Goal: Task Accomplishment & Management: Use online tool/utility

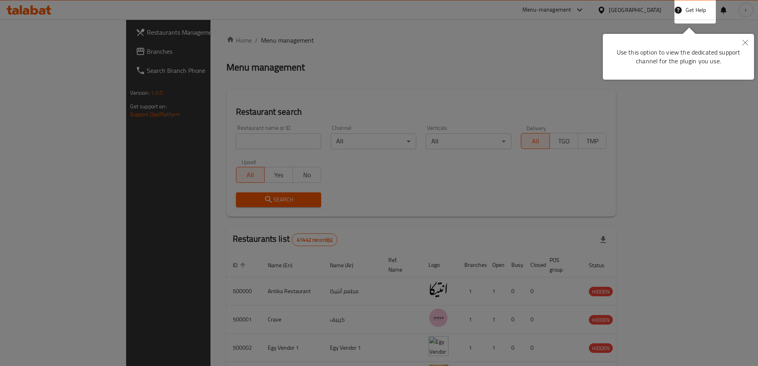
click at [497, 49] on div at bounding box center [379, 183] width 758 height 366
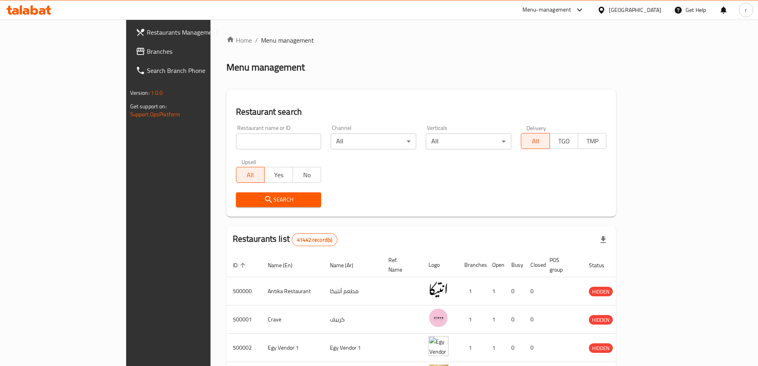
click at [147, 54] on span "Branches" at bounding box center [197, 52] width 100 height 10
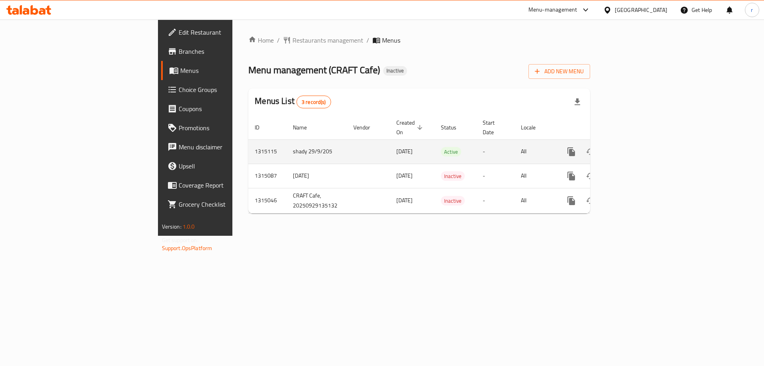
click at [634, 147] on icon "enhanced table" at bounding box center [629, 152] width 10 height 10
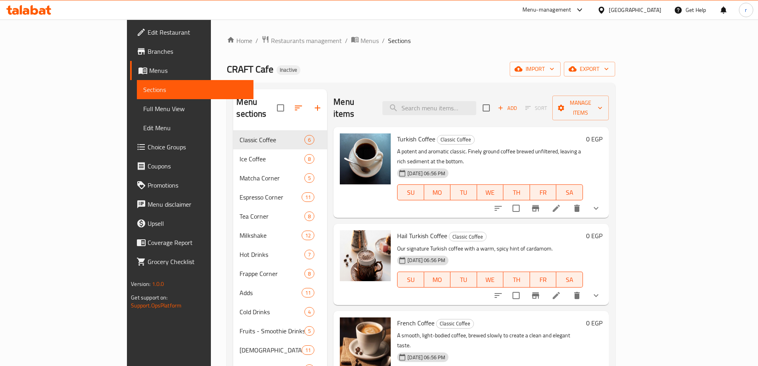
scroll to position [119, 0]
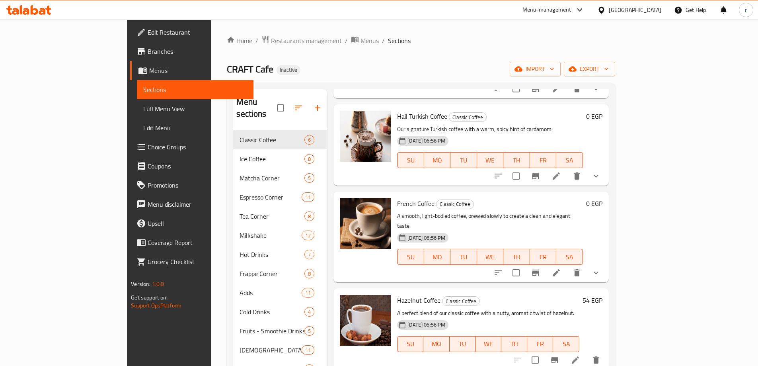
click at [137, 116] on link "Full Menu View" at bounding box center [195, 108] width 117 height 19
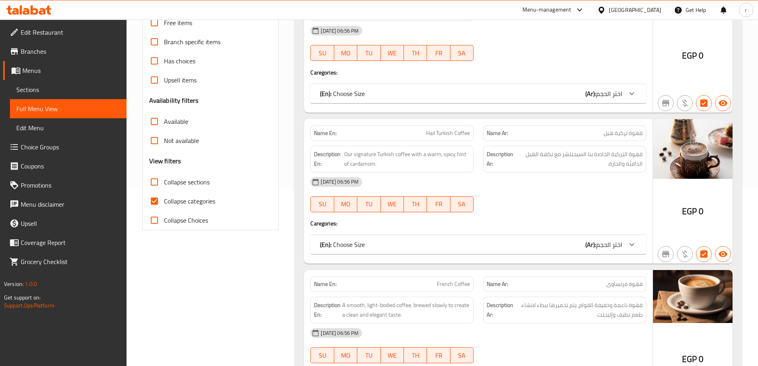
scroll to position [119, 0]
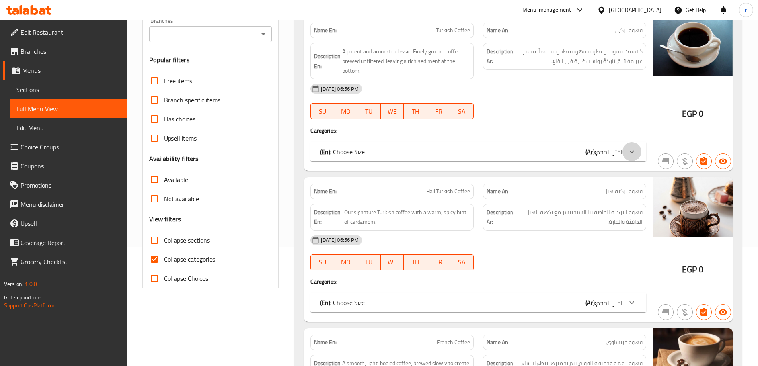
click at [637, 157] on div at bounding box center [632, 151] width 19 height 19
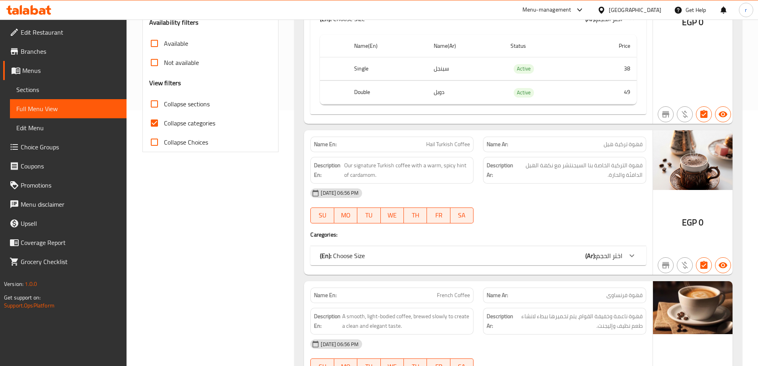
scroll to position [279, 0]
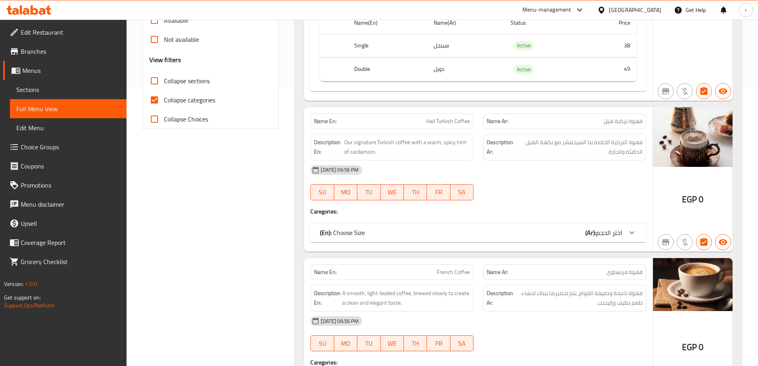
click at [633, 229] on icon at bounding box center [632, 233] width 10 height 10
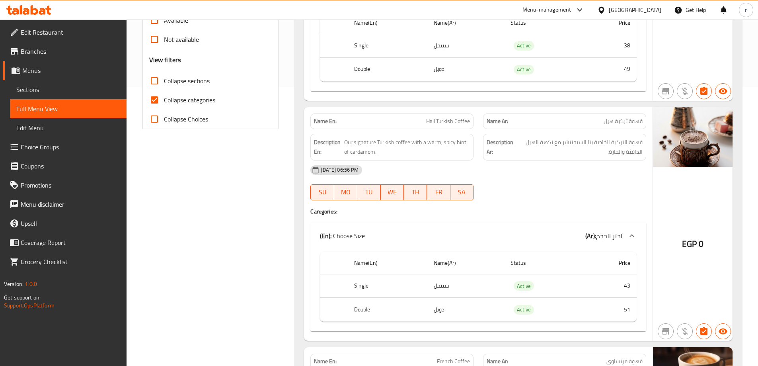
scroll to position [0, 0]
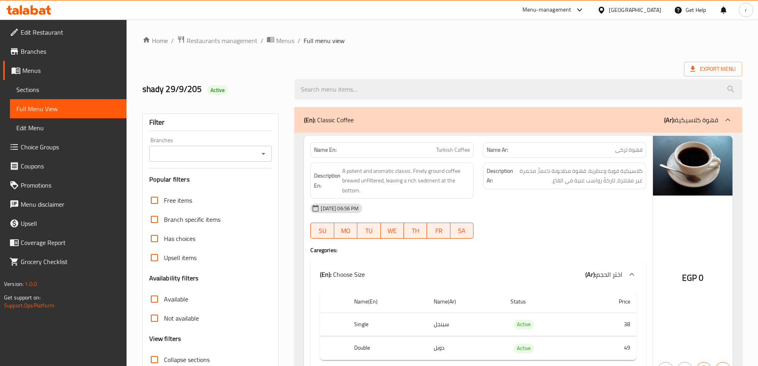
click at [48, 81] on link "Sections" at bounding box center [68, 89] width 117 height 19
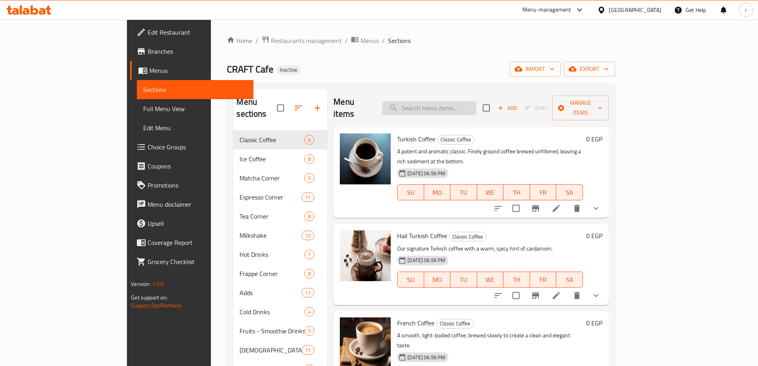
click at [477, 103] on input "search" at bounding box center [430, 108] width 94 height 14
paste input "Matcha Tea"
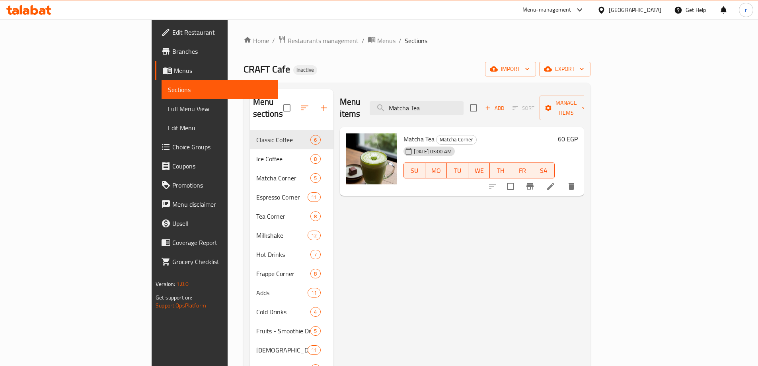
type input "Matcha Tea"
click at [562, 180] on li at bounding box center [551, 186] width 22 height 14
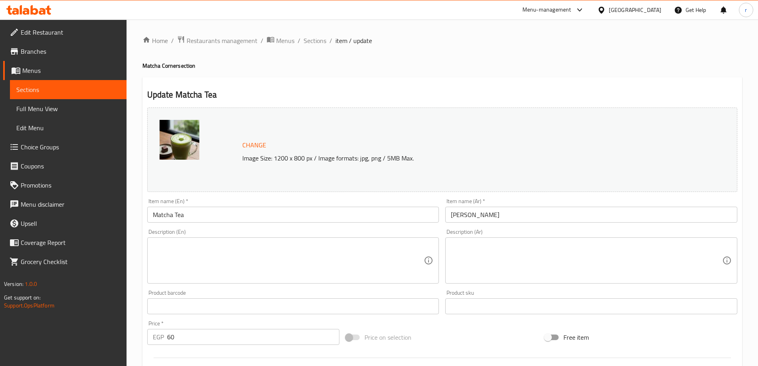
click at [293, 253] on textarea at bounding box center [289, 261] width 272 height 38
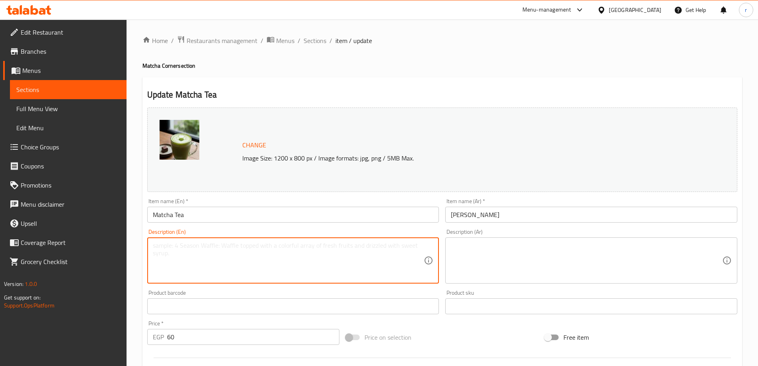
paste textarea "Traditional and vibrant Japanese green tea, whisked into a smooth, earthy, and …"
type textarea "Traditional and vibrant Japanese green tea, whisked into a smooth, earthy, and …"
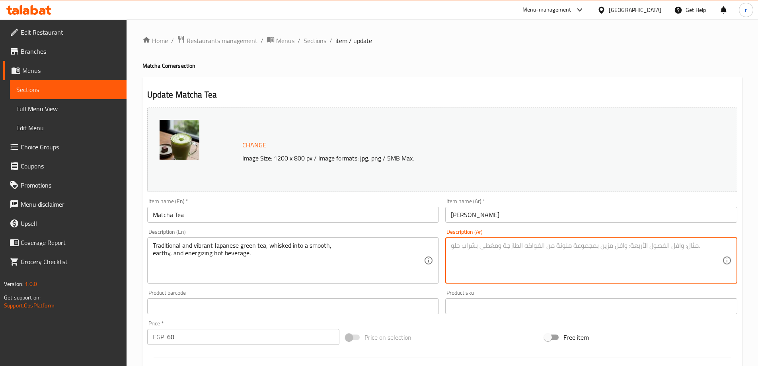
click at [506, 260] on textarea at bounding box center [587, 261] width 272 height 38
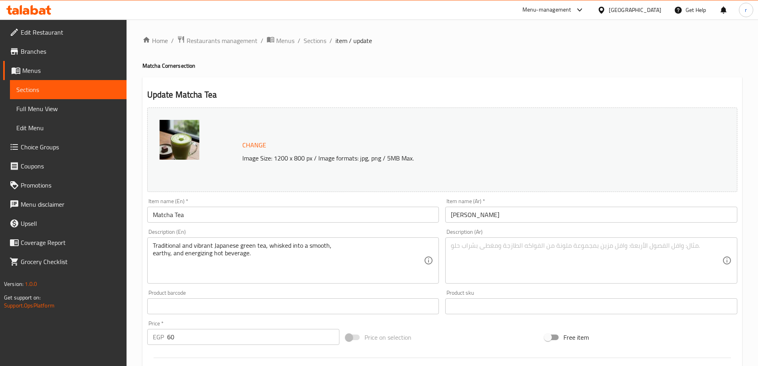
drag, startPoint x: 152, startPoint y: 244, endPoint x: 276, endPoint y: 261, distance: 125.5
click at [276, 261] on div "Traditional and vibrant Japanese green tea, whisked into a smooth, earthy, and …" at bounding box center [293, 260] width 292 height 46
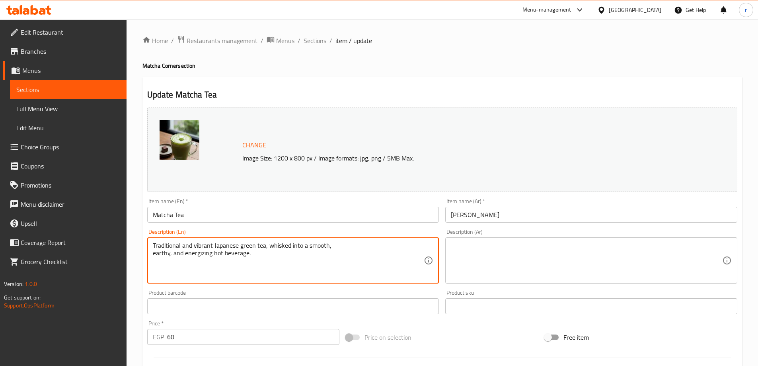
click at [276, 261] on textarea "Traditional and vibrant Japanese green tea, whisked into a smooth, earthy, and …" at bounding box center [289, 261] width 272 height 38
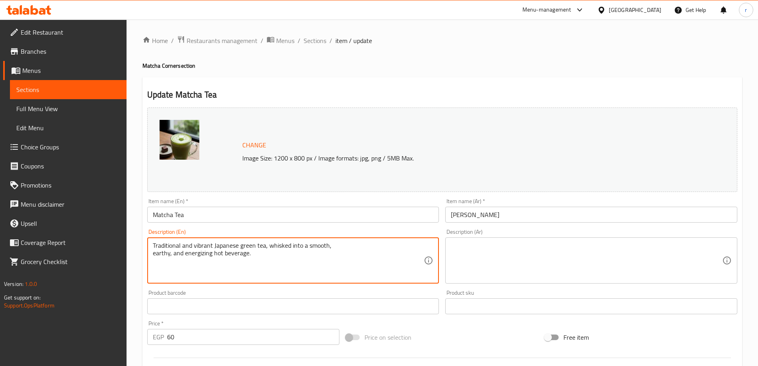
click at [276, 261] on textarea "Traditional and vibrant Japanese green tea, whisked into a smooth, earthy, and …" at bounding box center [289, 261] width 272 height 38
click at [232, 250] on textarea "Traditional and vibrant Japanese green tea, whisked into a smooth, earthy, and …" at bounding box center [289, 261] width 272 height 38
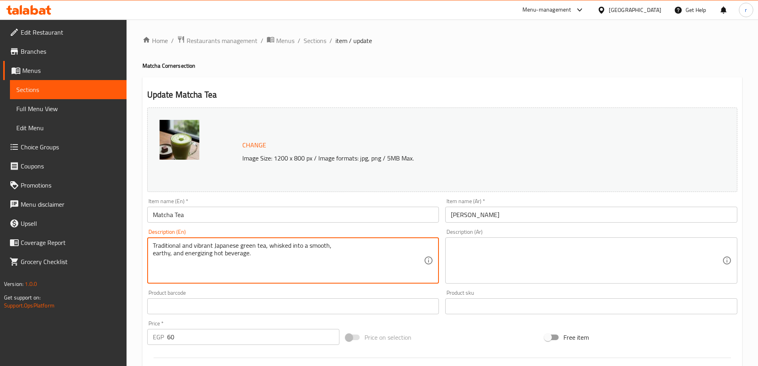
click at [177, 240] on div "Traditional and vibrant Japanese green tea, whisked into a smooth, earthy, and …" at bounding box center [293, 260] width 292 height 46
click at [153, 244] on textarea "Traditional and vibrant Japanese green tea, whisked into a smooth, earthy, and …" at bounding box center [289, 261] width 272 height 38
click at [460, 246] on textarea at bounding box center [587, 261] width 272 height 38
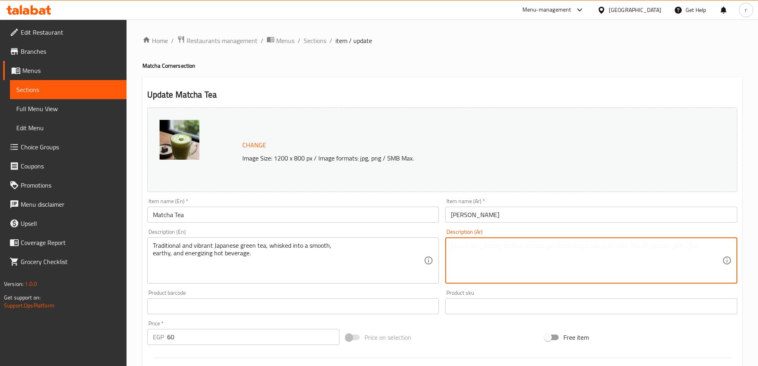
paste textarea "شاي أخضر ياباني تقليدي ونابض بالحياة، يُمزج في مشروب ساخن ناعم، ترابي، ومنشط."
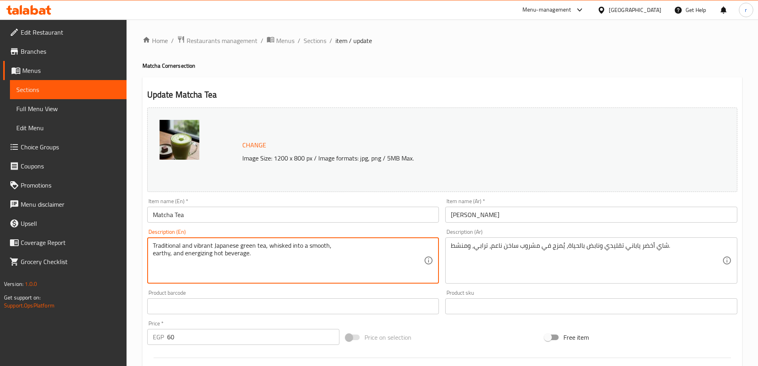
click at [203, 248] on textarea "Traditional and vibrant Japanese green tea, whisked into a smooth, earthy, and …" at bounding box center [289, 261] width 272 height 38
click at [204, 242] on textarea "Traditional and vibrant Japanese green tea, whisked into a smooth, earthy, and …" at bounding box center [289, 261] width 272 height 38
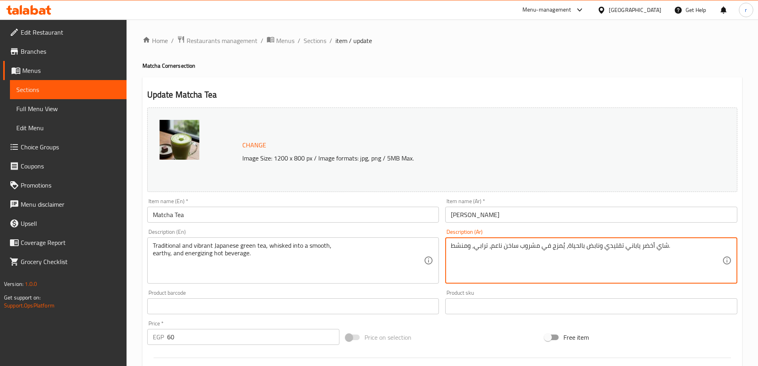
click at [508, 256] on textarea "شاي أخضر ياباني تقليدي ونابض بالحياة، يُمزج في مشروب ساخن ناعم، ترابي، ومنشط." at bounding box center [587, 261] width 272 height 38
paste textarea "حيوي، يُخفق حتى يصبح ناعمًا مشروب ساخن ترابي"
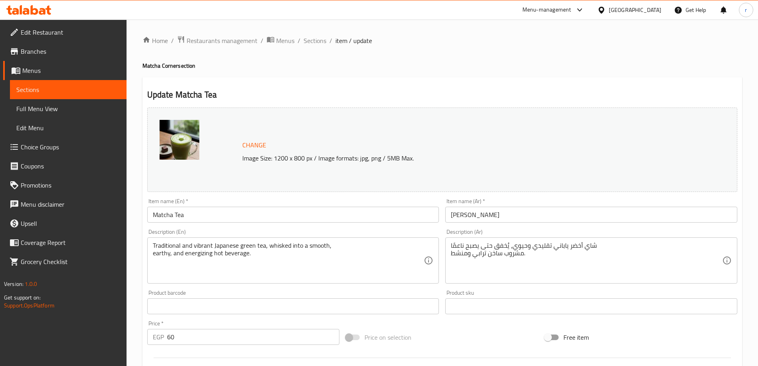
click at [699, 42] on ol "Home / Restaurants management / Menus / Sections / item / update" at bounding box center [443, 40] width 600 height 10
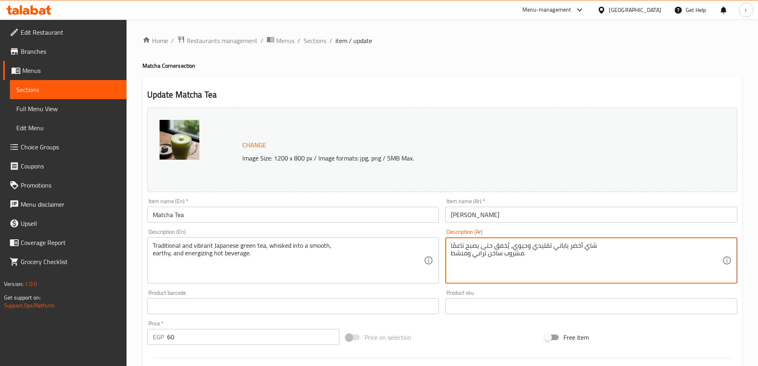
click at [520, 244] on textarea "شاي أخضر ياباني تقليدي وحيوي، يُخفق حتى يصبح ناعمًا مشروب ساخن ترابي ومنشط." at bounding box center [587, 261] width 272 height 38
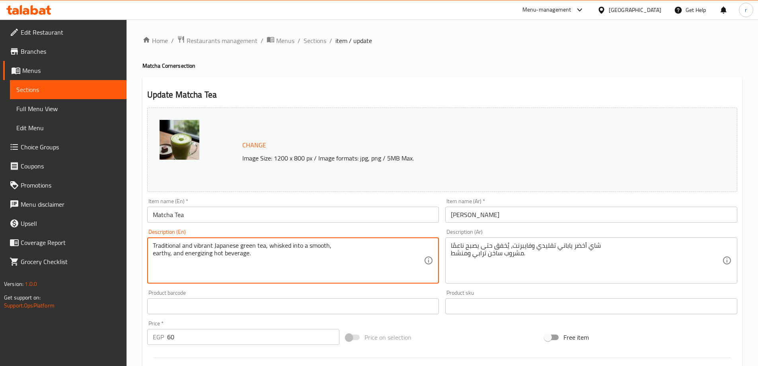
click at [288, 246] on textarea "Traditional and vibrant Japanese green tea, whisked into a smooth, earthy, and …" at bounding box center [289, 261] width 272 height 38
click at [276, 248] on textarea "Traditional and vibrant Japanese green tea, whisked into a smooth, earthy, and …" at bounding box center [289, 261] width 272 height 38
click at [321, 253] on textarea "Traditional and vibrant Japanese green tea, whisked into a smooth, earthy, and …" at bounding box center [289, 261] width 272 height 38
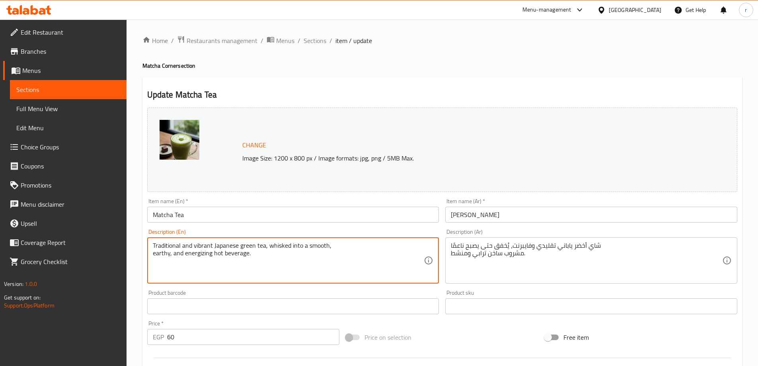
click at [324, 237] on div "Description (En) Traditional and vibrant Japanese green tea, whisked into a smo…" at bounding box center [293, 256] width 292 height 55
click at [322, 244] on textarea "Traditional and vibrant Japanese green tea, whisked into a smooth, earthy, and …" at bounding box center [289, 261] width 272 height 38
click at [158, 260] on textarea "Traditional and vibrant Japanese green tea, whisked into a smooth, earthy, and …" at bounding box center [289, 261] width 272 height 38
click at [161, 256] on textarea "Traditional and vibrant Japanese green tea, whisked into a smooth, earthy, and …" at bounding box center [289, 261] width 272 height 38
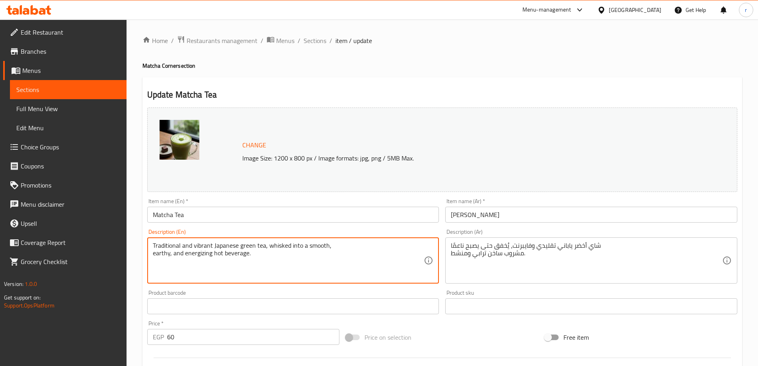
click at [483, 255] on textarea "شاي أخضر ياباني تقليدي وفايبرنت، يُخفق حتى يصبح ناعمًا مشروب ساخن ترابي ومنشط." at bounding box center [587, 261] width 272 height 38
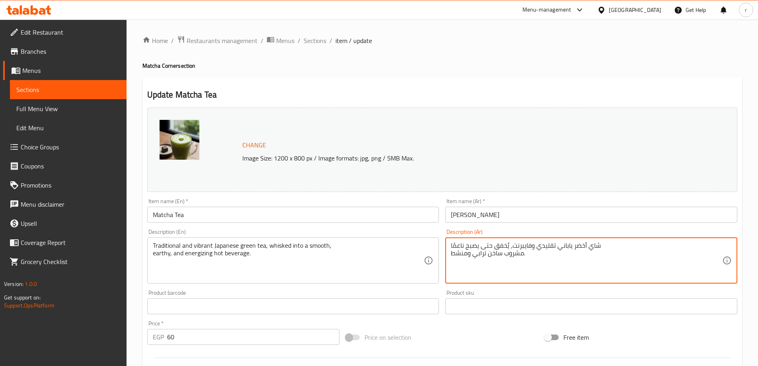
paste textarea "رثي"
type textarea "شاي أخضر ياباني تقليدي وفايبرنت، يُخفق حتى يصبح ناعمًا مشروب ساخن ارثي ومنشط."
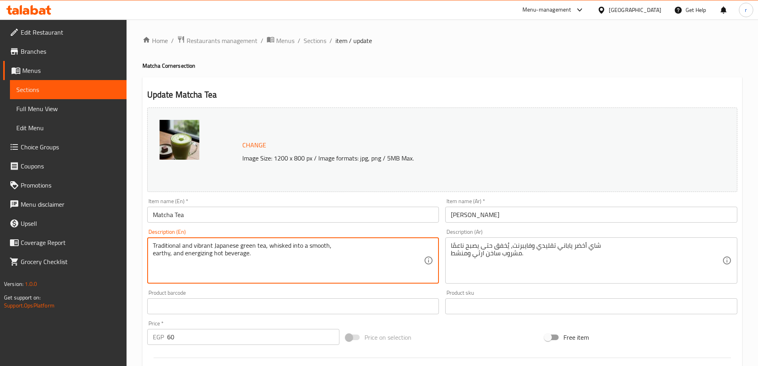
click at [199, 252] on textarea "Traditional and vibrant Japanese green tea, whisked into a smooth, earthy, and …" at bounding box center [289, 261] width 272 height 38
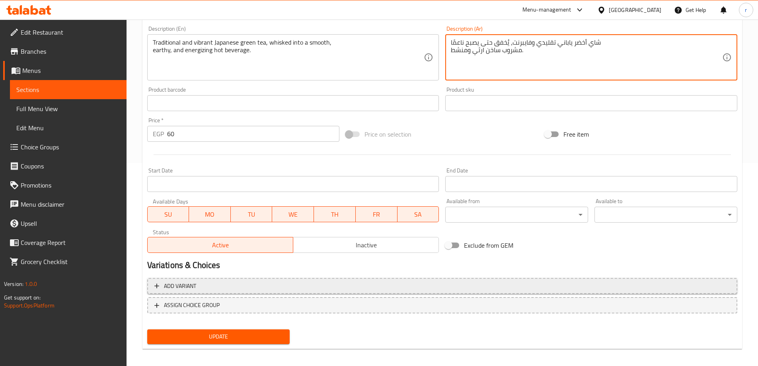
scroll to position [208, 0]
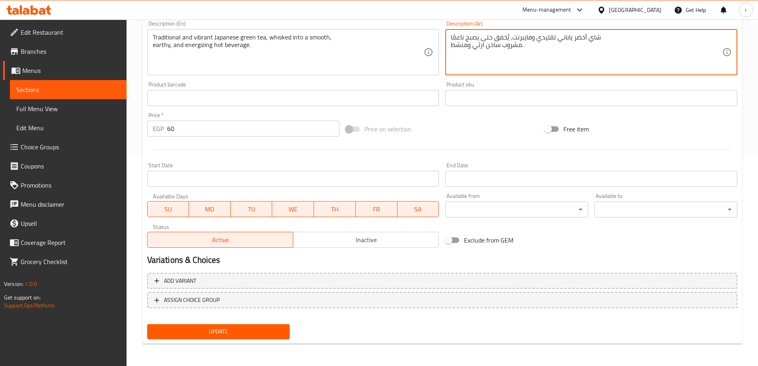
click at [274, 328] on span "Update" at bounding box center [219, 331] width 130 height 10
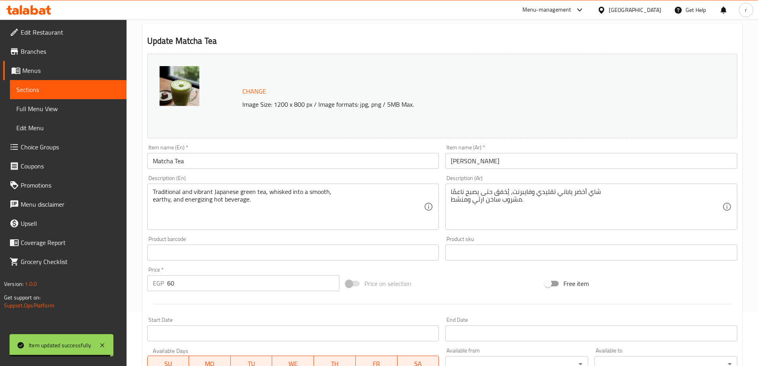
scroll to position [0, 0]
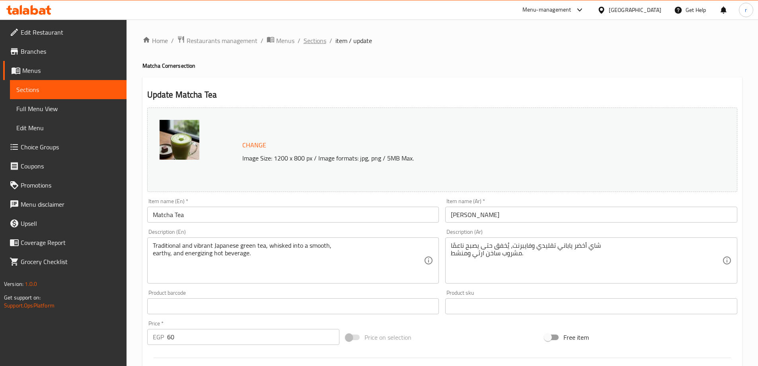
click at [319, 41] on span "Sections" at bounding box center [315, 41] width 23 height 10
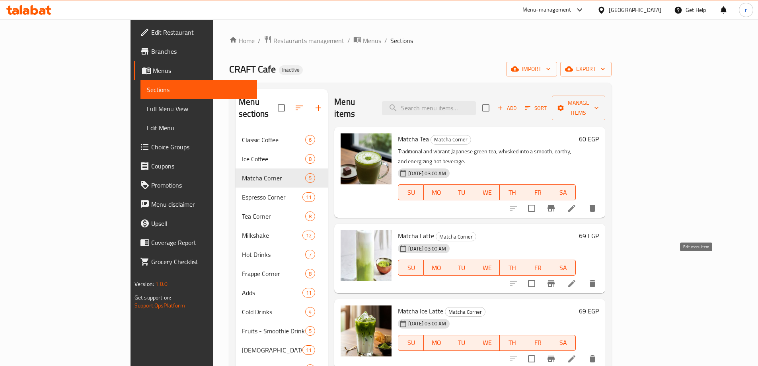
click at [577, 279] on icon at bounding box center [572, 284] width 10 height 10
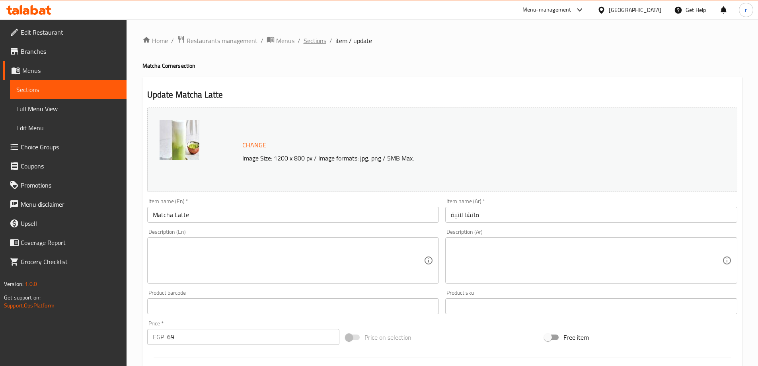
click at [312, 35] on div "Home / Restaurants management / Menus / Sections / item / update Matcha Corner …" at bounding box center [443, 297] width 632 height 555
click at [312, 36] on span "Sections" at bounding box center [315, 41] width 23 height 10
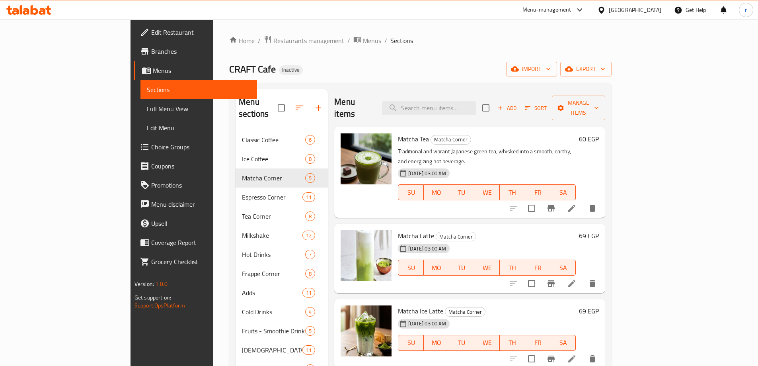
click at [577, 279] on icon at bounding box center [572, 284] width 10 height 10
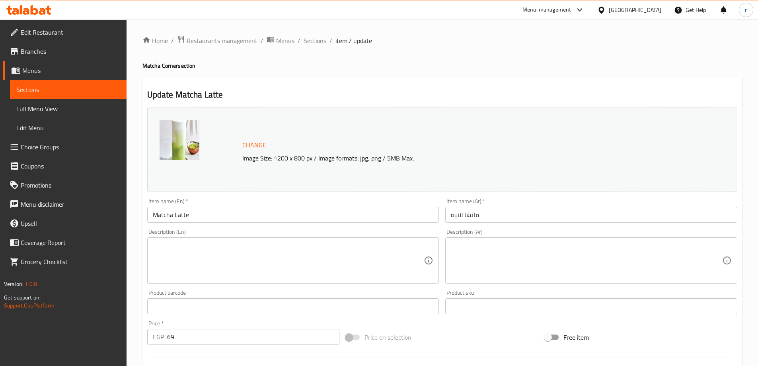
click at [328, 263] on textarea at bounding box center [289, 261] width 272 height 38
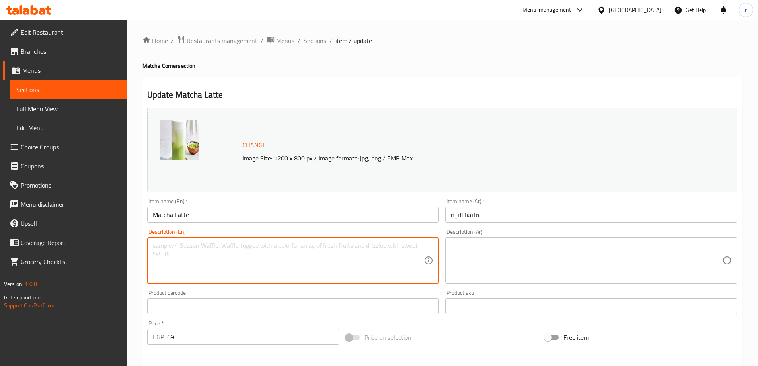
paste textarea "Matcha green tea whisked to perfection, then combined with steamed milk for a c…"
type textarea "Matcha green tea whisked to perfection, then combined with steamed milk for a c…"
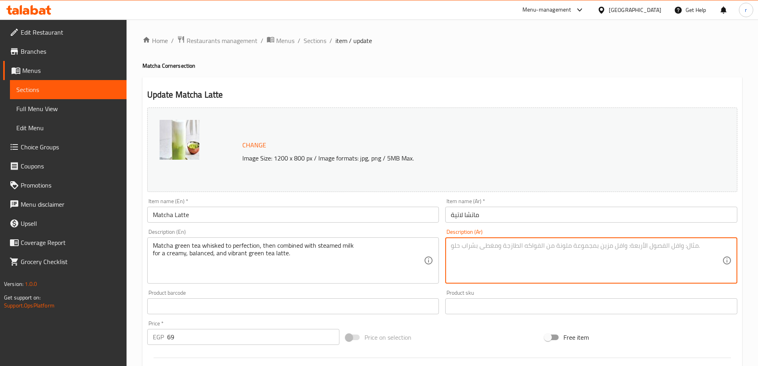
click at [501, 246] on textarea at bounding box center [587, 261] width 272 height 38
paste textarea "يتم خفق شاي الماتشا الأخضر بشكل مثالي، ثم يتم دمجه مع الحليب المطهو على البخار …"
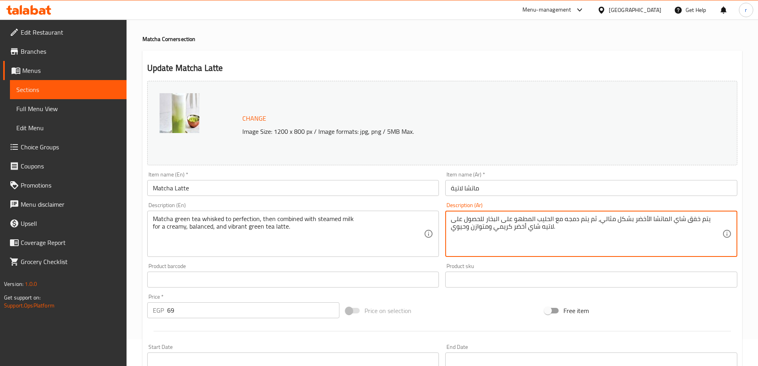
scroll to position [40, 0]
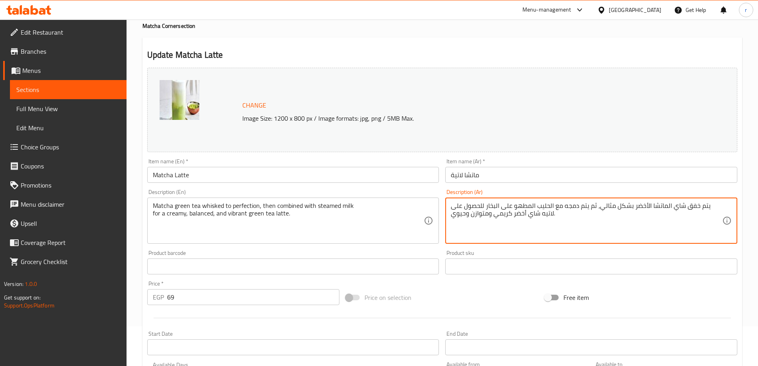
click at [713, 205] on textarea "يتم خفق شاي الماتشا الأخضر بشكل مثالي، ثم يتم دمجه مع الحليب المطهو على البخار …" at bounding box center [587, 221] width 272 height 38
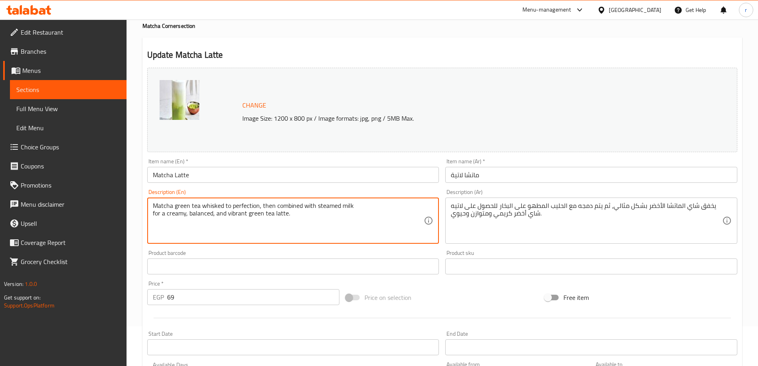
click at [233, 205] on textarea "Matcha green tea whisked to perfection, then combined with steamed milk for a c…" at bounding box center [289, 221] width 272 height 38
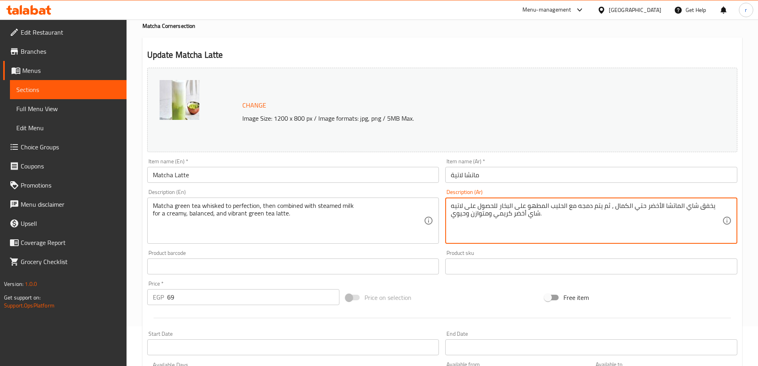
click at [592, 206] on textarea "يخفق شاي الماتشا الأخضر حتي الكمال ، ثم يتم دمجه مع الحليب المطهو على البخار لل…" at bounding box center [587, 221] width 272 height 38
paste textarea "خر"
drag, startPoint x: 514, startPoint y: 206, endPoint x: 581, endPoint y: 210, distance: 67.0
click at [606, 224] on textarea "يخفق شاي الماتشا الأخضر حتي الكمال ، ثم يدمج مع الحليب المبخر للحصول على لاتيه …" at bounding box center [587, 221] width 272 height 38
click at [628, 221] on textarea "يخفق شاي الماتشا الأخضر حتي الكمال ، ثم يدمج مع الحليب المبخر للحصول على لاتيه …" at bounding box center [587, 221] width 272 height 38
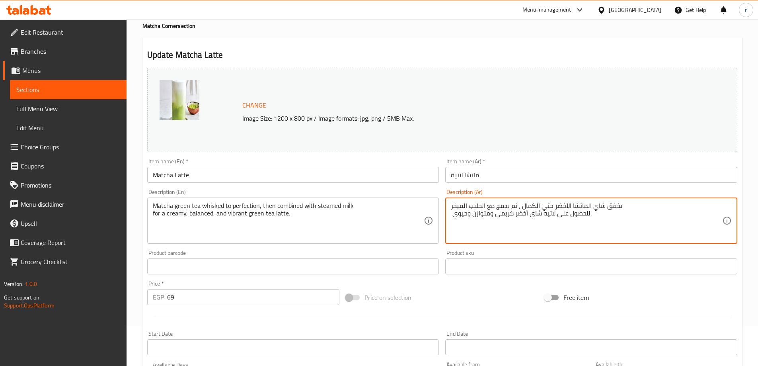
click at [452, 208] on textarea "يخفق شاي الماتشا الأخضر حتي الكمال ، ثم يدمج مع الحليب المبخر للحصول على لاتيه …" at bounding box center [587, 221] width 272 height 38
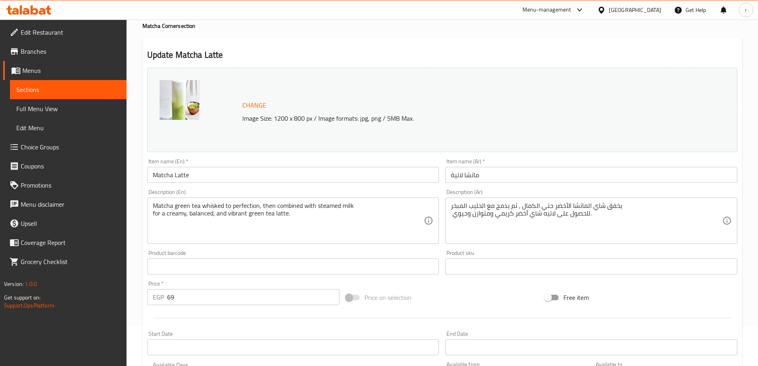
click at [445, 203] on div "Description (Ar) يخفق شاي الماتشا الأخضر حتي الكمال ، ثم يدمج مع الحليب المبخر …" at bounding box center [591, 216] width 299 height 61
click at [446, 203] on div "يخفق شاي الماتشا الأخضر حتي الكمال ، ثم يدمج مع الحليب المبخر للحصول على لاتيه …" at bounding box center [592, 220] width 292 height 46
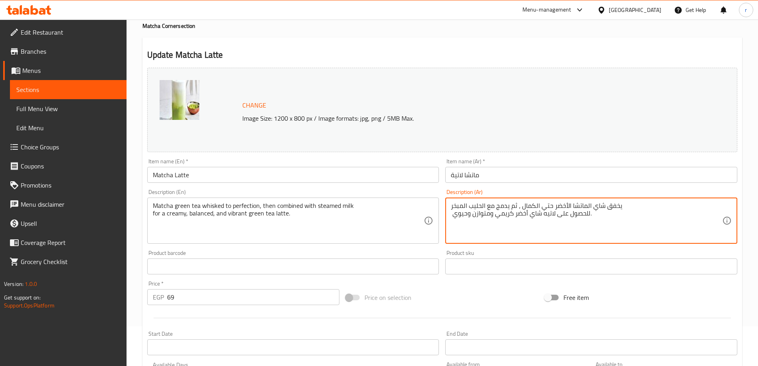
click at [451, 205] on textarea "يخفق شاي الماتشا الأخضر حتي الكمال ، ثم يدمج مع الحليب المبخر للحصول على لاتيه …" at bounding box center [587, 221] width 272 height 38
click at [604, 220] on textarea "يخفق شاي الماتشا الأخضر حتي الكمال ، ثم يدمج مع الحليب المبخر للحصول على لاتيه …" at bounding box center [587, 221] width 272 height 38
click at [588, 216] on textarea "يخفق شاي الماتشا الأخضر حتي الكمال ، ثم يدمج مع الحليب المبخر للحصول على لاتيه …" at bounding box center [587, 221] width 272 height 38
click at [590, 216] on textarea "يخفق شاي الماتشا الأخضر حتي الكمال ، ثم يدمج مع الحليب المبخر للحصول على لاتيه …" at bounding box center [587, 221] width 272 height 38
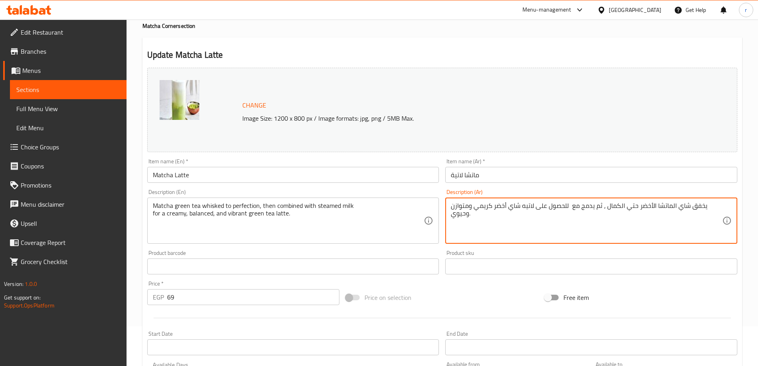
paste textarea "الحليب المبخر"
click at [448, 212] on div "يخفق شاي الماتشا الأخضر حتي الكمال ، ثم يدمج مع الحليب المبخر للحصول على لاتيه …" at bounding box center [592, 220] width 292 height 46
drag, startPoint x: 555, startPoint y: 214, endPoint x: 589, endPoint y: 218, distance: 34.8
click at [589, 218] on textarea "يخفق شاي الماتشا الأخضر حتي الكمال ، ثم يدمج مع الحليب المبخر للحصول على لاتيه …" at bounding box center [587, 221] width 272 height 38
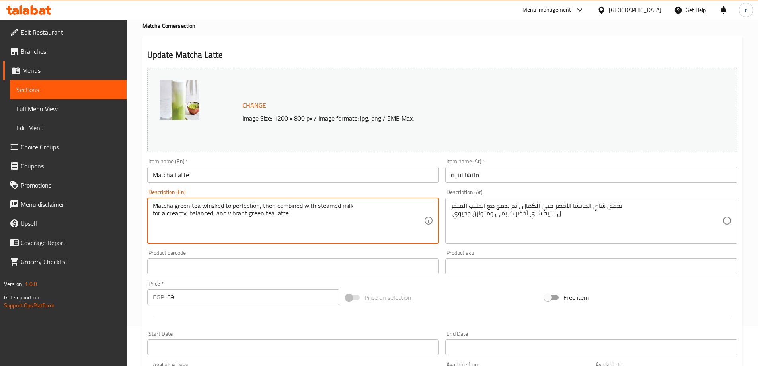
click at [194, 213] on textarea "Matcha green tea whisked to perfection, then combined with steamed milk for a c…" at bounding box center [289, 221] width 272 height 38
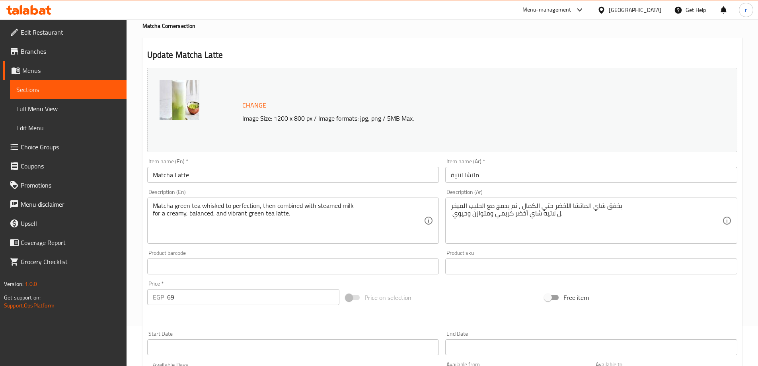
scroll to position [80, 0]
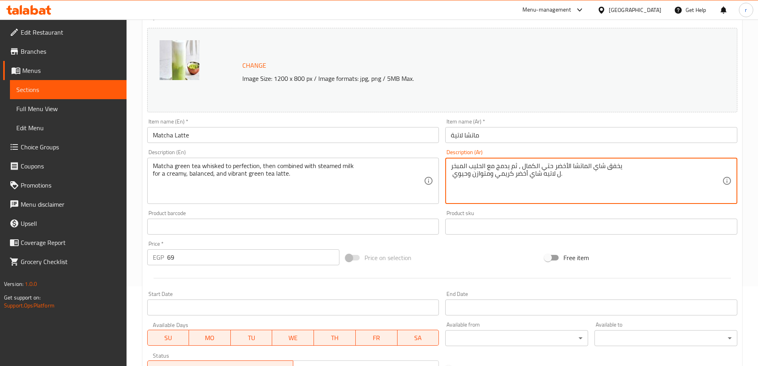
click at [462, 173] on textarea "يخفق شاي الماتشا الأخضر حتي الكمال ، ثم يدمج مع الحليب المبخر ل لاتيه شاي أخضر …" at bounding box center [587, 181] width 272 height 38
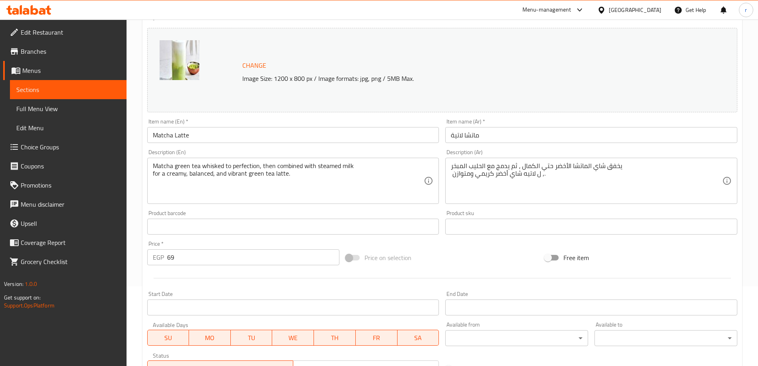
click at [541, 174] on textarea "يخفق شاي الماتشا الأخضر حتي الكمال ، ثم يدمج مع الحليب المبخر ل لاتيه شاي أخضر …" at bounding box center [587, 181] width 272 height 38
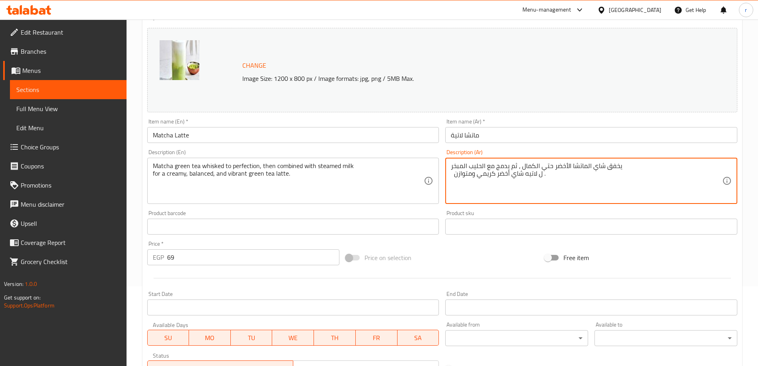
click at [562, 177] on textarea "يخفق شاي الماتشا الأخضر حتي الكمال ، ثم يدمج مع الحليب المبخر ل لاتيه شاي أخضر …" at bounding box center [587, 181] width 272 height 38
click at [553, 173] on textarea "يخفق شاي الماتشا الأخضر حتي الكمال ، ثم يدمج مع الحليب المبخر ل لاتيه شاي أخضر …" at bounding box center [587, 181] width 272 height 38
click at [535, 174] on textarea "يخفق شاي الماتشا الأخضر حتي الكمال ، ثم يدمج مع الحليب المبخر ل لاتيه شاي أخضر …" at bounding box center [587, 181] width 272 height 38
click at [549, 176] on textarea "يخفق شاي الماتشا الأخضر حتي الكمال ، ثم يدمج مع الحليب المبخر ل لاتيه شاي أخضر …" at bounding box center [587, 181] width 272 height 38
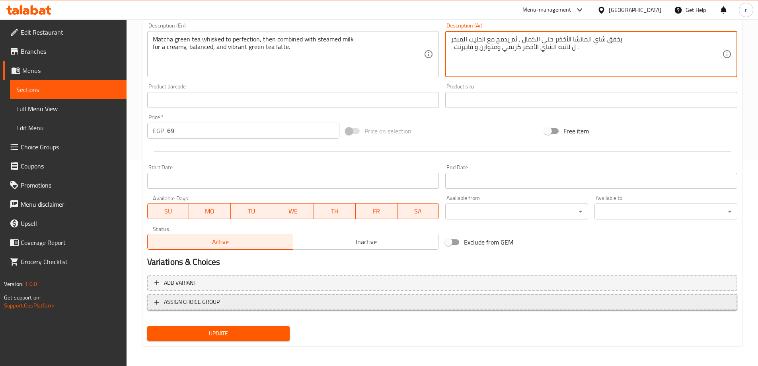
scroll to position [208, 0]
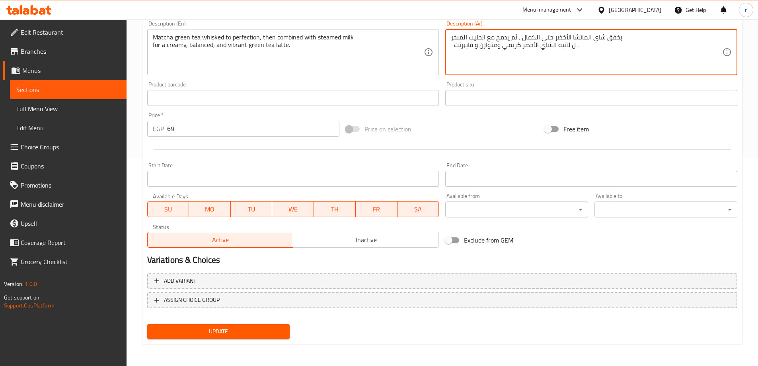
type textarea "يخفق شاي الماتشا الأخضر حتي الكمال ، ثم يدمج مع الحليب المبخر ل لاتيه الشاي الأ…"
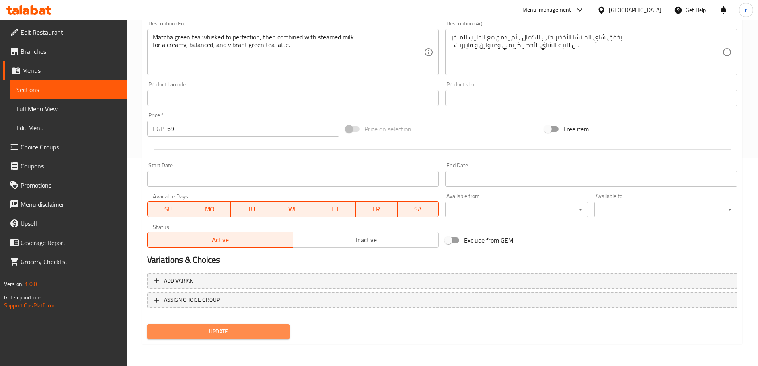
click at [227, 334] on span "Update" at bounding box center [219, 331] width 130 height 10
click at [246, 326] on button "Update" at bounding box center [218, 331] width 143 height 15
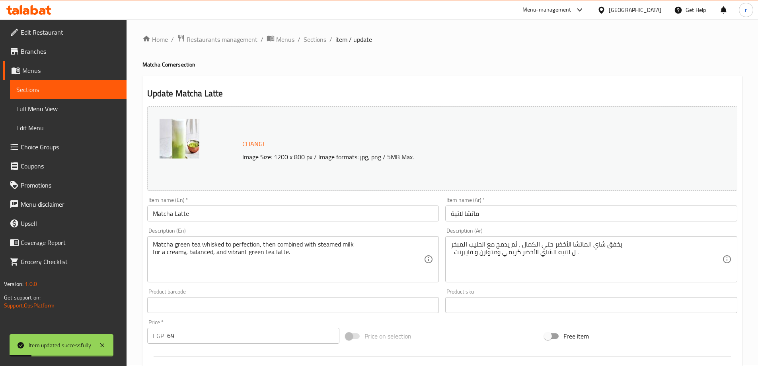
scroll to position [0, 0]
click at [323, 41] on span "Sections" at bounding box center [315, 41] width 23 height 10
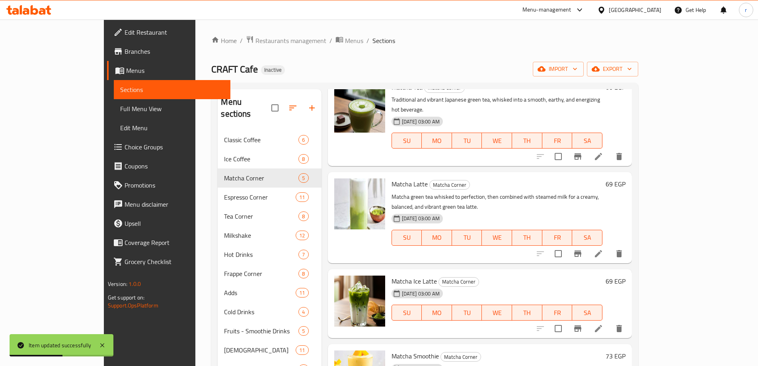
scroll to position [65, 0]
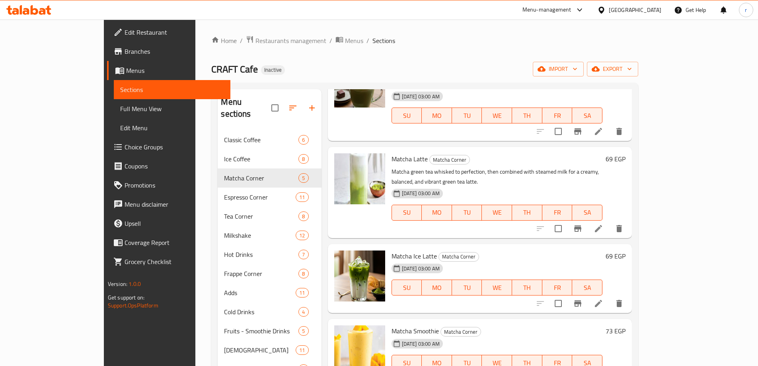
click at [610, 296] on li at bounding box center [599, 303] width 22 height 14
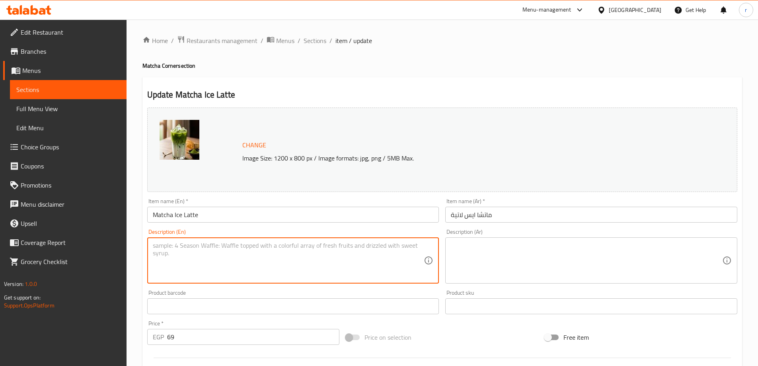
click at [293, 273] on textarea at bounding box center [289, 261] width 272 height 38
paste textarea "A cool and creamy take on the latte, featuring vibrant matcha shaken or poured …"
type textarea "A cool and creamy take on the latte, featuring vibrant matcha shaken or poured …"
click at [510, 265] on textarea at bounding box center [587, 261] width 272 height 38
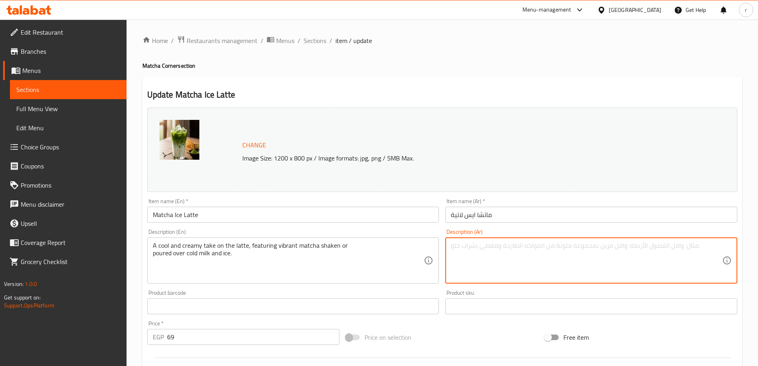
paste textarea "لمسة باردة وكريمية على اللاتيه، تتميز بالماتشا النابضة بالحياة التي يتم رجها أو…"
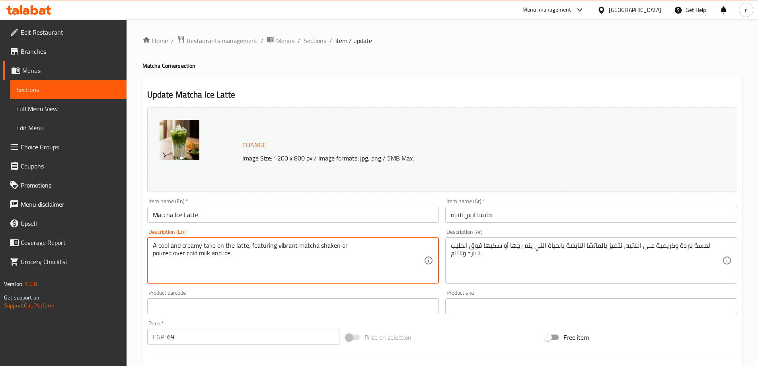
click at [254, 247] on textarea "A cool and creamy take on the latte, featuring vibrant matcha shaken or poured …" at bounding box center [289, 261] width 272 height 38
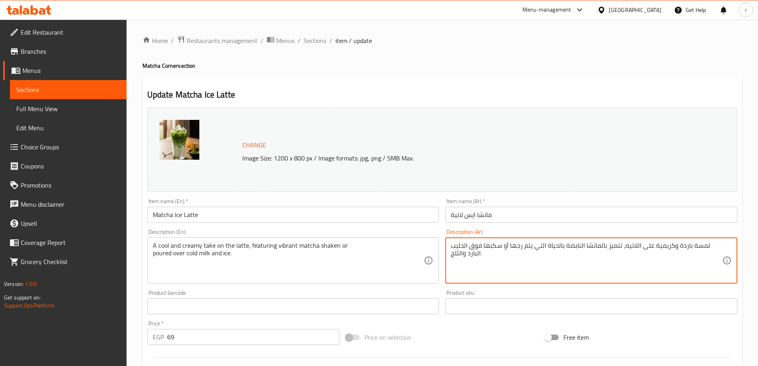
click at [624, 248] on textarea "لمسة باردة وكريمية على اللاتيه، تتميز بالماتشا النابضة بالحياة التي يتم رجها أو…" at bounding box center [587, 261] width 272 height 38
paste textarea "يضم"
drag, startPoint x: 562, startPoint y: 247, endPoint x: 594, endPoint y: 250, distance: 32.7
click at [594, 250] on textarea "لمسة باردة وكريمية على اللاتيه، يضم بالماتشا النابضة بالحياة التي يتم رجها أو س…" at bounding box center [587, 261] width 272 height 38
drag, startPoint x: 539, startPoint y: 248, endPoint x: 560, endPoint y: 250, distance: 21.2
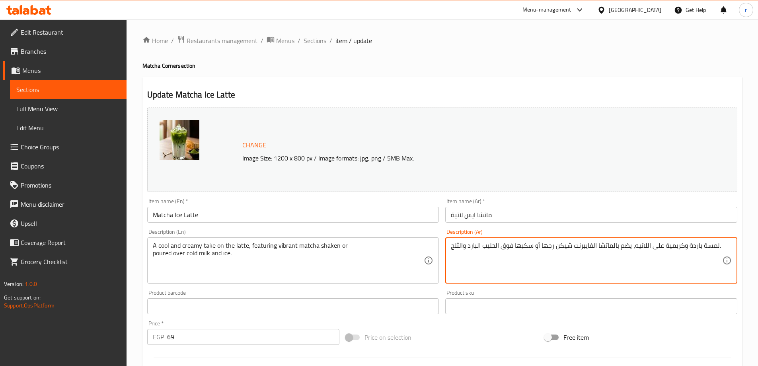
click at [547, 248] on textarea "لمسة باردة وكريمية على اللاتيه، يضم بالماتشا الفايبرنت شيكن رجها أو سكبها فوق ا…" at bounding box center [587, 261] width 272 height 38
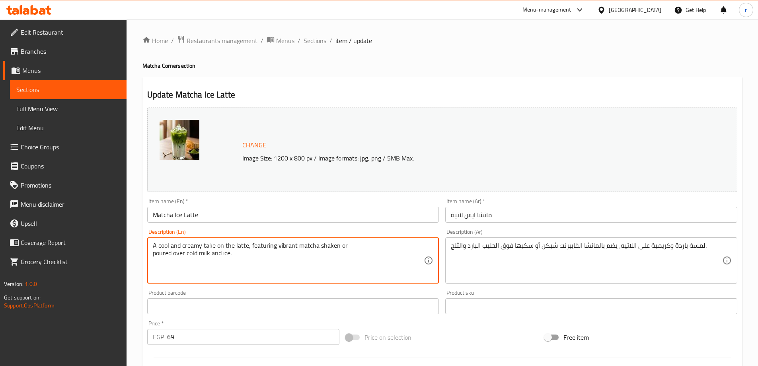
click at [162, 258] on textarea "A cool and creamy take on the latte, featuring vibrant matcha shaken or poured …" at bounding box center [289, 261] width 272 height 38
click at [338, 248] on textarea "A cool and creamy take on the latte, featuring vibrant matcha shaken or poured …" at bounding box center [289, 261] width 272 height 38
click at [331, 247] on textarea "A cool and creamy take on the latte, featuring vibrant matcha shaken or poured …" at bounding box center [289, 261] width 272 height 38
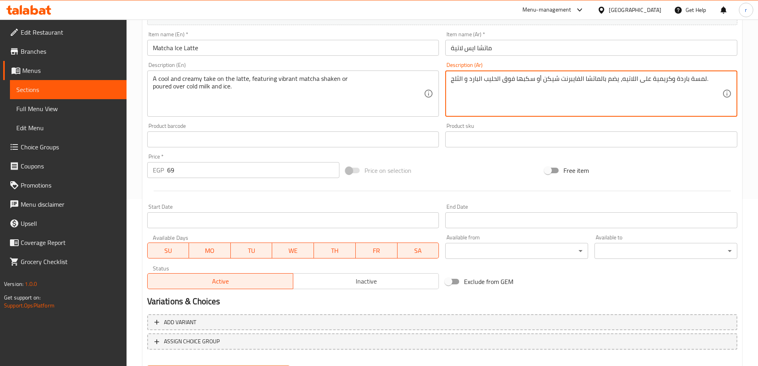
scroll to position [208, 0]
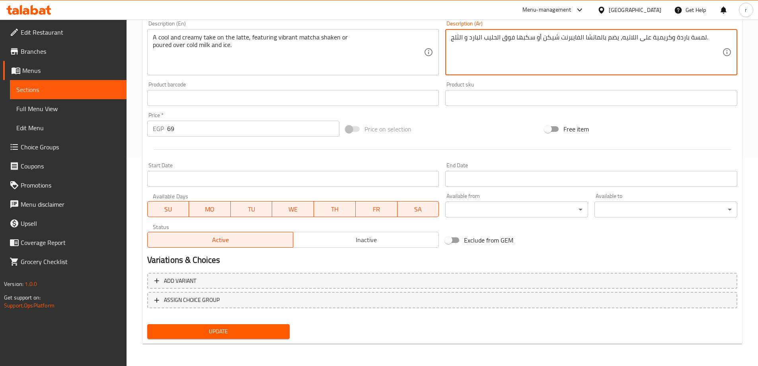
type textarea "لمسة باردة وكريمية على اللاتيه، يضم بالماتشا الفايبرنت شيكن أو سكبها فوق الحليب…"
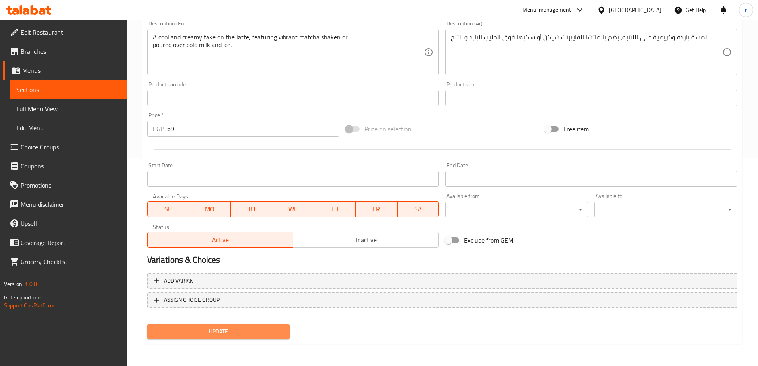
click at [274, 332] on span "Update" at bounding box center [219, 331] width 130 height 10
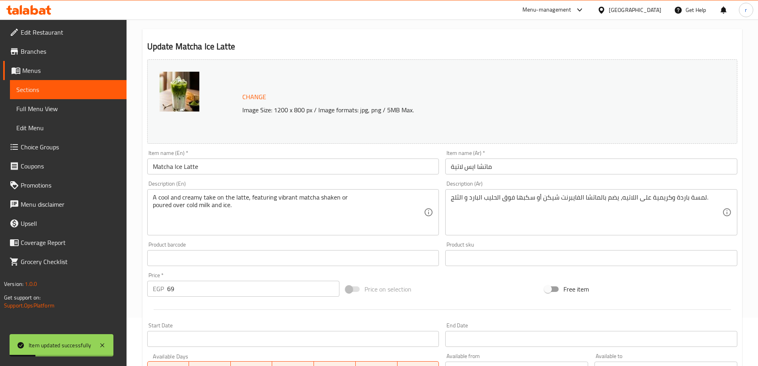
scroll to position [9, 0]
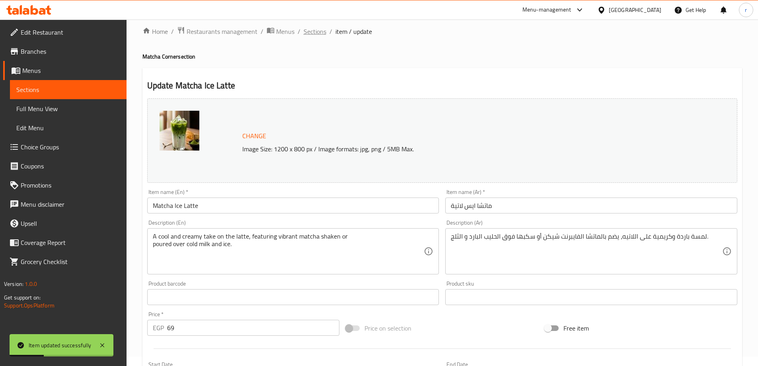
click at [319, 29] on span "Sections" at bounding box center [315, 32] width 23 height 10
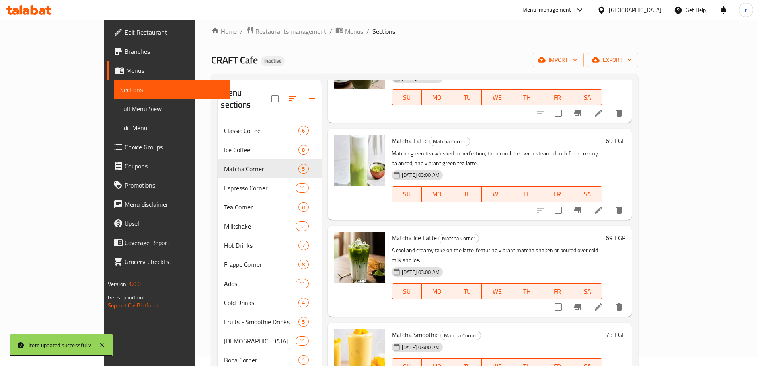
scroll to position [77, 0]
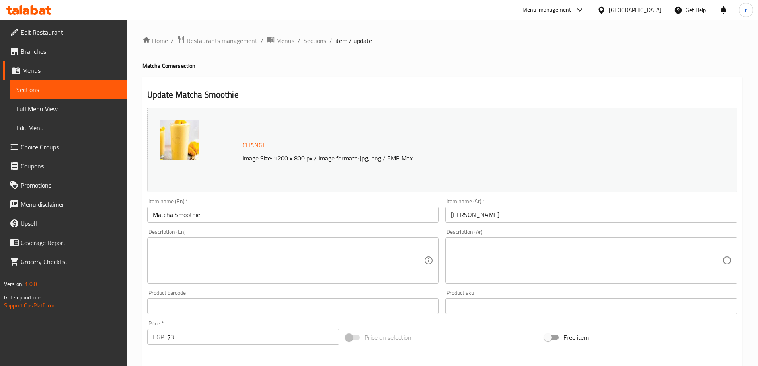
click at [314, 261] on textarea at bounding box center [289, 261] width 272 height 38
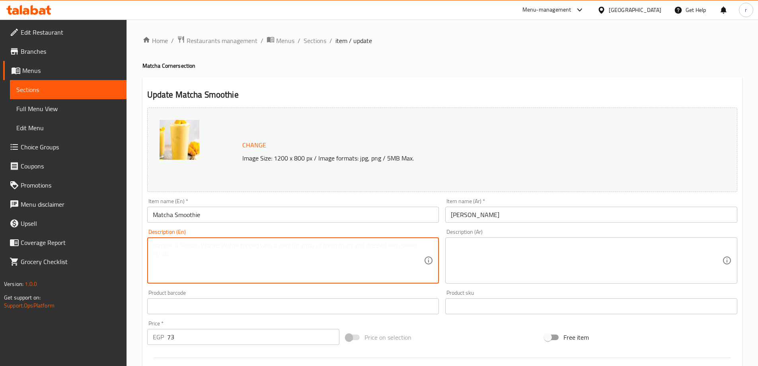
paste textarea "A wholesome blend of matcha green tea, milk (or choice of liquid), and perhaps …"
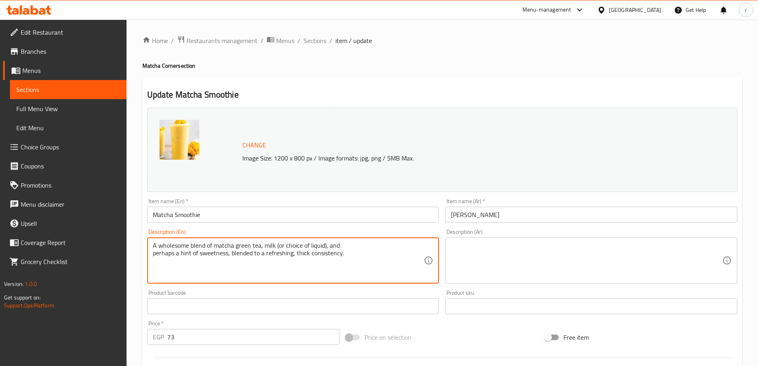
click at [343, 248] on textarea "A wholesome blend of matcha green tea, milk (or choice of liquid), and perhaps …" at bounding box center [289, 261] width 272 height 38
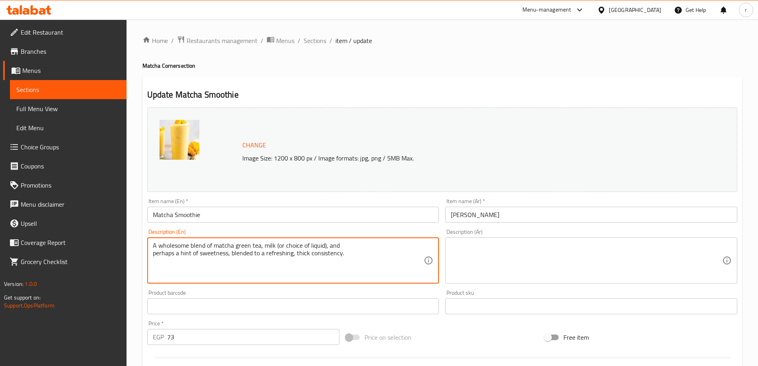
click at [344, 254] on textarea "A wholesome blend of matcha green tea, milk (or choice of liquid), and perhaps …" at bounding box center [289, 261] width 272 height 38
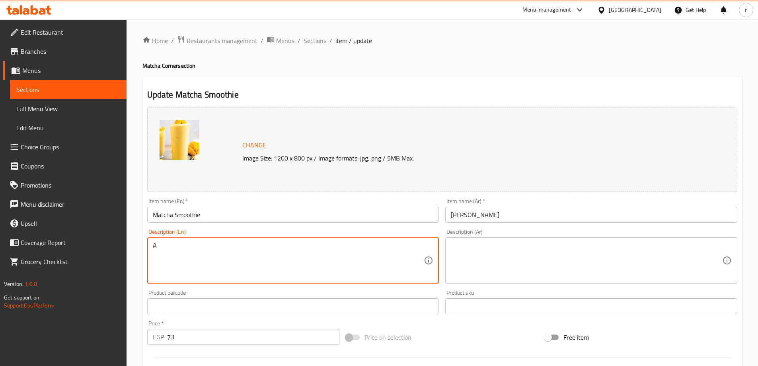
type textarea "A"
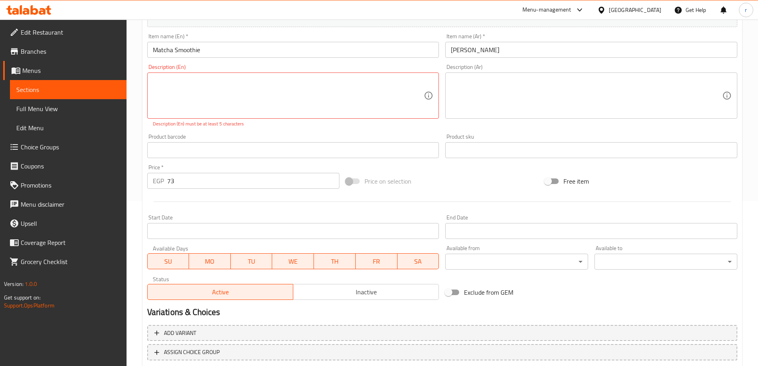
scroll to position [199, 0]
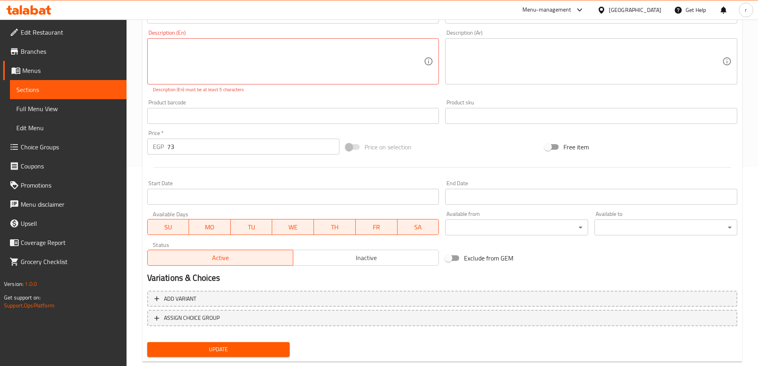
click at [276, 343] on button "Update" at bounding box center [218, 349] width 143 height 15
click at [233, 346] on span "Update" at bounding box center [219, 349] width 130 height 10
click at [288, 96] on div "Description (En) Description (En) Description (En) must be at least 5 characters" at bounding box center [293, 62] width 299 height 70
click at [267, 346] on span "Update" at bounding box center [219, 349] width 130 height 10
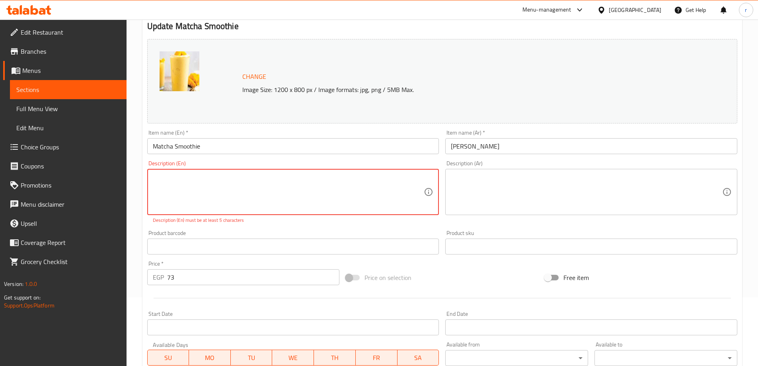
scroll to position [0, 0]
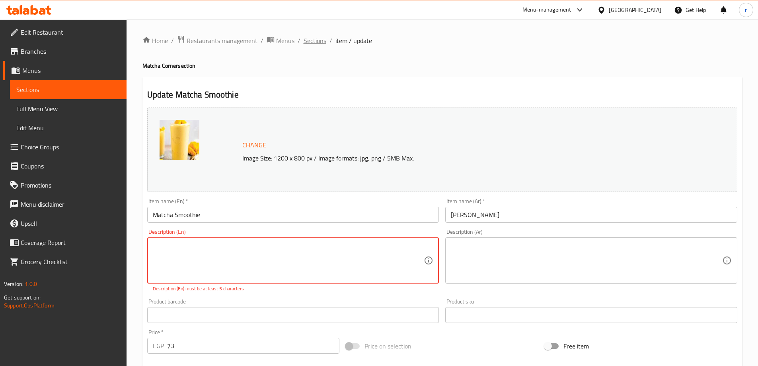
click at [308, 39] on span "Sections" at bounding box center [315, 41] width 23 height 10
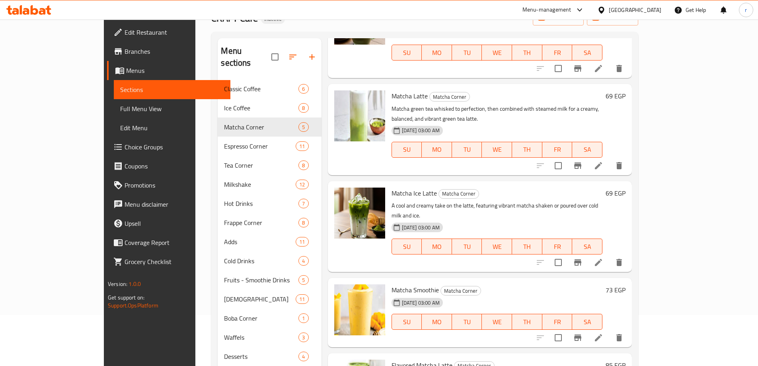
scroll to position [111, 0]
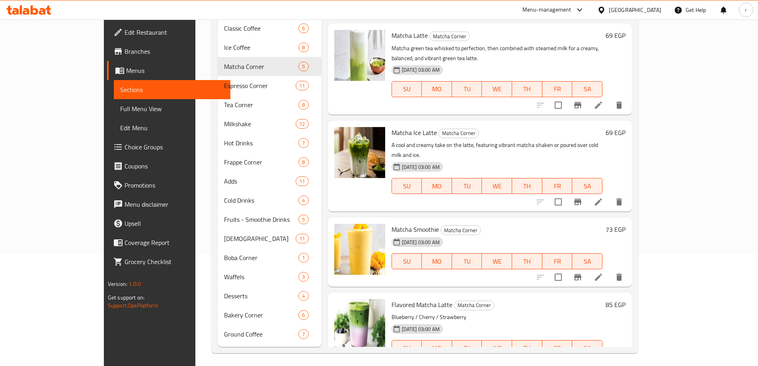
click at [591, 357] on li at bounding box center [580, 364] width 22 height 14
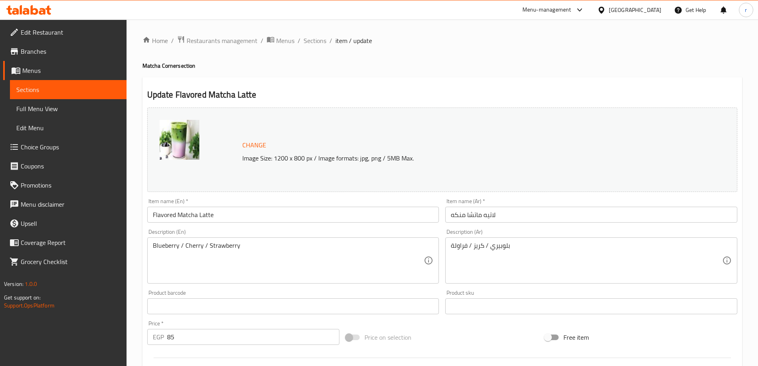
click at [300, 38] on ol "Home / Restaurants management / Menus / Sections / item / update" at bounding box center [443, 40] width 600 height 10
click at [306, 40] on span "Sections" at bounding box center [315, 41] width 23 height 10
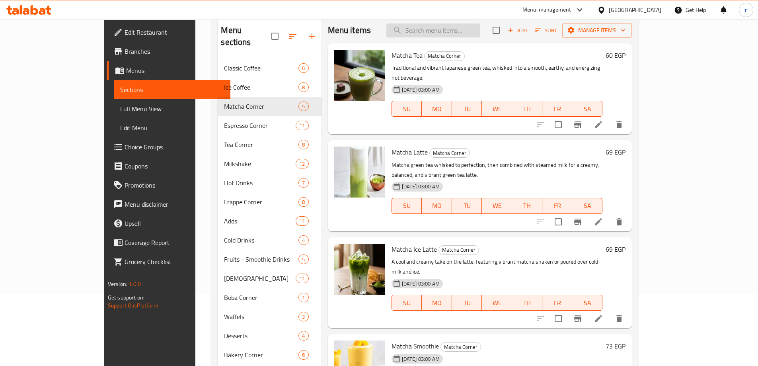
click at [463, 27] on input "search" at bounding box center [434, 30] width 94 height 14
paste input "Matcha Frappe"
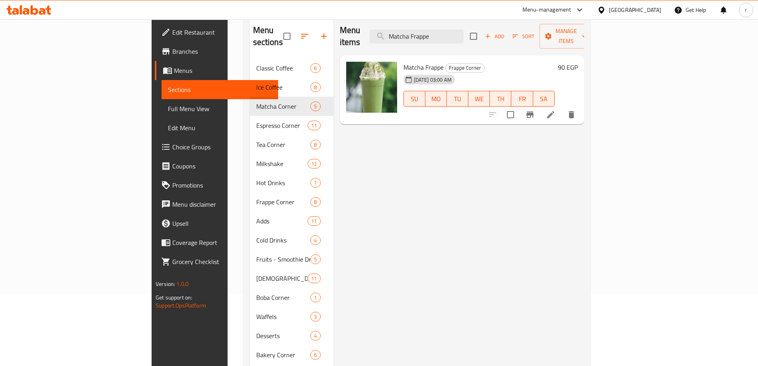
type input "Matcha Frappe"
click at [562, 109] on li at bounding box center [551, 115] width 22 height 14
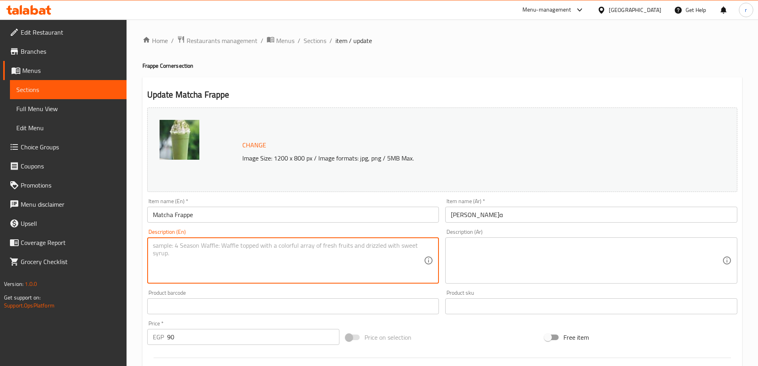
click at [384, 254] on textarea at bounding box center [289, 261] width 272 height 38
paste textarea "A sweet, creamy, and icy blend of vibrant matcha and milk, offering a refreshin…"
type textarea "A sweet, creamy, and icy blend of vibrant matcha and milk, offering a refreshin…"
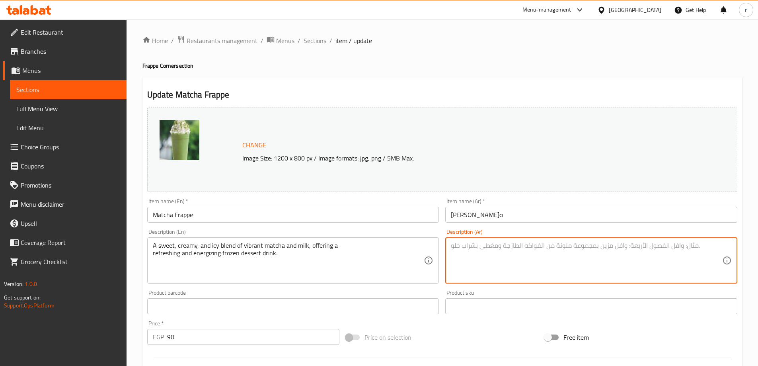
click at [495, 252] on textarea at bounding box center [587, 261] width 272 height 38
paste textarea "مزيج حلو و[PERSON_NAME] وجليدي من الماتشا النابض بالحياة والحليب، يقدم مشروب حل…"
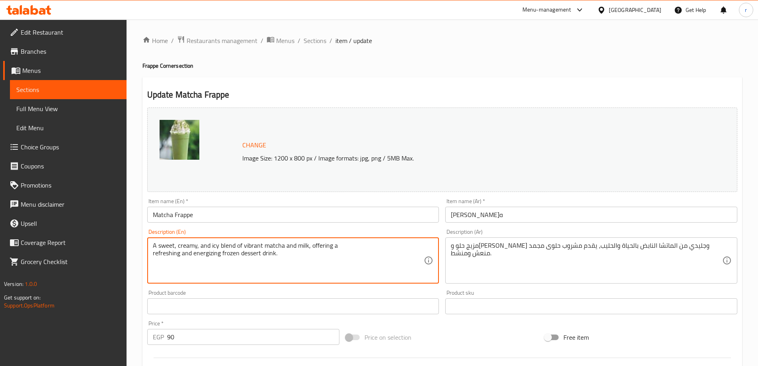
click at [215, 243] on textarea "A sweet, creamy, and icy blend of vibrant matcha and milk, offering a refreshin…" at bounding box center [289, 261] width 272 height 38
click at [306, 268] on textarea "A sweet, creamy, and icy blend of vibrant matcha and milk, offering a refreshin…" at bounding box center [289, 261] width 272 height 38
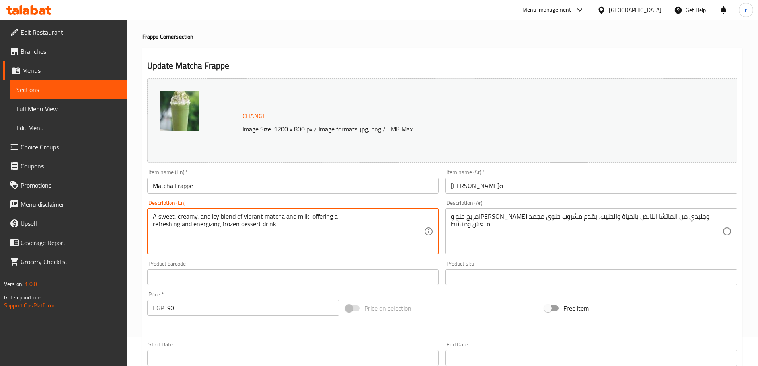
scroll to position [80, 0]
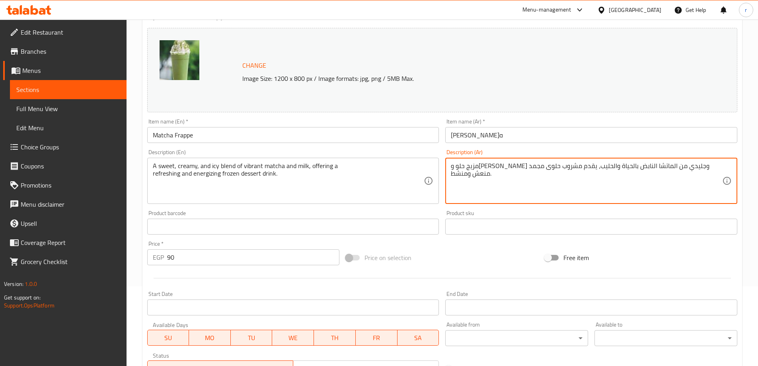
click at [663, 170] on textarea "مزيج حلو و[PERSON_NAME] وجليدي من الماتشا النابض بالحياة والحليب، يقدم مشروب حل…" at bounding box center [587, 181] width 272 height 38
click at [664, 163] on textarea "مزيج حلو و[PERSON_NAME] و ايسي من الماتشا النابض بالحياة والحليب، يقدم مشروب حل…" at bounding box center [587, 181] width 272 height 38
drag, startPoint x: 582, startPoint y: 164, endPoint x: 588, endPoint y: 162, distance: 6.3
click at [588, 162] on textarea "مزيج حلو و[PERSON_NAME] و أيسي من الماتشا النابض بالحياة والحليب، يقدم مشروب حل…" at bounding box center [587, 181] width 272 height 38
click at [588, 163] on textarea "مزيج حلو و[PERSON_NAME] و أيسي من الماتشا النابض بالحياة والحليب، يقدم مشروب حل…" at bounding box center [587, 181] width 272 height 38
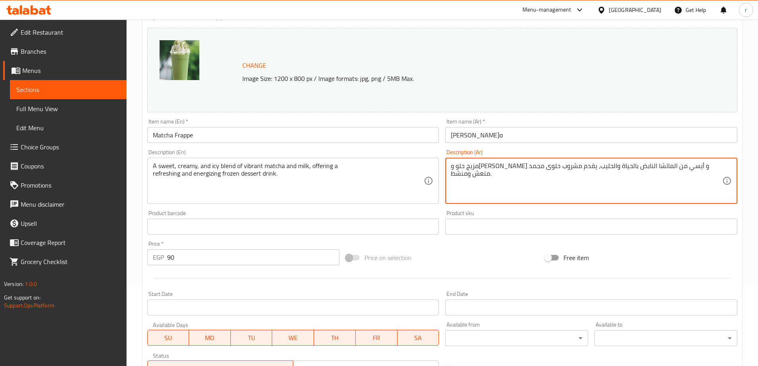
drag, startPoint x: 586, startPoint y: 164, endPoint x: 616, endPoint y: 169, distance: 30.3
click at [616, 169] on textarea "مزيج حلو و[PERSON_NAME] و أيسي من الماتشا النابض بالحياة والحليب، يقدم مشروب حل…" at bounding box center [587, 181] width 272 height 38
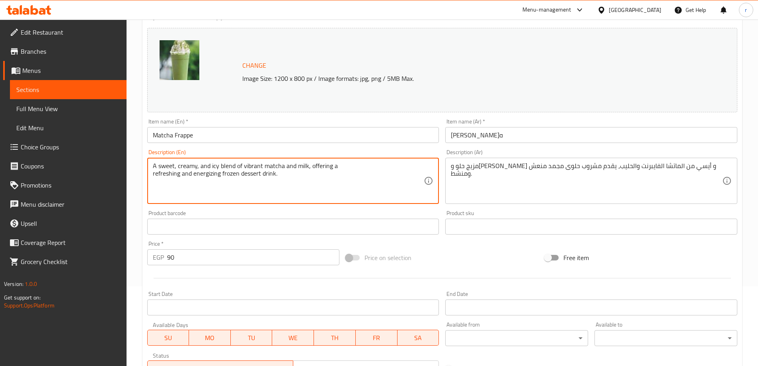
click at [324, 165] on textarea "A sweet, creamy, and icy blend of vibrant matcha and milk, offering a refreshin…" at bounding box center [289, 181] width 272 height 38
click at [554, 161] on div "مزيج حلو و[PERSON_NAME] و أيسي من الماتشا الفايبرنت والحليب، يقدم مشروب حلوى مج…" at bounding box center [592, 181] width 292 height 46
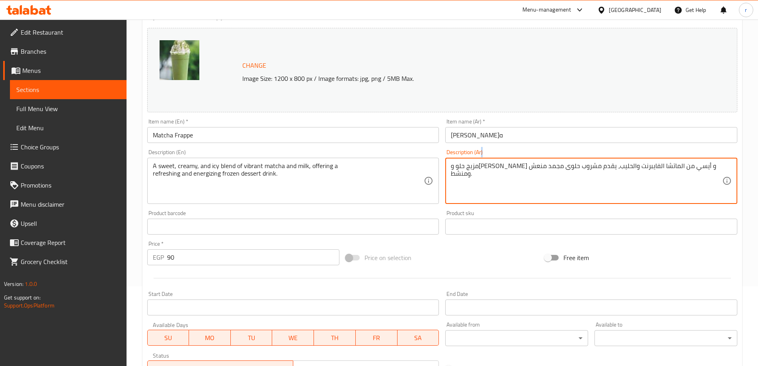
click at [554, 161] on div "مزيج حلو و[PERSON_NAME] و أيسي من الماتشا الفايبرنت والحليب، يقدم مشروب حلوى مج…" at bounding box center [592, 181] width 292 height 46
click at [555, 162] on textarea "مزيج حلو و[PERSON_NAME] و أيسي من الماتشا الفايبرنت والحليب، يقدم مشروب حلوى مج…" at bounding box center [587, 181] width 272 height 38
type textarea "مزيج حلو وكريمي و أيسي من الماتشا الفايبرنت والحليب، يعرض مشروب حلوى مجمد منعش …"
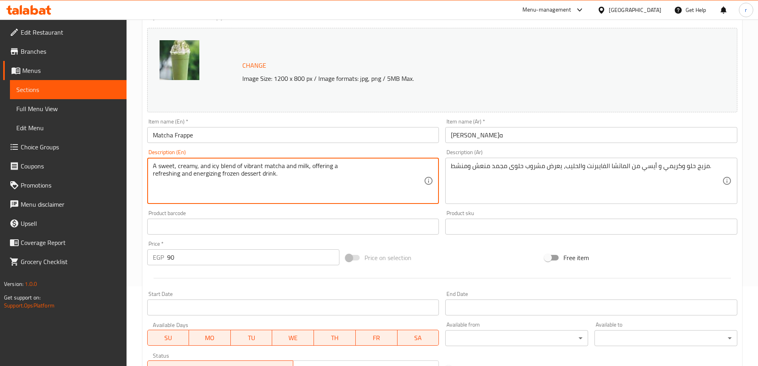
click at [172, 176] on textarea "A sweet, creamy, and icy blend of vibrant matcha and milk, offering a refreshin…" at bounding box center [289, 181] width 272 height 38
click at [208, 176] on textarea "A sweet, creamy, and icy blend of vibrant matcha and milk, offering a refreshin…" at bounding box center [289, 181] width 272 height 38
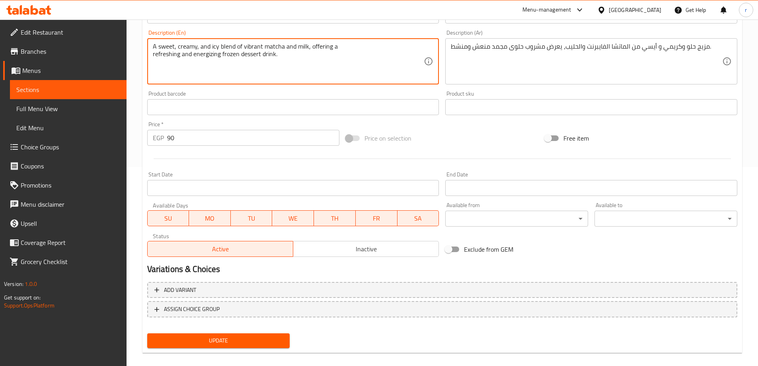
scroll to position [208, 0]
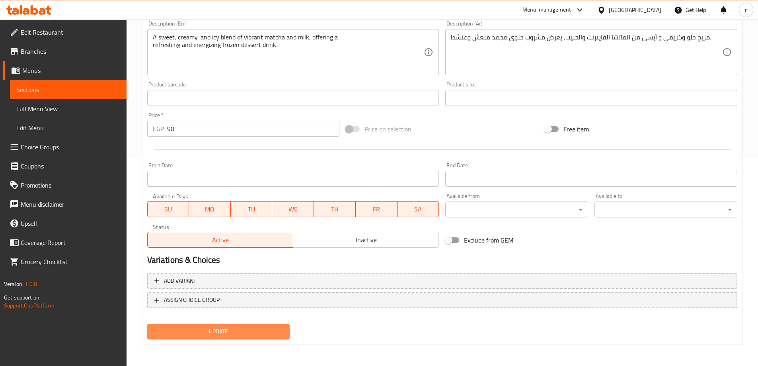
click at [214, 338] on button "Update" at bounding box center [218, 331] width 143 height 15
click at [247, 323] on div "Update" at bounding box center [218, 331] width 149 height 21
click at [247, 330] on span "Update" at bounding box center [219, 331] width 130 height 10
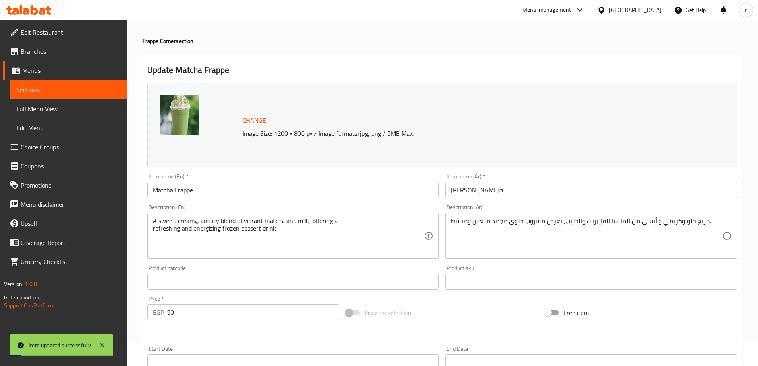
scroll to position [0, 0]
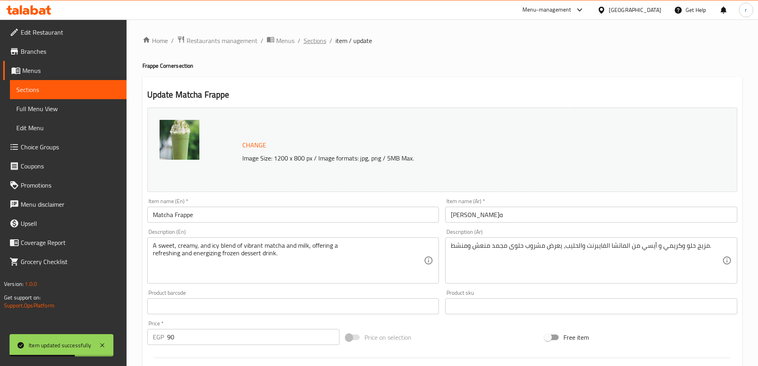
click at [316, 45] on span "Sections" at bounding box center [315, 41] width 23 height 10
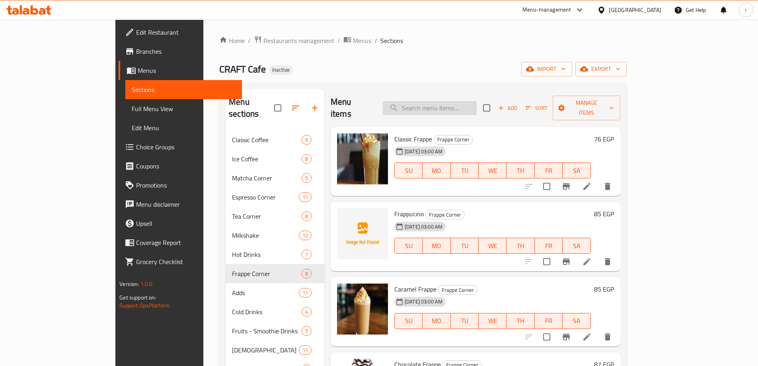
click at [477, 108] on input "search" at bounding box center [430, 108] width 94 height 14
paste input "Flavored Tea"
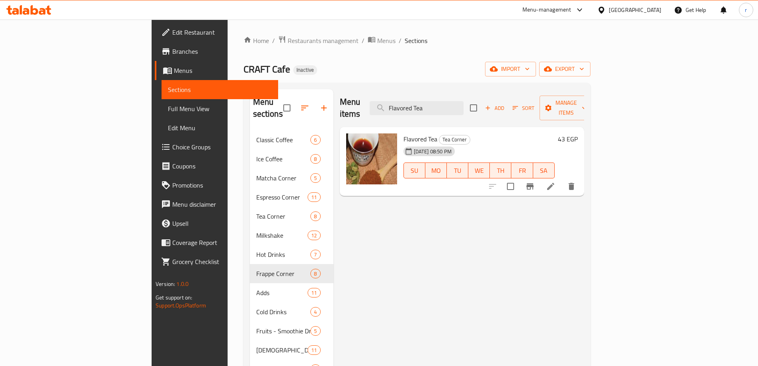
type input "Flavored Tea"
click at [562, 179] on li at bounding box center [551, 186] width 22 height 14
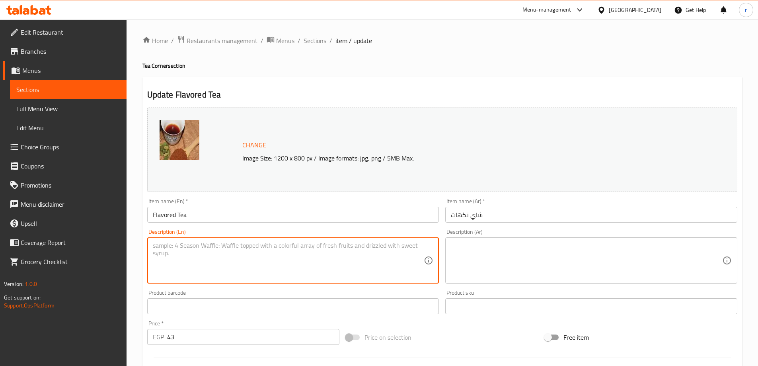
click at [418, 264] on textarea at bounding box center [289, 261] width 272 height 38
paste textarea "A delightful twist on tradition. Choose your aromatic infusion (e.g., Peach, Ra…"
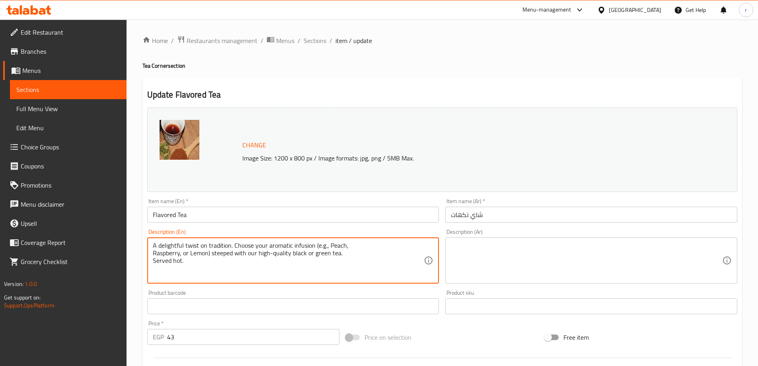
type textarea "A delightful twist on tradition. Choose your aromatic infusion (e.g., Peach, Ra…"
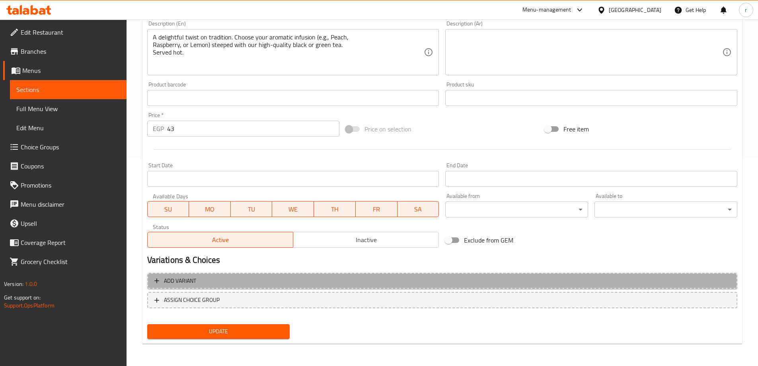
click at [391, 278] on span "Add variant" at bounding box center [442, 281] width 576 height 10
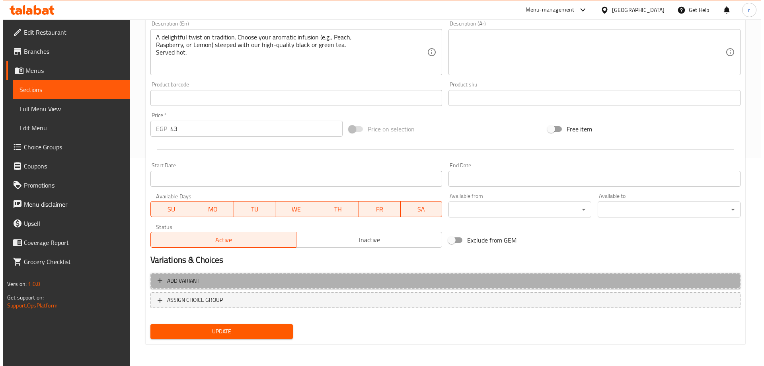
scroll to position [203, 0]
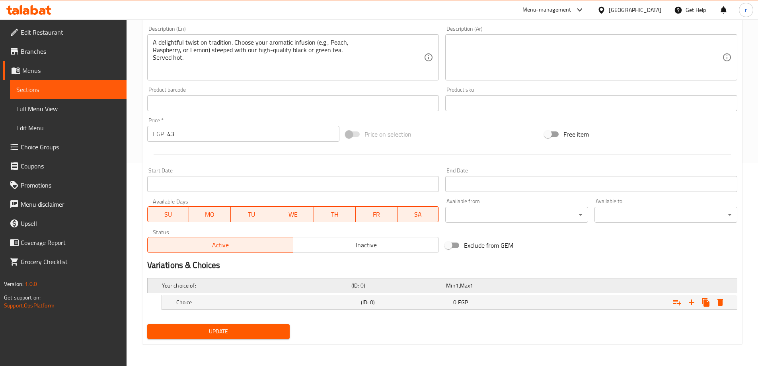
click at [627, 287] on div "Your choice of: (ID: 0) Min 1 , Max 1" at bounding box center [444, 286] width 569 height 18
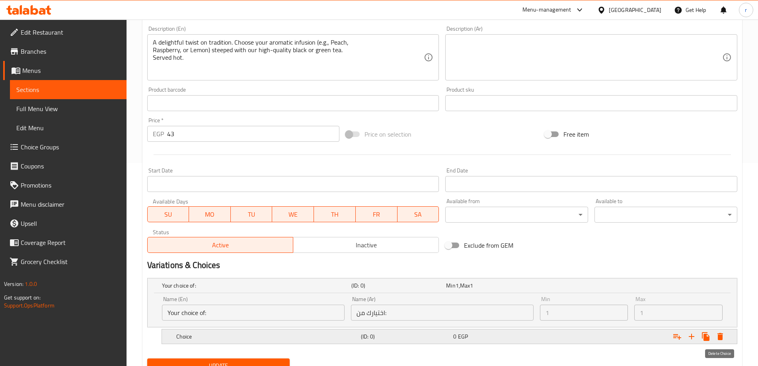
click at [717, 334] on icon "Expand" at bounding box center [721, 337] width 10 height 10
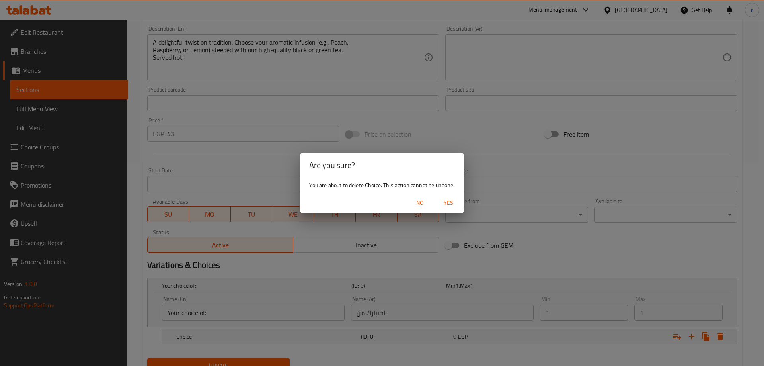
click at [448, 204] on span "Yes" at bounding box center [448, 203] width 19 height 10
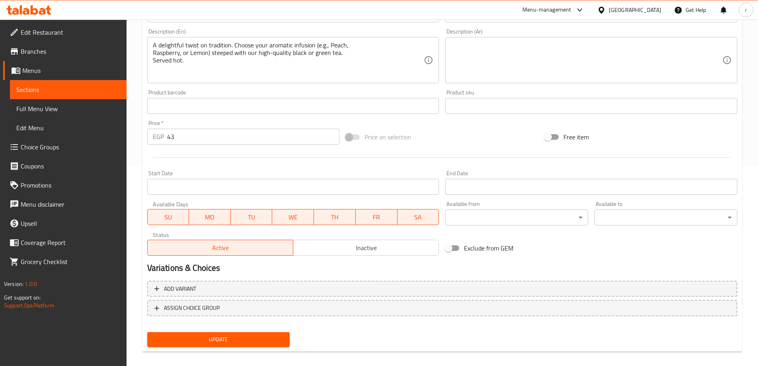
scroll to position [121, 0]
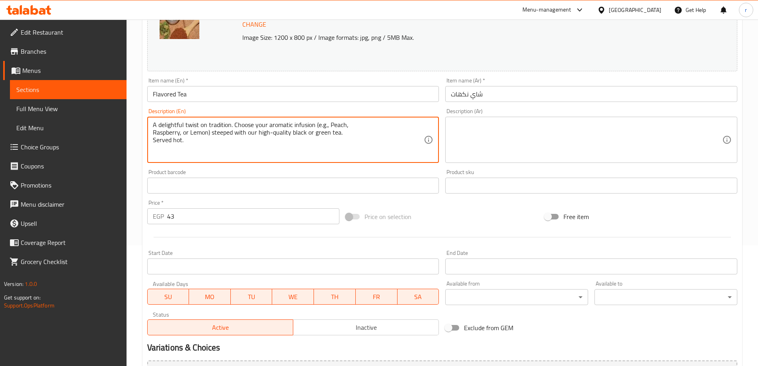
drag, startPoint x: 329, startPoint y: 143, endPoint x: 135, endPoint y: 125, distance: 194.7
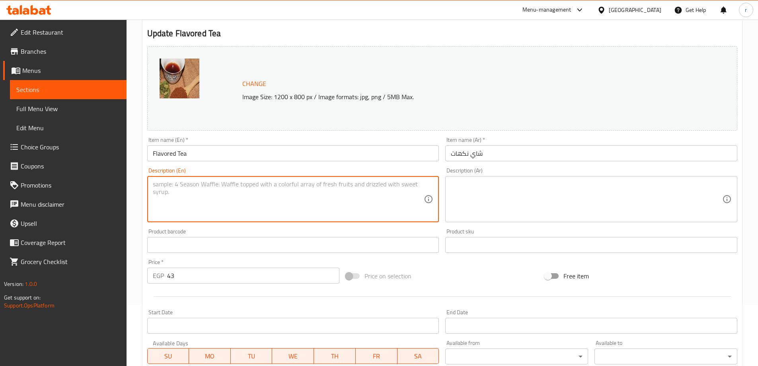
scroll to position [9, 0]
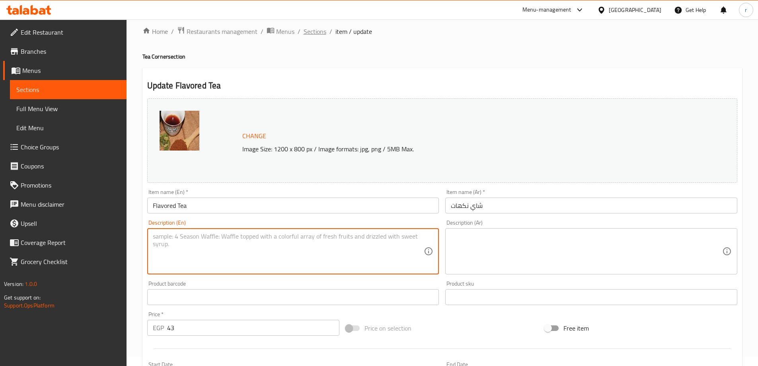
click at [316, 33] on span "Sections" at bounding box center [315, 32] width 23 height 10
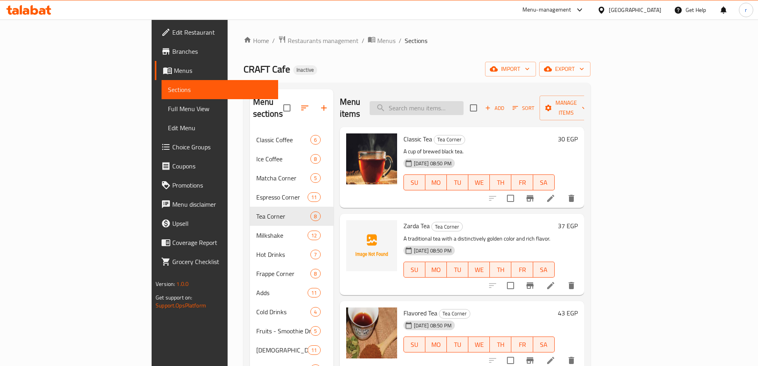
click at [438, 106] on input "search" at bounding box center [417, 108] width 94 height 14
paste input "Matcha Smoothie"
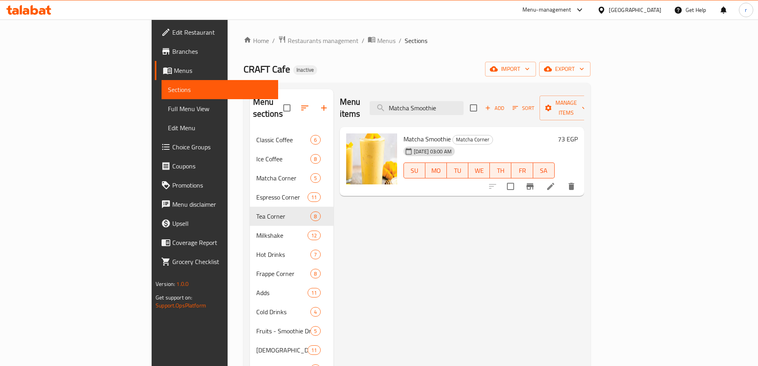
click at [498, 252] on div "Menu items Matcha Smoothie Add Sort Manage items Matcha Smoothie Matcha Corner …" at bounding box center [459, 273] width 251 height 369
click at [464, 107] on input "Matcha Smoothie" at bounding box center [417, 108] width 94 height 14
paste input "Flavored Tea"
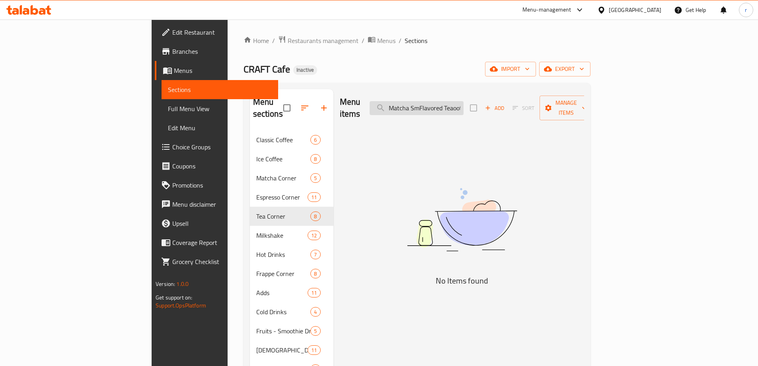
click at [464, 106] on input "Matcha SmFlavored Teaoothie" at bounding box center [417, 108] width 94 height 14
paste input "Flavored Tea"
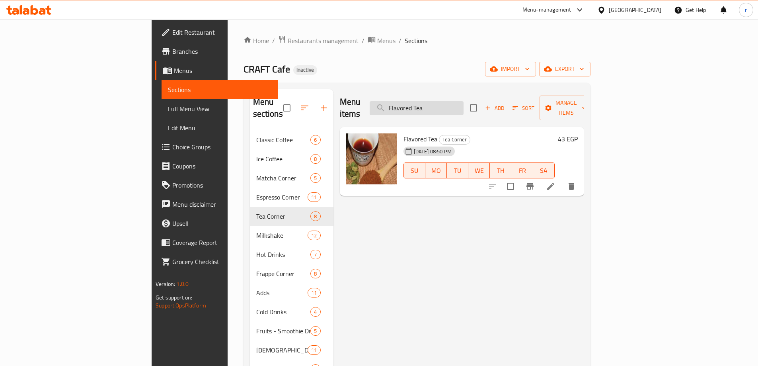
click at [455, 103] on input "Flavored Tea" at bounding box center [417, 108] width 94 height 14
paste input "Ice"
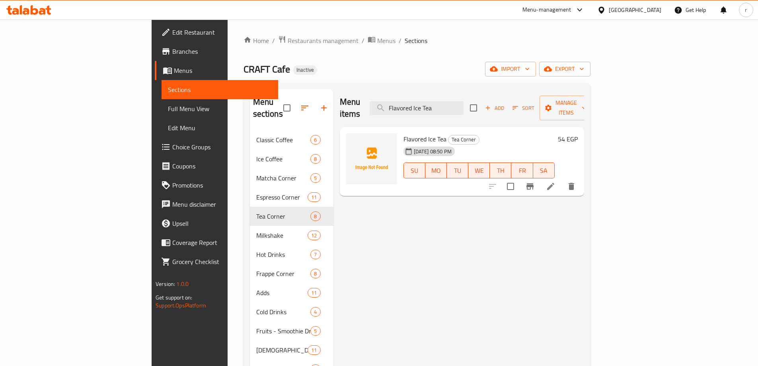
type input "Flavored Ice Tea"
click at [556, 182] on icon at bounding box center [551, 187] width 10 height 10
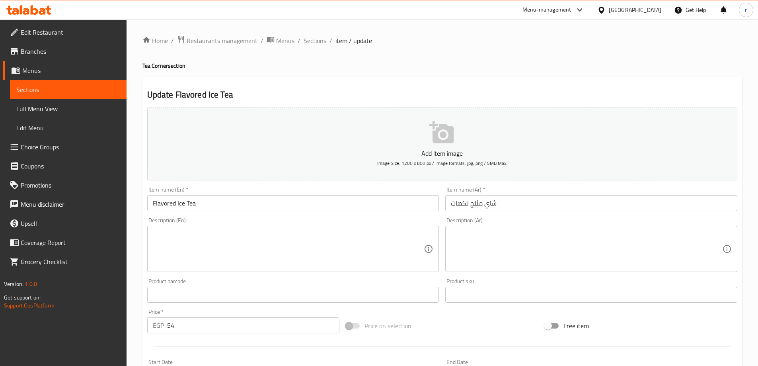
click at [201, 260] on textarea at bounding box center [289, 249] width 272 height 38
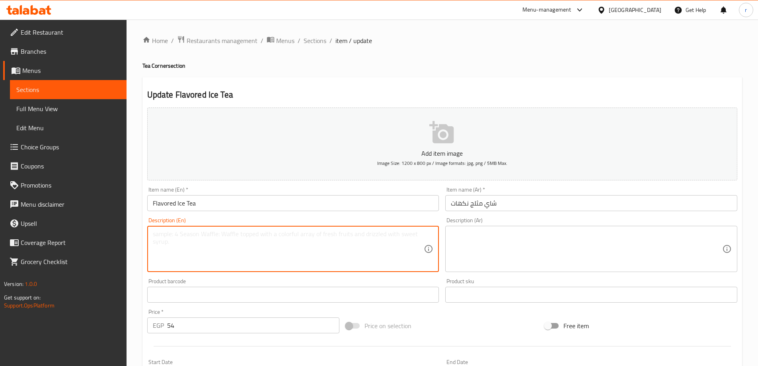
paste textarea "The perfect thirst quencher. Chilled, freshly brewed tea infused with your favo…"
type textarea "The perfect thirst quencher. Chilled, freshly brewed tea infused with your favo…"
click at [506, 258] on textarea at bounding box center [587, 249] width 272 height 38
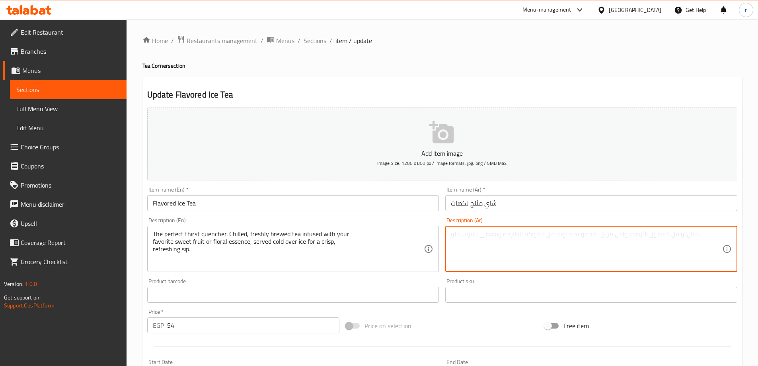
paste textarea "المُروي المثالي للعطش. شاي مبرد طازج مملوء بـ [PERSON_NAME] الحلوة أو الأزهار ا…"
drag, startPoint x: 518, startPoint y: 233, endPoint x: 540, endPoint y: 234, distance: 21.5
click at [540, 234] on textarea "المُروي المثالي للعطش. شاي مبرد طازج مملوء بـ [PERSON_NAME] الحلوة أو الأزهار ا…" at bounding box center [587, 249] width 272 height 38
click at [543, 233] on textarea "المُروي المثالي للعطش. شاي مبرد طازج مملوء بـ [PERSON_NAME] الحلوة أو الأزهار ا…" at bounding box center [587, 249] width 272 height 38
click at [517, 235] on textarea "المُروي المثالي للعطش. شاي مبرد طازج مملوء بـ [PERSON_NAME] الحلوة أو الأزهار ا…" at bounding box center [587, 249] width 272 height 38
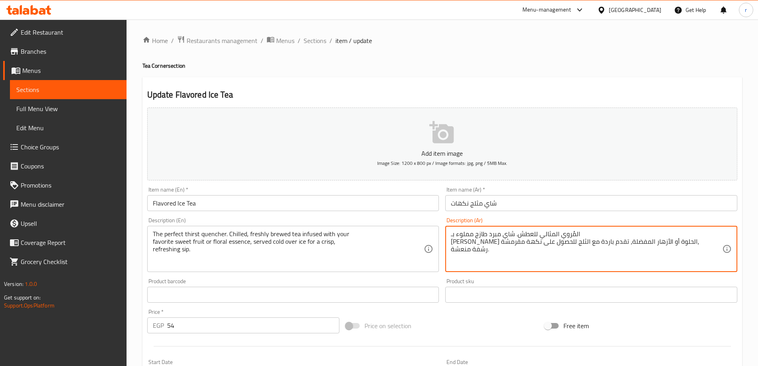
click at [518, 235] on textarea "المُروي المثالي للعطش. شاي مبرد طازج مملوء بـ [PERSON_NAME] الحلوة أو الأزهار ا…" at bounding box center [587, 249] width 272 height 38
drag, startPoint x: 560, startPoint y: 233, endPoint x: 582, endPoint y: 235, distance: 21.5
click at [582, 235] on textarea "المُروي المثالي للعطش. شاي مبرد طازج مملوء بـ [PERSON_NAME] الحلوة أو الأزهار ا…" at bounding box center [587, 249] width 272 height 38
paste textarea "مُطفئ العطش"
click at [524, 235] on textarea "مُطفئ العطش المثالي للعطش. شاي مبرد طازج مملوء بـ [PERSON_NAME] الحلوة أو الأزه…" at bounding box center [587, 249] width 272 height 38
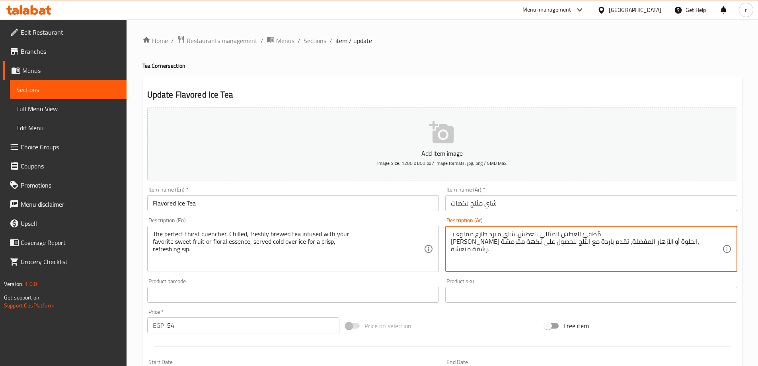
click at [524, 235] on textarea "مُطفئ العطش المثالي للعطش. شاي مبرد طازج مملوء بـ [PERSON_NAME] الحلوة أو الأزه…" at bounding box center [587, 249] width 272 height 38
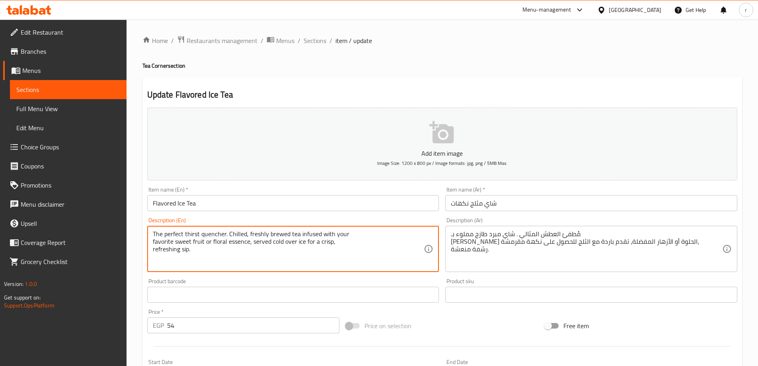
click at [256, 235] on textarea "The perfect thirst quencher. Chilled, freshly brewed tea infused with your favo…" at bounding box center [289, 249] width 272 height 38
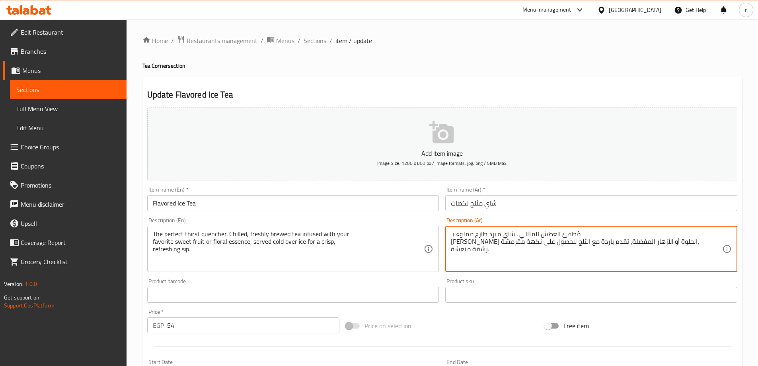
click at [477, 233] on textarea "مُطفئ العطش المثالي . شاي مبرد طازج مملوء بـ [PERSON_NAME] الحلوة أو الأزهار ال…" at bounding box center [587, 249] width 272 height 38
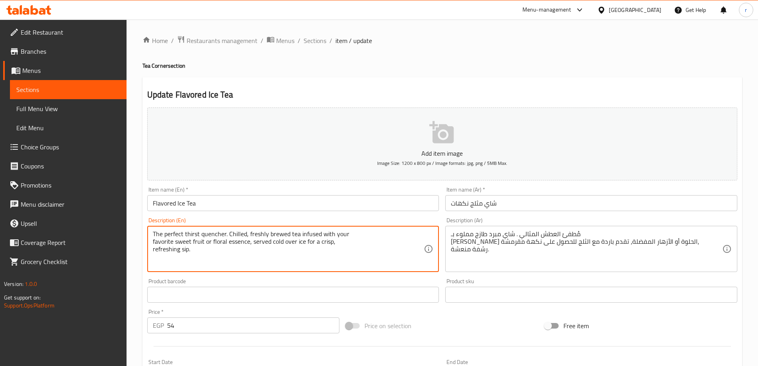
click at [261, 231] on textarea "The perfect thirst quencher. Chilled, freshly brewed tea infused with your favo…" at bounding box center [289, 249] width 272 height 38
click at [273, 233] on textarea "The perfect thirst quencher. Chilled, freshly brewed tea infused with your favo…" at bounding box center [289, 249] width 272 height 38
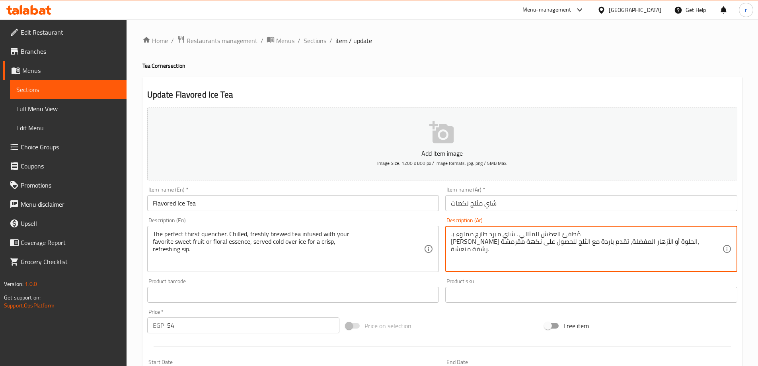
click at [467, 232] on textarea "مُطفئ العطش المثالي . شاي مبرد طازج مملوء بـ [PERSON_NAME] الحلوة أو الأزهار ال…" at bounding box center [587, 249] width 272 height 38
paste textarea "خمر"
paste textarea "منقوع"
drag, startPoint x: 578, startPoint y: 240, endPoint x: 585, endPoint y: 244, distance: 8.4
click at [583, 243] on textarea "مُطفئ العطش المثالي . شاي مبرد طازج مخمر منقوع بـ [PERSON_NAME] الحلوة أو الأزه…" at bounding box center [587, 249] width 272 height 38
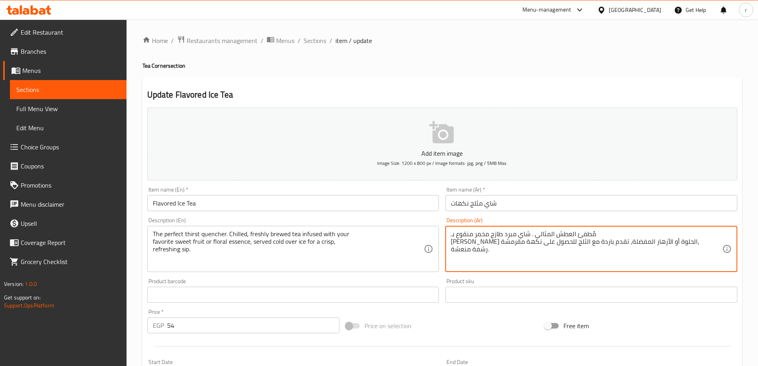
click at [584, 244] on textarea "مُطفئ العطش المثالي . شاي مبرد طازج مخمر منقوع بـ [PERSON_NAME] الحلوة أو الأزه…" at bounding box center [587, 249] width 272 height 38
click at [582, 243] on textarea "مُطفئ العطش المثالي . شاي مبرد طازج مخمر منقوع بـ [PERSON_NAME] الحلوة أو الأزه…" at bounding box center [587, 249] width 272 height 38
click at [580, 242] on textarea "مُطفئ العطش المثالي . شاي مبرد طازج مخمر منقوع بـ [PERSON_NAME] الحلوة أو الأزه…" at bounding box center [587, 249] width 272 height 38
drag, startPoint x: 614, startPoint y: 240, endPoint x: 694, endPoint y: 245, distance: 80.2
click at [694, 245] on textarea "مُطفئ العطش المثالي . شاي مبرد طازج مخمر منقوع بـ [PERSON_NAME] الحلوة أو الأزه…" at bounding box center [587, 249] width 272 height 38
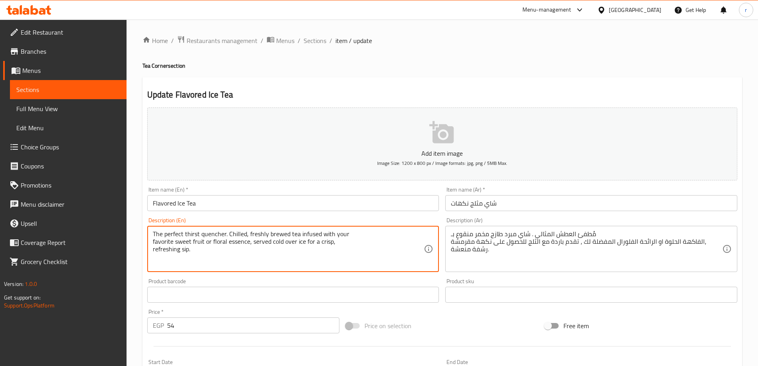
click at [217, 243] on textarea "The perfect thirst quencher. Chilled, freshly brewed tea infused with your favo…" at bounding box center [289, 249] width 272 height 38
click at [261, 246] on textarea "The perfect thirst quencher. Chilled, freshly brewed tea infused with your favo…" at bounding box center [289, 249] width 272 height 38
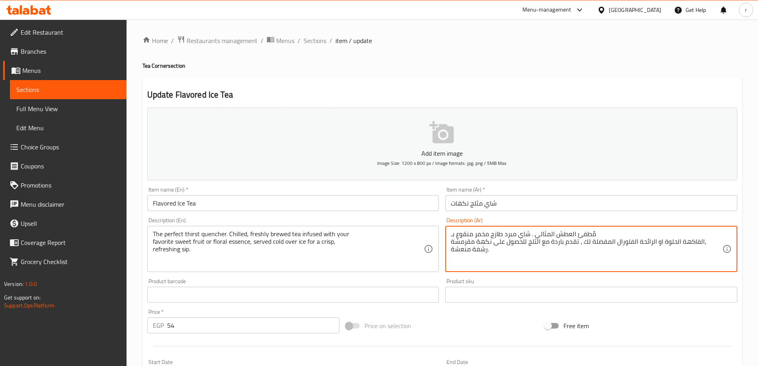
click at [543, 244] on textarea "مُطفئ العطش المثالي . شاي مبرد طازج مخمر منقوع بـ الفاكهة الحلوة او الرائحة الف…" at bounding box center [587, 249] width 272 height 38
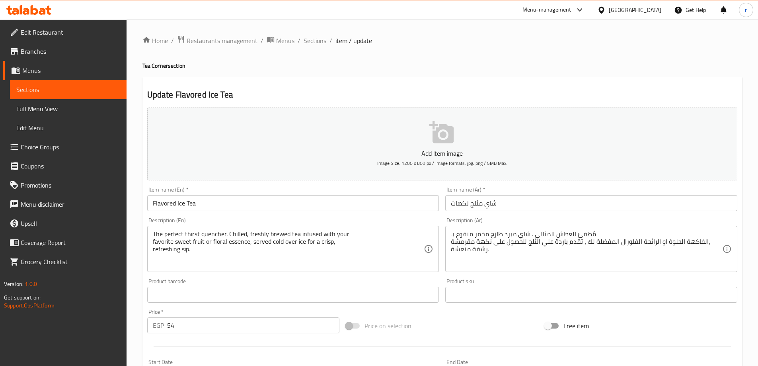
drag, startPoint x: 449, startPoint y: 252, endPoint x: 535, endPoint y: 248, distance: 86.1
click at [535, 248] on div "مُطفئ العطش المثالي . شاي مبرد طازج مخمر منقوع بـ الفاكهة الحلوة او الرائحة الف…" at bounding box center [592, 249] width 292 height 46
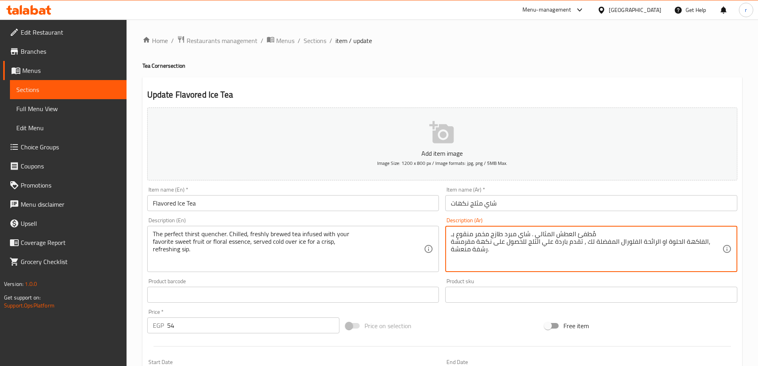
drag, startPoint x: 512, startPoint y: 256, endPoint x: 527, endPoint y: 246, distance: 18.0
click at [527, 246] on textarea "مُطفئ العطش المثالي . شاي مبرد طازج مخمر منقوع بـ الفاكهة الحلوة او الرائحة الف…" at bounding box center [587, 249] width 272 height 38
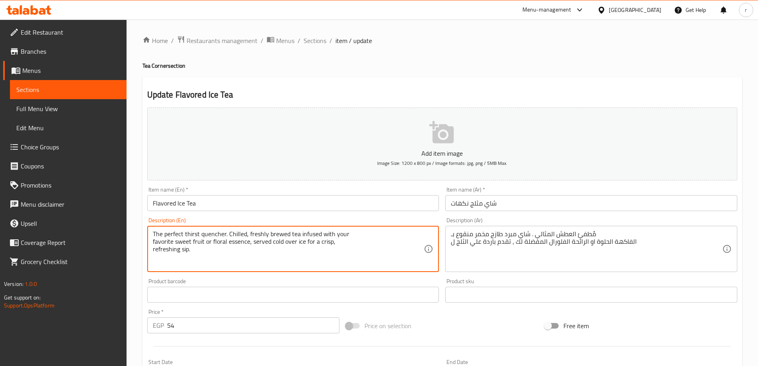
click at [188, 252] on textarea "The perfect thirst quencher. Chilled, freshly brewed tea infused with your favo…" at bounding box center [289, 249] width 272 height 38
click at [184, 254] on textarea "The perfect thirst quencher. Chilled, freshly brewed tea infused with your favo…" at bounding box center [289, 249] width 272 height 38
click at [451, 243] on div "مُطفئ العطش المثالي . شاي مبرد طازج مخمر منقوع بـ الفاكهة الحلوة او الرائحة الف…" at bounding box center [592, 249] width 292 height 46
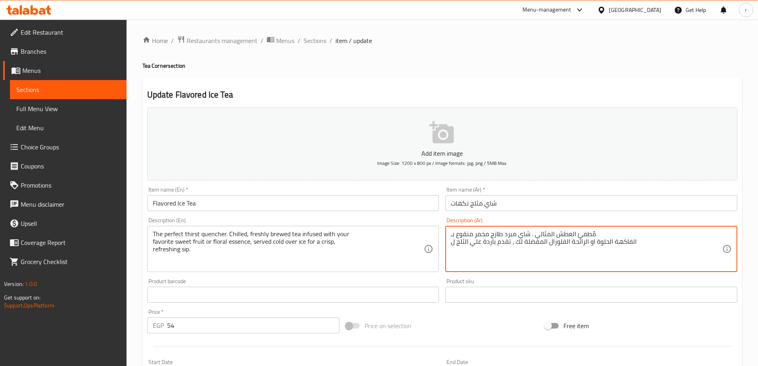
paste textarea "رشفة"
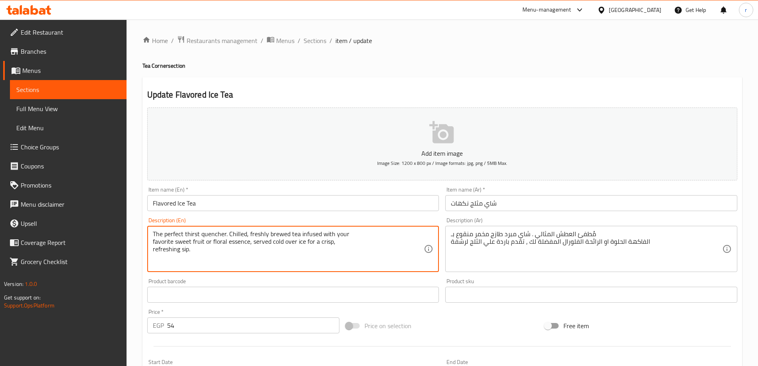
click at [156, 258] on textarea "The perfect thirst quencher. Chilled, freshly brewed tea infused with your favo…" at bounding box center [289, 249] width 272 height 38
click at [161, 254] on textarea "The perfect thirst quencher. Chilled, freshly brewed tea infused with your favo…" at bounding box center [289, 249] width 272 height 38
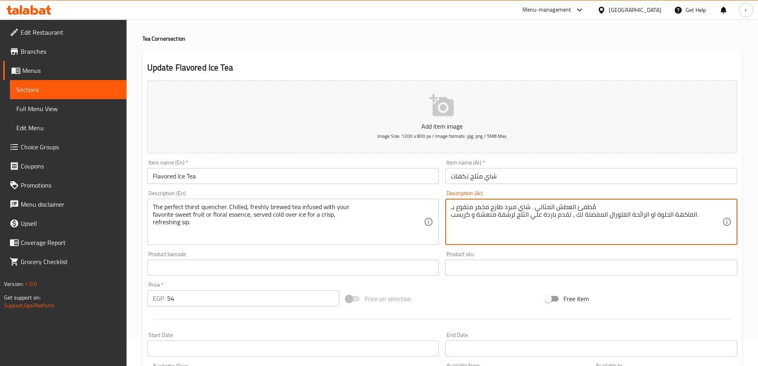
scroll to position [40, 0]
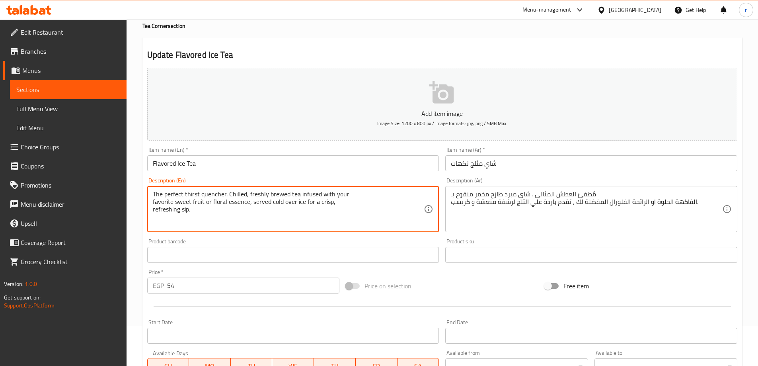
click at [233, 206] on textarea "The perfect thirst quencher. Chilled, freshly brewed tea infused with your favo…" at bounding box center [289, 209] width 272 height 38
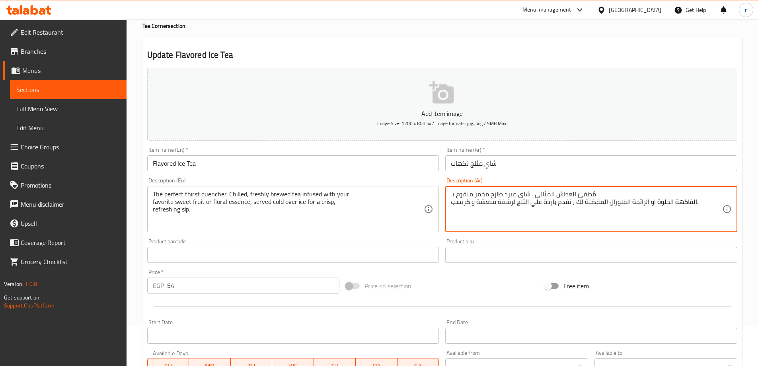
click at [633, 205] on textarea "مُطفئ العطش المثالي . شاي مبرد طازج مخمر منقوع بـ الفاكهة الحلوة او الرائحة الف…" at bounding box center [587, 209] width 272 height 38
paste textarea "وهر"
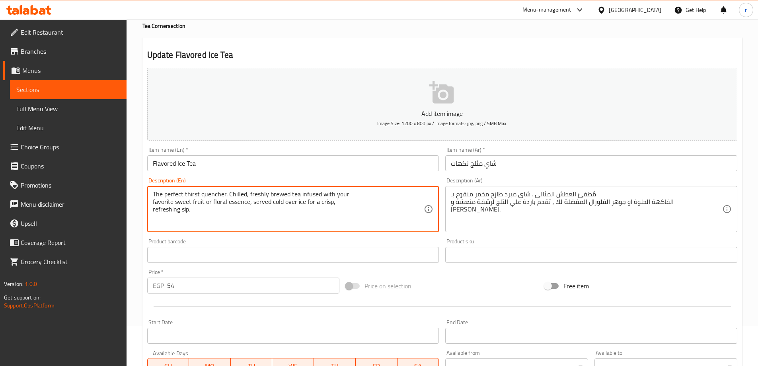
click at [280, 196] on textarea "The perfect thirst quencher. Chilled, freshly brewed tea infused with your favo…" at bounding box center [289, 209] width 272 height 38
click at [285, 191] on textarea "The perfect thirst quencher. Chilled, freshly brewed tea infused with your favo…" at bounding box center [289, 209] width 272 height 38
click at [317, 194] on textarea "The perfect thirst quencher. Chilled, freshly brewed tea infused with your favo…" at bounding box center [289, 209] width 272 height 38
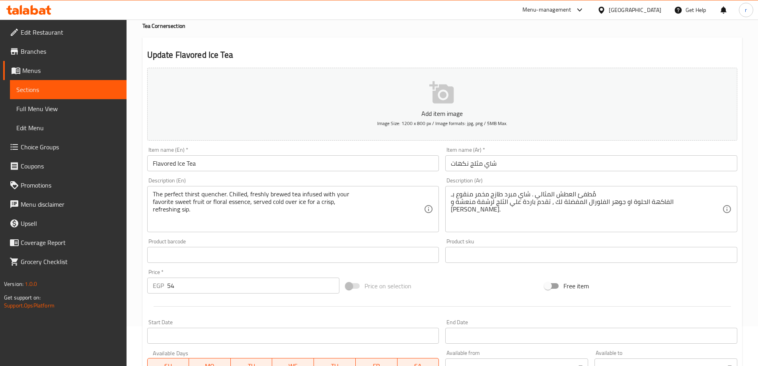
click at [259, 241] on div "Product barcode Product barcode" at bounding box center [293, 250] width 292 height 24
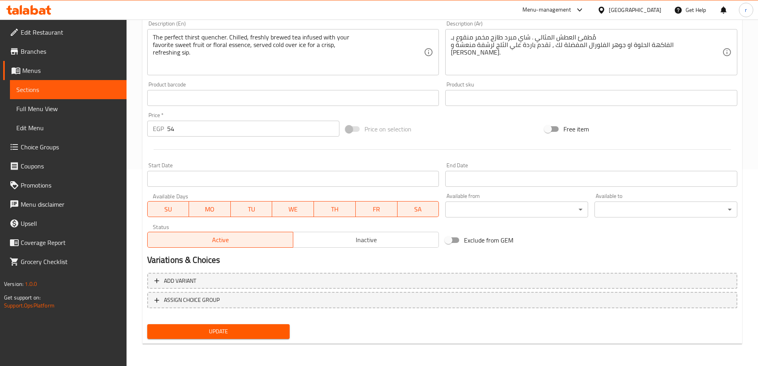
scroll to position [117, 0]
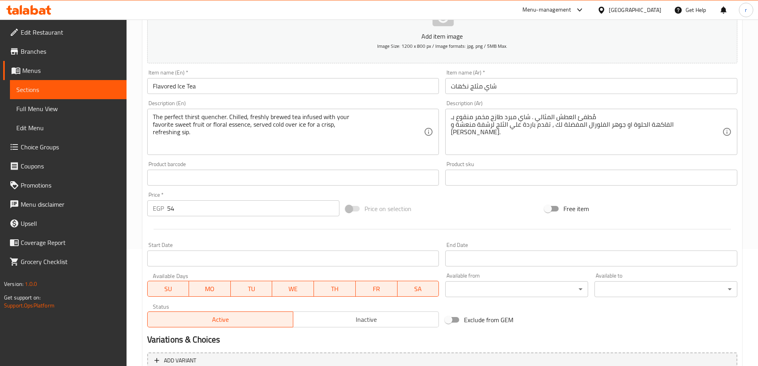
click at [443, 92] on div "Item name (Ar)   * شاي مثلج نكهات Item name (Ar) *" at bounding box center [591, 81] width 299 height 31
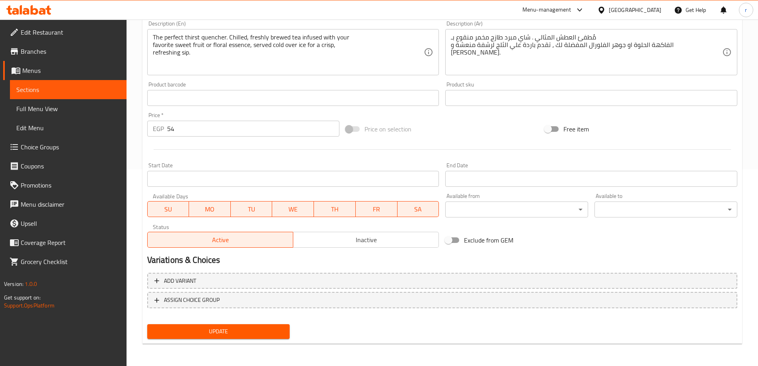
scroll to position [157, 0]
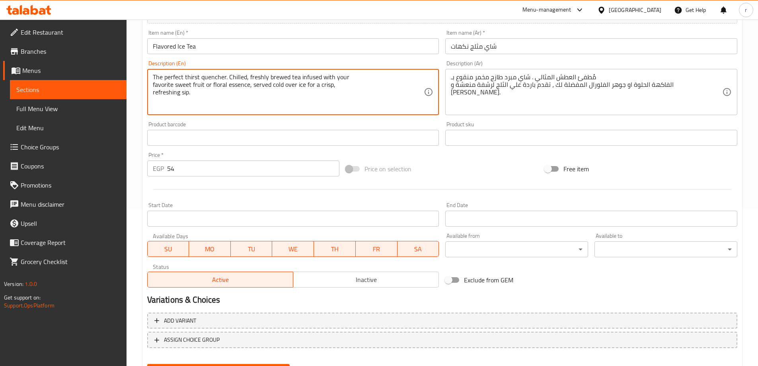
click at [188, 93] on textarea "The perfect thirst quencher. Chilled, freshly brewed tea infused with your favo…" at bounding box center [289, 92] width 272 height 38
click at [184, 92] on textarea "The perfect thirst quencher. Chilled, freshly brewed tea infused with your favo…" at bounding box center [289, 92] width 272 height 38
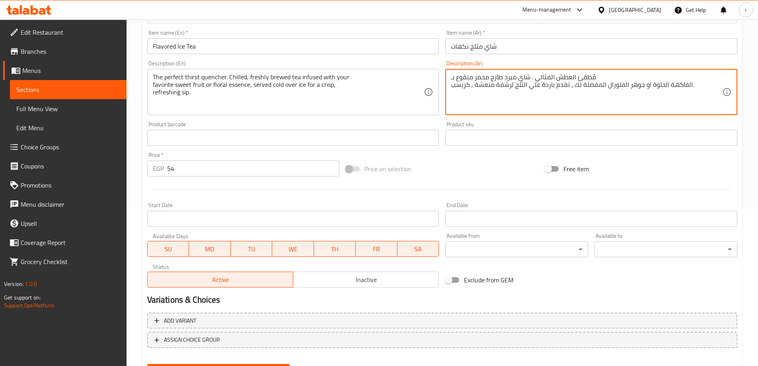
scroll to position [197, 0]
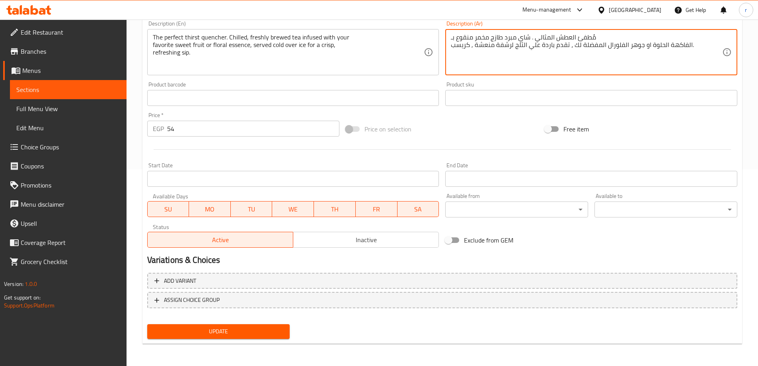
type textarea "مُطفئ العطش المثالي . شاي مبرد طازج مخمر منقوع بـ الفاكهة الحلوة او جوهر الفلور…"
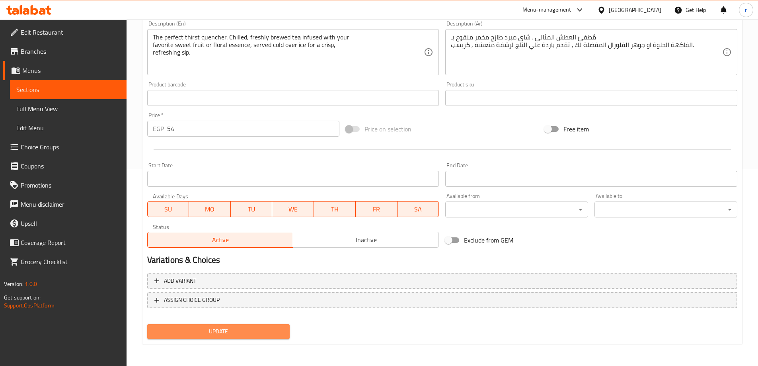
click at [194, 335] on span "Update" at bounding box center [219, 331] width 130 height 10
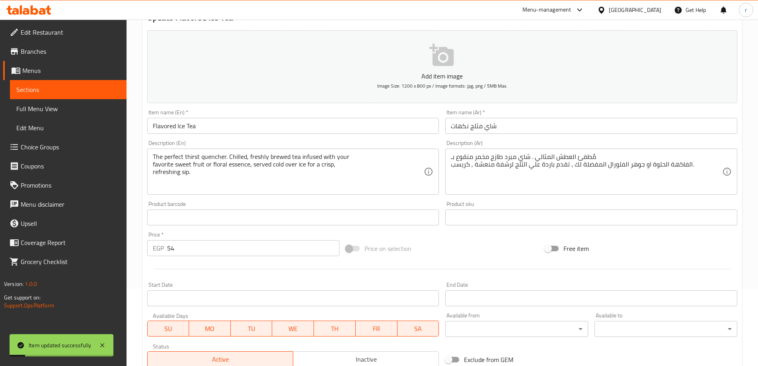
scroll to position [0, 0]
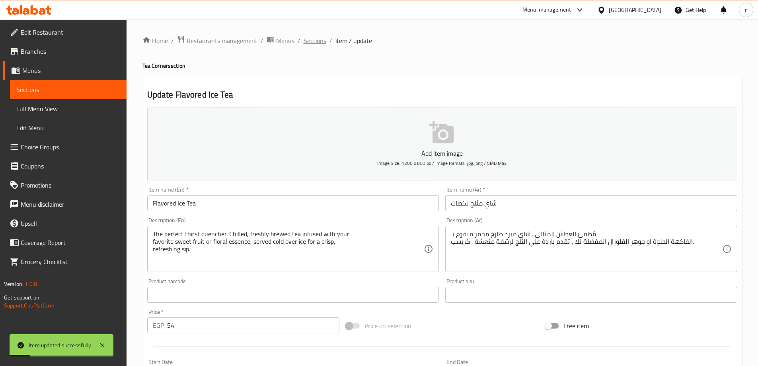
click at [320, 45] on span "Sections" at bounding box center [315, 41] width 23 height 10
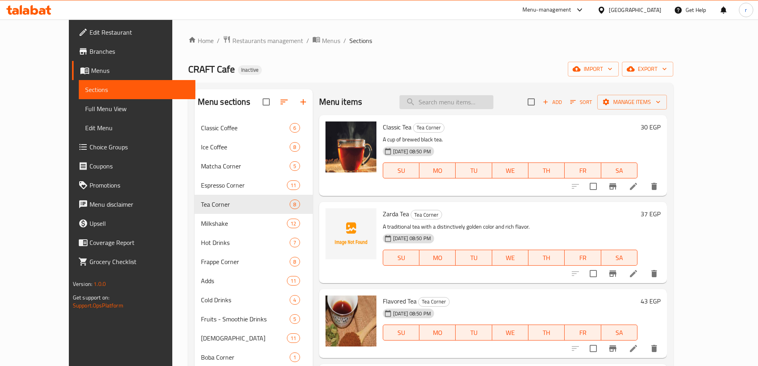
click at [494, 100] on input "search" at bounding box center [447, 102] width 94 height 14
paste input "Ice Nescafe"
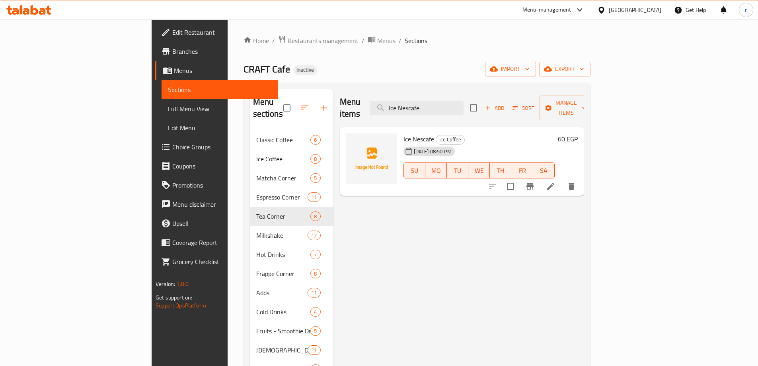
type input "Ice Nescafe"
click at [562, 180] on li at bounding box center [551, 186] width 22 height 14
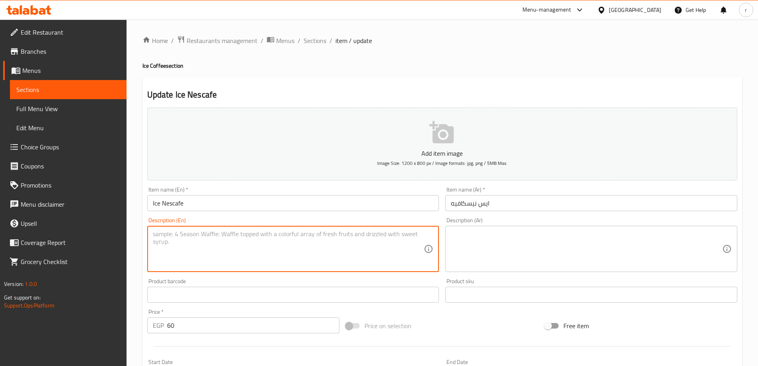
click at [261, 254] on textarea at bounding box center [289, 249] width 272 height 38
paste textarea "A simple and classic cold coffee, prepared with Nescafe and a touch of sweetnes…"
drag, startPoint x: 235, startPoint y: 243, endPoint x: 292, endPoint y: 246, distance: 57.8
click at [292, 246] on textarea "A simple and classic cold coffee, prepared with Nescafe and a touch of sweetnes…" at bounding box center [289, 249] width 272 height 38
type textarea "A simple and classic cold coffee, prepared with Nescafe and a touch of sweetnes…"
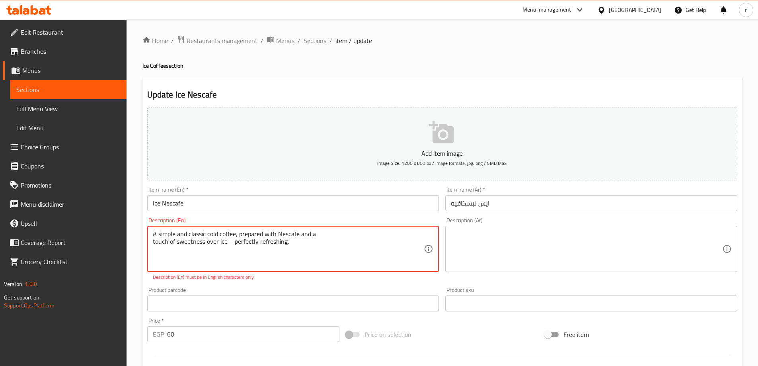
click at [305, 248] on textarea "A simple and classic cold coffee, prepared with Nescafe and a touch of sweetnes…" at bounding box center [289, 249] width 272 height 38
click at [457, 254] on textarea at bounding box center [587, 249] width 272 height 38
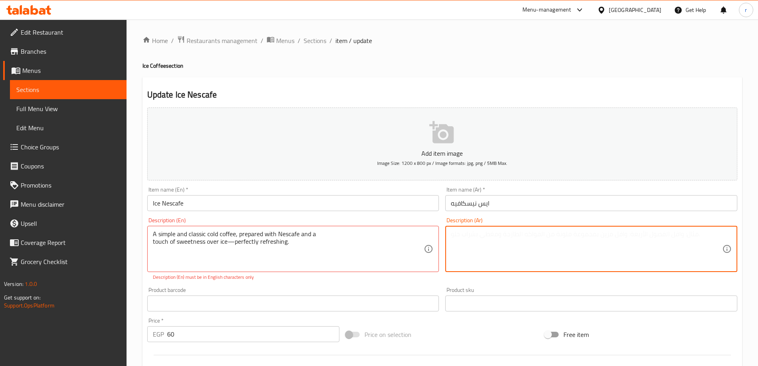
paste textarea "قهوة باردة بسيطة وكلاسيكية، يتم تحضيرها باستخدام النسكافيه و لمسة من الحلاوة عل…"
click at [564, 242] on textarea "قهوة باردة بسيطة وكلاسيكية، يتم تحضيرها باستخدام النسكافيه و لمسة من الحلاوة عل…" at bounding box center [587, 249] width 272 height 38
click at [566, 246] on textarea "قهوة باردة بسيطة وكلاسيكية، يتم تحضيرها باستخدام النسكافيه و لمسة من الحلاوة عل…" at bounding box center [587, 249] width 272 height 38
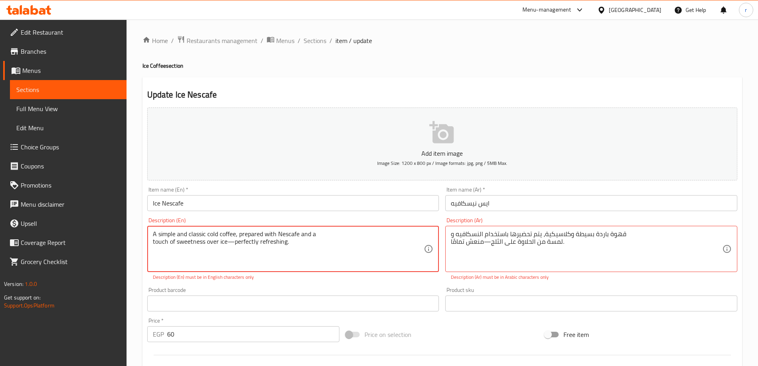
click at [162, 235] on textarea "A simple and classic cold coffee, prepared with Nescafe and a touch of sweetnes…" at bounding box center [289, 249] width 272 height 38
click at [165, 233] on textarea "A simple and classic cold coffee, prepared with Nescafe and a touch of sweetnes…" at bounding box center [289, 249] width 272 height 38
click at [254, 235] on textarea "A simple and classic cold coffee, prepared with Nescafe and a touch of sweetnes…" at bounding box center [289, 249] width 272 height 38
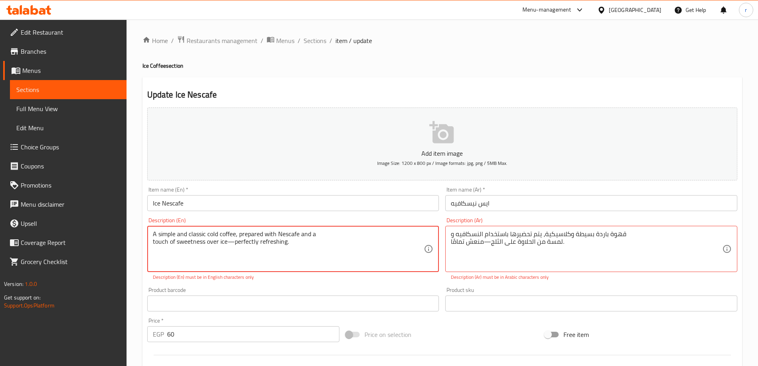
click at [254, 235] on textarea "A simple and classic cold coffee, prepared with Nescafe and a touch of sweetnes…" at bounding box center [289, 249] width 272 height 38
click at [256, 235] on textarea "A simple and classic cold coffee, prepared with Nescafe and a touch of sweetnes…" at bounding box center [289, 249] width 272 height 38
click at [315, 250] on textarea "A simple and classic cold coffee, prepared with Nescafe and a touch of sweetnes…" at bounding box center [289, 249] width 272 height 38
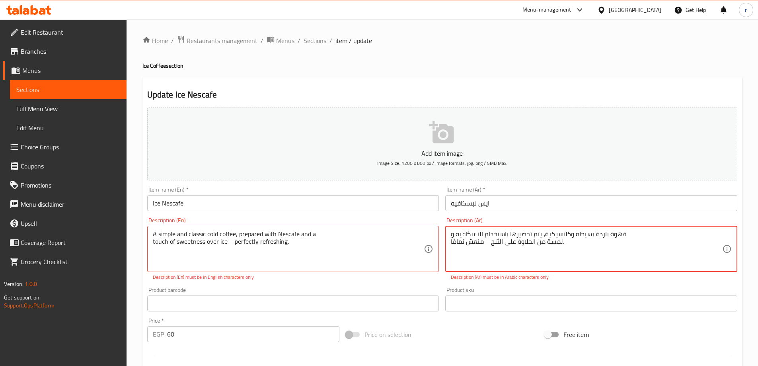
drag, startPoint x: 510, startPoint y: 233, endPoint x: 543, endPoint y: 229, distance: 33.3
click at [543, 229] on div "قهوة باردة بسيطة وكلاسيكية، يتم تحضيرها باستخدام النسكافيه و لمسة من الحلاوة عل…" at bounding box center [592, 249] width 292 height 46
type textarea "قهوة باردة بسيطة وكلاسيكية، يحضر بالنسكافيه و لمسة من الحلاوة على الثلج—منعش تم…"
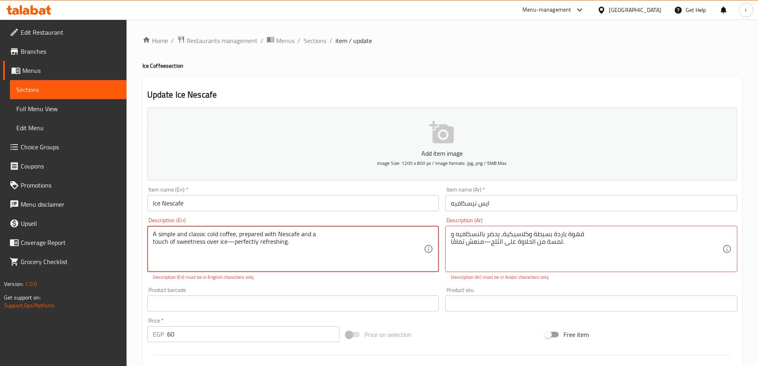
click at [160, 247] on textarea "A simple and classic cold coffee, prepared with Nescafe and a touch of sweetnes…" at bounding box center [289, 249] width 272 height 38
click at [303, 237] on textarea "A simple and classic cold coffee, prepared with Nescafe and a touch of sweetnes…" at bounding box center [289, 249] width 272 height 38
click at [303, 246] on textarea "A simple and classic cold coffee, prepared with Nescafe and a touch of sweetnes…" at bounding box center [289, 249] width 272 height 38
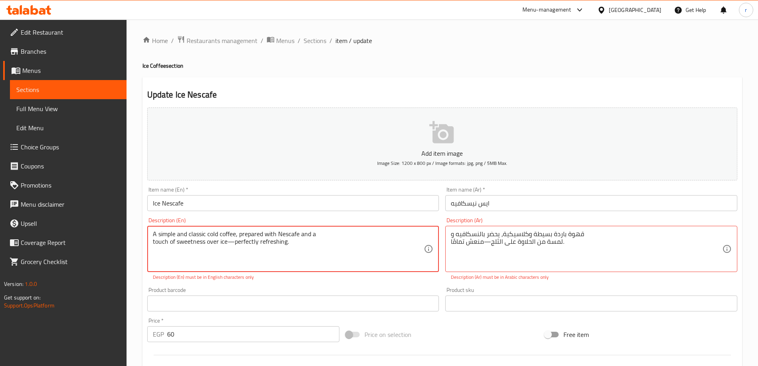
click at [281, 238] on textarea "A simple and classic cold coffee, prepared with Nescafe and a touch of sweetnes…" at bounding box center [289, 249] width 272 height 38
click at [299, 244] on textarea "A simple and classic cold coffee, prepared with Nescafe and a touch of sweetnes…" at bounding box center [289, 249] width 272 height 38
click at [319, 233] on textarea "A simple and classic cold coffee, prepared with Nescafe and a touch of sweetnes…" at bounding box center [289, 249] width 272 height 38
click at [196, 244] on textarea "A simple and classic cold coffee, prepared with Nescafe and a touch of sweetnes…" at bounding box center [289, 249] width 272 height 38
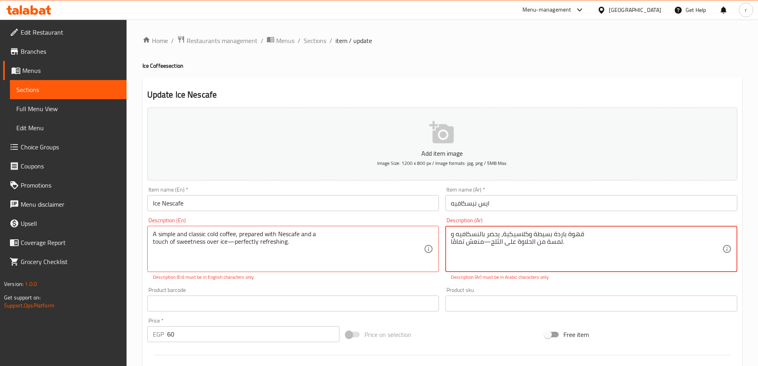
click at [457, 245] on textarea "قهوة باردة بسيطة وكلاسيكية، يحضر بالنسكافيه و لمسة من الحلاوة على الثلج—منعش تم…" at bounding box center [587, 249] width 272 height 38
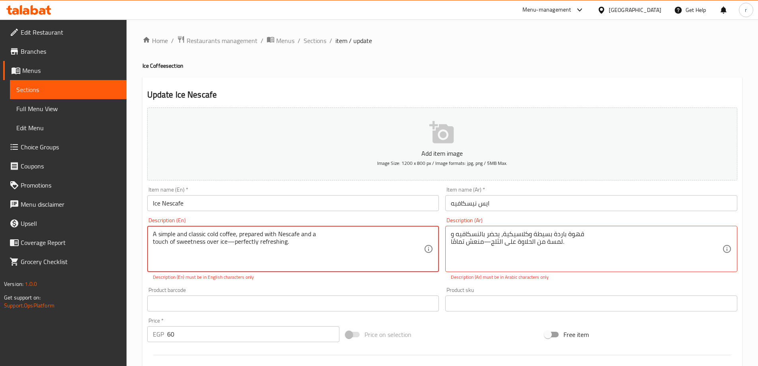
drag, startPoint x: 285, startPoint y: 244, endPoint x: 233, endPoint y: 243, distance: 51.8
click at [233, 243] on textarea "A simple and classic cold coffee, prepared with Nescafe and a touch of sweetnes…" at bounding box center [289, 249] width 272 height 38
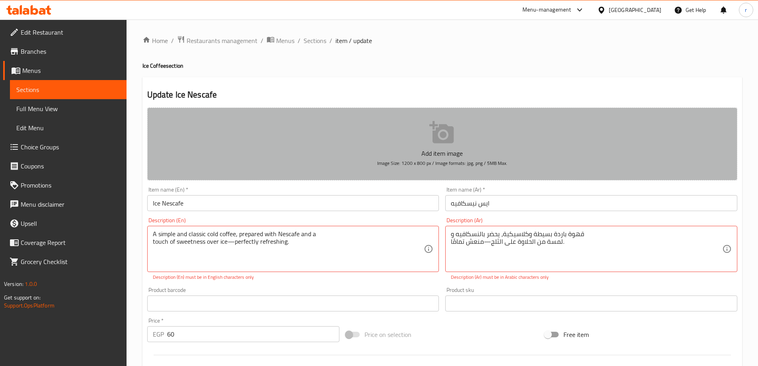
click at [316, 126] on button "Add item image Image Size: 1200 x 800 px / Image formats: jpg, png / 5MB Max." at bounding box center [442, 144] width 590 height 73
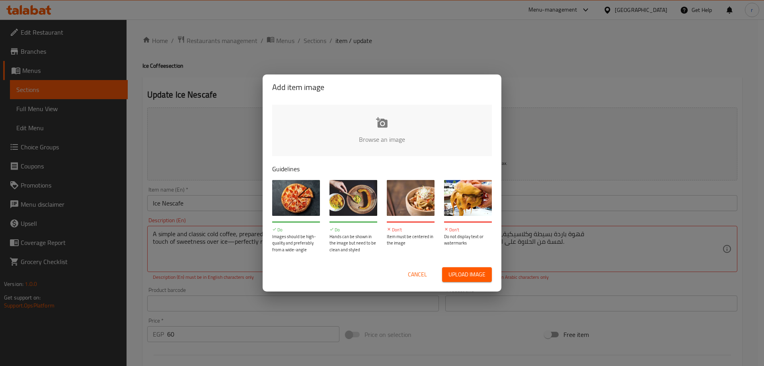
click at [538, 86] on div "Add item image Browse an image Guidelines Do Images should be high-quality and …" at bounding box center [382, 183] width 764 height 366
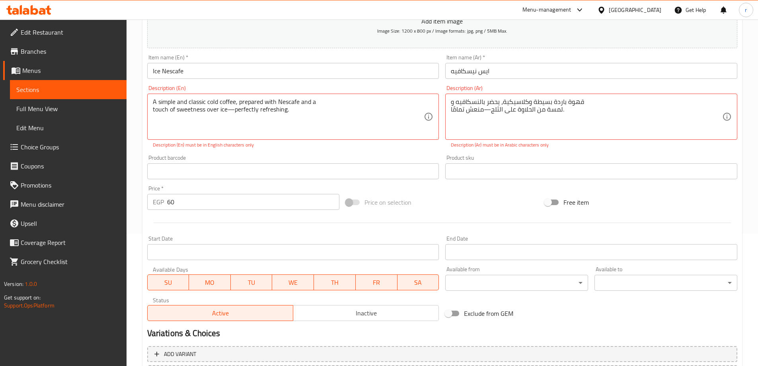
scroll to position [205, 0]
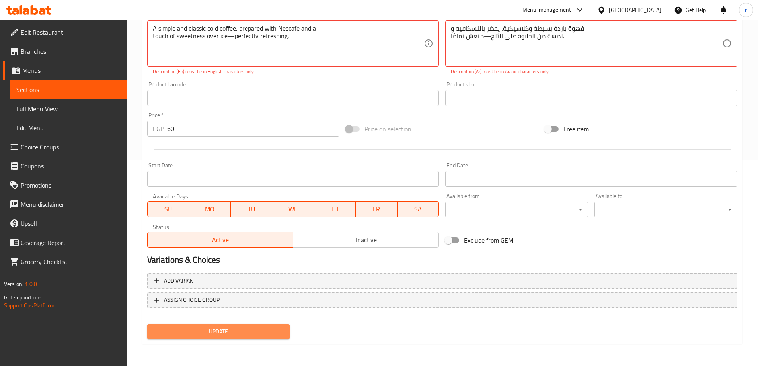
click at [230, 330] on span "Update" at bounding box center [219, 331] width 130 height 10
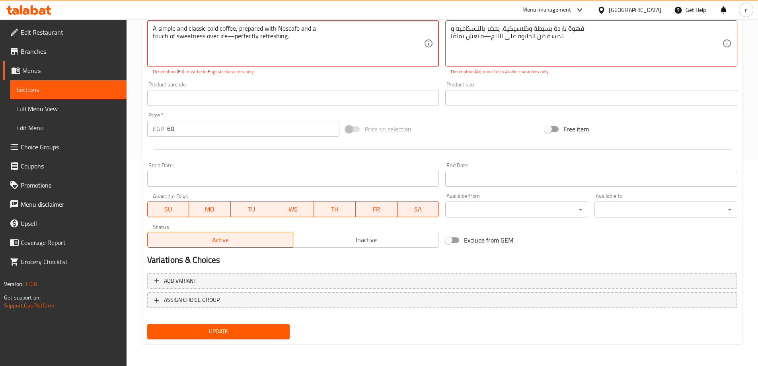
click at [377, 74] on p "Description (En) must be in English characters only" at bounding box center [293, 71] width 281 height 7
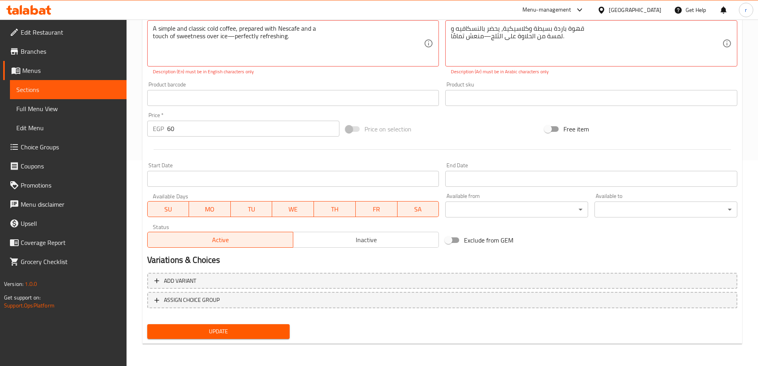
click at [278, 331] on span "Update" at bounding box center [219, 331] width 130 height 10
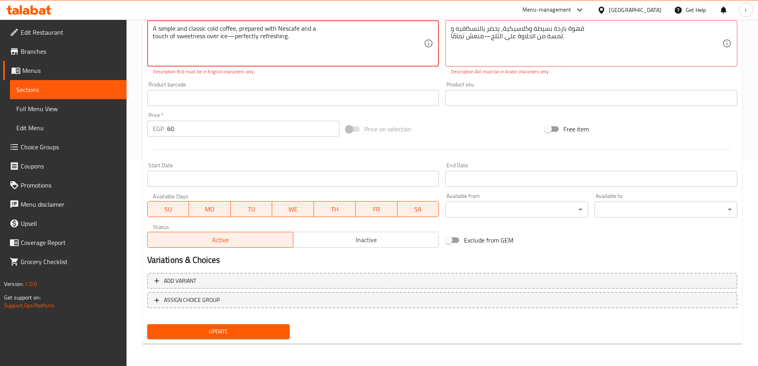
click at [278, 331] on span "Update" at bounding box center [219, 331] width 130 height 10
click at [293, 51] on textarea "A simple and classic cold coffee, prepared with Nescafe and a touch of sweetnes…" at bounding box center [289, 44] width 272 height 38
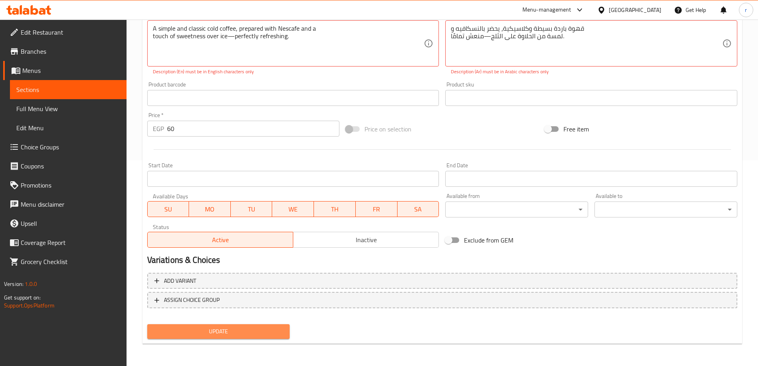
click at [251, 331] on span "Update" at bounding box center [219, 331] width 130 height 10
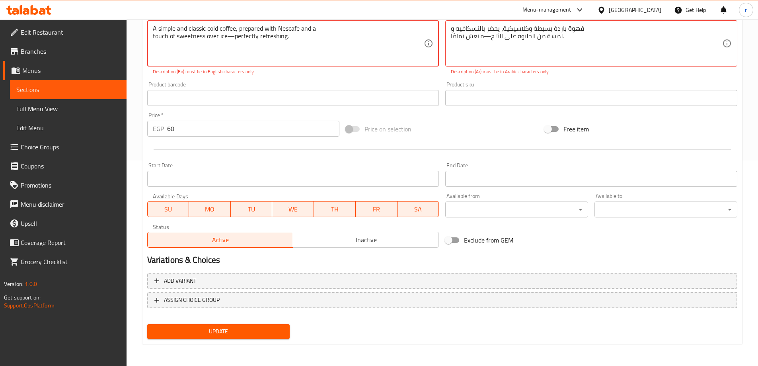
click at [233, 39] on textarea "A simple and classic cold coffee, prepared with Nescafe and a touch of sweetnes…" at bounding box center [289, 44] width 272 height 38
type textarea "A simple and classic cold coffee, prepared with Nescafe and a touch of sweetnes…"
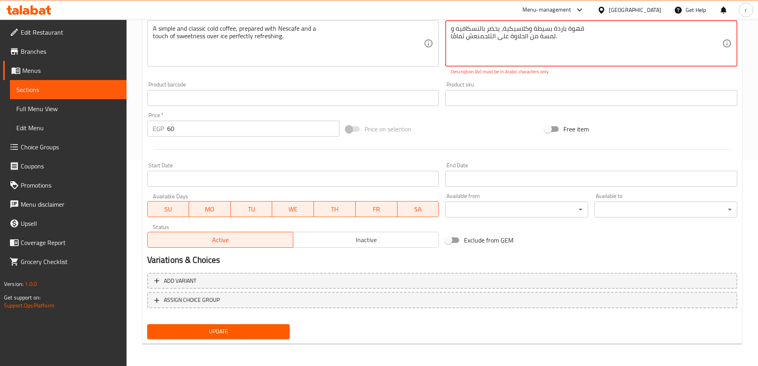
scroll to position [197, 0]
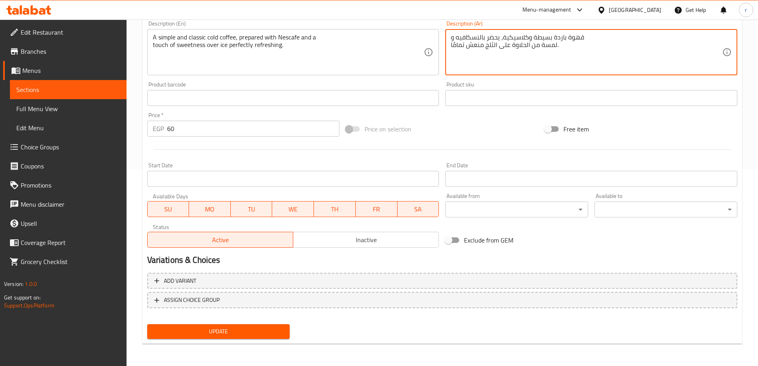
type textarea "قهوة باردة بسيطة وكلاسيكية، يحضر بالنسكافيه و لمسة من الحلاوة على الثلج منعش تم…"
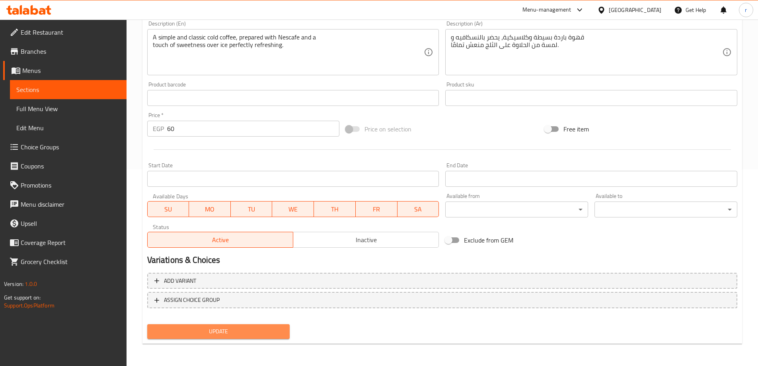
click at [182, 334] on span "Update" at bounding box center [219, 331] width 130 height 10
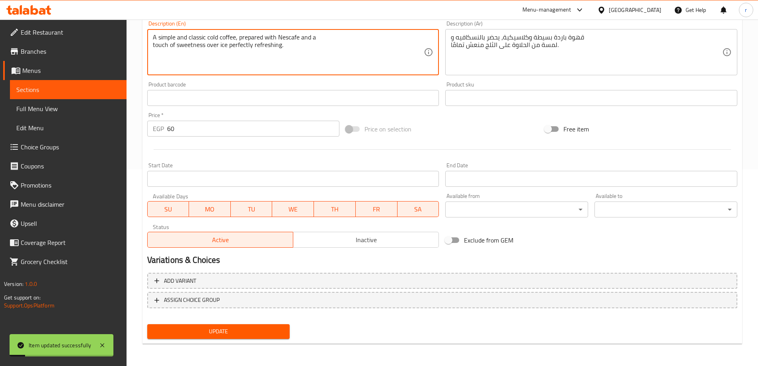
click at [228, 48] on textarea "A simple and classic cold coffee, prepared with Nescafe and a touch of sweetnes…" at bounding box center [289, 52] width 272 height 38
type textarea "A simple and classic cold coffee, prepared with Nescafe and a touch of sweetnes…"
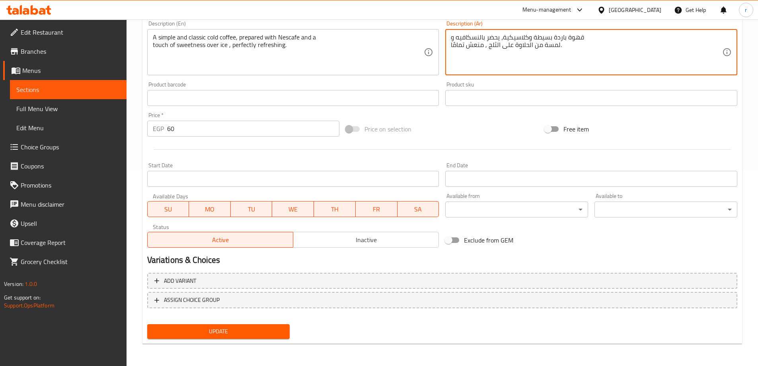
type textarea "قهوة باردة بسيطة وكلاسيكية، يحضر بالنسكافيه و لمسة من الحلاوة على الثلج , منعش …"
click at [189, 339] on div "Update" at bounding box center [218, 331] width 149 height 21
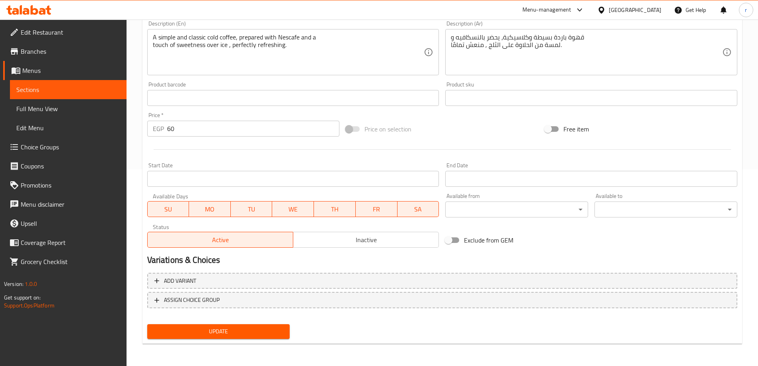
click at [189, 333] on span "Update" at bounding box center [219, 331] width 130 height 10
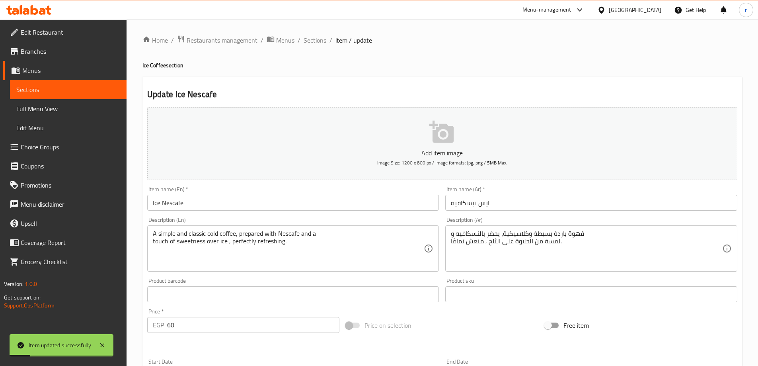
scroll to position [0, 0]
click at [318, 41] on span "Sections" at bounding box center [315, 41] width 23 height 10
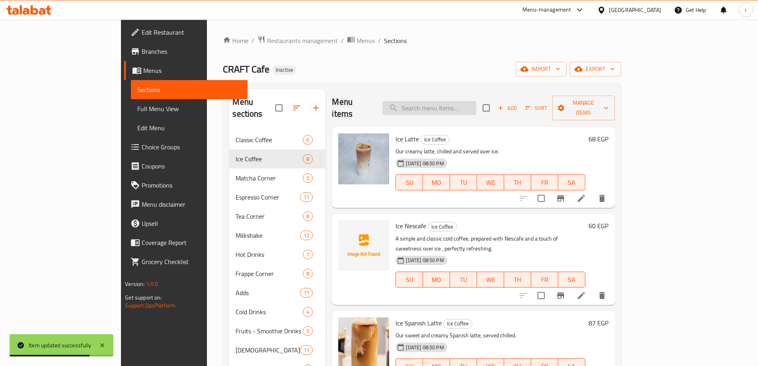
click at [468, 105] on input "search" at bounding box center [430, 108] width 94 height 14
paste input "Machiato"
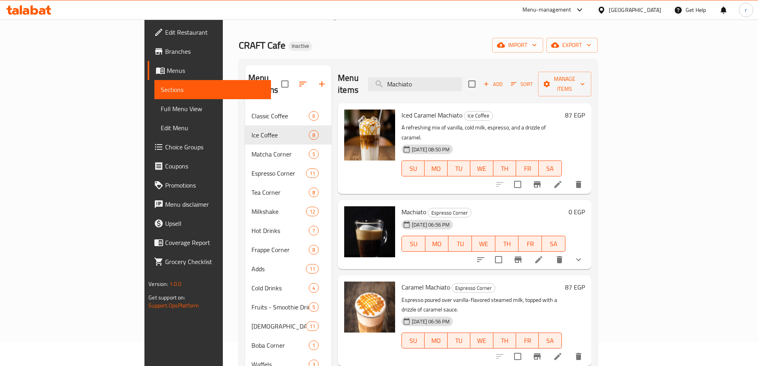
scroll to position [80, 0]
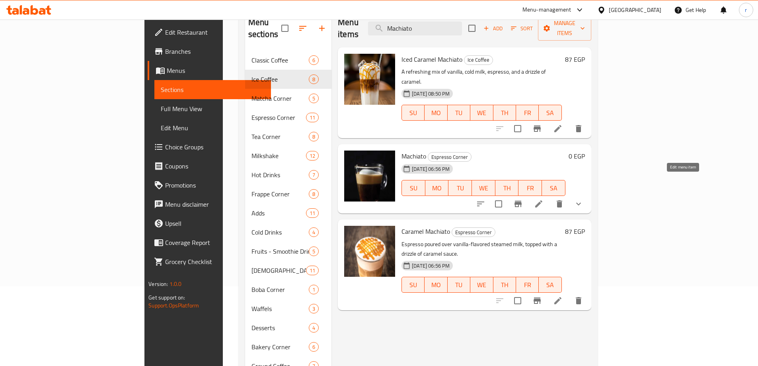
type input "Machiato"
click at [544, 199] on icon at bounding box center [539, 204] width 10 height 10
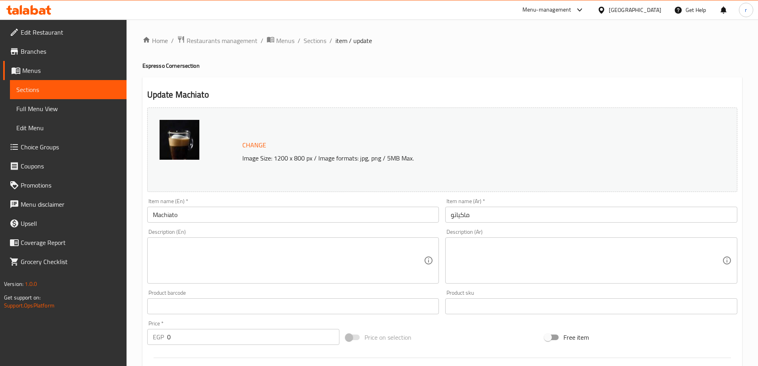
click at [373, 237] on div "Description (En) Description (En)" at bounding box center [293, 256] width 292 height 55
click at [374, 246] on textarea at bounding box center [289, 261] width 272 height 38
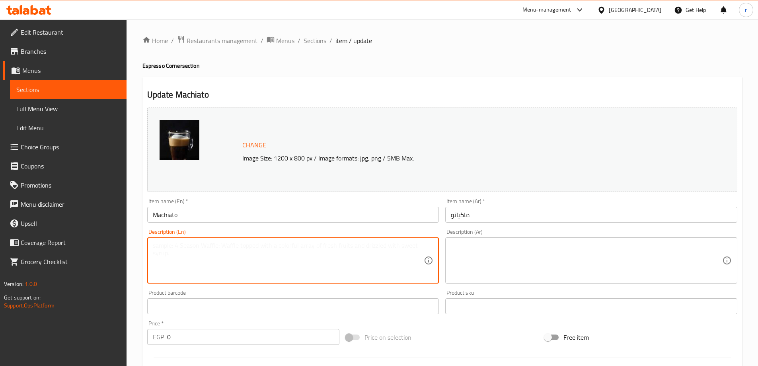
paste textarea "A shot of intense espresso "stained" with a dollop of steamed milk and foam. Sm…"
type textarea "A shot of intense espresso "stained" with a dollop of steamed milk and foam. Sm…"
click at [462, 275] on textarea at bounding box center [587, 261] width 272 height 38
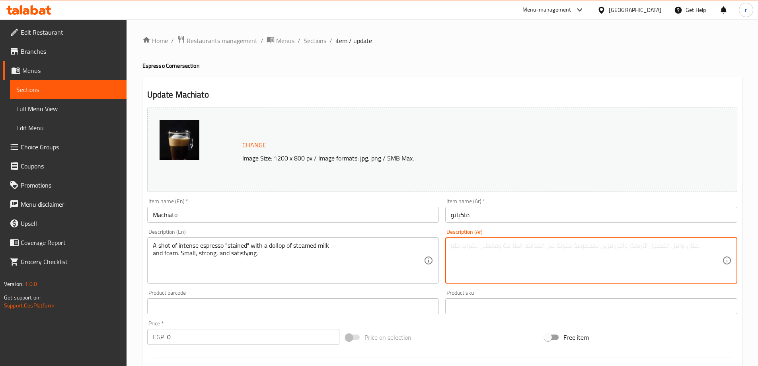
paste textarea "جرعة من الإسبريسو المكثف "ملطخة" بقليل من الحليب المبخر والرغوة. صغيرة وقوية وم…"
click at [690, 248] on textarea "جرعة من الإسبريسو المكثف "ملطخة" بقليل من الحليب المبخر والرغوة. صغيرة وقوية وم…" at bounding box center [587, 261] width 272 height 38
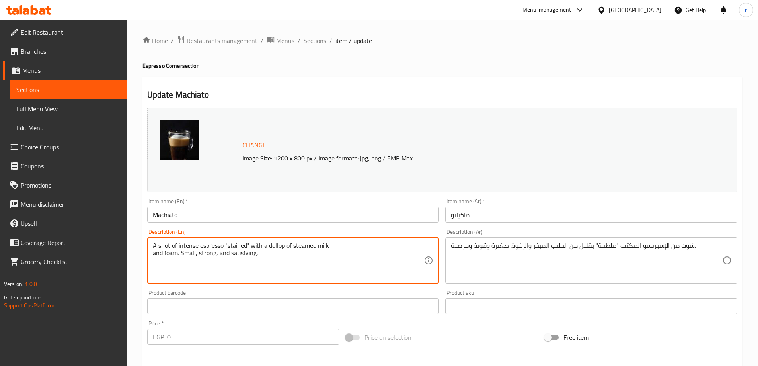
click at [188, 248] on textarea "A shot of intense espresso "stained" with a dollop of steamed milk and foam. Sm…" at bounding box center [289, 261] width 272 height 38
click at [187, 240] on div "A shot of intense espresso "stained" with a dollop of steamed milk and foam. Sm…" at bounding box center [293, 260] width 292 height 46
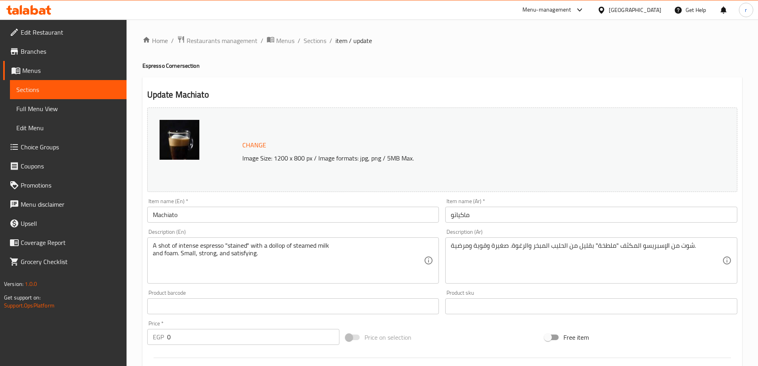
click at [188, 241] on div "A shot of intense espresso "stained" with a dollop of steamed milk and foam. Sm…" at bounding box center [293, 260] width 292 height 46
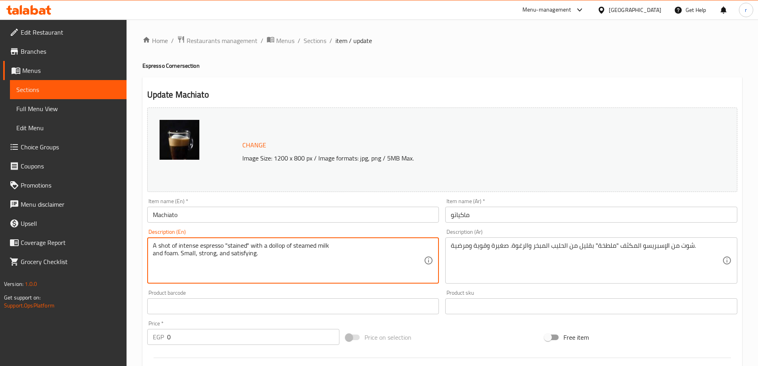
drag, startPoint x: 209, startPoint y: 246, endPoint x: 194, endPoint y: 243, distance: 15.5
click at [208, 247] on textarea "A shot of intense espresso "stained" with a dollop of steamed milk and foam. Sm…" at bounding box center [289, 261] width 272 height 38
click at [184, 240] on div "A shot of intense espresso "stained" with a dollop of steamed milk and foam. Sm…" at bounding box center [293, 260] width 292 height 46
click at [191, 236] on div "Description (En) A shot of intense espresso "stained" with a dollop of steamed …" at bounding box center [293, 256] width 292 height 55
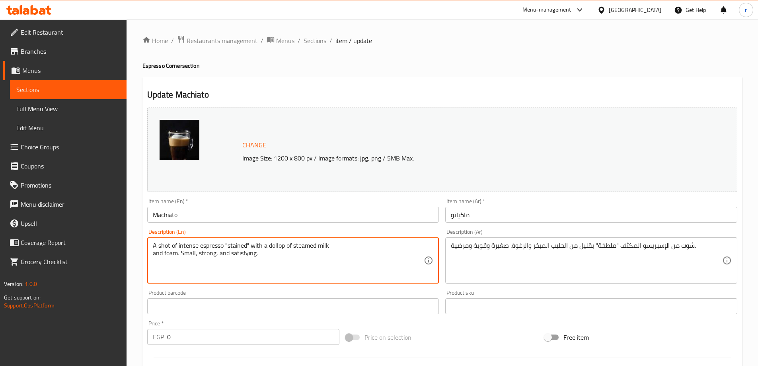
click at [174, 244] on textarea "A shot of intense espresso "stained" with a dollop of steamed milk and foam. Sm…" at bounding box center [289, 261] width 272 height 38
click at [185, 247] on textarea "A shot of intense espresso "stained" with a dollop of steamed milk and foam. Sm…" at bounding box center [289, 261] width 272 height 38
click at [185, 246] on textarea "A shot of intense espresso "stained" with a dollop of steamed milk and foam. Sm…" at bounding box center [289, 261] width 272 height 38
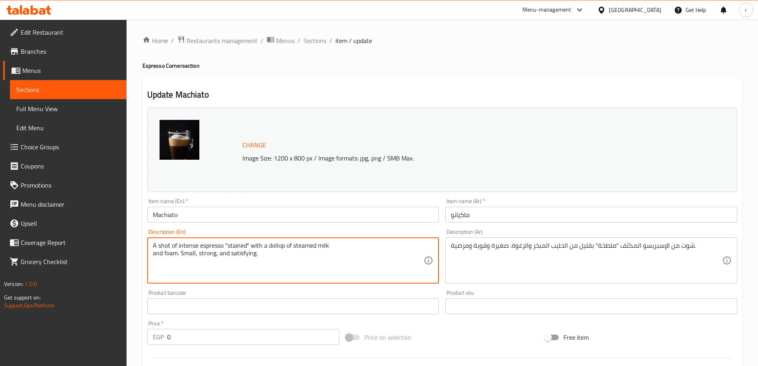
click at [185, 245] on textarea "A shot of intense espresso "stained" with a dollop of steamed milk and foam. Sm…" at bounding box center [289, 261] width 272 height 38
click at [238, 242] on textarea "A shot of intense espresso "stained" with a dollop of steamed milk and foam. Sm…" at bounding box center [289, 261] width 272 height 38
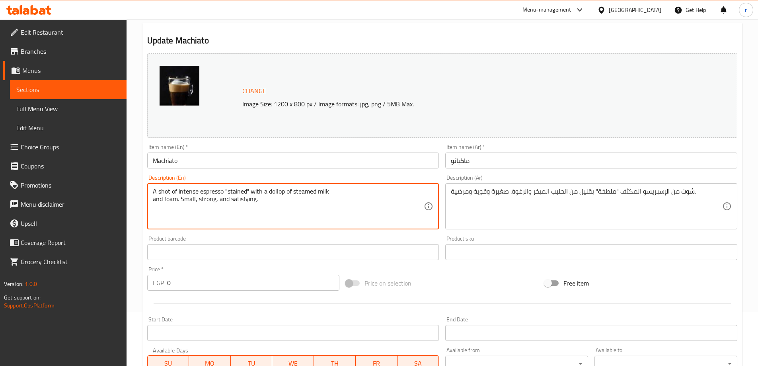
scroll to position [40, 0]
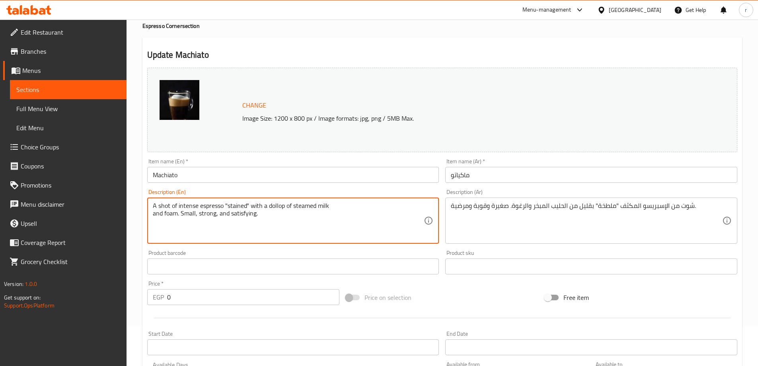
click at [242, 204] on textarea "A shot of intense espresso "stained" with a dollop of steamed milk and foam. Sm…" at bounding box center [289, 221] width 272 height 38
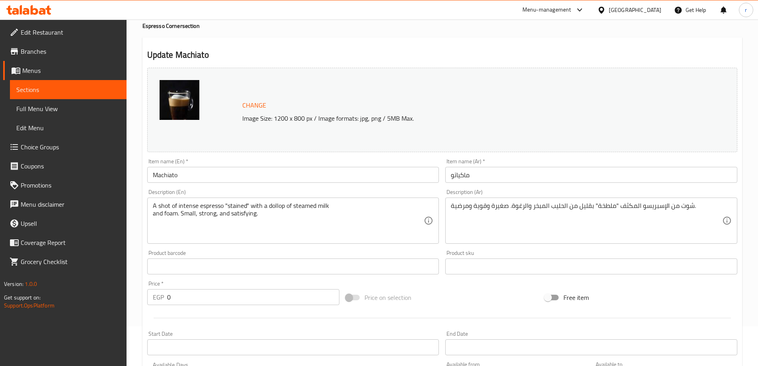
click at [609, 201] on div "شوت من الإسبريسو المكثف "ملطخة" بقليل من الحليب المبخر والرغوة. صغيرة وقوية ومر…" at bounding box center [592, 220] width 292 height 46
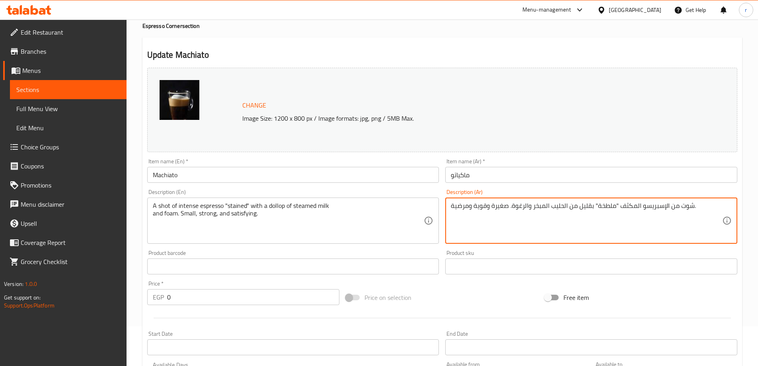
click at [609, 209] on textarea "شوت من الإسبريسو المكثف "ملطخة" بقليل من الحليب المبخر والرغوة. صغيرة وقوية ومر…" at bounding box center [587, 221] width 272 height 38
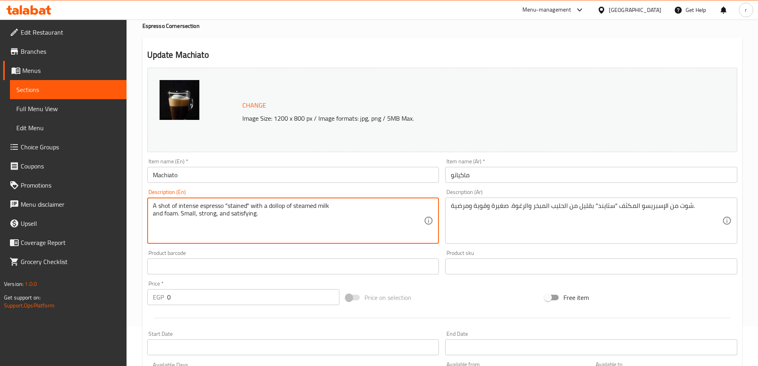
click at [270, 207] on textarea "A shot of intense espresso "stained" with a dollop of steamed milk and foam. Sm…" at bounding box center [289, 221] width 272 height 38
click at [251, 215] on textarea "A shot of intense espresso "stained" with a dollop of steamed milk and foam. Sm…" at bounding box center [289, 221] width 272 height 38
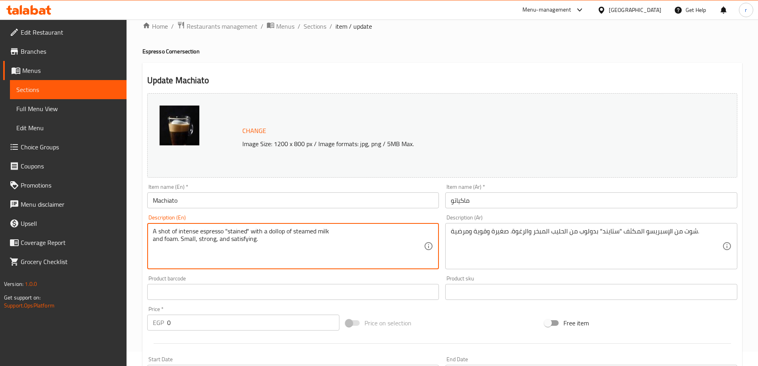
scroll to position [0, 0]
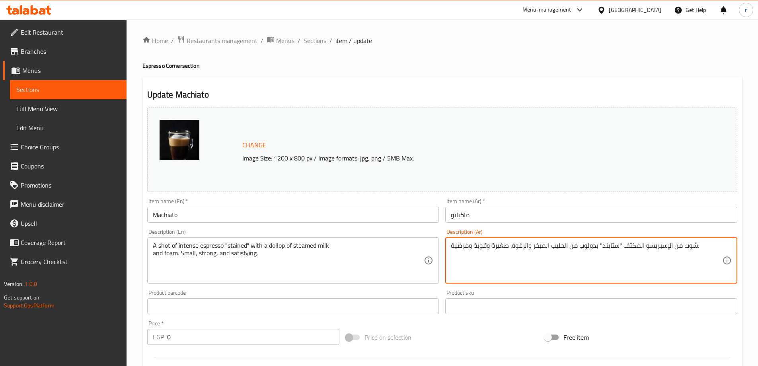
click at [465, 250] on textarea "شوت من الإسبريسو المكثف "ستايند" بدولوب من الحليب المبخر والرغوة. صغيرة وقوية و…" at bounding box center [587, 261] width 272 height 38
click at [452, 246] on textarea "شوت من الإسبريسو المكثف "ستايند" بدولوب من الحليب المبخر والرغوة. صغيرة وقوية و…" at bounding box center [587, 261] width 272 height 38
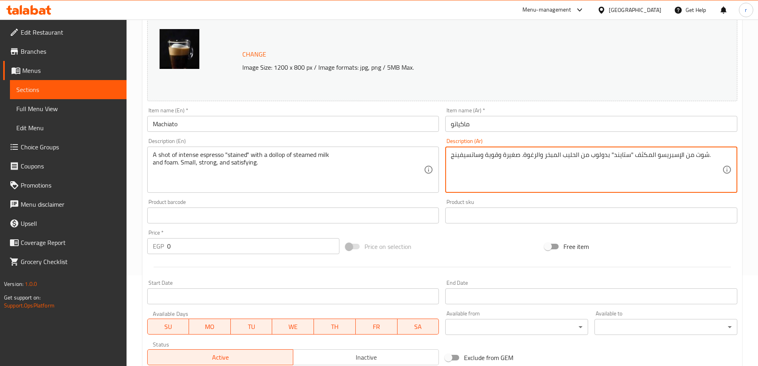
scroll to position [226, 0]
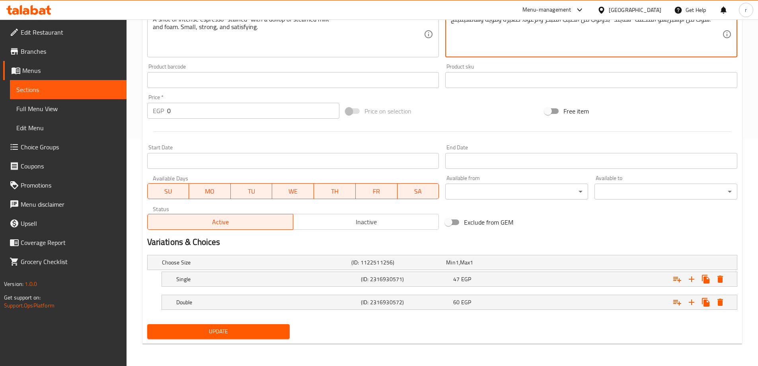
type textarea "شوت من الإسبريسو المكثف "ستايند" بدولوب من الحليب المبخر والرغوة. صغيرة وقوية و…"
click at [253, 328] on span "Update" at bounding box center [219, 331] width 130 height 10
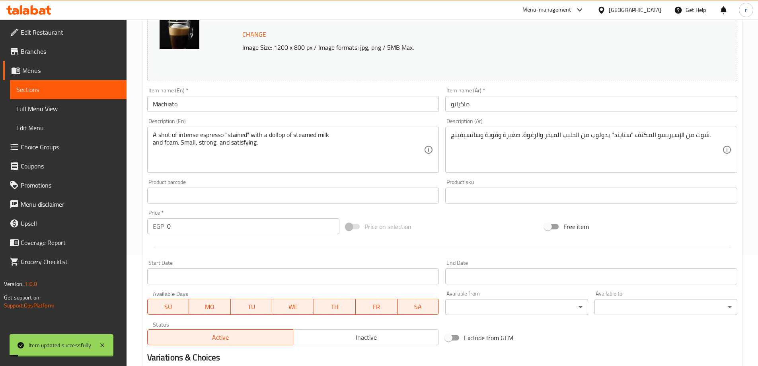
scroll to position [107, 0]
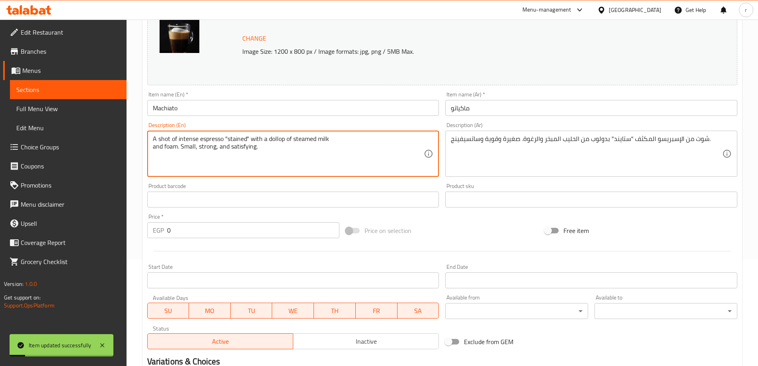
click at [235, 148] on textarea "A shot of intense espresso "stained" with a dollop of steamed milk and foam. Sm…" at bounding box center [289, 154] width 272 height 38
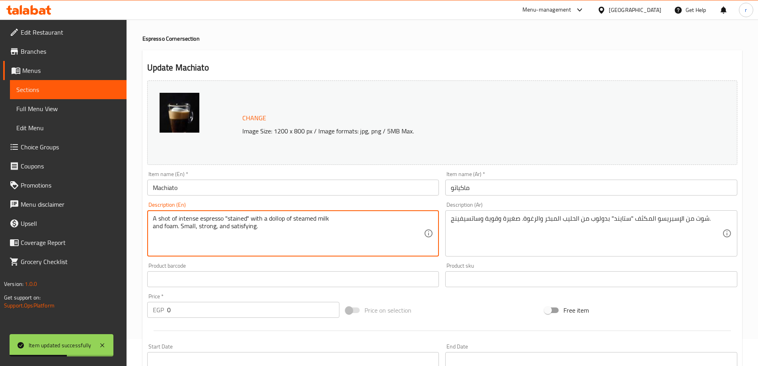
scroll to position [0, 0]
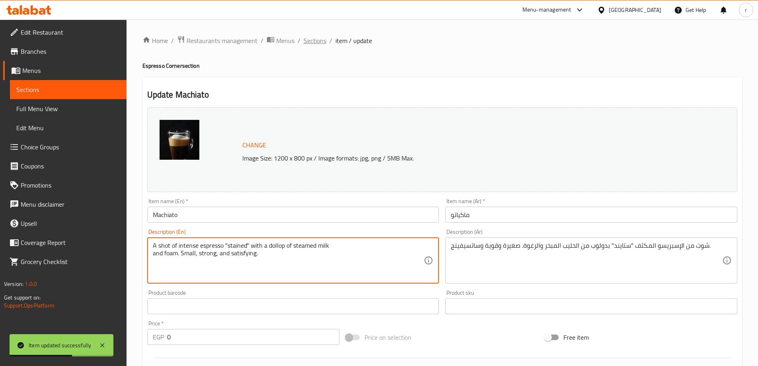
click at [316, 41] on span "Sections" at bounding box center [315, 41] width 23 height 10
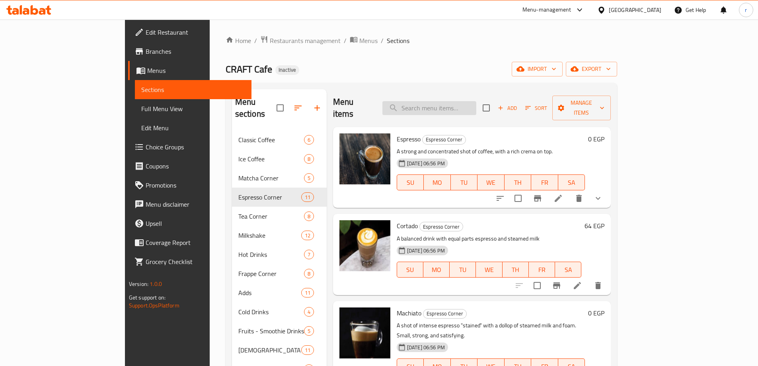
click at [468, 108] on input "search" at bounding box center [430, 108] width 94 height 14
paste input "satisfying"
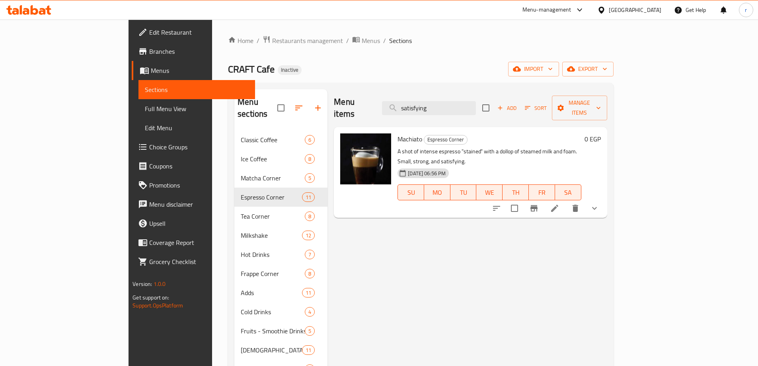
type input "satisfying"
click at [139, 116] on link "Full Menu View" at bounding box center [197, 108] width 117 height 19
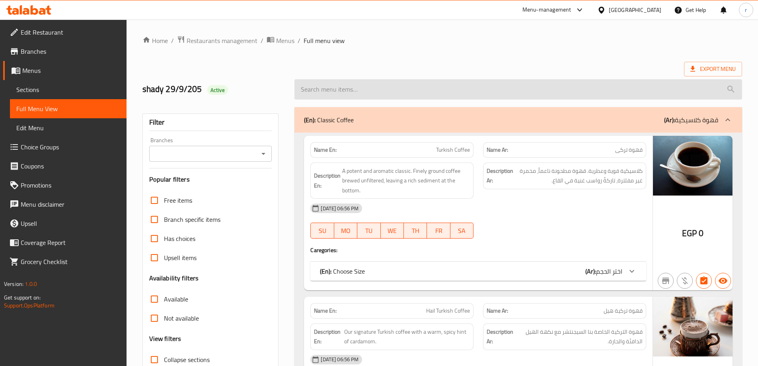
click at [731, 89] on input "search" at bounding box center [519, 89] width 448 height 20
paste input "satisfying"
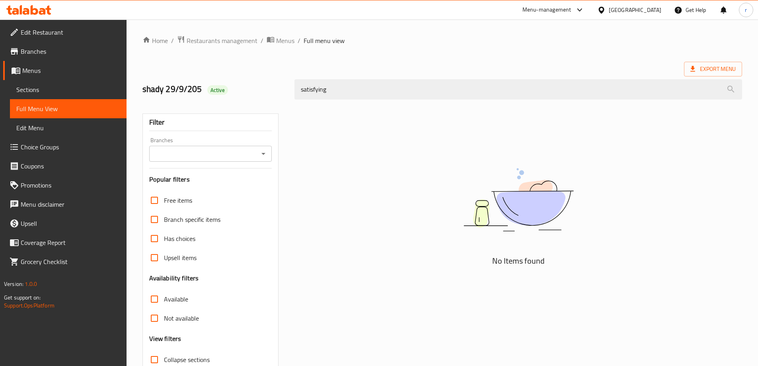
type input "satisfying"
click at [51, 86] on span "Sections" at bounding box center [68, 90] width 104 height 10
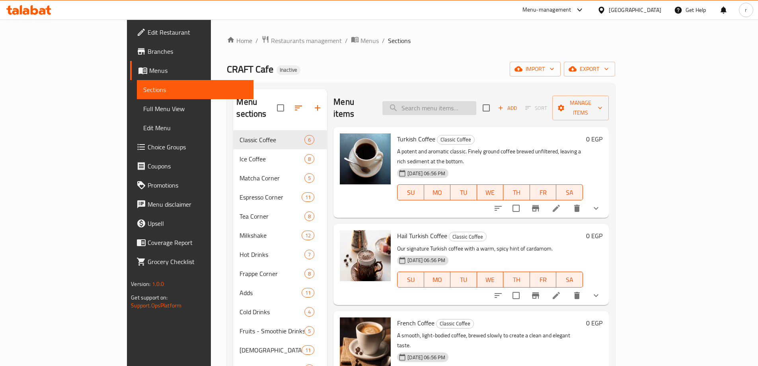
click at [457, 105] on input "search" at bounding box center [430, 108] width 94 height 14
paste input "satisfying"
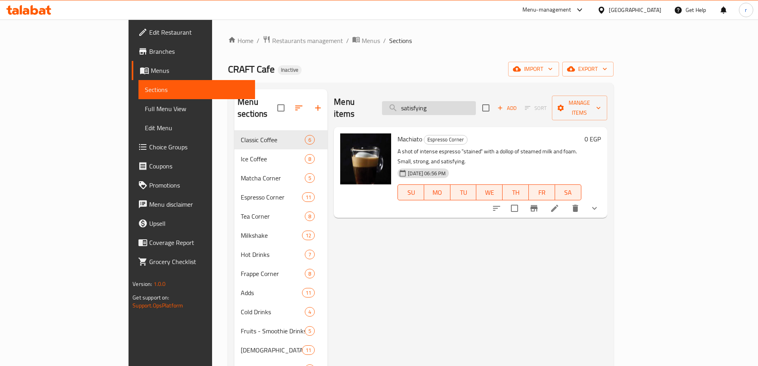
click at [476, 101] on input "satisfying" at bounding box center [429, 108] width 94 height 14
paste input "Classic Frappe"
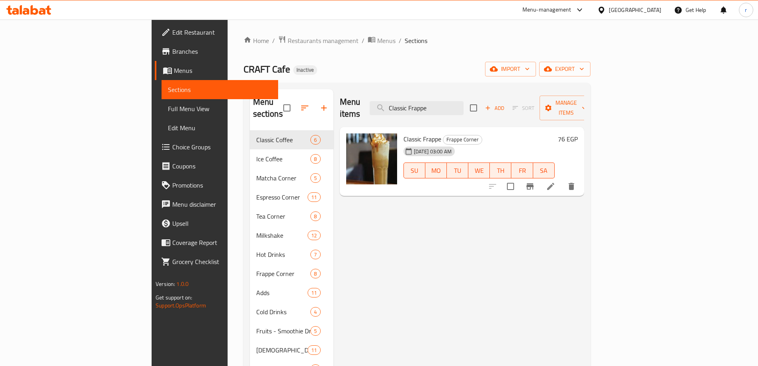
type input "Classic Frappe"
click at [562, 180] on li at bounding box center [551, 186] width 22 height 14
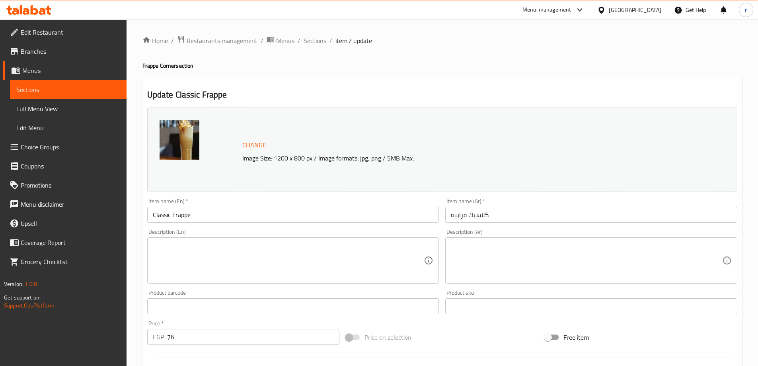
click at [324, 266] on textarea at bounding box center [289, 261] width 272 height 38
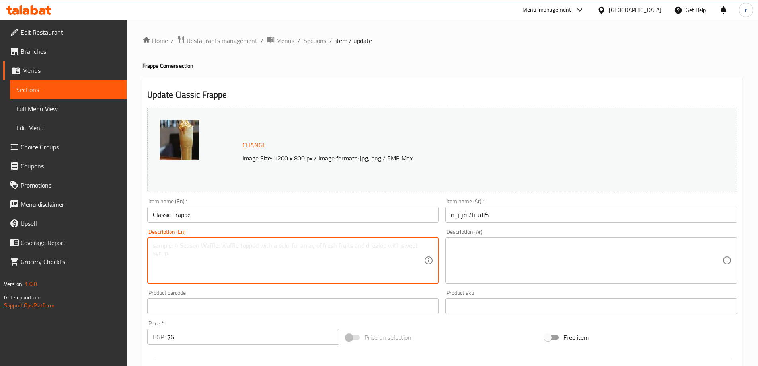
paste textarea "Our signature frozen coffee blend: rich espresso, milk, and ice, blended until …"
type textarea "Our signature frozen coffee blend: rich espresso, milk, and ice, blended until …"
click at [528, 258] on textarea at bounding box center [587, 261] width 272 height 38
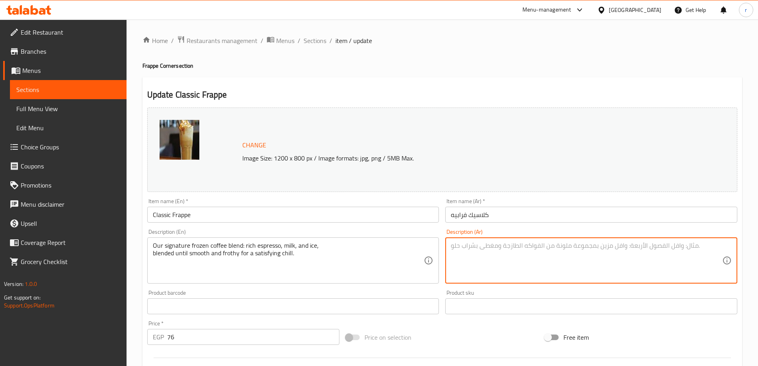
click at [533, 256] on textarea at bounding box center [587, 261] width 272 height 38
paste textarea "مزيج القهوة المجمدة المميز لدينا: الإسبريسو الغني والحليب والثلج، ممزوج حتى يصب…"
click at [636, 247] on textarea "مزيج القهوة المجمدة المميز لدينا: الإسبريسو الغني والحليب والثلج، ممزوج حتى يصب…" at bounding box center [587, 261] width 272 height 38
click at [709, 249] on textarea "مزيج القهوة المجمدة السيجنتشر لدينا: الإسبريسو الغني والحليب والثلج، ممزوج حتى …" at bounding box center [587, 261] width 272 height 38
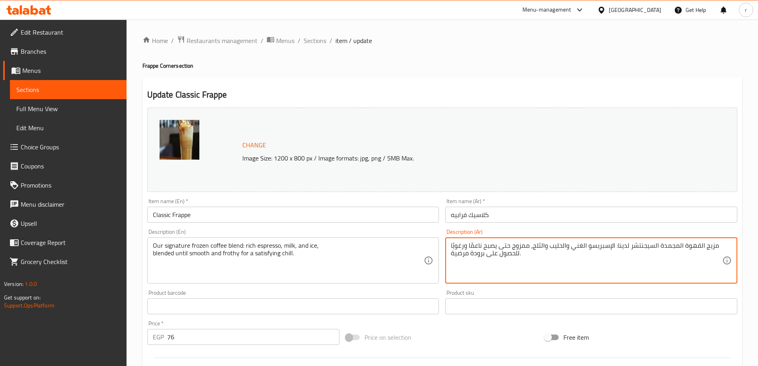
click at [709, 249] on textarea "مزيج القهوة المجمدة السيجنتشر لدينا: الإسبريسو الغني والحليب والثلج، ممزوج حتى …" at bounding box center [587, 261] width 272 height 38
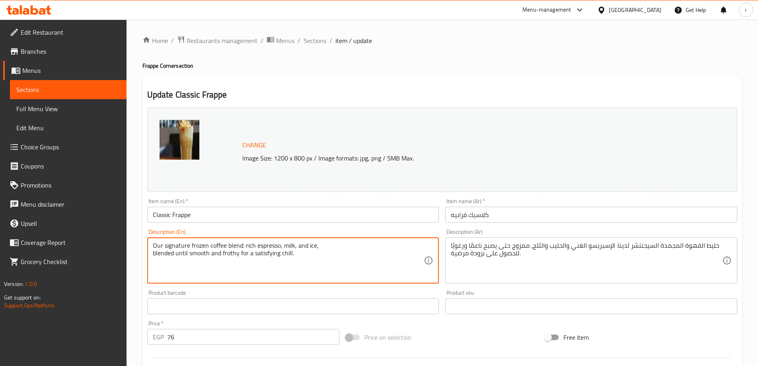
click at [198, 246] on textarea "Our signature frozen coffee blend: rich espresso, milk, and ice, blended until …" at bounding box center [289, 261] width 272 height 38
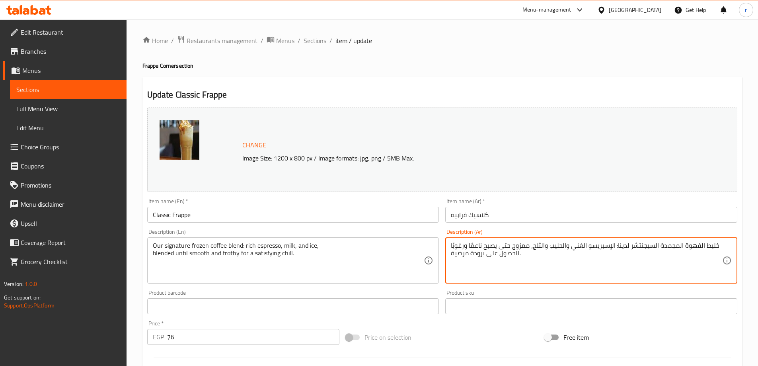
click at [669, 246] on textarea "خليط القهوة المجمدة السيجنتشر لدينا: الإسبريسو الغني والحليب والثلج، ممزوج حتى …" at bounding box center [587, 261] width 272 height 38
click at [672, 244] on textarea "خليط القهوة المجمدة السيجنتشر لدينا: الإسبريسو الغني والحليب والثلج، ممزوج حتى …" at bounding box center [587, 261] width 272 height 38
click at [623, 243] on textarea "خليط القهوة الفروزين السيجنتشر لدينا: الإسبريسو الغني والحليب والثلج، ممزوج حتى…" at bounding box center [587, 261] width 272 height 38
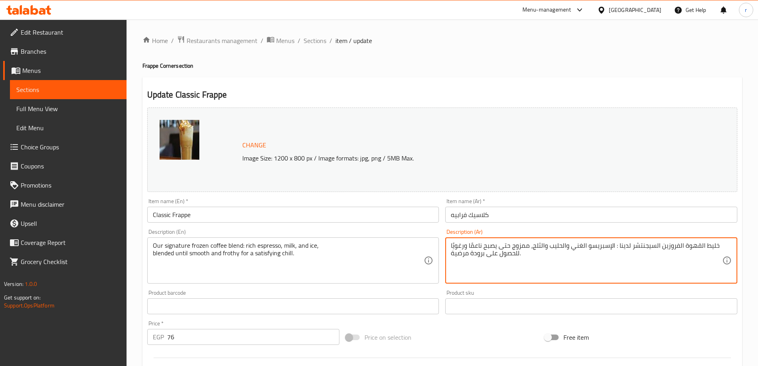
click at [612, 252] on textarea "خليط القهوة الفروزين السيجنتشر لدينا : الإسبريسو الغني والحليب والثلج، ممزوج حت…" at bounding box center [587, 261] width 272 height 38
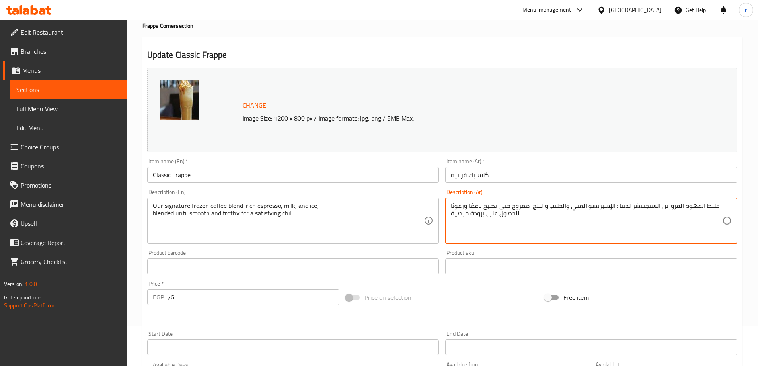
click at [520, 206] on textarea "خليط القهوة الفروزين السيجنتشر لدينا : الإسبريسو الغني والحليب والثلج، ممزوج حت…" at bounding box center [587, 221] width 272 height 38
click at [491, 203] on textarea "خليط القهوة الفروزين السيجنتشر لدينا : الإسبريسو الغني والحليب والثلج، يخلط حتى…" at bounding box center [587, 221] width 272 height 38
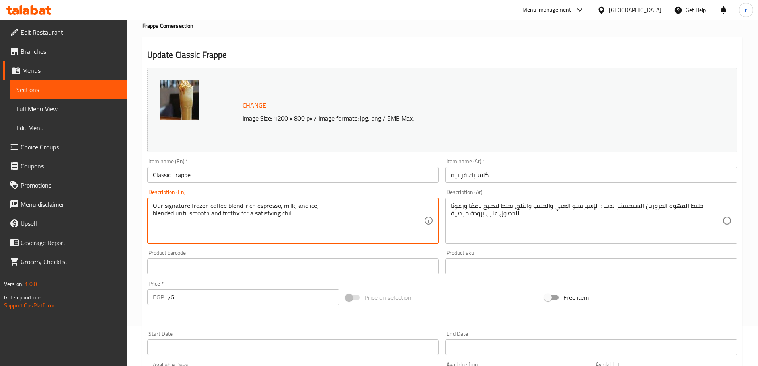
click at [233, 215] on textarea "Our signature frozen coffee blend: rich espresso, milk, and ice, blended until …" at bounding box center [289, 221] width 272 height 38
click at [227, 215] on textarea "Our signature frozen coffee blend: rich espresso, milk, and ice, blended until …" at bounding box center [289, 221] width 272 height 38
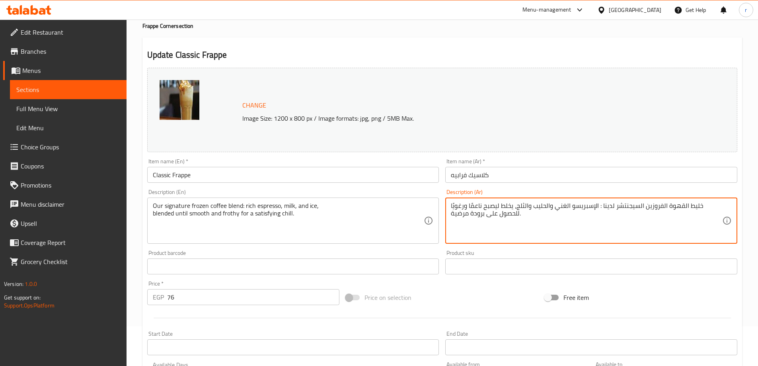
click at [456, 207] on textarea "خليط القهوة الفروزين السيجنتشر لدينا : الإسبريسو الغني والحليب والثلج، يخلط ليص…" at bounding box center [587, 221] width 272 height 38
click at [452, 217] on textarea "خليط القهوة الفروزين السيجنتشر لدينا : الإسبريسو الغني والحليب والثلج، يخلط ليص…" at bounding box center [587, 221] width 272 height 38
click at [463, 217] on textarea "خليط القهوة الفروزين السيجنتشر لدينا : الإسبريسو الغني والحليب والثلج، يخلط ليص…" at bounding box center [587, 221] width 272 height 38
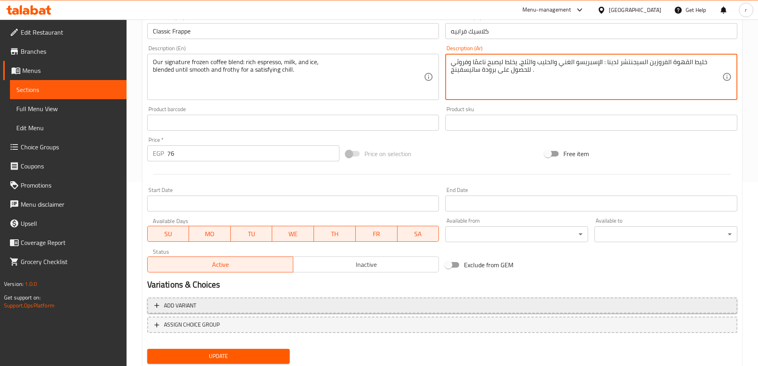
scroll to position [208, 0]
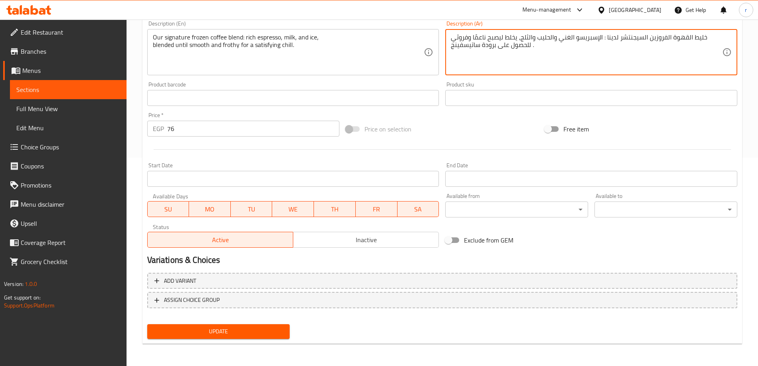
type textarea "خليط القهوة الفروزين السيجنتشر لدينا : الإسبريسو الغني والحليب والثلج، يخلط ليص…"
click at [274, 330] on span "Update" at bounding box center [219, 331] width 130 height 10
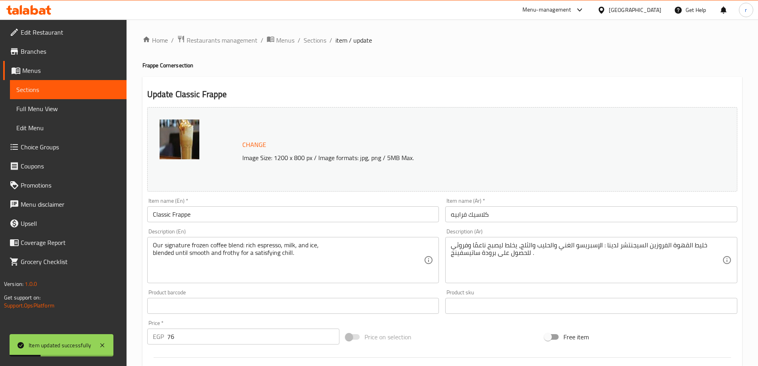
scroll to position [0, 0]
click at [311, 43] on span "Sections" at bounding box center [315, 41] width 23 height 10
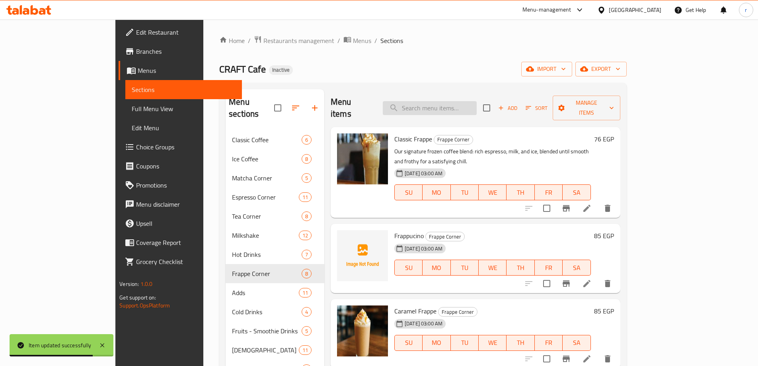
click at [477, 105] on input "search" at bounding box center [430, 108] width 94 height 14
paste input "Frappucino"
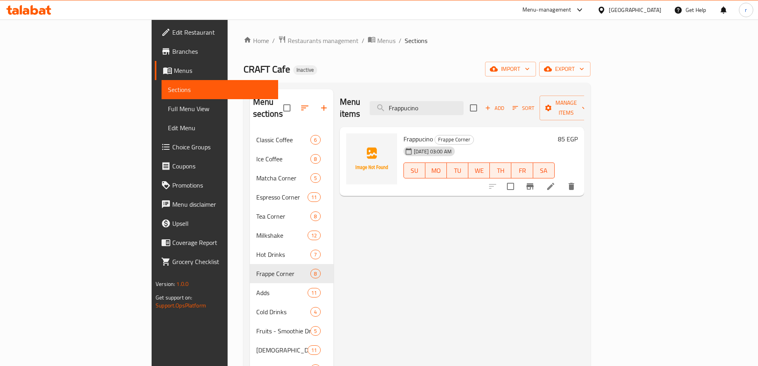
type input "Frappucino"
click at [556, 182] on icon at bounding box center [551, 187] width 10 height 10
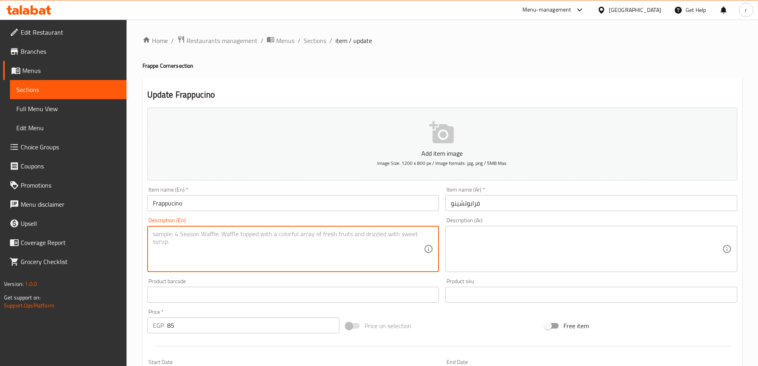
click at [370, 234] on textarea at bounding box center [289, 249] width 272 height 38
paste textarea "A blended iced coffee drink that's creamy, sweet, and coffee-forward, offering …"
type textarea "A blended iced coffee drink that's creamy, sweet, and coffee-forward, offering …"
click at [455, 238] on textarea at bounding box center [587, 249] width 272 height 38
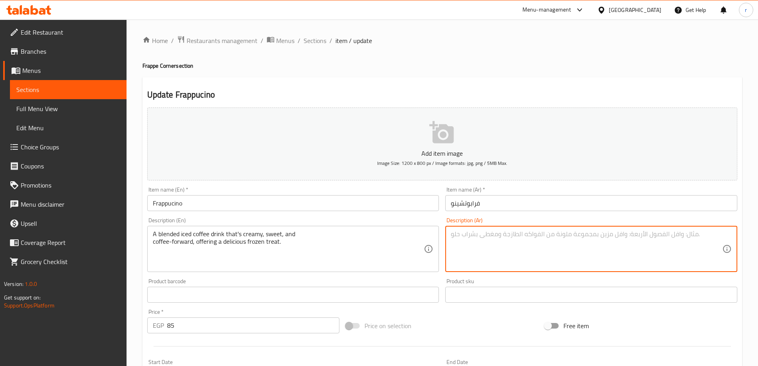
paste textarea "مشروب قهوة مثلج مخلوط كريمي وحلو و القهوة إلى الأمام، تقدم وجبة مجمدة لذيذة."
click at [452, 230] on textarea "مشروب قهوة مثلج مخلوط كريمي وحلو و القهوة إلى الأمام، تقدم وجبة مجمدة لذيذة." at bounding box center [587, 249] width 272 height 38
click at [530, 236] on textarea "مشروب قهوة مثلج مخلوط كريمي وحلو و القهوة إلى الأمام، تقدم وجبة مجمدة لذيذة." at bounding box center [587, 249] width 272 height 38
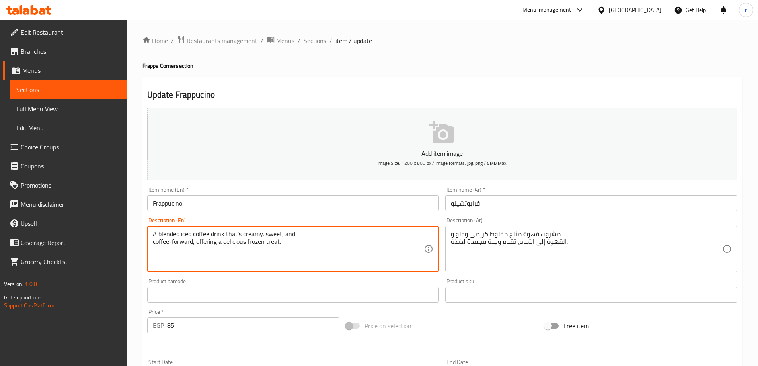
click at [307, 245] on textarea "A blended iced coffee drink that's creamy, sweet, and coffee-forward, offering …" at bounding box center [289, 249] width 272 height 38
click at [297, 244] on textarea "A blended iced coffee drink that's creamy, sweet, and coffee-forward, offering …" at bounding box center [289, 249] width 272 height 38
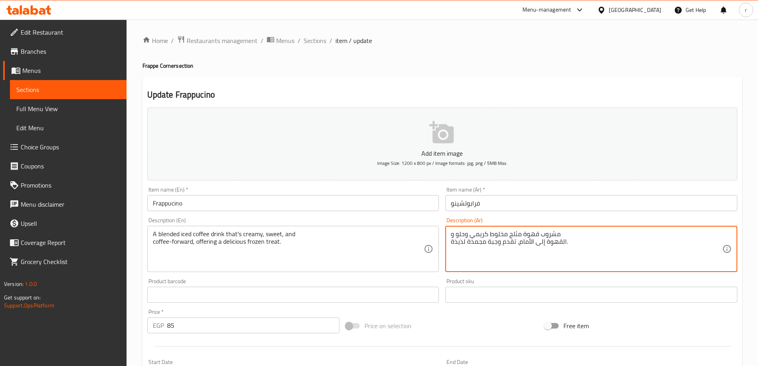
type textarea "مشروب قهوة مثلج مخلوط كريمي وحلو و"
drag, startPoint x: 602, startPoint y: 245, endPoint x: 582, endPoint y: 229, distance: 25.2
click at [579, 237] on textarea "مشروب قهوة مثلج مخلوط كريمي وحلو و" at bounding box center [587, 249] width 272 height 38
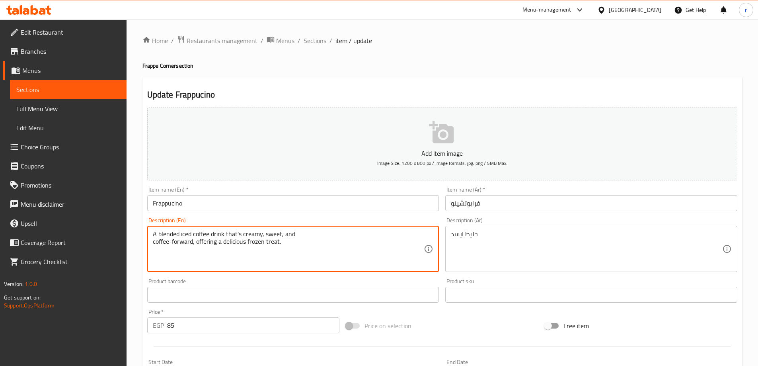
drag, startPoint x: 180, startPoint y: 235, endPoint x: 209, endPoint y: 234, distance: 28.7
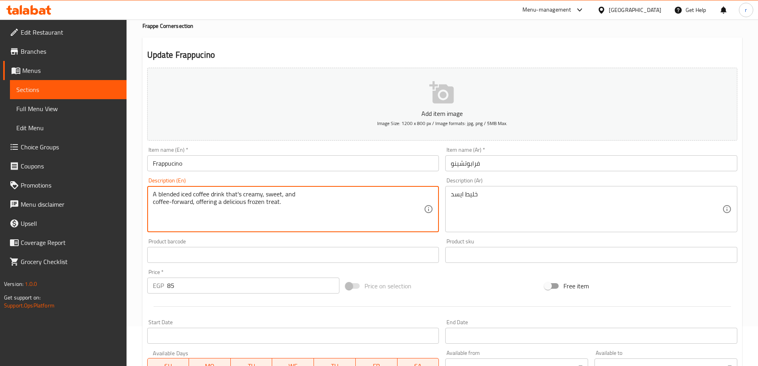
click at [181, 194] on textarea "A blended iced coffee drink that's creamy, sweet, and coffee-forward, offering …" at bounding box center [289, 209] width 272 height 38
click at [450, 195] on div "خليط ايسد Description (Ar)" at bounding box center [592, 209] width 292 height 46
drag, startPoint x: 193, startPoint y: 203, endPoint x: 144, endPoint y: 201, distance: 48.6
click at [344, 210] on textarea "A blended iced coffee drink that's creamy, sweet, and coffee-forward, offering …" at bounding box center [289, 209] width 272 height 38
click at [447, 193] on div "خليط مشروب ايسد [PERSON_NAME] , حلو و Description (Ar)" at bounding box center [592, 209] width 292 height 46
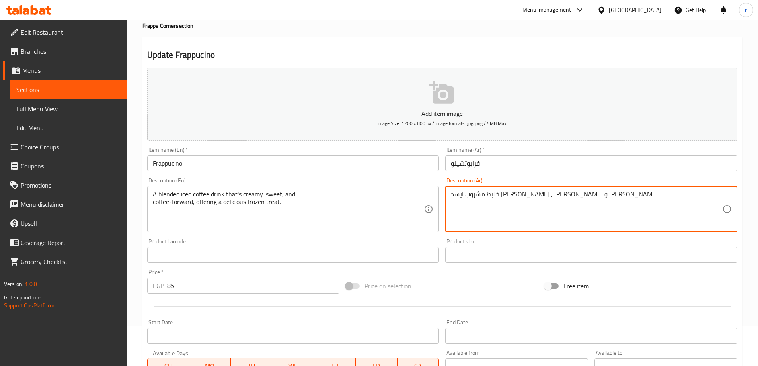
type textarea "خليط مشروب ايسد [PERSON_NAME] , [PERSON_NAME] و [PERSON_NAME]"
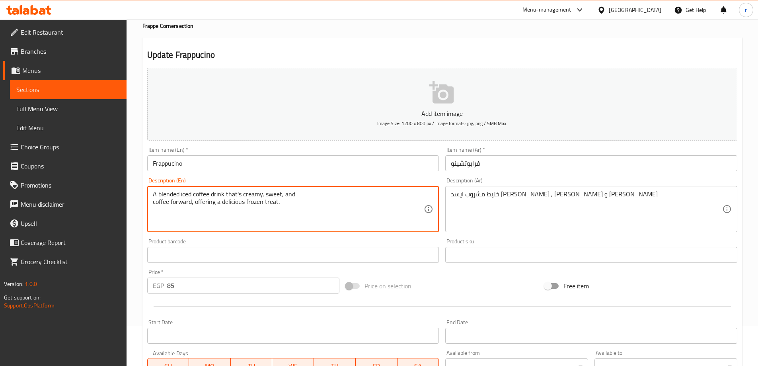
type textarea "A blended iced coffee drink that's creamy, sweet, and coffee forward, offering …"
click at [238, 201] on textarea "A blended iced coffee drink that's creamy, sweet, and coffee forward, offering …" at bounding box center [289, 209] width 272 height 38
click at [268, 209] on textarea "A blended iced coffee drink that's creamy, sweet, and coffee forward, offering …" at bounding box center [289, 209] width 272 height 38
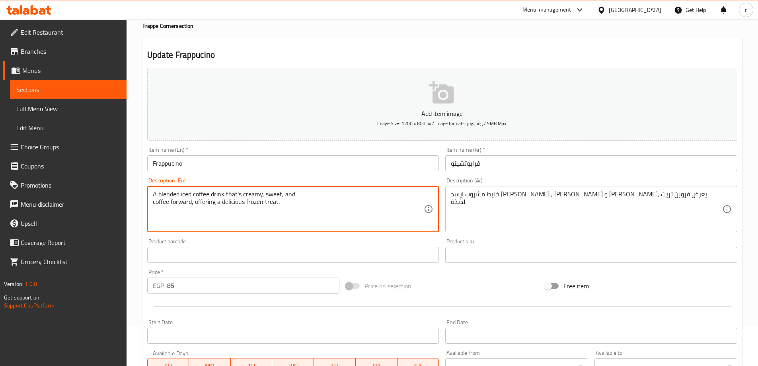
click at [268, 209] on textarea "A blended iced coffee drink that's creamy, sweet, and coffee forward, offering …" at bounding box center [289, 209] width 272 height 38
click at [268, 207] on textarea "A blended iced coffee drink that's creamy, sweet, and coffee forward, offering …" at bounding box center [289, 209] width 272 height 38
click at [269, 203] on textarea "A blended iced coffee drink that's creamy, sweet, and coffee forward, offering …" at bounding box center [289, 209] width 272 height 38
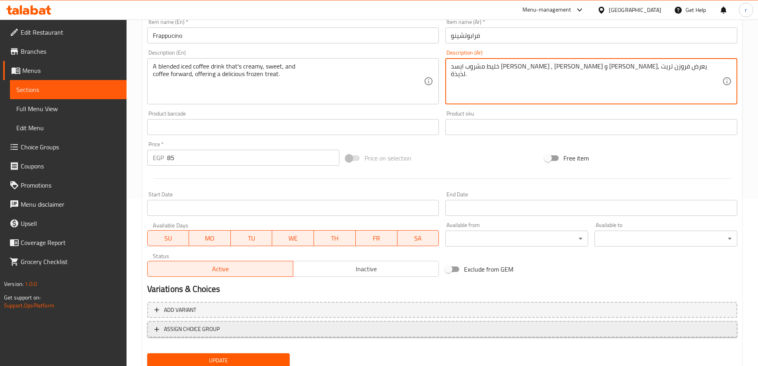
scroll to position [197, 0]
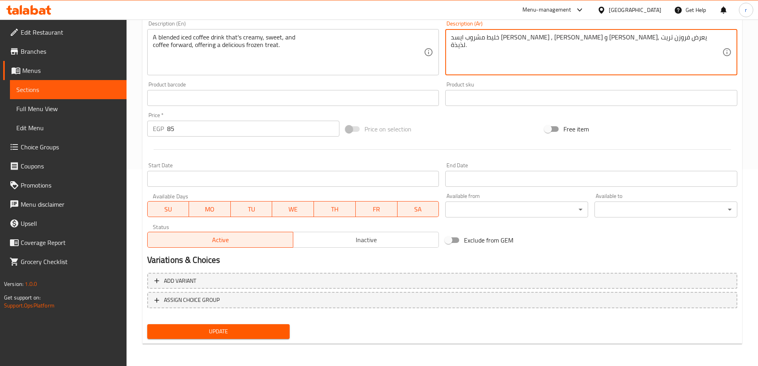
type textarea "خليط مشروب ايسد [PERSON_NAME] , [PERSON_NAME] و [PERSON_NAME], يعرض فروزن تريت …"
click at [236, 328] on span "Update" at bounding box center [219, 331] width 130 height 10
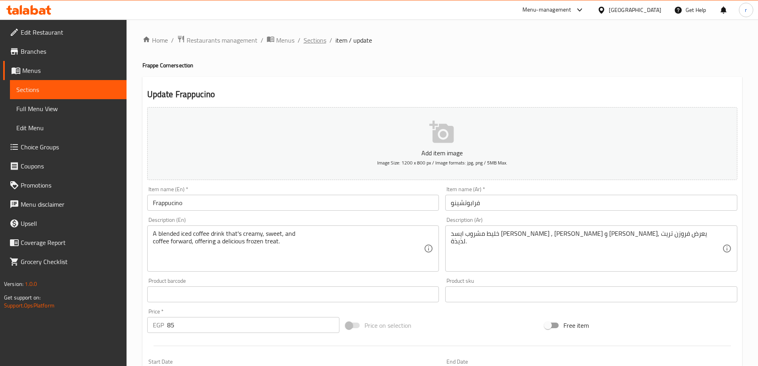
scroll to position [0, 0]
click at [321, 38] on span "Sections" at bounding box center [315, 41] width 23 height 10
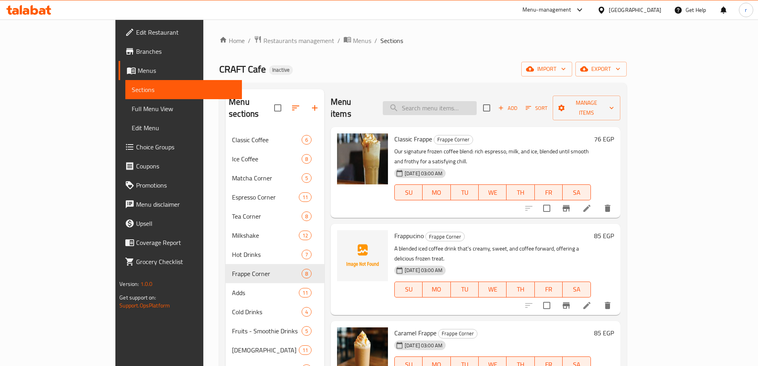
click at [477, 101] on input "search" at bounding box center [430, 108] width 94 height 14
paste input "Caramel Frappe"
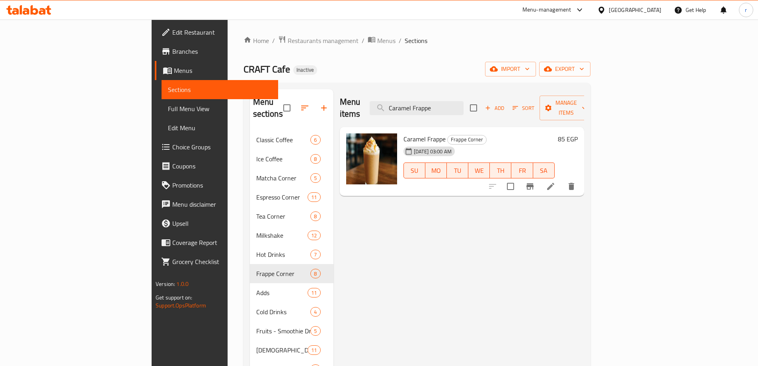
type input "Caramel Frappe"
click at [562, 179] on li at bounding box center [551, 186] width 22 height 14
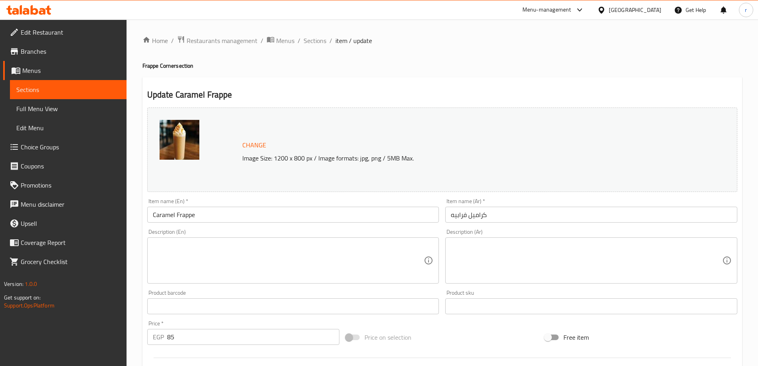
click at [477, 259] on textarea at bounding box center [587, 261] width 272 height 38
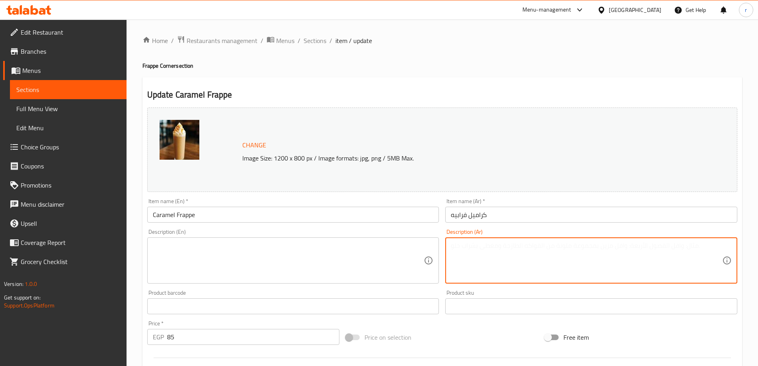
paste textarea "فرابيهنا الكلاسيكي المخلوط مع دوامة من شراب الكراميل الغني بالزبدة لإضفاء لمسة …"
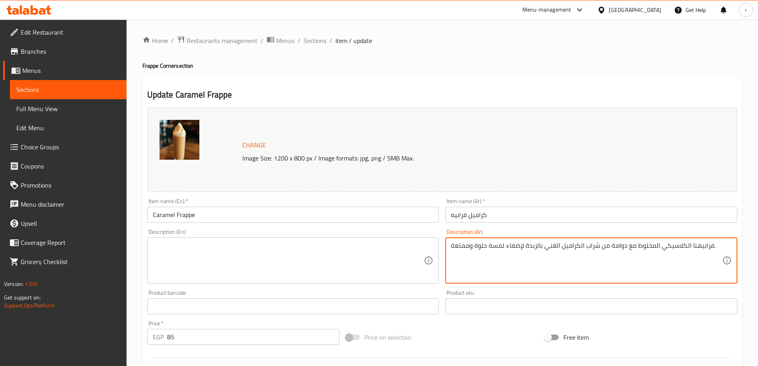
type textarea "فرابيهنا الكلاسيكي المخلوط مع دوامة من شراب الكراميل الغني بالزبدة لإضفاء لمسة …"
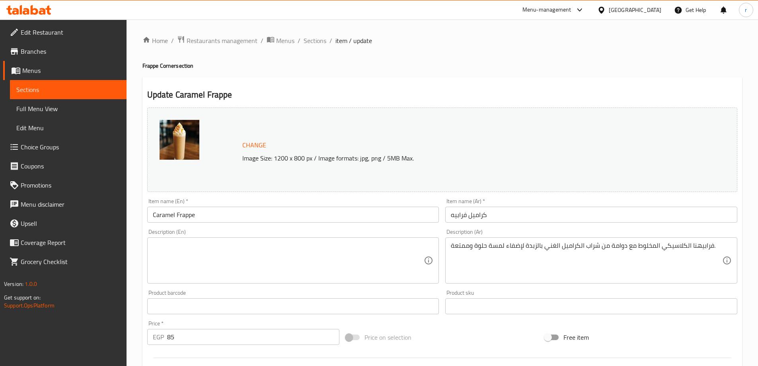
click at [373, 272] on textarea at bounding box center [289, 261] width 272 height 38
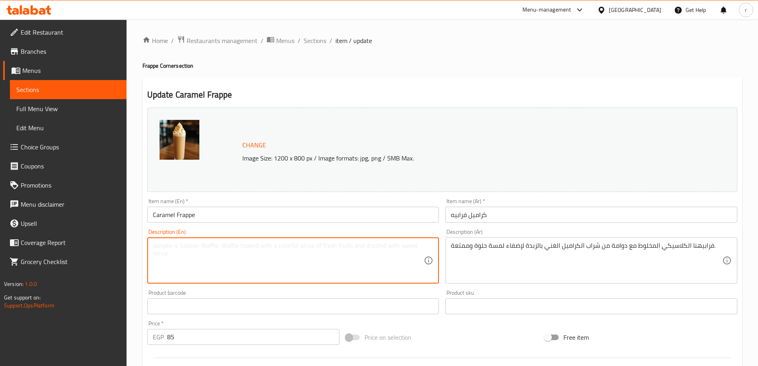
paste textarea "Our classic blended frappe with a swirl of rich, buttery caramel syrup for a sw…"
type textarea "Our classic blended frappe with a swirl of rich, buttery caramel syrup for a sw…"
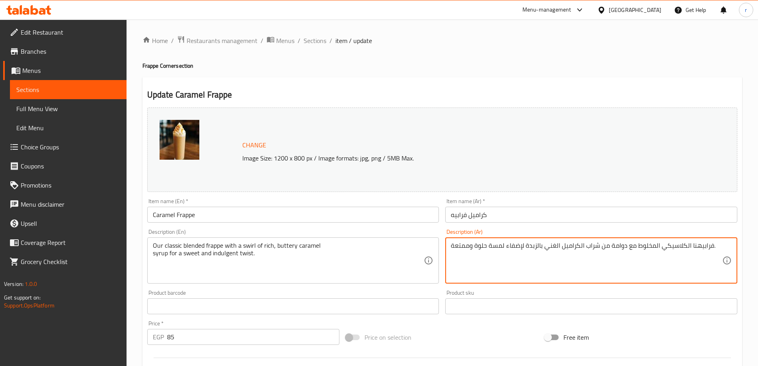
click at [692, 248] on textarea "فرابيهنا الكلاسيكي المخلوط مع دوامة من شراب الكراميل الغني بالزبدة لإضفاء لمسة …" at bounding box center [587, 261] width 272 height 38
click at [691, 248] on textarea "فرابيهنا الكلاسيكي المخلوط مع دوامة من شراب الكراميل الغني بالزبدة لإضفاء لمسة …" at bounding box center [587, 261] width 272 height 38
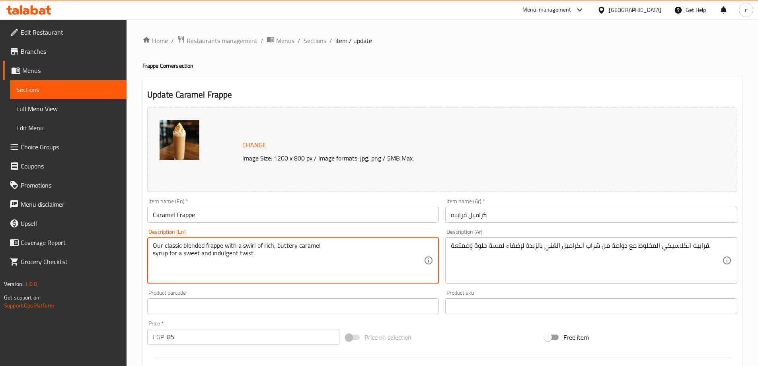
click at [245, 245] on textarea "Our classic blended frappe with a swirl of rich, buttery caramel syrup for a sw…" at bounding box center [289, 261] width 272 height 38
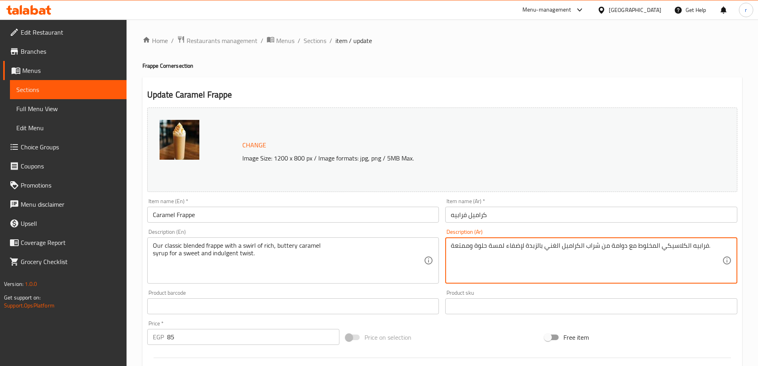
click at [620, 246] on textarea "فرابيه الكلاسيكي المخلوط مع دوامة من شراب الكراميل الغني بالزبدة لإضفاء لمسة حل…" at bounding box center [587, 261] width 272 height 38
paste textarea "ويرل"
click at [660, 245] on textarea "فرابيه الكلاسيكي المخلوط مع سويرل من شراب الكراميل الغني بالزبدة لإضفاء لمسة حل…" at bounding box center [587, 261] width 272 height 38
click at [502, 249] on textarea "فرابيه الكلاسيكي لدينا المخلوط مع سويرل من شراب الكراميل الغني بالزبدة لإضفاء ل…" at bounding box center [587, 261] width 272 height 38
click at [504, 250] on textarea "فرابيه الكلاسيكي لدينا المخلوط مع سويرل من شراب الكراميل الغني بالزبدة لإضفاء ل…" at bounding box center [587, 261] width 272 height 38
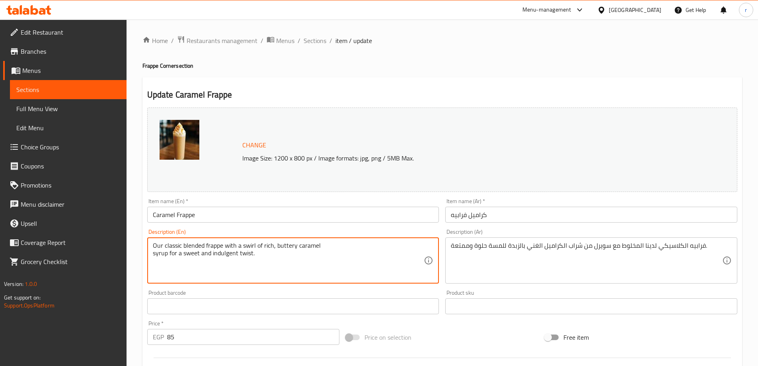
click at [232, 252] on textarea "Our classic blended frappe with a swirl of rich, buttery caramel syrup for a sw…" at bounding box center [289, 261] width 272 height 38
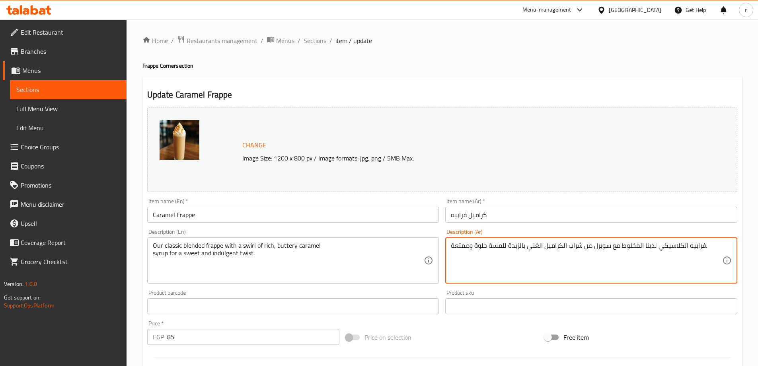
click at [459, 252] on textarea "فرابيه الكلاسيكي لدينا المخلوط مع سويرل من شراب الكراميل الغني بالزبدة للمسة حل…" at bounding box center [587, 261] width 272 height 38
click at [464, 246] on textarea "فرابيه الكلاسيكي لدينا المخلوط مع سويرل من شراب الكراميل الغني بالزبدة للمسة حل…" at bounding box center [587, 261] width 272 height 38
paste textarea "اندولجينت"
drag, startPoint x: 471, startPoint y: 247, endPoint x: 450, endPoint y: 246, distance: 20.7
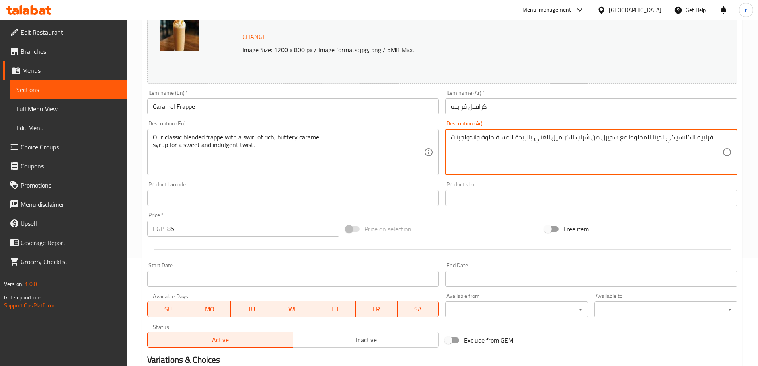
scroll to position [208, 0]
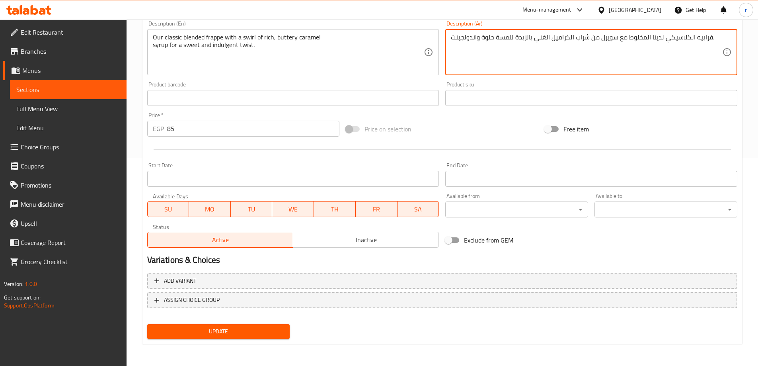
type textarea "فرابيه الكلاسيكي لدينا المخلوط مع سويرل من شراب الكراميل الغني بالزبدة للمسة حل…"
click at [281, 327] on span "Update" at bounding box center [219, 331] width 130 height 10
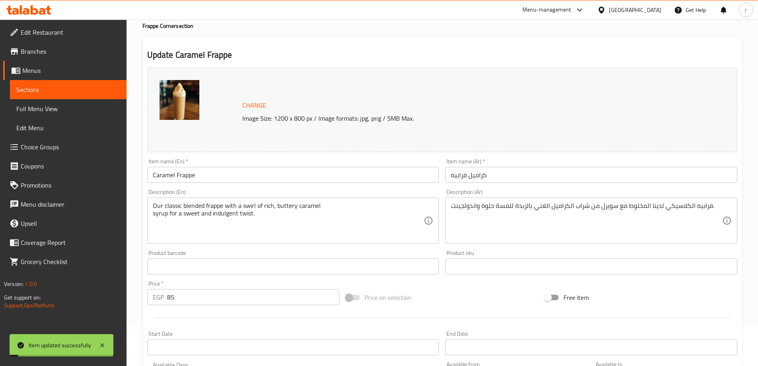
scroll to position [0, 0]
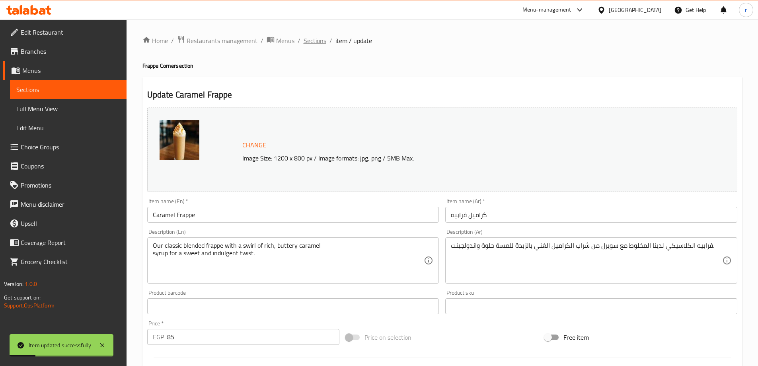
click at [304, 41] on span "Sections" at bounding box center [315, 41] width 23 height 10
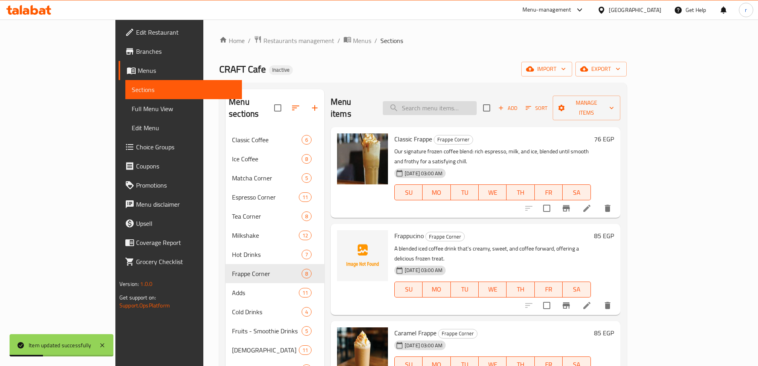
click at [442, 101] on input "search" at bounding box center [430, 108] width 94 height 14
paste input "Chocolate Frappe"
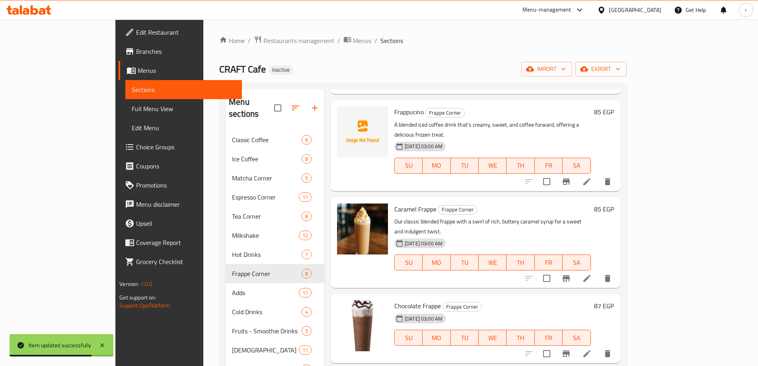
scroll to position [159, 0]
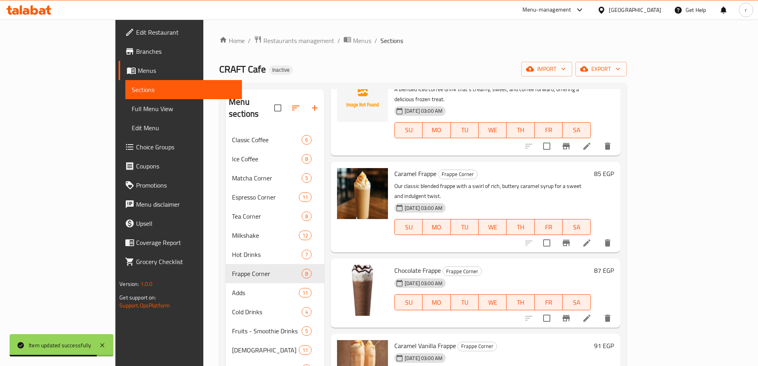
type input "Chocolate Frappe"
click at [592, 313] on icon at bounding box center [587, 318] width 10 height 10
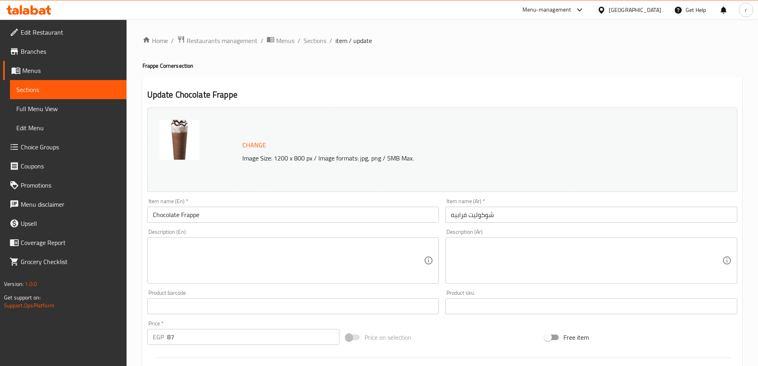
click at [356, 252] on textarea at bounding box center [289, 261] width 272 height 38
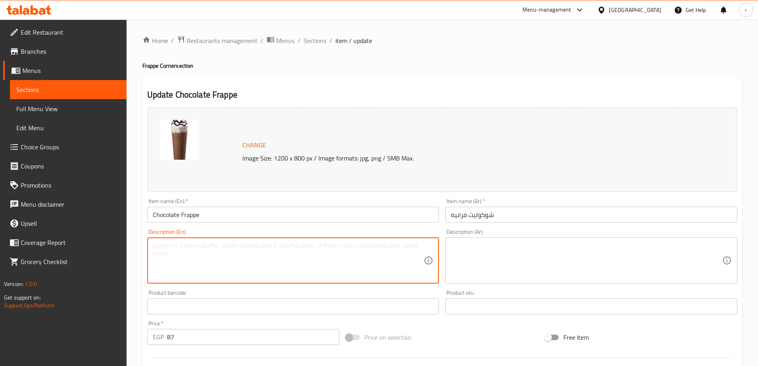
paste textarea "A decadent blend of coffee, milk, ice, and sweet chocolate syrup, creating a fr…"
type textarea "A decadent blend of coffee, milk, ice, and sweet chocolate syrup, creating a fr…"
click at [491, 251] on textarea at bounding box center [587, 261] width 272 height 38
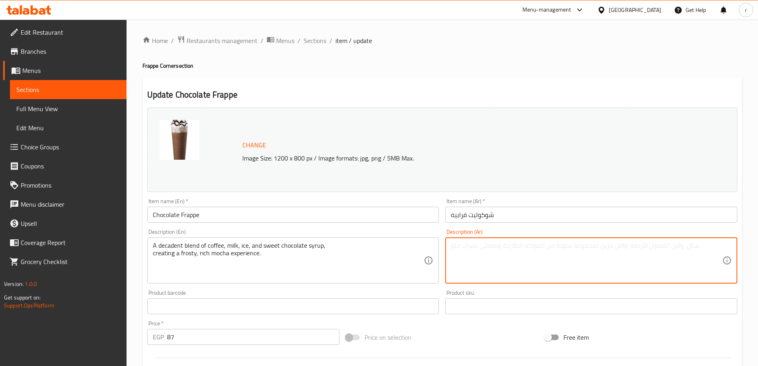
paste textarea "مزيج رائع من القهوة والحليب والثلج وشراب الشوكولاتة الحلو، خلق تجربة موكا باردة…"
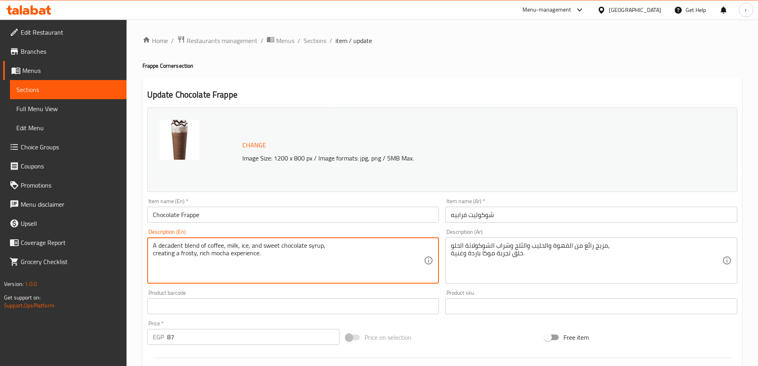
click at [173, 244] on textarea "A decadent blend of coffee, milk, ice, and sweet chocolate syrup, creating a fr…" at bounding box center [289, 261] width 272 height 38
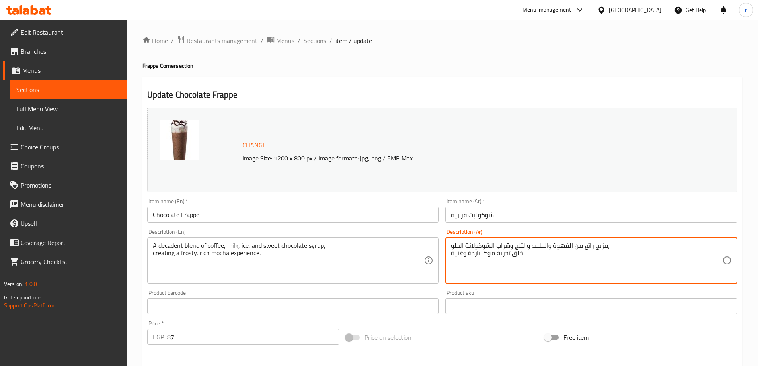
click at [586, 248] on textarea "مزيج رائع من القهوة والحليب والثلج وشراب الشوكولاتة الحلو، خلق تجربة موكا باردة…" at bounding box center [587, 261] width 272 height 38
paste textarea "فاخر من القهوة،"
drag, startPoint x: 554, startPoint y: 246, endPoint x: 606, endPoint y: 241, distance: 51.9
click at [610, 247] on textarea "مزيج فاخر من القهوة، والحليب والثلج وشراب الشوكولاتة الحلو، خلق تجربة موكا بارد…" at bounding box center [587, 261] width 272 height 38
click at [612, 246] on textarea "مزيج فاخر من القهوة، والحليب والثلج وشراب الشوكولاتة الحلو، خلق تجربة موكا بارد…" at bounding box center [587, 261] width 272 height 38
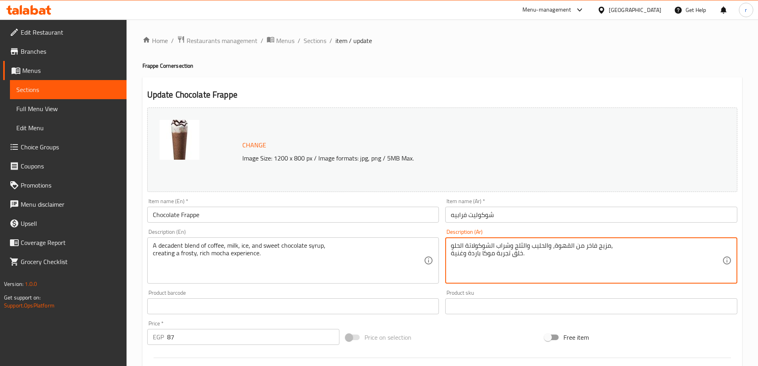
click at [612, 246] on textarea "مزيج فاخر من القهوة، والحليب والثلج وشراب الشوكولاتة الحلو، خلق تجربة موكا بارد…" at bounding box center [587, 261] width 272 height 38
click at [612, 247] on textarea "مزيج فاخر من القهوة، والحليب والثلج وشراب الشوكولاتة الحلو، خلق تجربة موكا بارد…" at bounding box center [587, 261] width 272 height 38
click at [610, 247] on textarea "مزيج فاخر من القهوة، والحليب والثلج وشراب الشوكولاتة الحلو، خلق تجربة موكا بارد…" at bounding box center [587, 261] width 272 height 38
click at [610, 248] on textarea "مزيج فاخر من القهوة، والحليب والثلج وشراب الشوكولاتة الحلو، خلق تجربة موكا بارد…" at bounding box center [587, 261] width 272 height 38
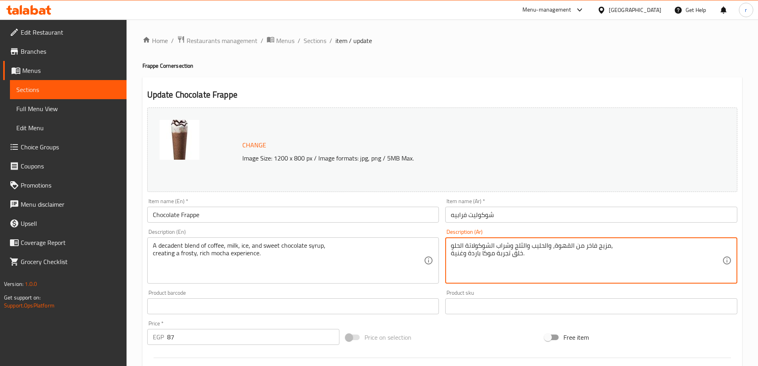
click at [611, 248] on textarea "مزيج فاخر من القهوة، والحليب والثلج وشراب الشوكولاتة الحلو، خلق تجربة موكا بارد…" at bounding box center [587, 261] width 272 height 38
click at [651, 250] on textarea "مزيج فاخر من القهوة، والحليب والثلج وشراب الشوكولاتة الحلو، خلق تجربة موكا بارد…" at bounding box center [587, 261] width 272 height 38
click at [613, 250] on textarea "مزيج فاخر من القهوة، والحليب والثلج وشراب الشوكولاتة الحلو، خلق تجربة موكا بارد…" at bounding box center [587, 261] width 272 height 38
click at [612, 250] on textarea "مزيج فاخر من القهوة، والحليب والثلج وشراب الشوكولاتة الحلو، خلق تجربة موكا بارد…" at bounding box center [587, 261] width 272 height 38
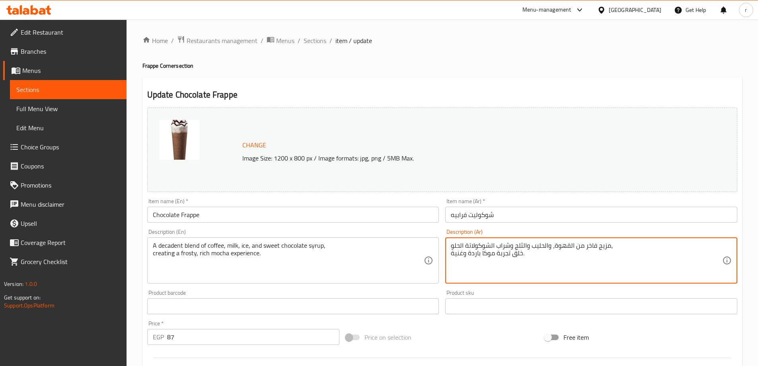
click at [612, 250] on textarea "مزيج فاخر من القهوة، والحليب والثلج وشراب الشوكولاتة الحلو، خلق تجربة موكا بارد…" at bounding box center [587, 261] width 272 height 38
click at [612, 249] on textarea "مزيج فاخر من القهوة، والحليب والثلج وشراب الشوكولاتة الحلو، خلق تجربة موكا بارد…" at bounding box center [587, 261] width 272 height 38
click at [611, 247] on textarea "مزيج فاخر من القهوة، والحليب والثلج وشراب الشوكولاتة الحلو، خلق تجربة موكا بارد…" at bounding box center [587, 261] width 272 height 38
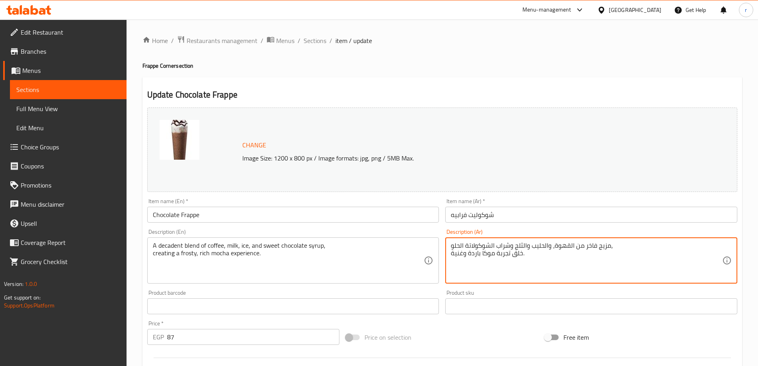
click at [611, 247] on textarea "مزيج فاخر من القهوة، والحليب والثلج وشراب الشوكولاتة الحلو، خلق تجربة موكا بارد…" at bounding box center [587, 261] width 272 height 38
click at [529, 245] on textarea "مزيج فاخر من القهوة، والحليب والثلج وشراب الشوكولاتة الحلو خلق تجربة موكا باردة…" at bounding box center [587, 261] width 272 height 38
click at [526, 244] on textarea "مزيج فاخر من القهوة، والحليب والثلج وشراب الشوكولاتة الحلو خلق تجربة موكا باردة…" at bounding box center [587, 261] width 272 height 38
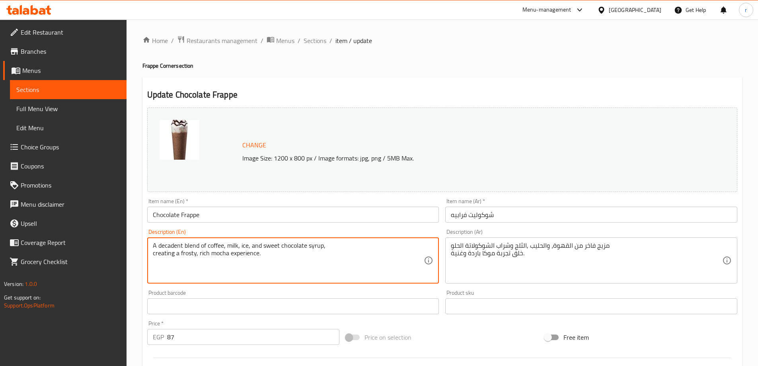
click at [172, 260] on textarea "A decadent blend of coffee, milk, ice, and sweet chocolate syrup, creating a fr…" at bounding box center [289, 261] width 272 height 38
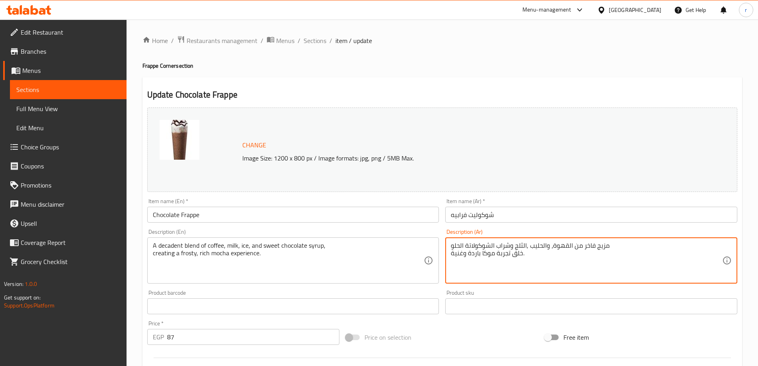
click at [452, 251] on textarea "مزيج فاخر من القهوة، والحليب ,الثلج وشراب الشوكولاتة الحلو خلق تجربة موكا باردة…" at bounding box center [587, 261] width 272 height 38
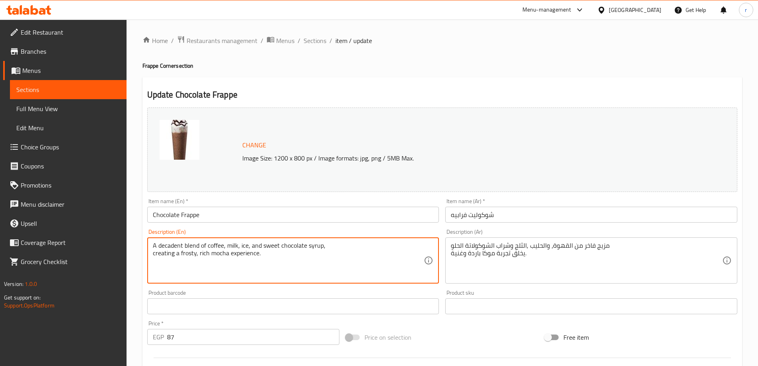
click at [184, 252] on textarea "A decadent blend of coffee, milk, ice, and sweet chocolate syrup, creating a fr…" at bounding box center [289, 261] width 272 height 38
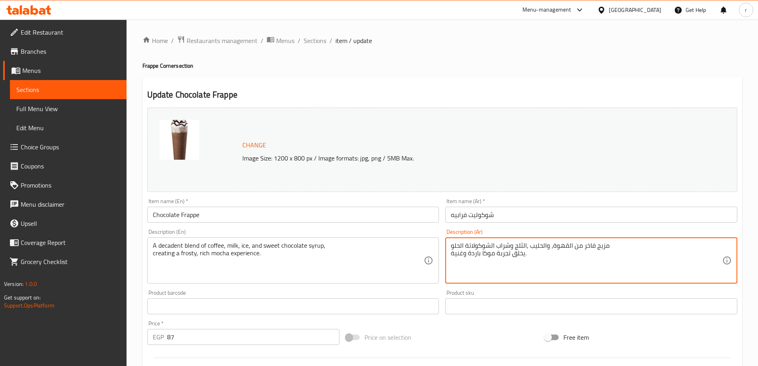
click at [471, 258] on textarea "مزيج فاخر من القهوة، والحليب ,الثلج وشراب الشوكولاتة الحلو يخلق تجربة موكا بارد…" at bounding box center [587, 261] width 272 height 38
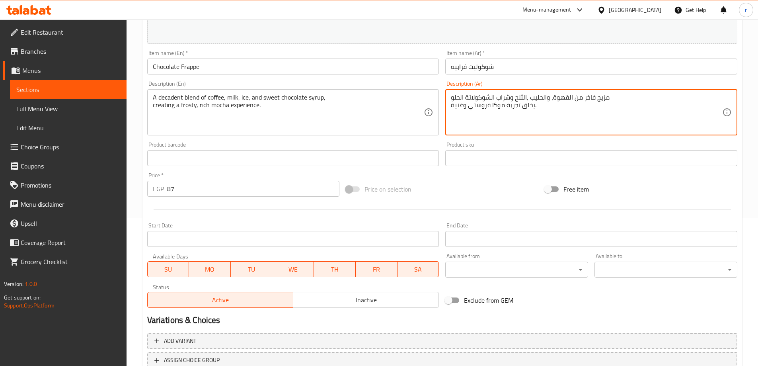
scroll to position [208, 0]
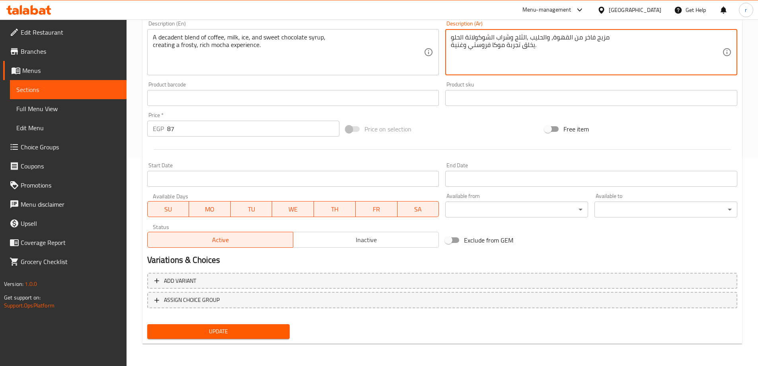
type textarea "مزيج فاخر من القهوة، والحليب ,الثلج وشراب الشوكولاتة الحلو يخلق تجربة موكا فروس…"
click at [208, 328] on span "Update" at bounding box center [219, 331] width 130 height 10
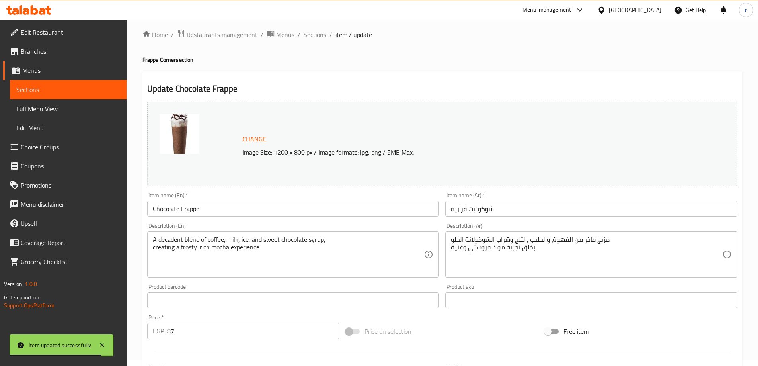
scroll to position [0, 0]
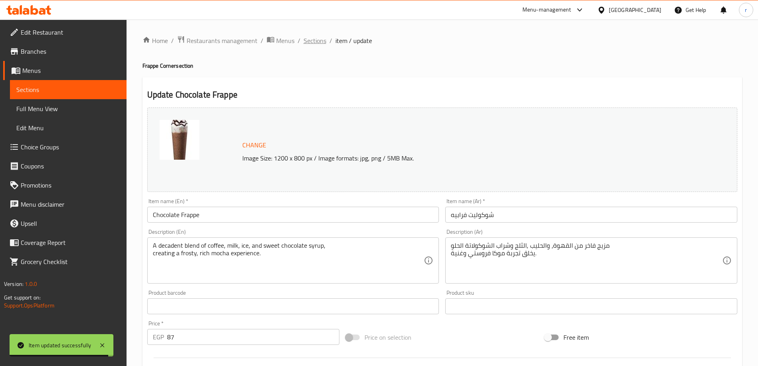
click at [321, 37] on span "Sections" at bounding box center [315, 41] width 23 height 10
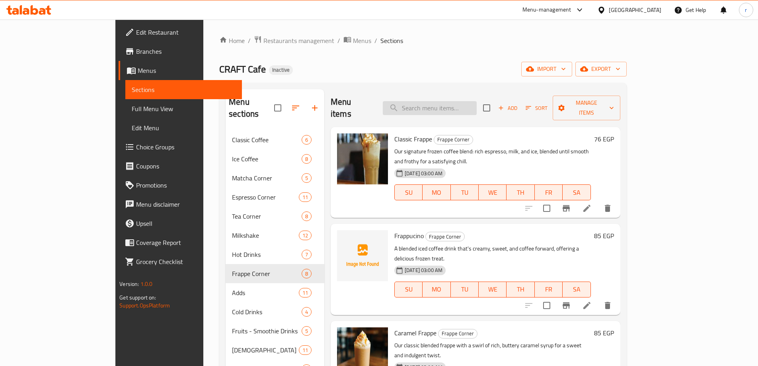
click at [454, 106] on input "search" at bounding box center [430, 108] width 94 height 14
paste input "Caramel Vanilla Frappe"
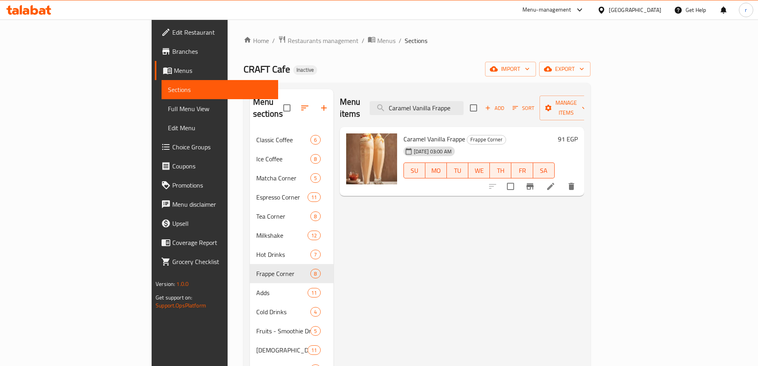
type input "Caramel Vanilla Frappe"
click at [562, 180] on li at bounding box center [551, 186] width 22 height 14
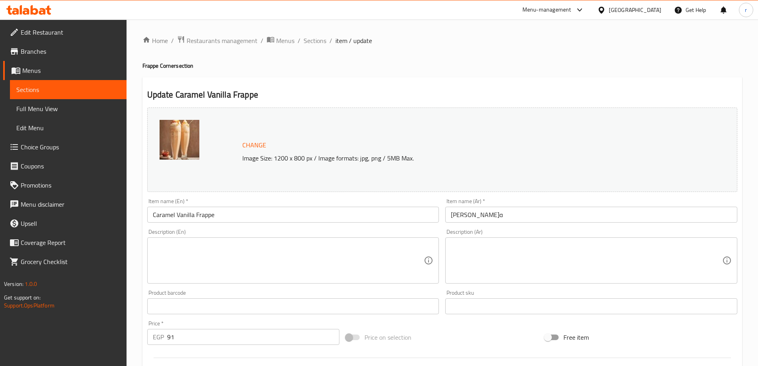
click at [354, 261] on textarea at bounding box center [289, 261] width 272 height 38
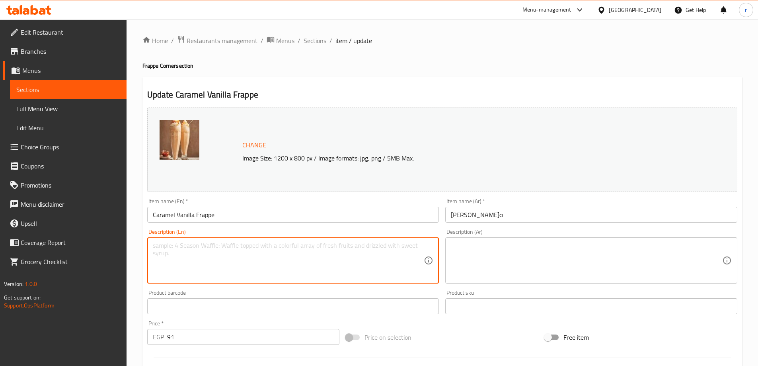
paste textarea "The ultimate sweet trio: coffee, creamy vanilla, and rich caramel blended with …"
type textarea "The ultimate sweet trio: coffee, creamy vanilla, and rich caramel blended with …"
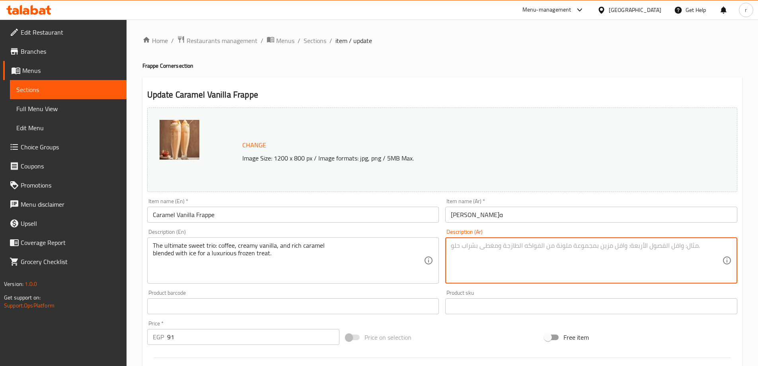
click at [487, 250] on textarea at bounding box center [587, 261] width 272 height 38
paste textarea "الثلاثي الحلو المثالي: القهوة والفانيليا الكريمية والكراميل الغني ممزوج بالثلج …"
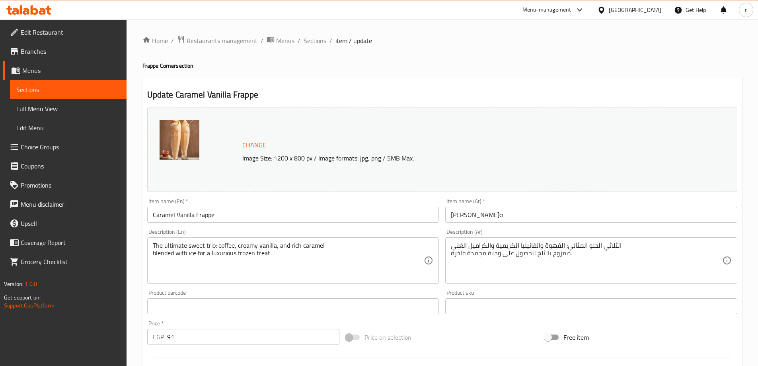
click at [582, 239] on div "الثلاثي الحلو المثالي: القهوة والفانيليا الكريمية والكراميل الغني ممزوج بالثلج …" at bounding box center [592, 260] width 292 height 46
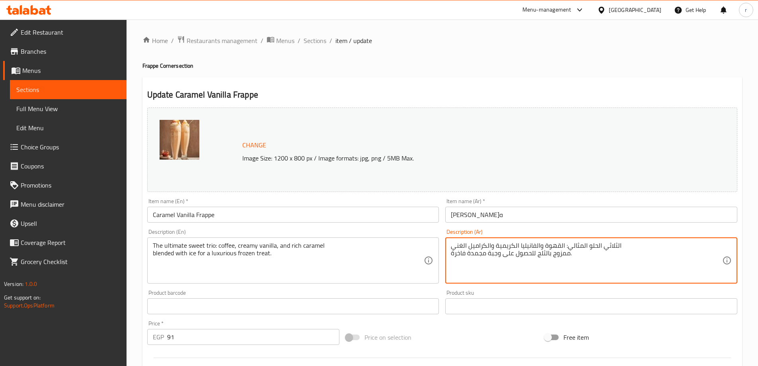
click at [581, 240] on div "الثلاثي الحلو المثالي: القهوة والفانيليا الكريمية والكراميل الغني ممزوج بالثلج …" at bounding box center [592, 260] width 292 height 46
click at [569, 246] on textarea "الثلاثي الحلو المثالي: القهوة والفانيليا الكريمية والكراميل الغني ممزوج بالثلج …" at bounding box center [587, 261] width 272 height 38
click at [575, 246] on textarea "الثلاثي الحلو المثالي: القهوة والفانيليا الكريمية والكراميل الغني ممزوج بالثلج …" at bounding box center [587, 261] width 272 height 38
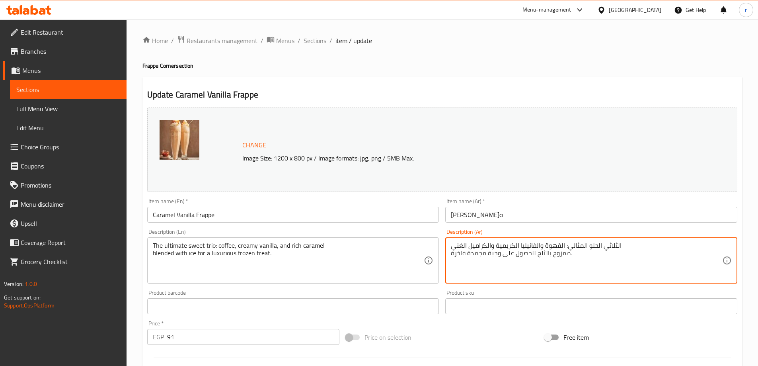
click at [575, 246] on textarea "الثلاثي الحلو المثالي: القهوة والفانيليا الكريمية والكراميل الغني ممزوج بالثلج …" at bounding box center [587, 261] width 272 height 38
click at [555, 260] on textarea "الثلاثي الالتميت الحلو : القهوة والفانيليا الكريمية والكراميل الغني ممزوج بالثل…" at bounding box center [587, 261] width 272 height 38
click at [556, 256] on textarea "الثلاثي الالتميت الحلو : القهوة والفانيليا الكريمية والكراميل الغني ممزوج بالثل…" at bounding box center [587, 261] width 272 height 38
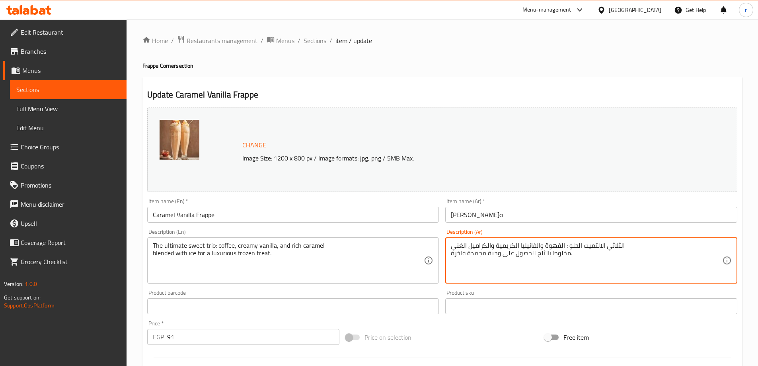
click at [492, 252] on textarea "الثلاثي الالتميت الحلو : القهوة والفانيليا الكريمية والكراميل الغني مخلوط بالثل…" at bounding box center [587, 261] width 272 height 38
click at [470, 256] on textarea "الثلاثي الالتميت الحلو : القهوة والفانيليا الكريمية والكراميل الغني مخلوط بالثل…" at bounding box center [587, 261] width 272 height 38
type textarea "الثلاثي الالتميت الحلو : القهوة والفانيليا الكريمية والكراميل الغني مخلوط بالثل…"
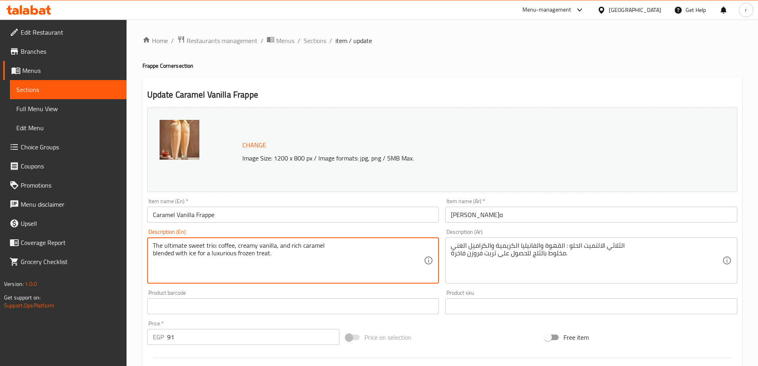
click at [228, 256] on textarea "The ultimate sweet trio: coffee, creamy vanilla, and rich caramel blended with …" at bounding box center [289, 261] width 272 height 38
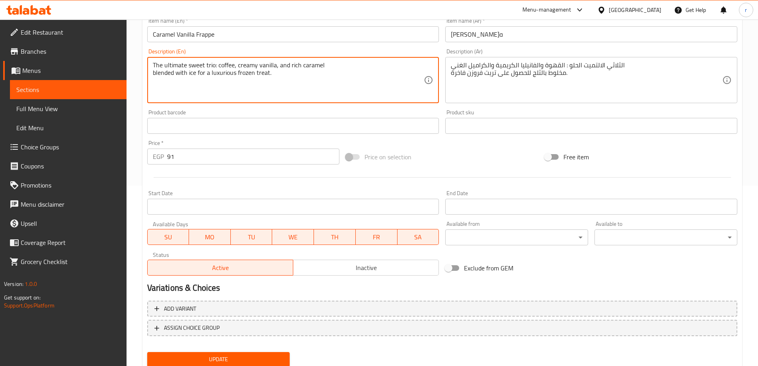
scroll to position [208, 0]
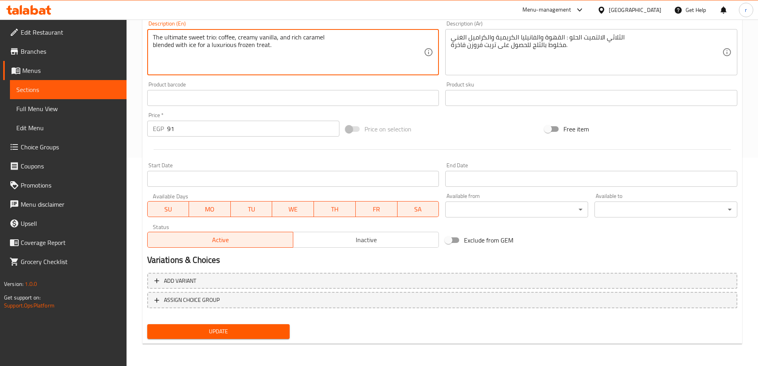
click at [260, 329] on span "Update" at bounding box center [219, 331] width 130 height 10
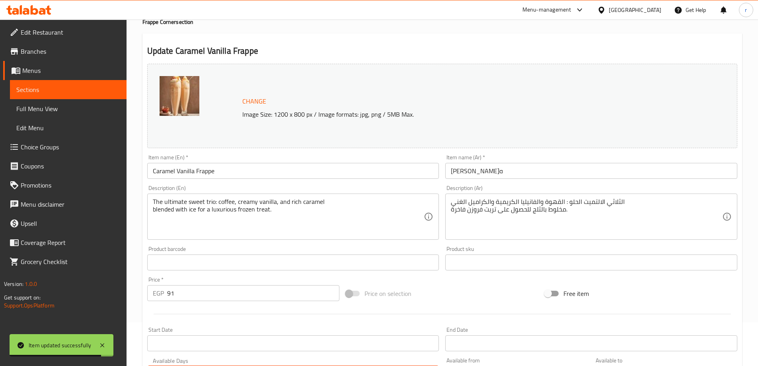
scroll to position [0, 0]
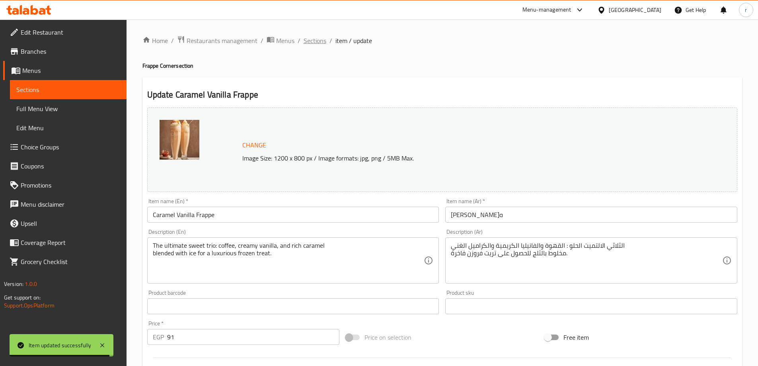
click at [318, 39] on span "Sections" at bounding box center [315, 41] width 23 height 10
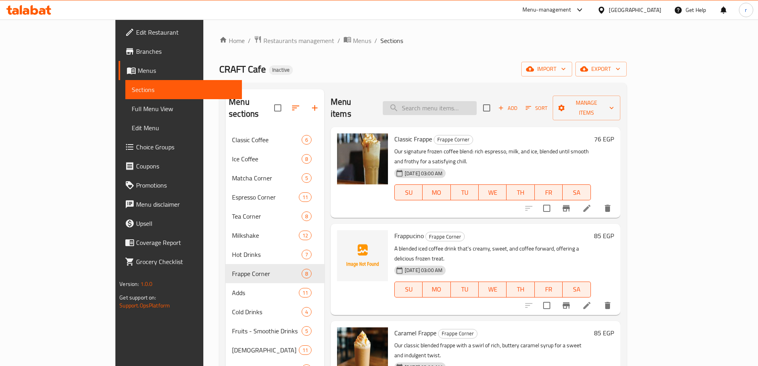
click at [459, 106] on input "search" at bounding box center [430, 108] width 94 height 14
paste input "Espresso Vanilla Milkshake"
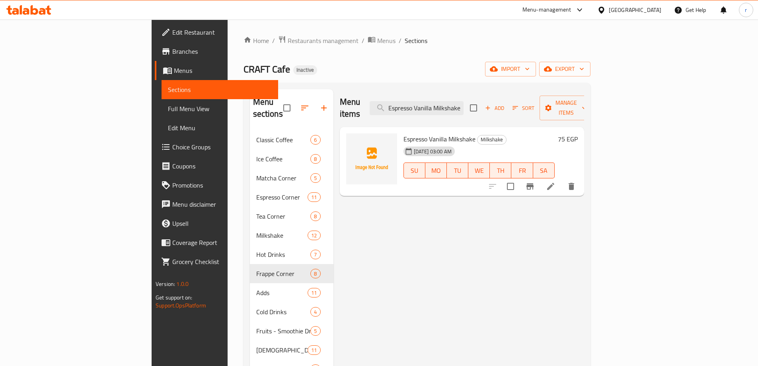
type input "Espresso Vanilla Milkshake"
click at [555, 183] on icon at bounding box center [550, 186] width 7 height 7
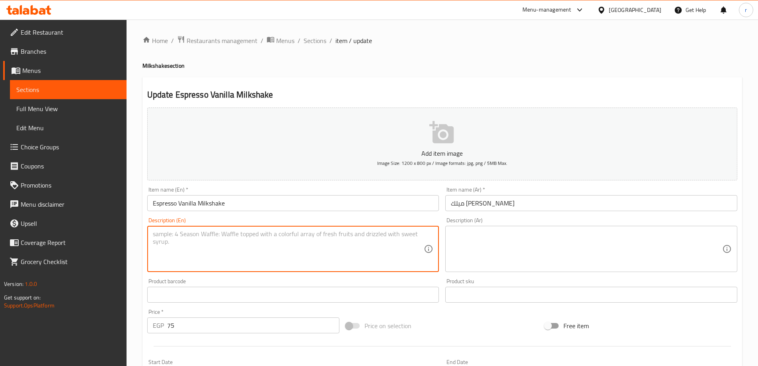
click at [397, 231] on textarea at bounding box center [289, 249] width 272 height 38
click at [500, 234] on textarea at bounding box center [587, 249] width 272 height 38
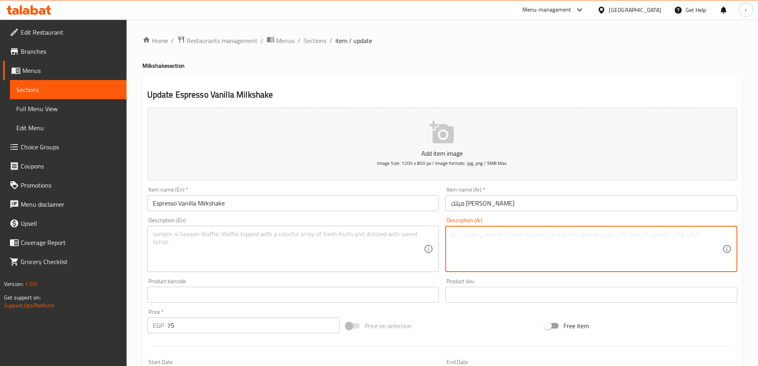
paste textarea "ميلك شيك الفانيليا الكلاسيكي يتم تعزيزه بجرعة قوية إسبرسو، مزيج حلو ومنشط."
type textarea "ميلك شيك الفانيليا الكلاسيكي يتم تعزيزه بجرعة قوية إسبرسو، مزيج حلو ومنشط."
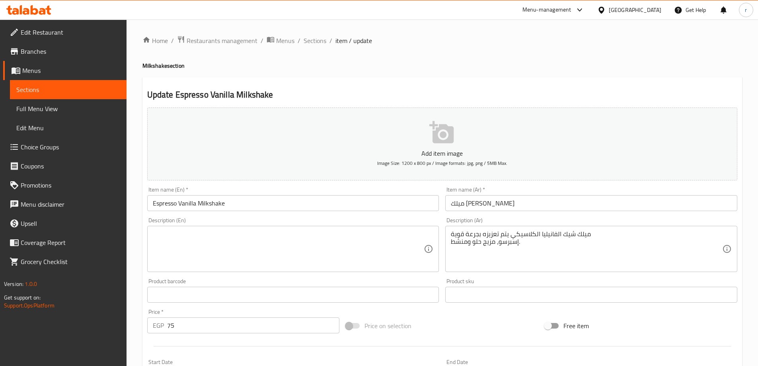
click at [387, 227] on div "Description (En)" at bounding box center [293, 249] width 292 height 46
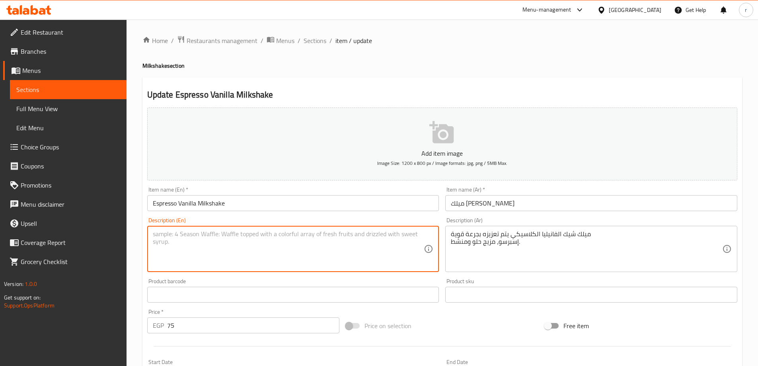
paste textarea "A classic vanilla milkshake given a boost with a shot of strong espresso, a swe…"
click at [247, 233] on textarea "A classic vanilla milkshake given a boost with a shot of strong espresso, a swe…" at bounding box center [289, 249] width 272 height 38
type textarea "A classic vanilla milkshake given a boost with a shot of strong espresso, a swe…"
click at [303, 244] on textarea "A classic vanilla milkshake given a boost with a shot of strong espresso, a swe…" at bounding box center [289, 249] width 272 height 38
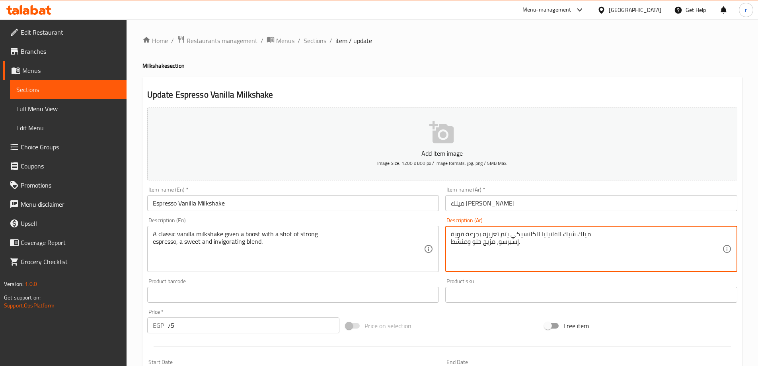
click at [479, 234] on textarea "ميلك شيك الفانيليا الكلاسيكي يتم تعزيزه بجرعة قوية إسبرسو، مزيج حلو ومنشط." at bounding box center [587, 249] width 272 height 38
click at [512, 243] on textarea "ميلك شيك الفانيليا الكلاسيكي [PERSON_NAME] قوية إسبرسو، مزيج حلو ومنشط." at bounding box center [587, 249] width 272 height 38
click at [466, 232] on textarea "ميلك شيك الفانيليا الكلاسيكي [PERSON_NAME] قوية إسبرسو، مزيج حلو ومنشط." at bounding box center [587, 249] width 272 height 38
paste textarea "إسبرسو"
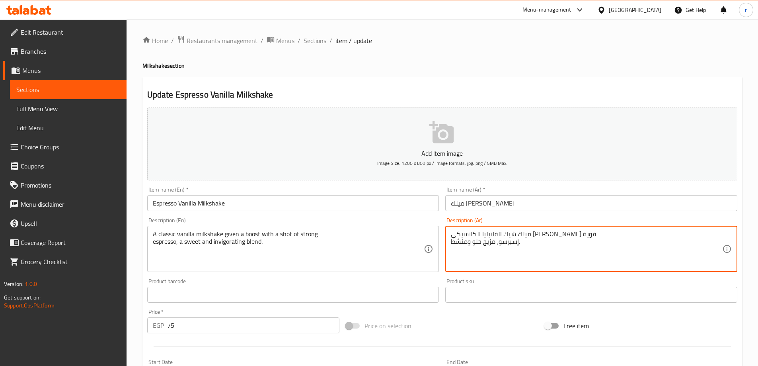
click at [510, 242] on textarea "ميلك شيك الفانيليا الكلاسيكي [PERSON_NAME] قوية إسبرسو، مزيج حلو ومنشط." at bounding box center [587, 249] width 272 height 38
click at [495, 238] on textarea "ميلك شيك الفانيليا الكلاسيكي [PERSON_NAME] قوية، مزيج حلو ومنشط." at bounding box center [587, 249] width 272 height 38
click at [485, 239] on textarea "ميلك شيك الفانيليا الكلاسيكي [PERSON_NAME] قوية، مزيج حلو ومنشط." at bounding box center [587, 249] width 272 height 38
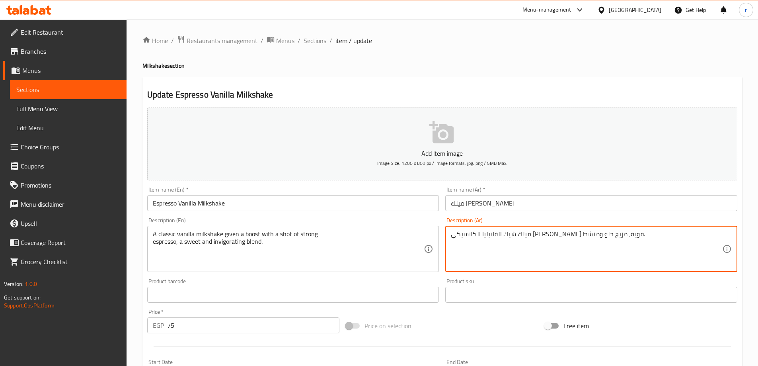
click at [491, 238] on textarea "ميلك شيك الفانيليا الكلاسيكي [PERSON_NAME] قوية، مزيج حلو ومنشط." at bounding box center [587, 249] width 272 height 38
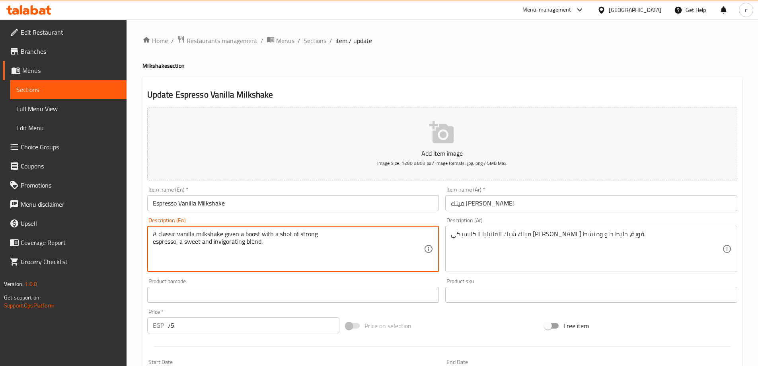
click at [235, 246] on textarea "A classic vanilla milkshake given a boost with a shot of strong espresso, a swe…" at bounding box center [289, 249] width 272 height 38
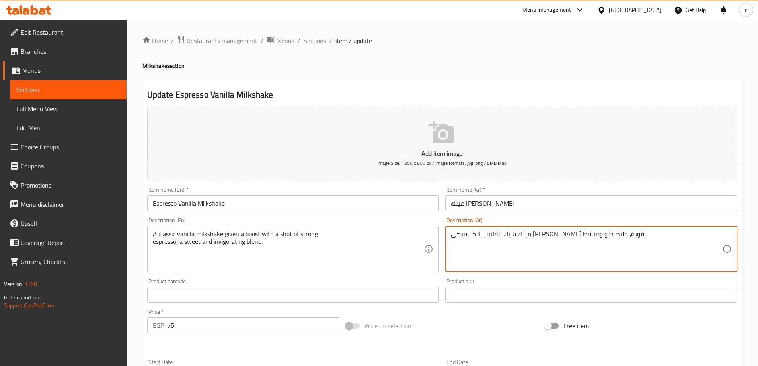
click at [457, 232] on textarea "ميلك شيك الفانيليا الكلاسيكي [PERSON_NAME] قوية، خليط حلو ومنشط." at bounding box center [587, 249] width 272 height 38
click at [480, 239] on textarea "ميلك شيك الفانيليا الكلاسيكي [PERSON_NAME] قوية، خليط حلو وإنفوجراتينج." at bounding box center [587, 249] width 272 height 38
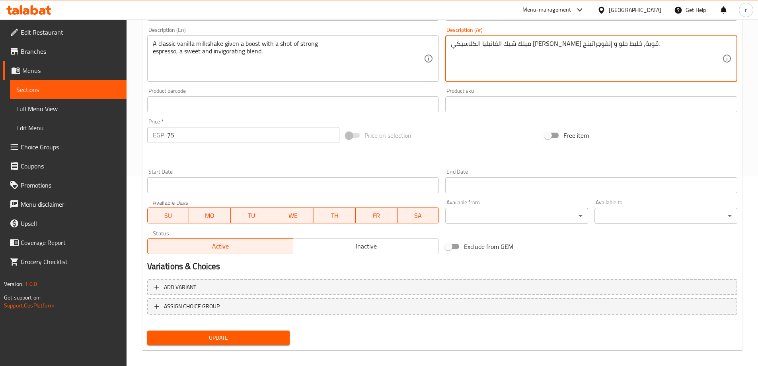
scroll to position [197, 0]
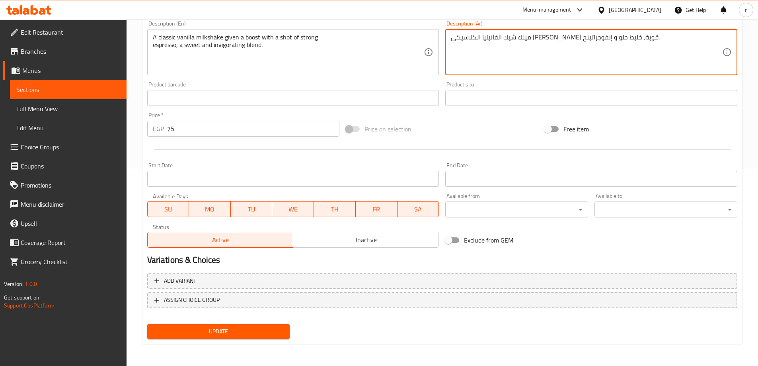
type textarea "ميلك شيك الفانيليا الكلاسيكي [PERSON_NAME] قوية، خليط حلو و إنفوجراتينج."
click at [215, 337] on button "Update" at bounding box center [218, 331] width 143 height 15
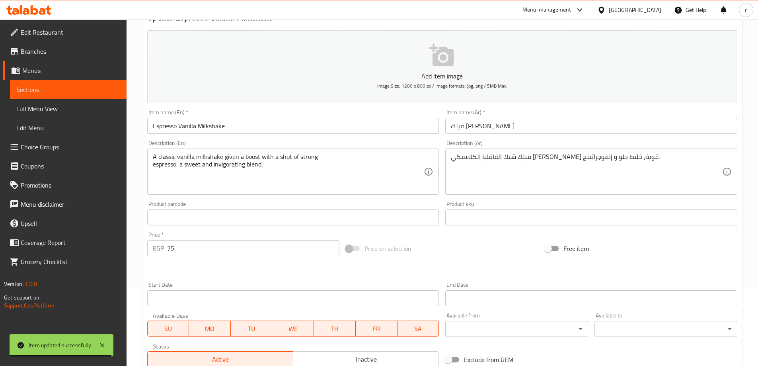
scroll to position [0, 0]
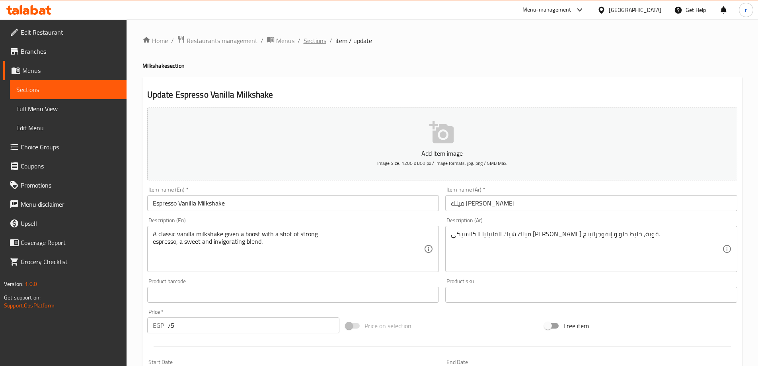
click at [324, 42] on span "Sections" at bounding box center [315, 41] width 23 height 10
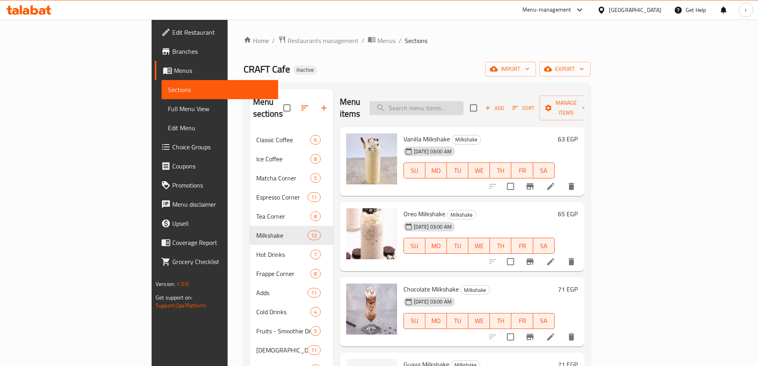
click at [449, 105] on input "search" at bounding box center [417, 108] width 94 height 14
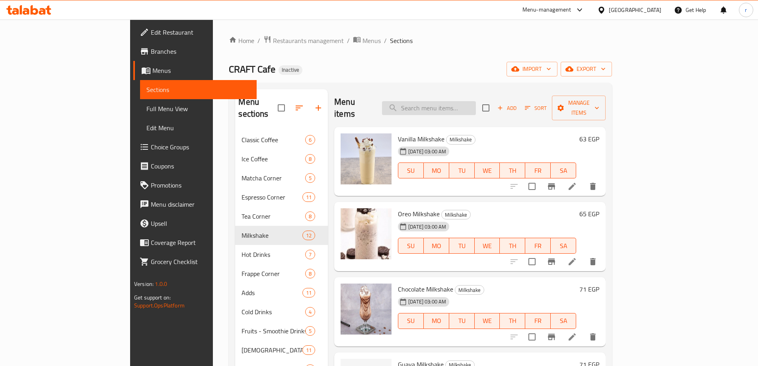
paste input "Vanilla Milkshake"
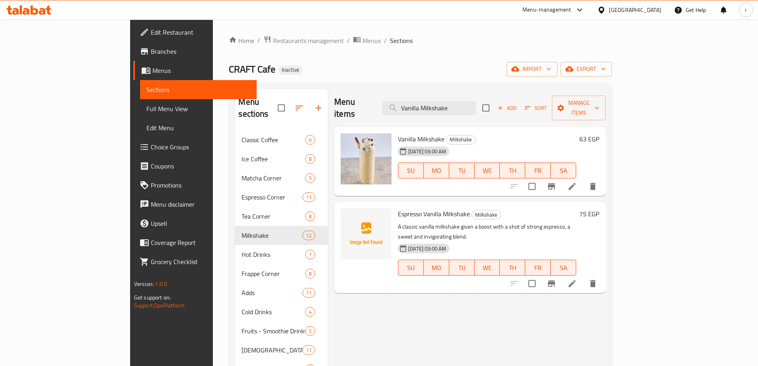
type input "Vanilla Milkshake"
click at [603, 184] on div at bounding box center [554, 186] width 98 height 19
click at [577, 182] on icon at bounding box center [573, 187] width 10 height 10
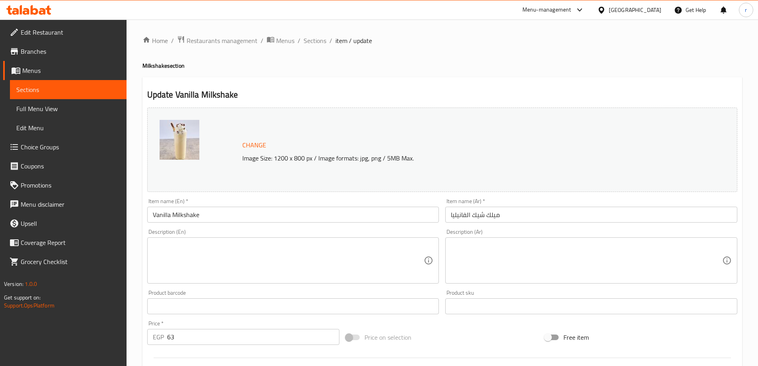
click at [401, 246] on textarea at bounding box center [289, 261] width 272 height 38
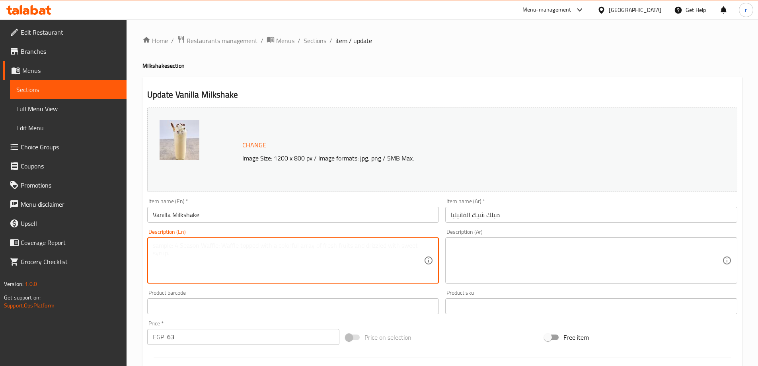
paste textarea "The classic! Creamy vanilla ice cream and milk blended until thick, smooth, and…"
type textarea "The classic! Creamy vanilla ice cream and milk blended until thick, smooth, and…"
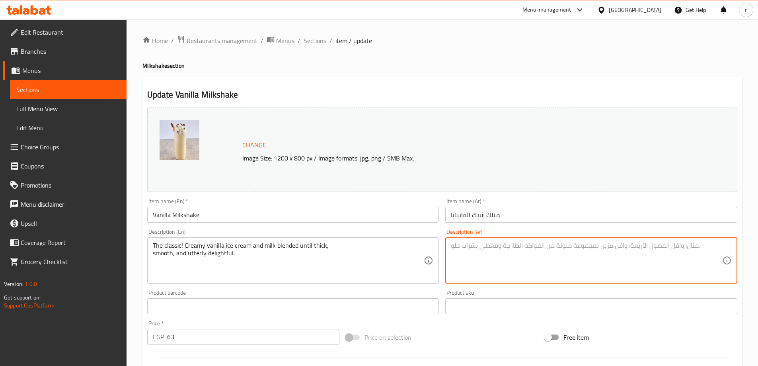
click at [478, 263] on textarea at bounding box center [587, 261] width 272 height 38
paste textarea "الكلاسيكي! يتم خلط آيس كريم الفانيليا الكريمي والحليب حتى يصبح سميكًا وناعمًا و…"
click at [665, 242] on textarea "الكلاسيكي! يتم خلط آيس كريم الفانيليا الكريمي والحليب حتى يصبح سميكًا وناعمًا و…" at bounding box center [587, 261] width 272 height 38
click at [647, 255] on textarea "الكلاسيكي! يتم خلط آيس كريم الفانيليا الكريمي والحليب حتى يصبح سميكًا وناعمًا و…" at bounding box center [587, 261] width 272 height 38
click at [518, 248] on textarea "الكلاسيكي! يتم خلط آيس كريم الفانيليا الكريمي والحليب حتى يصبح سميكًا وناعمًا و…" at bounding box center [587, 261] width 272 height 38
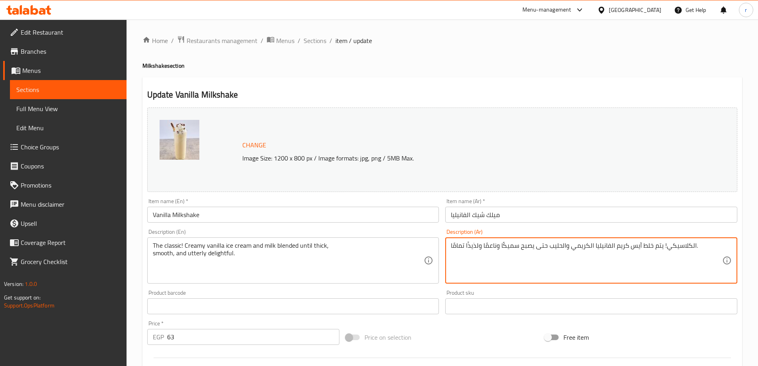
drag, startPoint x: 503, startPoint y: 246, endPoint x: 530, endPoint y: 245, distance: 27.5
click at [530, 245] on textarea "الكلاسيكي! يتم خلط آيس كريم الفانيليا الكريمي والحليب حتى يصبح سميكًا وناعمًا و…" at bounding box center [587, 261] width 272 height 38
click at [499, 248] on textarea "الكلاسيكي! يتم خلط آيس كريم الفانيليا الكريمي والحليب حتى يصبح سميكًا وناعمًا و…" at bounding box center [587, 261] width 272 height 38
click at [502, 247] on textarea "الكلاسيكي! يتم خلط آيس كريم الفانيليا الكريمي والحليب حتى يصبح سميكًا وناعمًا و…" at bounding box center [587, 261] width 272 height 38
drag, startPoint x: 501, startPoint y: 246, endPoint x: 534, endPoint y: 247, distance: 32.7
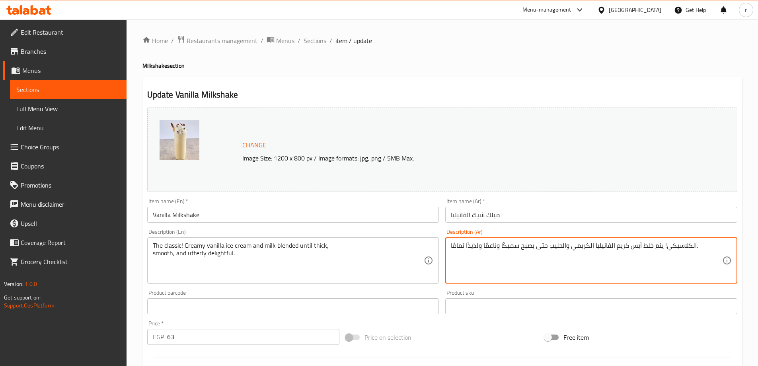
click at [534, 247] on textarea "الكلاسيكي! يتم خلط آيس كريم الفانيليا الكريمي والحليب حتى يصبح سميكًا وناعمًا و…" at bounding box center [587, 261] width 272 height 38
click at [496, 248] on textarea "الكلاسيكي! يتم خلط آيس كريم الفانيليا الكريمي والحليب حتى السماكة وناعمًا ولذيذ…" at bounding box center [587, 261] width 272 height 38
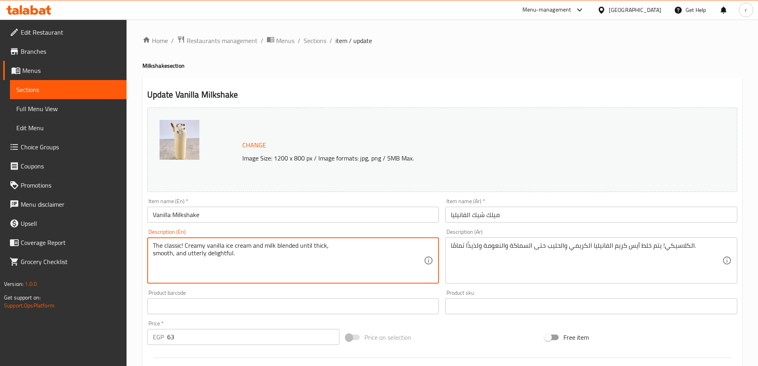
click at [190, 258] on textarea "The classic! Creamy vanilla ice cream and milk blended until thick, smooth, and…" at bounding box center [289, 261] width 272 height 38
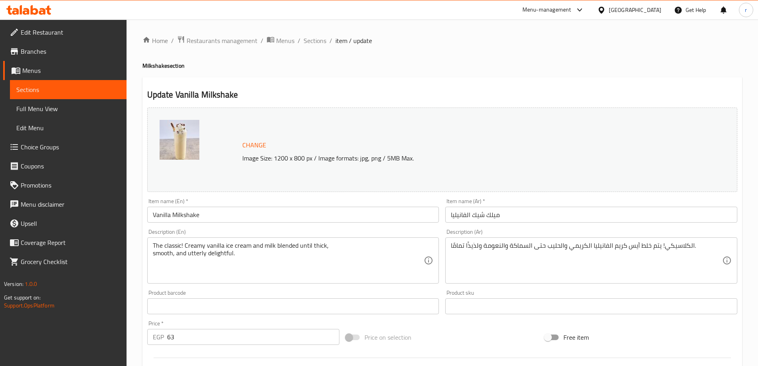
click at [349, 283] on div "The classic! Creamy vanilla ice cream and milk blended until thick, smooth, and…" at bounding box center [293, 260] width 292 height 46
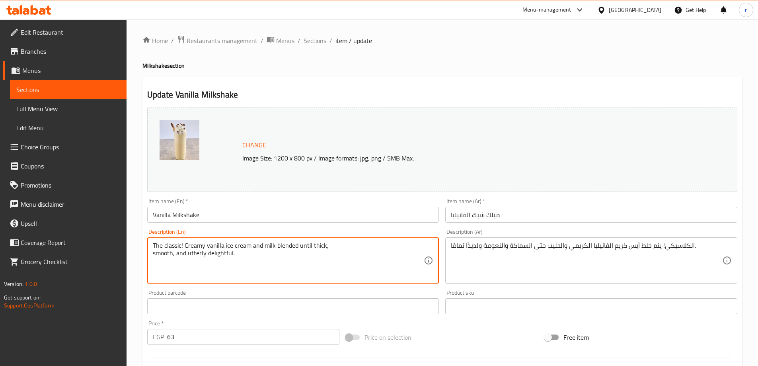
click at [204, 253] on textarea "The classic! Creamy vanilla ice cream and milk blended until thick, smooth, and…" at bounding box center [289, 261] width 272 height 38
click at [214, 252] on textarea "The classic! Creamy vanilla ice cream and milk blended until thick, smooth, and…" at bounding box center [289, 261] width 272 height 38
click at [235, 256] on textarea "The classic! Creamy vanilla ice cream and milk blended until thick, smooth, and…" at bounding box center [289, 261] width 272 height 38
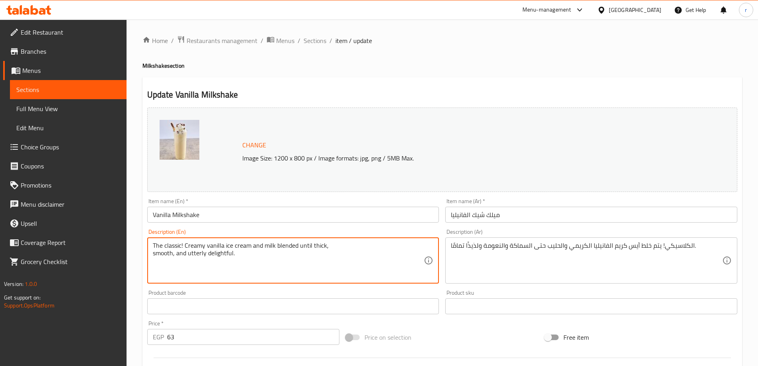
click at [221, 258] on textarea "The classic! Creamy vanilla ice cream and milk blended until thick, smooth, and…" at bounding box center [289, 261] width 272 height 38
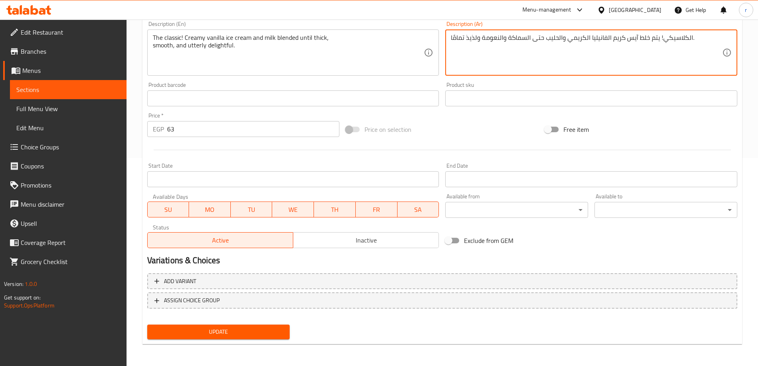
scroll to position [208, 0]
type textarea "الكلاسيكي! يتم خلط آيس كريم الفانيليا الكريمي والحليب حتى السماكة والنعومة ولذي…"
click at [262, 326] on button "Update" at bounding box center [218, 331] width 143 height 15
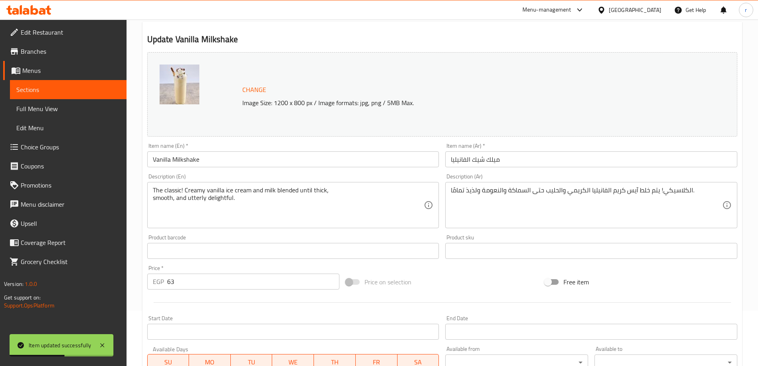
scroll to position [0, 0]
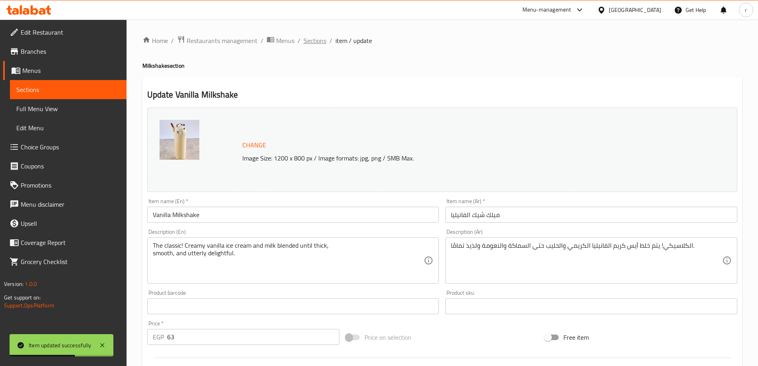
click at [317, 43] on span "Sections" at bounding box center [315, 41] width 23 height 10
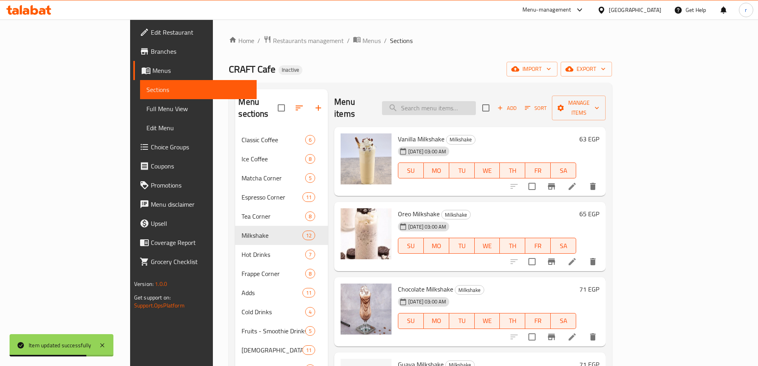
click at [463, 101] on input "search" at bounding box center [429, 108] width 94 height 14
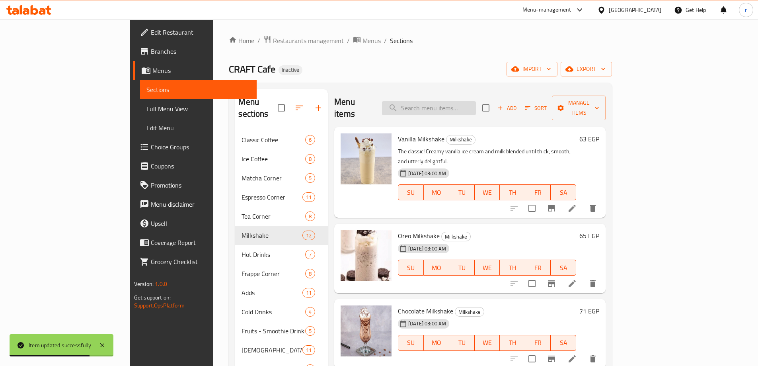
paste input "Oreo Milkshake"
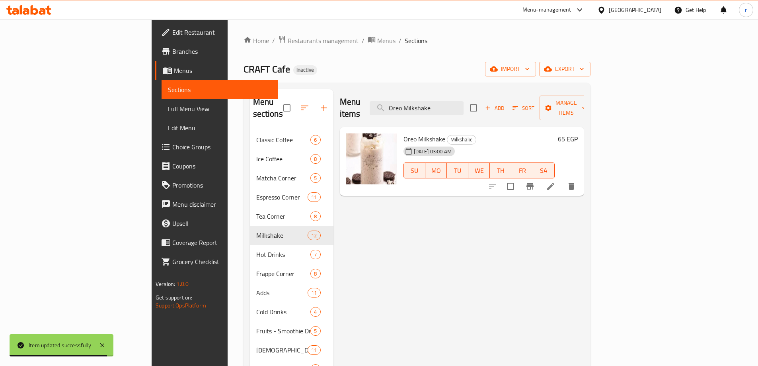
type input "Oreo Milkshake"
click at [562, 179] on li at bounding box center [551, 186] width 22 height 14
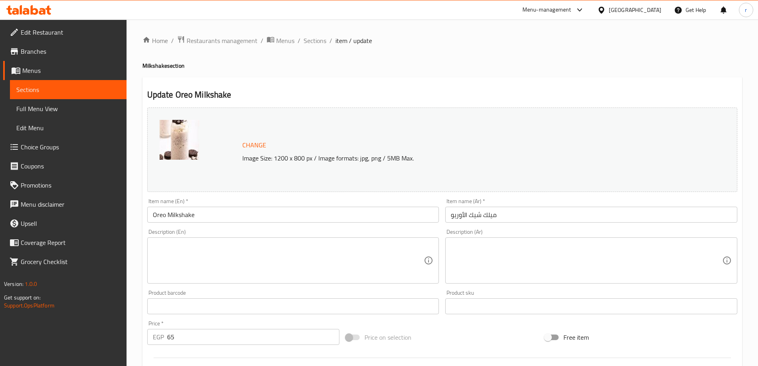
click at [296, 254] on textarea at bounding box center [289, 261] width 272 height 38
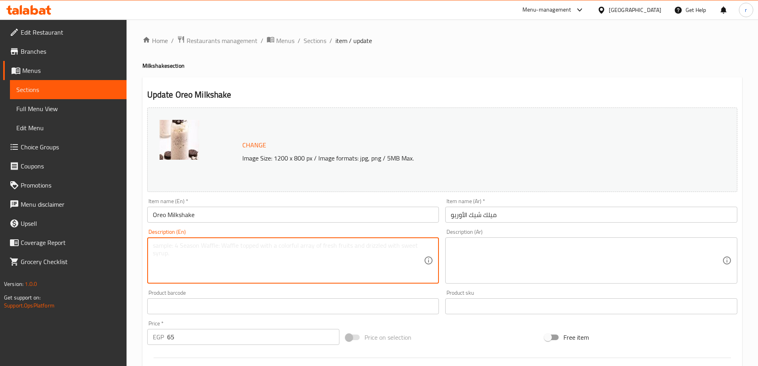
paste textarea "A delicious blend of vanilla ice cream, milk, and crushed Oreo cookies—a chocol…"
click at [182, 254] on textarea "A delicious blend of vanilla ice cream, milk, and crushed Oreo cookies—a chocol…" at bounding box center [289, 261] width 272 height 38
click at [181, 252] on textarea "A delicious blend of vanilla ice cream, milk, and crushed Oreo cookies—a chocol…" at bounding box center [289, 261] width 272 height 38
type textarea "A delicious blend of vanilla ice cream, milk, and crushed Oreo cookies a chocol…"
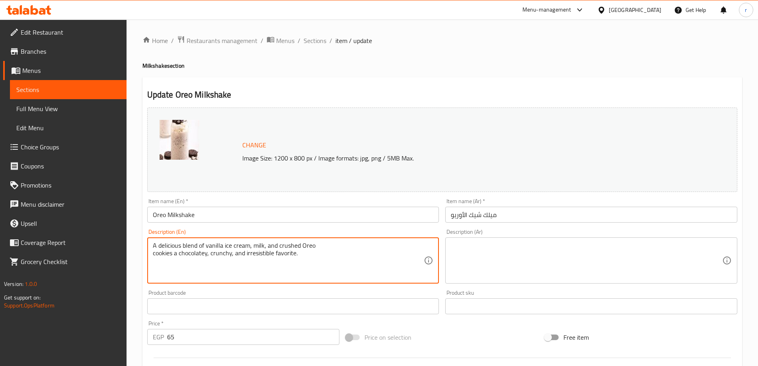
click at [635, 258] on textarea at bounding box center [587, 261] width 272 height 38
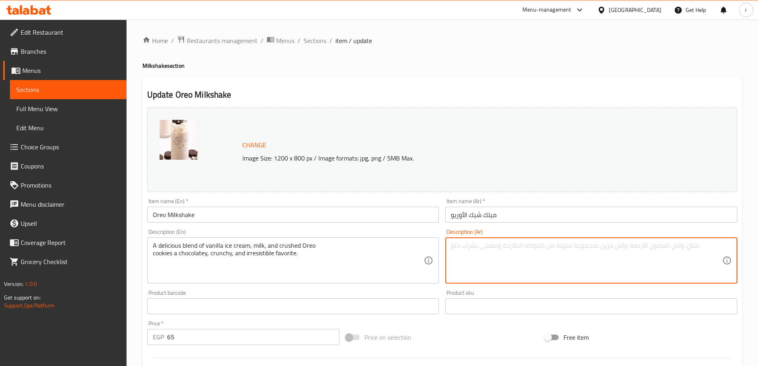
paste textarea "مزيج لذيذ من [PERSON_NAME] والحليب والأوريو المطحون الكوكيز—مفضلة بنكهة الشوكول…"
click at [576, 253] on textarea "مزيج لذيذ من [PERSON_NAME] والحليب والأوريو المطحون الكوكيز—مفضلة بنكهة الشوكول…" at bounding box center [587, 261] width 272 height 38
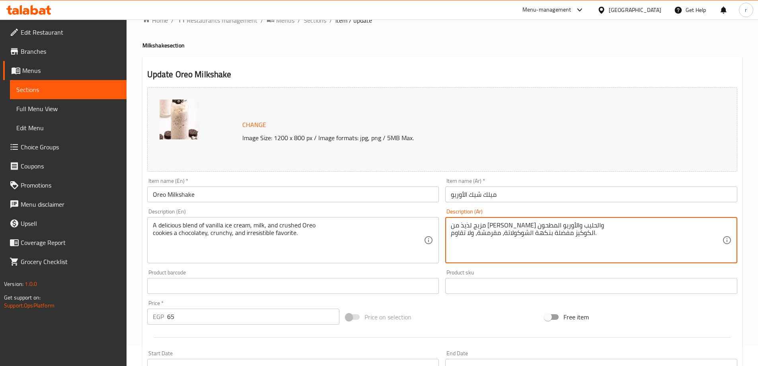
scroll to position [40, 0]
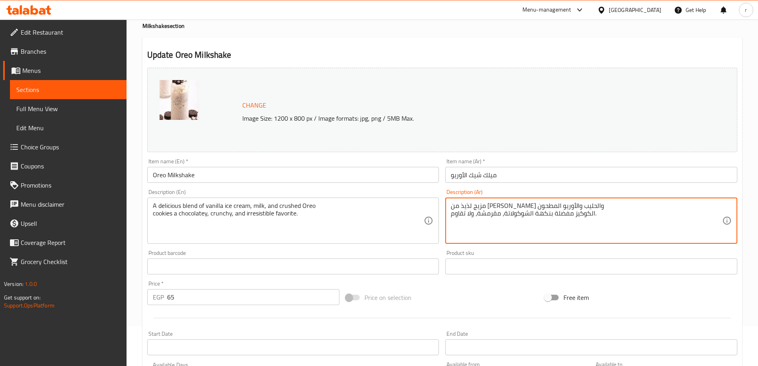
click at [596, 209] on textarea "مزيج لذيذ من [PERSON_NAME] والحليب والأوريو المطحون الكوكيز مفضلة بنكهة الشوكول…" at bounding box center [587, 221] width 272 height 38
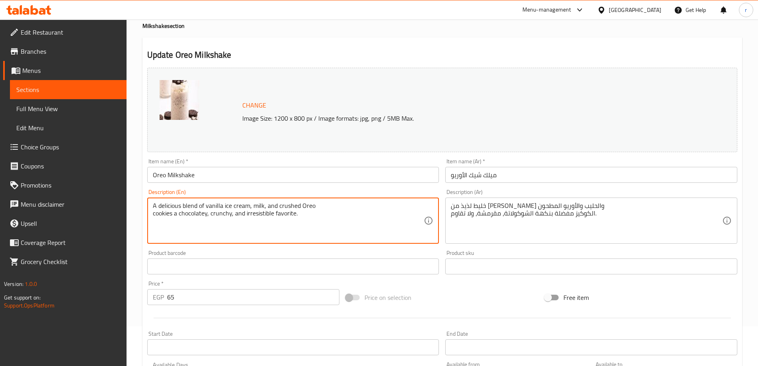
click at [287, 208] on textarea "A delicious blend of vanilla ice cream, milk, and crushed Oreo cookies a chocol…" at bounding box center [289, 221] width 272 height 38
click at [292, 205] on textarea "A delicious blend of vanilla ice cream, milk, and crushed Oreo cookies a chocol…" at bounding box center [289, 221] width 272 height 38
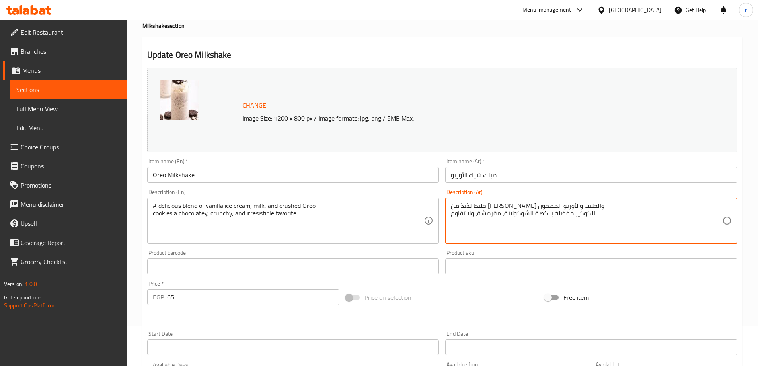
click at [580, 219] on textarea "خليط لذيذ من [PERSON_NAME] والحليب والأوريو المطحون الكوكيز مفضلة بنكهة الشوكول…" at bounding box center [587, 221] width 272 height 38
click at [493, 206] on textarea "خليط لذيذ من [PERSON_NAME] والحليب والأوريو المطحون الكوكيز مفضلة بنكهة الشوكول…" at bounding box center [587, 221] width 272 height 38
paste textarea "كوكيز ال"
click at [584, 213] on textarea "خليط لذيذ من [PERSON_NAME] والحليب وكوكيز الأوريو المطحون الكوكيز مفضلة بنكهة ا…" at bounding box center [587, 221] width 272 height 38
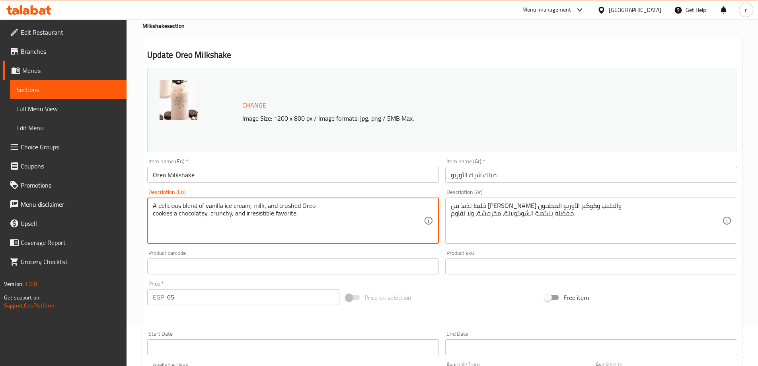
click at [224, 212] on textarea "A delicious blend of vanilla ice cream, milk, and crushed Oreo cookies a chocol…" at bounding box center [289, 221] width 272 height 38
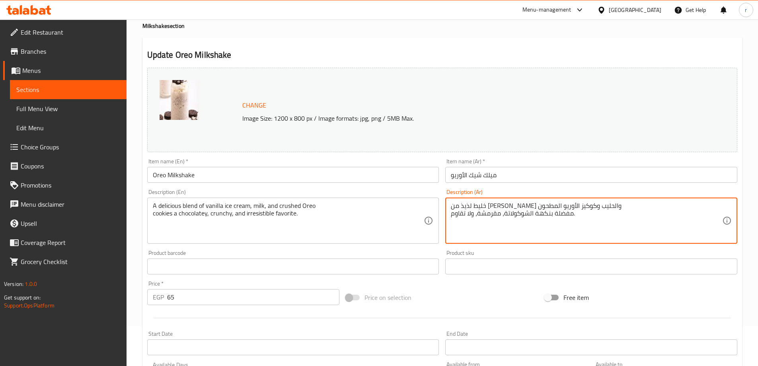
click at [490, 219] on textarea "خليط لذيذ من [PERSON_NAME] والحليب وكوكيز الأوريو المطحون مفضلة بنكهة الشوكولات…" at bounding box center [587, 221] width 272 height 38
paste textarea "رانشي"
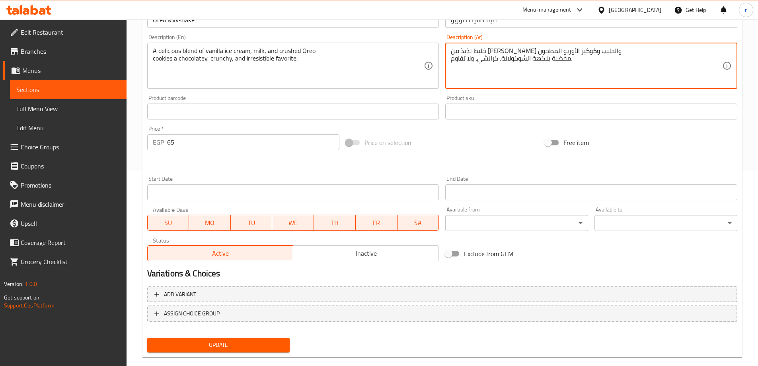
scroll to position [199, 0]
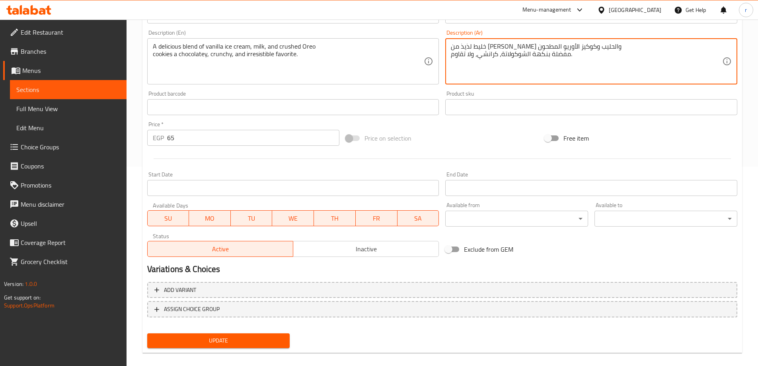
type textarea "خليط لذيذ من [PERSON_NAME] والحليب وكوكيز الأوريو المطحون مفضلة بنكهة الشوكولات…"
click at [257, 333] on button "Update" at bounding box center [218, 340] width 143 height 15
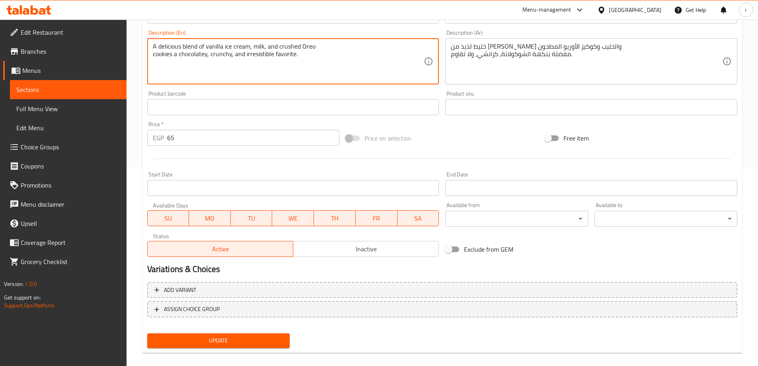
click at [260, 57] on textarea "A delicious blend of vanilla ice cream, milk, and crushed Oreo cookies a chocol…" at bounding box center [289, 62] width 272 height 38
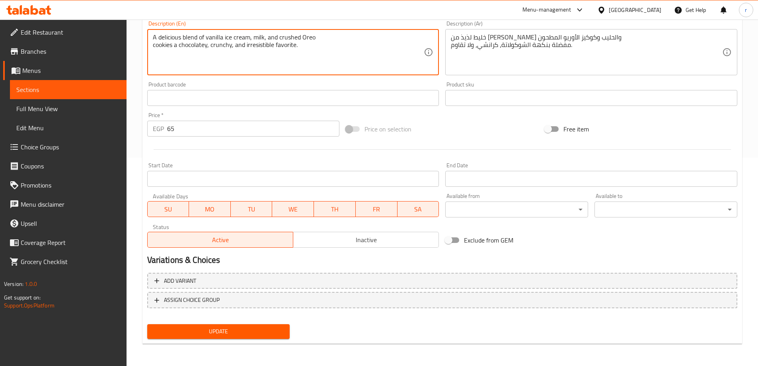
click at [235, 334] on span "Update" at bounding box center [219, 331] width 130 height 10
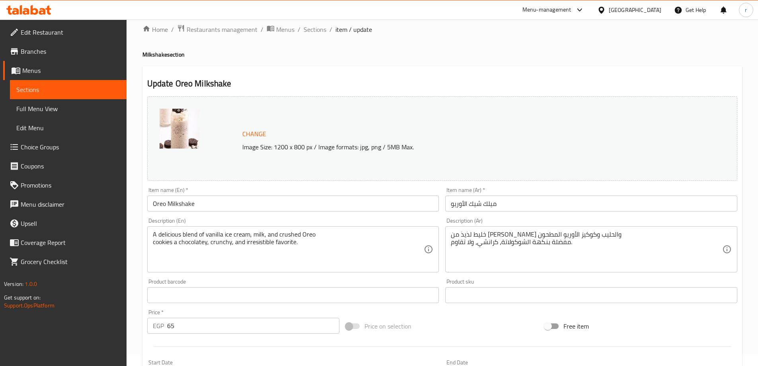
scroll to position [9, 0]
click at [323, 35] on span "Sections" at bounding box center [315, 32] width 23 height 10
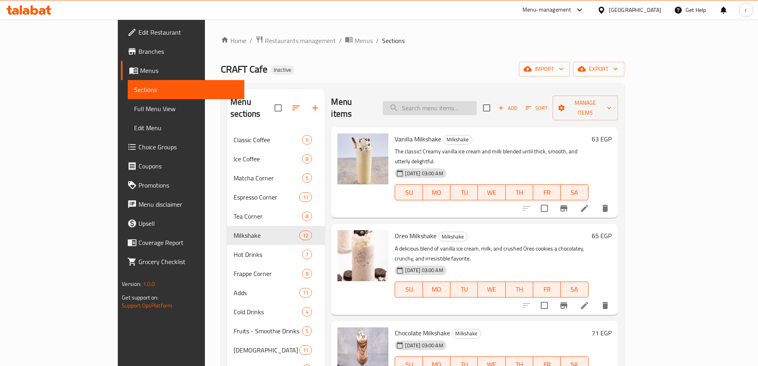
click at [444, 107] on input "search" at bounding box center [430, 108] width 94 height 14
paste input "Chocolate Milkshake"
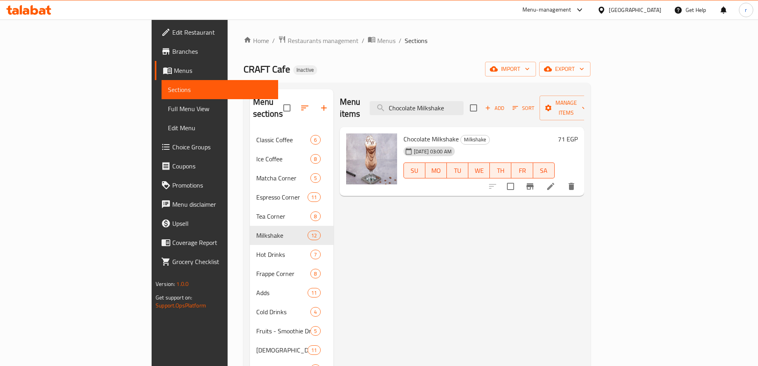
type input "Chocolate Milkshake"
click at [556, 182] on icon at bounding box center [551, 187] width 10 height 10
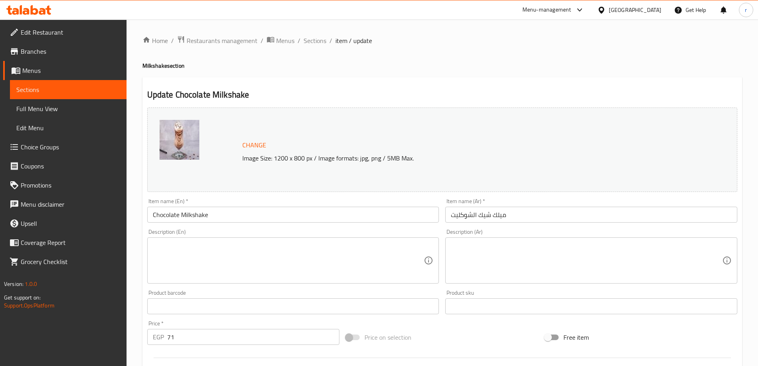
click at [390, 251] on textarea at bounding box center [289, 261] width 272 height 38
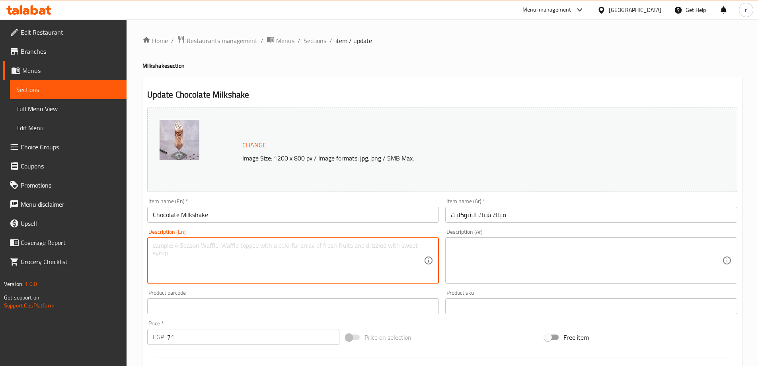
paste textarea "Rich, smooth, and decadent chocolate ice cream and milk blended for a classic, …"
type textarea "Rich, smooth, and decadent chocolate ice cream and milk blended for a classic, …"
click at [548, 268] on textarea at bounding box center [587, 261] width 272 height 38
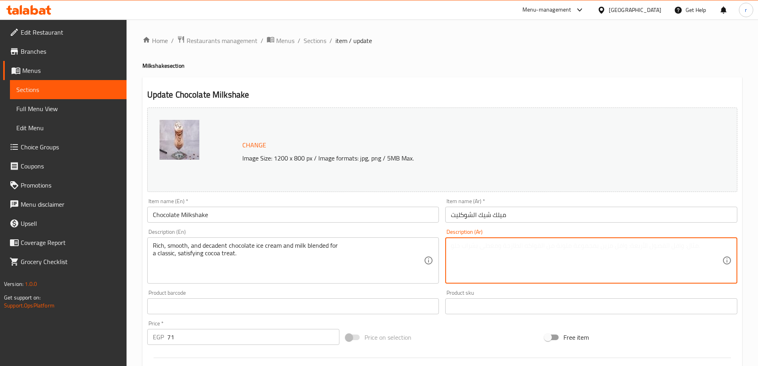
paste textarea "آيس كريم الشوكولاتة الغني والناعم والحليب المخلوط لـ وجبة كاكاو كلاسيكية ومرضية."
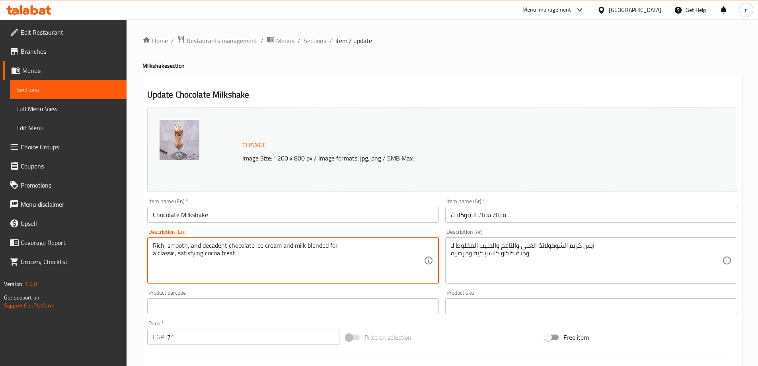
click at [214, 246] on textarea "Rich, smooth, and decadent chocolate ice cream and milk blended for a classic, …" at bounding box center [289, 261] width 272 height 38
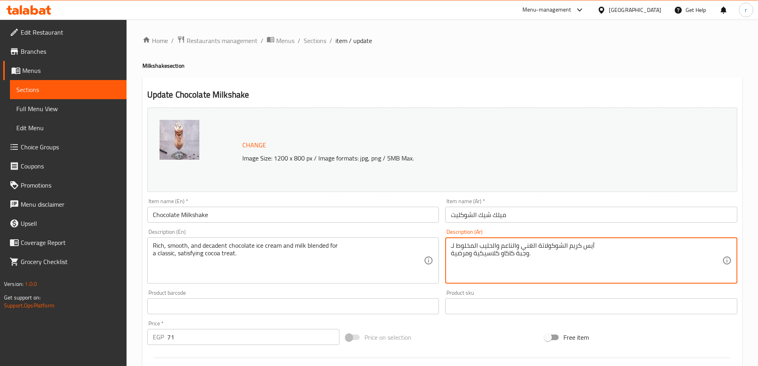
click at [532, 244] on textarea "آيس كريم الشوكولاتة الغني والناعم والحليب المخلوط لـ وجبة كاكاو كلاسيكية ومرضية." at bounding box center [587, 261] width 272 height 38
click at [551, 249] on textarea "آيس كريم الشوكولاتة الغني, الديسدنت و الناعم والحليب المخلوط لـ وجبة كاكاو كلاس…" at bounding box center [587, 261] width 272 height 38
click at [516, 247] on textarea "آيس كريم الشوكولاتة الغني , الديسدنت و الناعم والحليب المخلوط لـ وجبة كاكاو كلا…" at bounding box center [587, 261] width 272 height 38
click at [518, 245] on textarea "آيس كريم الشوكولاتة الغني , الديسدنت و الناعم والحليب المخلوط لـ وجبة كاكاو كلا…" at bounding box center [587, 261] width 272 height 38
click at [458, 254] on textarea "آيس كريم الشوكولاتة الغني , الديسدنت , الناعم والحليب المخلوط لـ وجبة كاكاو كلا…" at bounding box center [587, 261] width 272 height 38
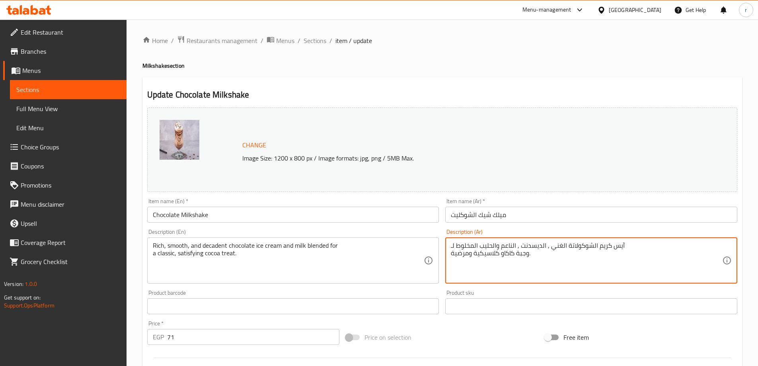
click at [458, 254] on textarea "آيس كريم الشوكولاتة الغني , الديسدنت , الناعم والحليب المخلوط لـ وجبة كاكاو كلا…" at bounding box center [587, 261] width 272 height 38
click at [530, 256] on textarea "آيس كريم الشوكولاتة الغني , الديسدنت , الناعم والحليب المخلوط لـ وجبة كاكاو كلا…" at bounding box center [587, 261] width 272 height 38
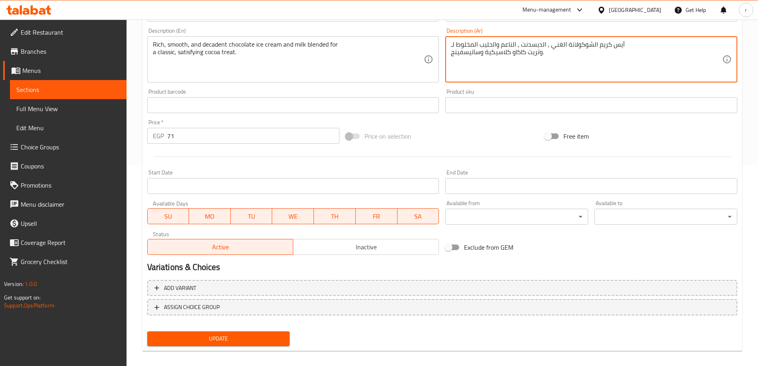
scroll to position [208, 0]
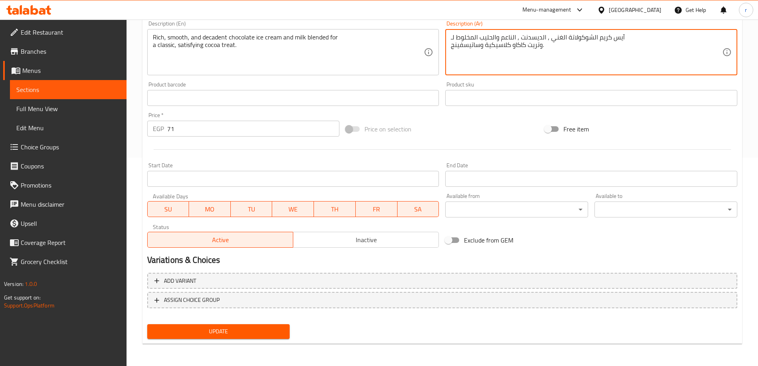
type textarea "آيس كريم الشوكولاتة الغني , الديسدنت , الناعم والحليب المخلوط لـ وتريت كاكاو كل…"
click at [253, 336] on span "Update" at bounding box center [219, 331] width 130 height 10
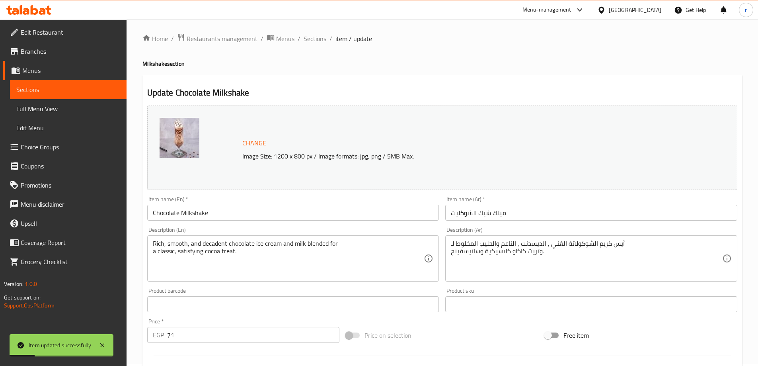
scroll to position [0, 0]
click at [311, 42] on span "Sections" at bounding box center [315, 41] width 23 height 10
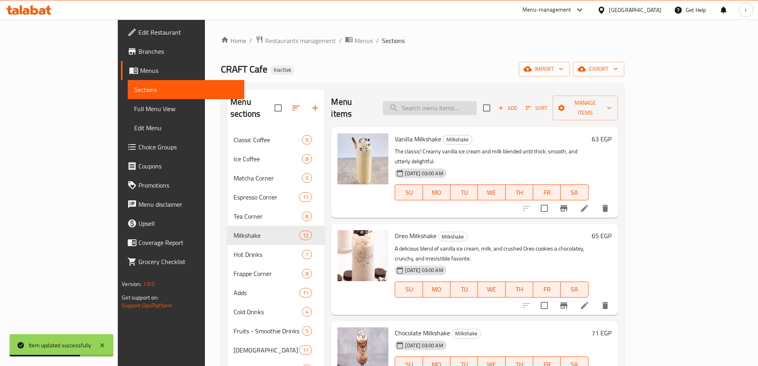
click at [477, 101] on input "search" at bounding box center [430, 108] width 94 height 14
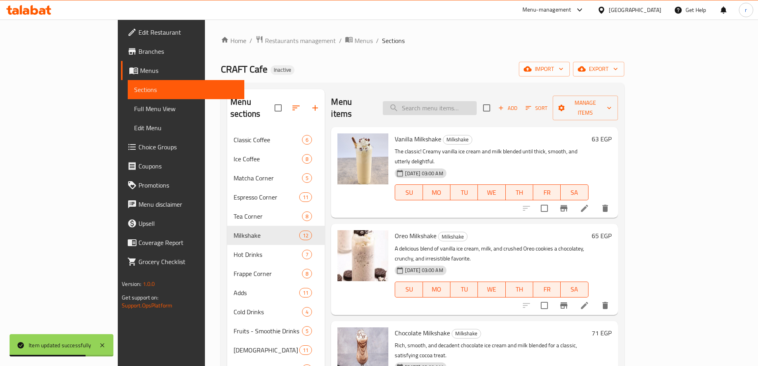
paste input "Guava Milkshake"
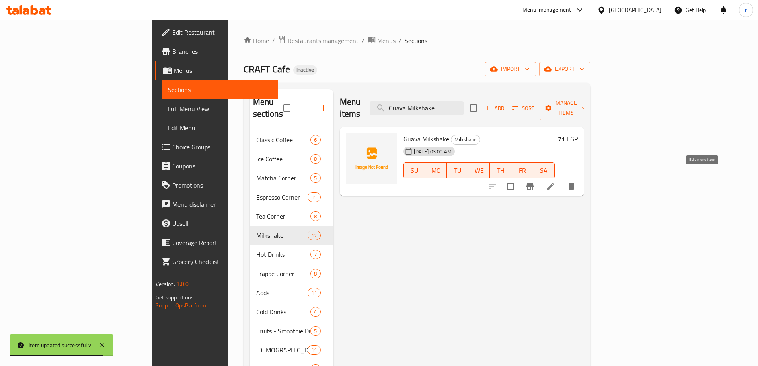
type input "Guava Milkshake"
click at [555, 183] on icon at bounding box center [550, 186] width 7 height 7
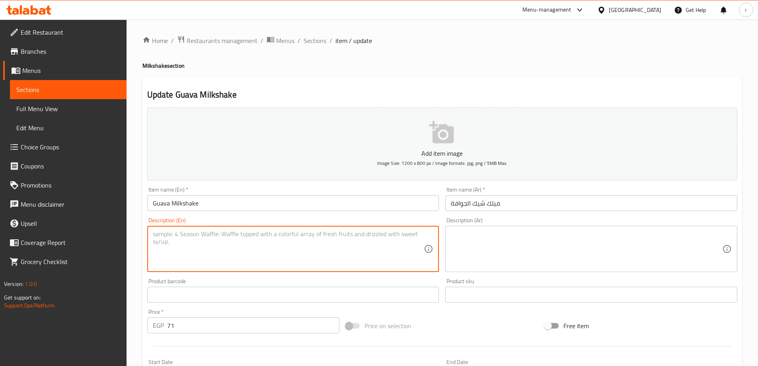
click at [306, 236] on textarea at bounding box center [289, 249] width 272 height 38
paste textarea "A unique, creamy blend of ice cream and the sweet, slightly tangy tropical tast…"
type textarea "A unique, creamy blend of ice cream and the sweet, slightly tangy tropical tast…"
click at [498, 246] on textarea at bounding box center [587, 249] width 272 height 38
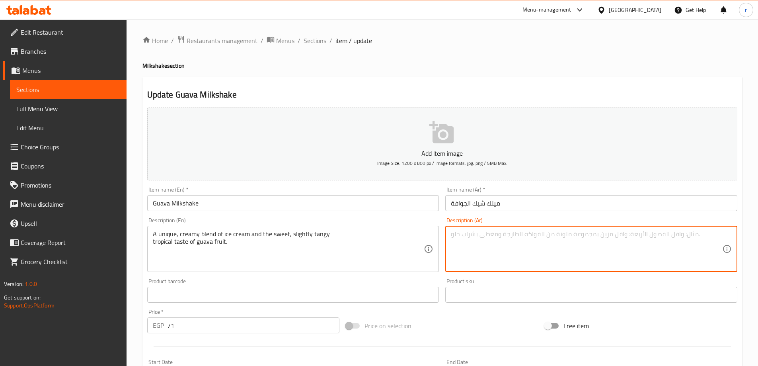
paste textarea "مزيج [PERSON_NAME] من الآيس كريم والحلو المنعش قليلاً الطعم الاستوائي لفاكهة ال…"
click at [553, 235] on textarea "مزيج [PERSON_NAME] من الآيس كريم والحلو المنعش قليلاً الطعم الاستوائي لفاكهة ال…" at bounding box center [587, 249] width 272 height 38
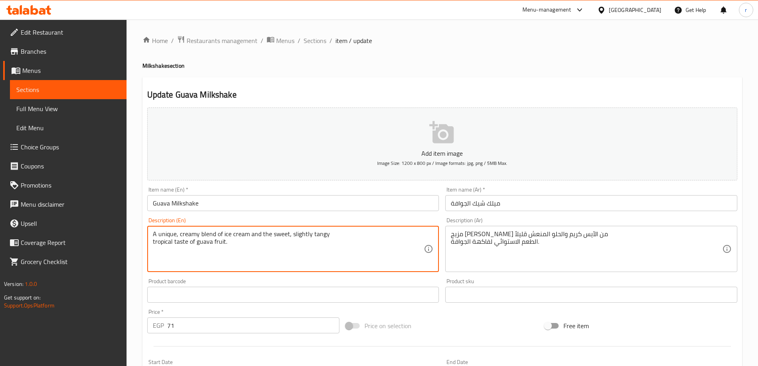
drag, startPoint x: 174, startPoint y: 235, endPoint x: 144, endPoint y: 248, distance: 33.0
click at [174, 235] on textarea "A unique, creamy blend of ice cream and the sweet, slightly tangy tropical tast…" at bounding box center [289, 249] width 272 height 38
click at [323, 229] on div "A unique, creamy blend of ice cream and the sweet, slightly tangy tropical tast…" at bounding box center [293, 249] width 292 height 46
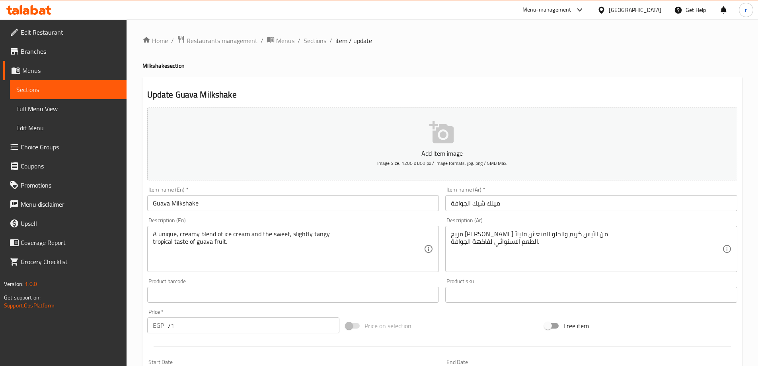
click at [323, 229] on div "A unique, creamy blend of ice cream and the sweet, slightly tangy tropical tast…" at bounding box center [293, 249] width 292 height 46
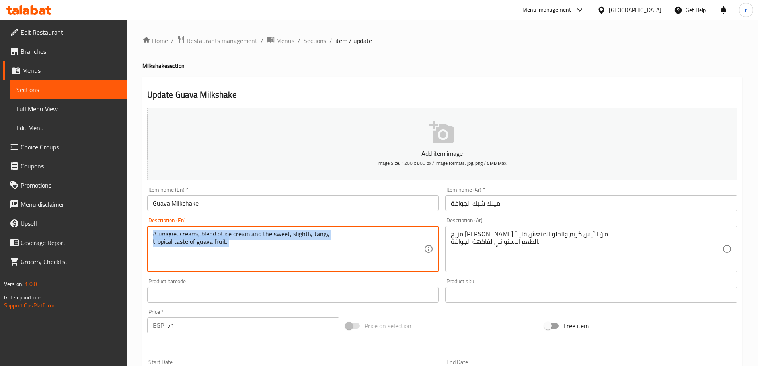
click at [323, 229] on div "A unique, creamy blend of ice cream and the sweet, slightly tangy tropical tast…" at bounding box center [293, 249] width 292 height 46
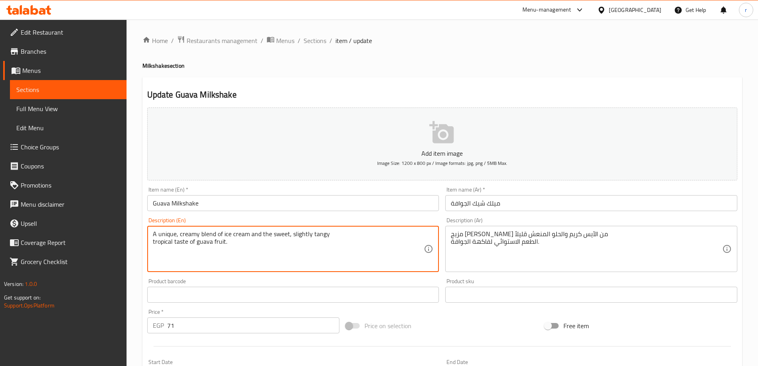
click at [327, 238] on textarea "A unique, creamy blend of ice cream and the sweet, slightly tangy tropical tast…" at bounding box center [289, 249] width 272 height 38
click at [322, 239] on textarea "A unique, creamy blend of ice cream and the sweet, slightly tangy tropical tast…" at bounding box center [289, 249] width 272 height 38
click at [480, 235] on textarea "مزيج [PERSON_NAME] من الآيس كريم والحلو المنعش قليلاً الطعم الاستوائي لفاكهة ال…" at bounding box center [587, 249] width 272 height 38
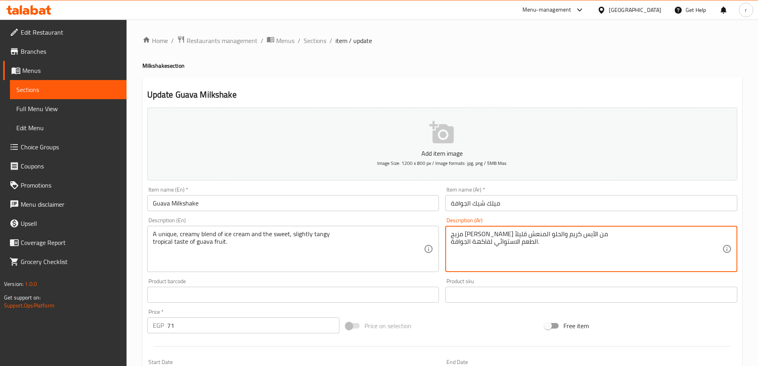
paste textarea "انجي"
click at [480, 233] on textarea "مزيج [PERSON_NAME] من الآيس كريم والحلو تانجي قليلاً الطعم الاستوائي لفاكهة الج…" at bounding box center [587, 249] width 272 height 38
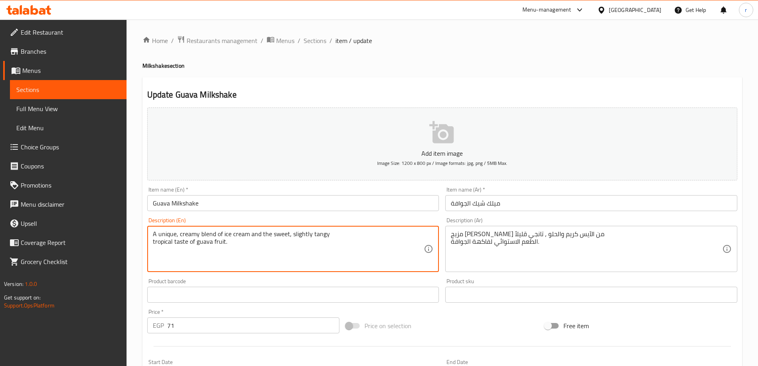
click at [170, 239] on textarea "A unique, creamy blend of ice cream and the sweet, slightly tangy tropical tast…" at bounding box center [289, 249] width 272 height 38
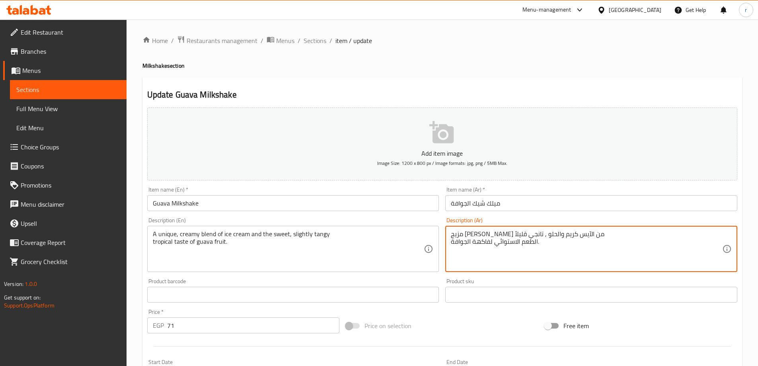
click at [502, 242] on textarea "مزيج [PERSON_NAME] من الآيس كريم والحلو , تانجي قليلاً الطعم الاستوائي لفاكهة ا…" at bounding box center [587, 249] width 272 height 38
paste textarea "روبيكال"
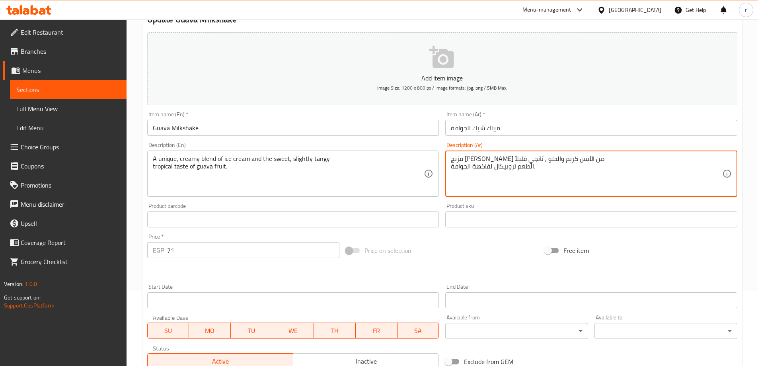
scroll to position [159, 0]
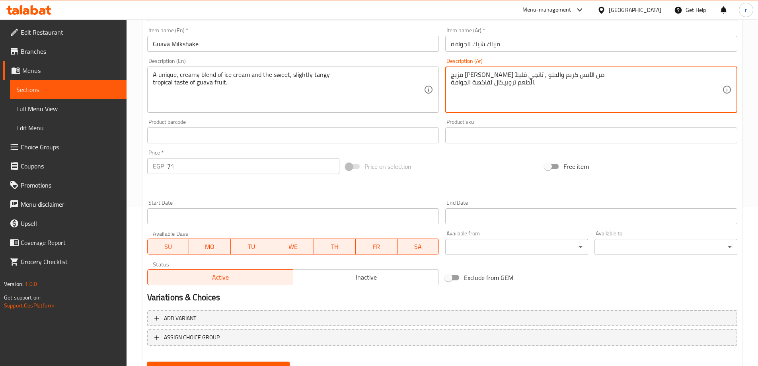
click at [222, 360] on div "Update" at bounding box center [218, 368] width 149 height 21
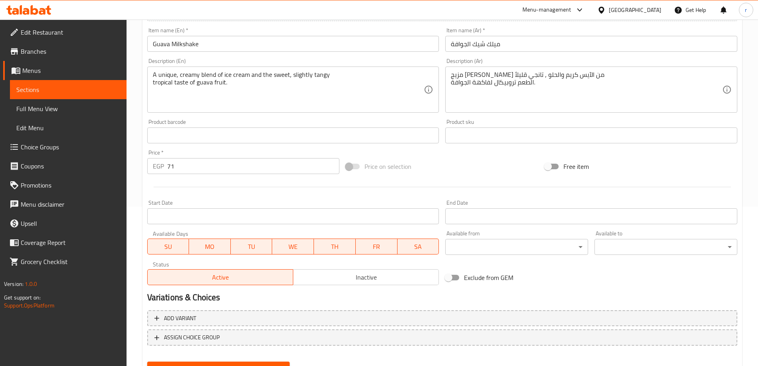
click at [225, 364] on span "Update" at bounding box center [219, 369] width 130 height 10
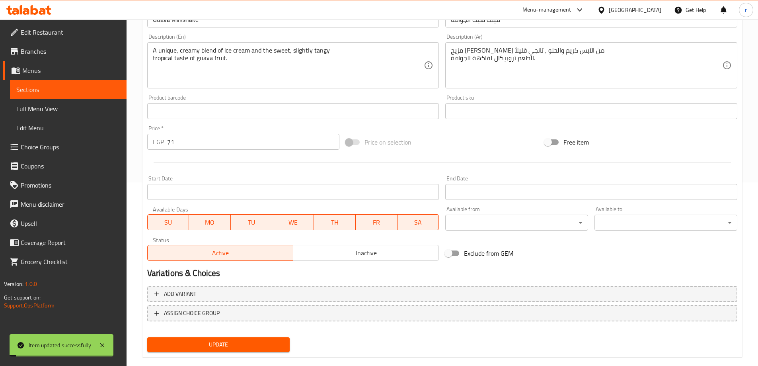
scroll to position [197, 0]
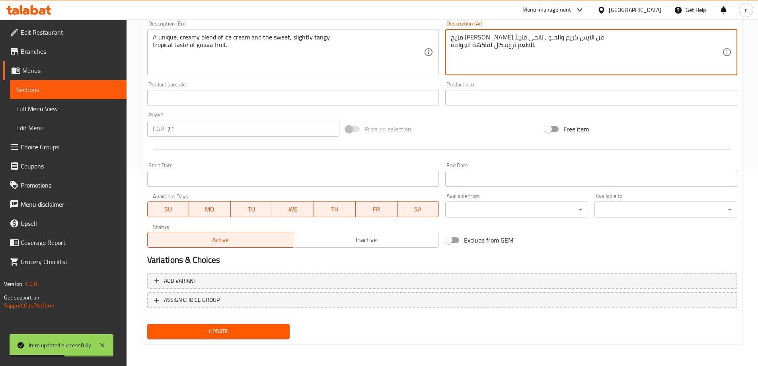
click at [581, 40] on textarea "مزيج [PERSON_NAME] من الآيس كريم والحلو , تانجي قليلاً الطعم تروبيكال لفاكهة ال…" at bounding box center [587, 52] width 272 height 38
type textarea "خليط [PERSON_NAME] من الآيس كريم والحلو , تانجي قليلاً الطعم تروبيكال لفاكهة ال…"
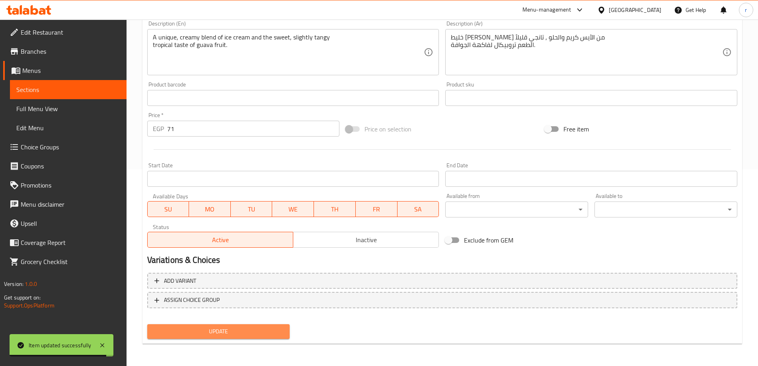
click at [255, 332] on span "Update" at bounding box center [219, 331] width 130 height 10
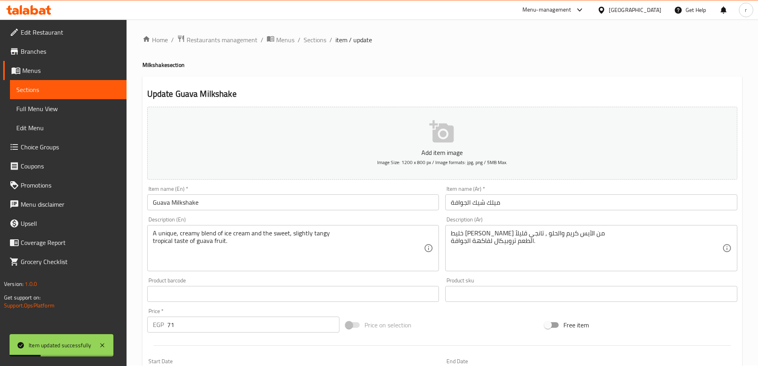
scroll to position [0, 0]
click at [313, 33] on div "Home / Restaurants management / Menus / Sections / item / update Milkshake sect…" at bounding box center [443, 291] width 632 height 543
click at [315, 36] on span "Sections" at bounding box center [315, 41] width 23 height 10
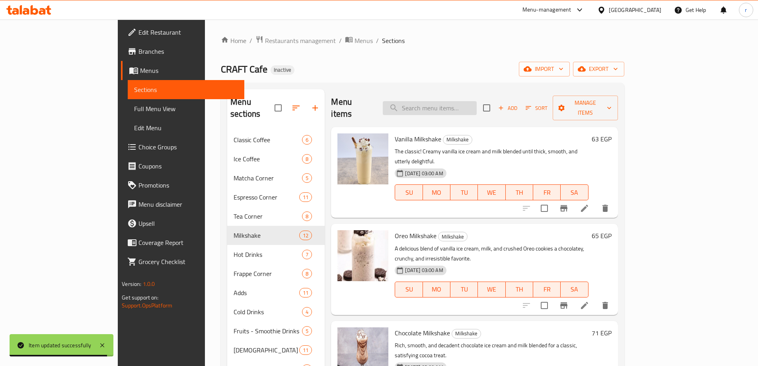
click at [477, 101] on input "search" at bounding box center [430, 108] width 94 height 14
paste input "Lemon Milkshake"
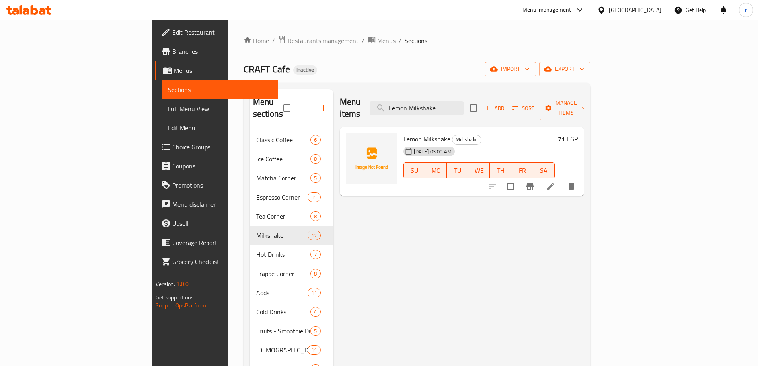
type input "Lemon Milkshake"
click at [556, 182] on icon at bounding box center [551, 187] width 10 height 10
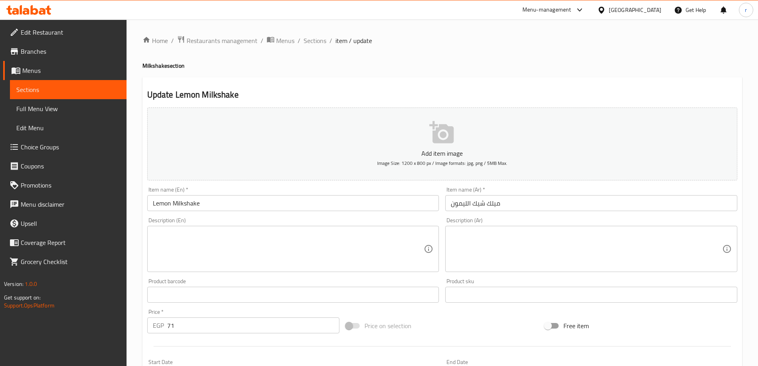
click at [404, 233] on textarea at bounding box center [289, 249] width 272 height 38
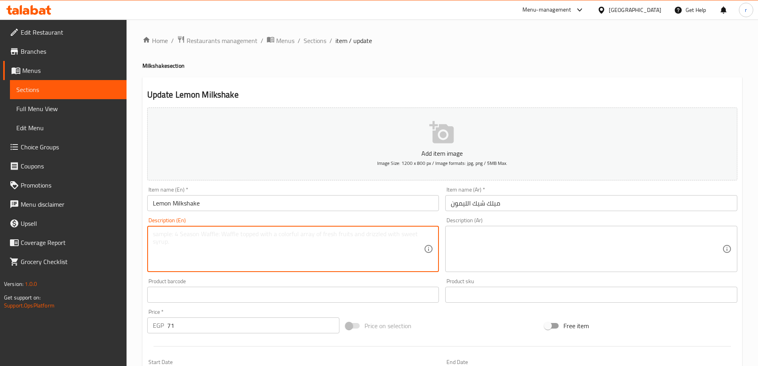
paste textarea "A surprisingly bright and refreshing blend, featuring a creamy shake with the z…"
type textarea "A surprisingly bright and refreshing blend, featuring a creamy shake with the z…"
click at [538, 245] on textarea at bounding box center [587, 249] width 272 height 38
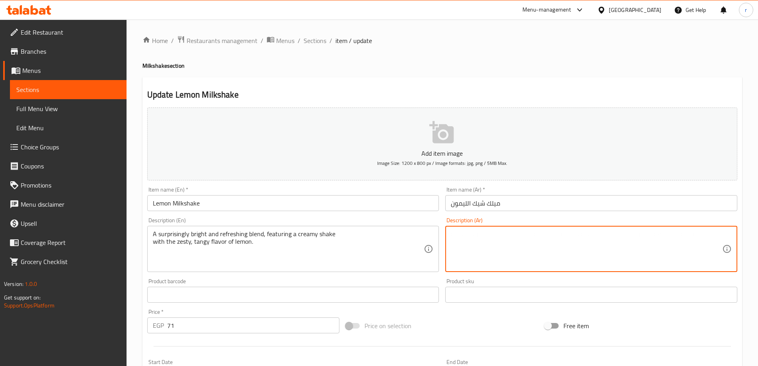
paste textarea "مزيج مشرق ومنعش بشكل مدهش، يتميز بمخفوق كريمي مع نكهة الليمون الحامضة واللاذعة."
click at [575, 240] on textarea "مزيج مشرق ومنعش بشكل مدهش، يتميز بمخفوق كريمي مع نكهة الليمون الحامضة واللاذعة." at bounding box center [587, 249] width 272 height 38
click at [420, 93] on h2 "Update Lemon Milkshake" at bounding box center [442, 95] width 590 height 12
click at [189, 228] on div "A surprisingly bright and refreshing blend, featuring a creamy shake with the z…" at bounding box center [293, 249] width 292 height 46
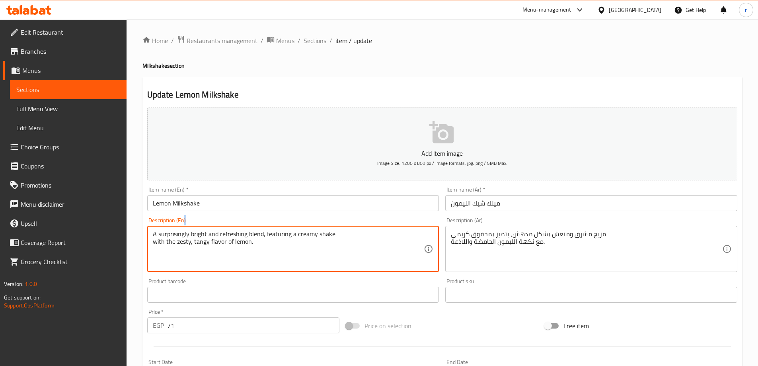
click at [189, 228] on div "A surprisingly bright and refreshing blend, featuring a creamy shake with the z…" at bounding box center [293, 249] width 292 height 46
drag, startPoint x: 189, startPoint y: 233, endPoint x: 175, endPoint y: 232, distance: 14.0
click at [175, 232] on textarea "A surprisingly bright and refreshing blend, featuring a creamy shake with the z…" at bounding box center [289, 249] width 272 height 38
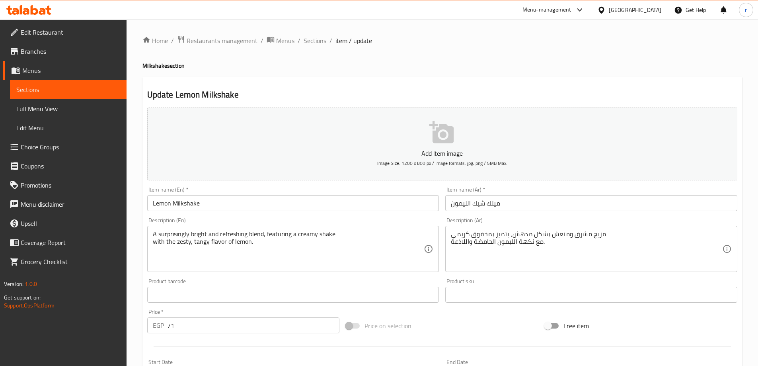
click at [237, 283] on div "Product barcode Product barcode" at bounding box center [293, 290] width 292 height 24
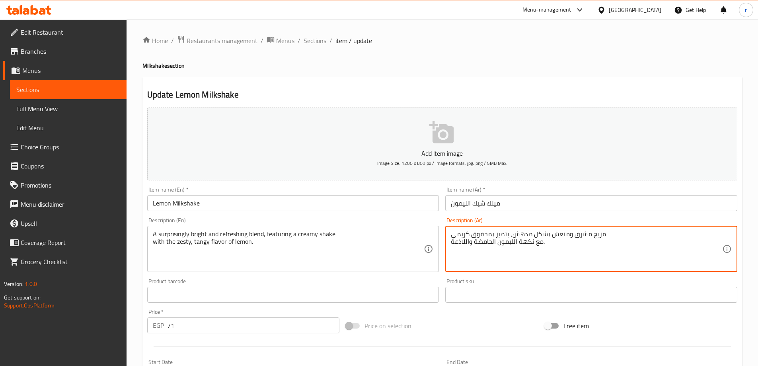
click at [601, 232] on textarea "مزيج مشرق ومنعش بشكل مدهش، يتميز بمخفوق كريمي مع نكهة الليمون الحامضة واللاذعة." at bounding box center [587, 249] width 272 height 38
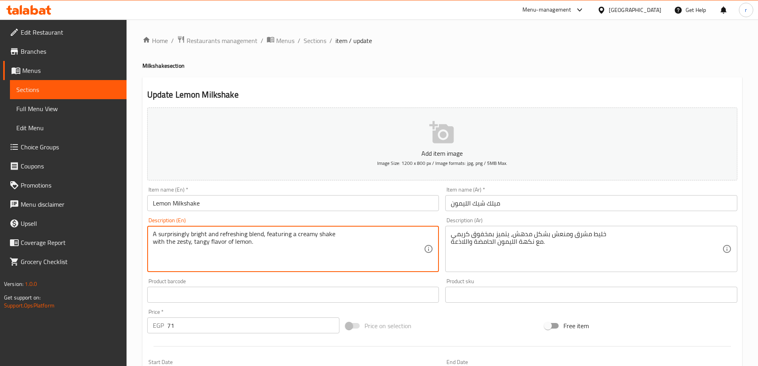
click at [182, 231] on textarea "A surprisingly bright and refreshing blend, featuring a creamy shake with the z…" at bounding box center [289, 249] width 272 height 38
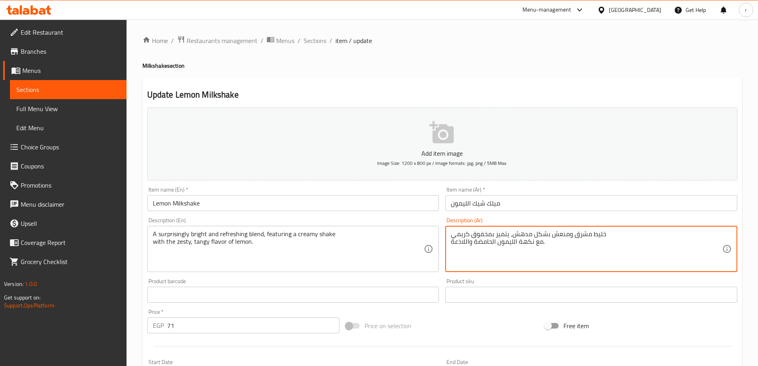
drag, startPoint x: 515, startPoint y: 234, endPoint x: 549, endPoint y: 235, distance: 34.3
paste textarea "فاجئ"
click at [479, 232] on textarea "خليط مشرق ومنعش بشكل مفاجئ ، يتميز بمخفوق كريمي مع نكهة الليمون الحامضة واللاذع…" at bounding box center [587, 249] width 272 height 38
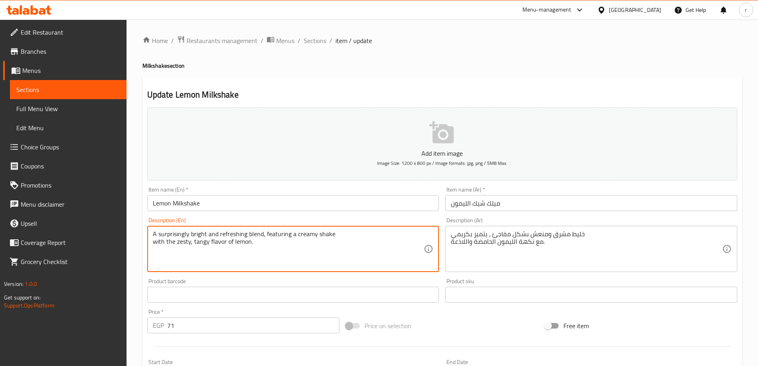
click at [331, 239] on textarea "A surprisingly bright and refreshing blend, featuring a creamy shake with the z…" at bounding box center [289, 249] width 272 height 38
click at [322, 234] on textarea "A surprisingly bright and refreshing blend, featuring a creamy shake with the z…" at bounding box center [289, 249] width 272 height 38
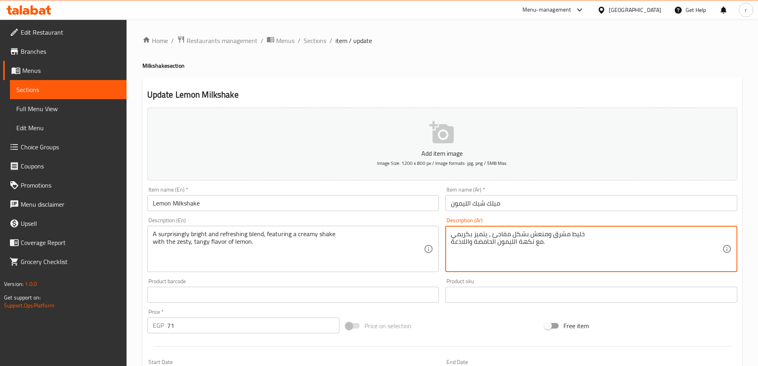
paste textarea "shake"
click at [569, 252] on textarea "خليط مشرق ومنعش بشكل مفاجئ ، يتميز بكريمي مع نكهة الليمون الحامضة واللاذعة." at bounding box center [587, 249] width 272 height 38
click at [543, 249] on textarea "خليط مشرق ومنعش بشكل مفاجئ ، يتميز بكريمي مع نكهة الليمون الحامضة واللاذعة." at bounding box center [587, 249] width 272 height 38
click at [455, 233] on textarea "خليط مشرق ومنعش بشكل مفاجئ ، يتميز بكريمي مع نكهة الليمون الحامضة واللاذعة." at bounding box center [587, 249] width 272 height 38
click at [619, 240] on textarea "خليط مشرق ومنعش بشكل مفاجئ ، يتميز بكريمي مع نكهة الليمون الحامضة واللاذعة." at bounding box center [587, 249] width 272 height 38
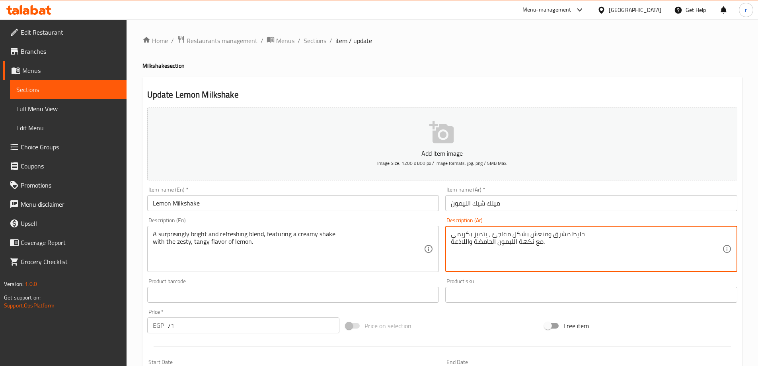
click at [621, 226] on div "خليط مشرق ومنعش بشكل مفاجئ ، يتميز بكريمي مع نكهة الليمون الحامضة واللاذعة. Des…" at bounding box center [592, 249] width 292 height 46
click at [602, 235] on textarea "خليط مشرق ومنعش بشكل مفاجئ ، يتميز بكريمي مع نكهة الليمون الحامضة واللاذعة." at bounding box center [587, 249] width 272 height 38
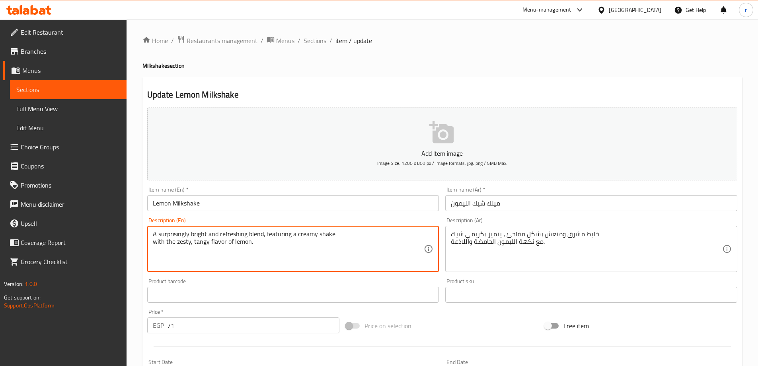
click at [184, 243] on textarea "A surprisingly bright and refreshing blend, featuring a creamy shake with the z…" at bounding box center [289, 249] width 272 height 38
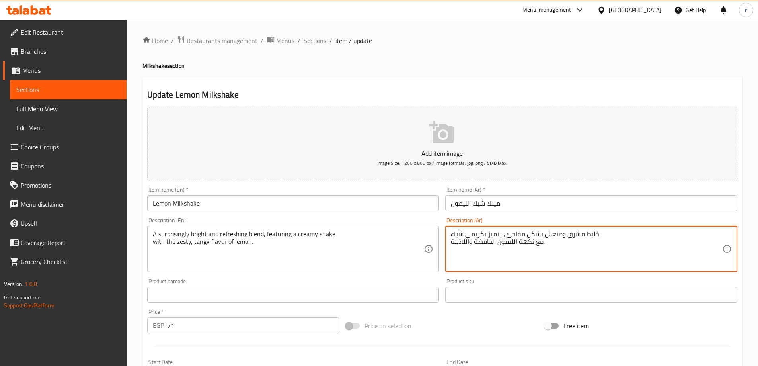
click at [479, 243] on textarea "خليط مشرق ومنعش بشكل مفاجئ ، يتميز بكريمي شيك مع نكهة الليمون الحامضة واللاذعة." at bounding box center [587, 249] width 272 height 38
paste textarea "يستي"
click at [464, 244] on textarea "خليط مشرق ومنعش بشكل مفاجئ ، يتميز بكريمي شيك مع نكهة الليمون زيستي واللاذعة." at bounding box center [587, 249] width 272 height 38
paste textarea "تانجي"
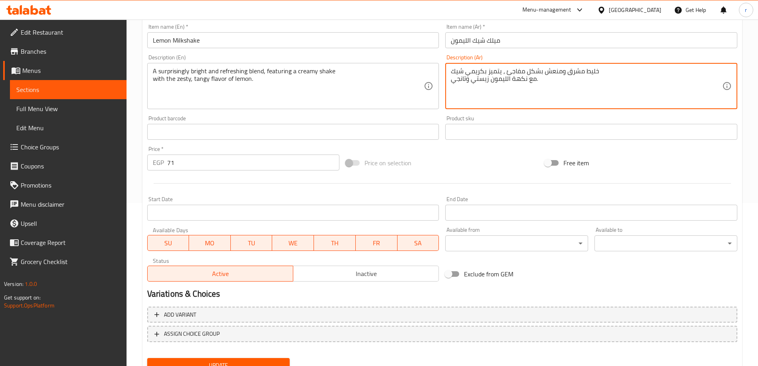
scroll to position [197, 0]
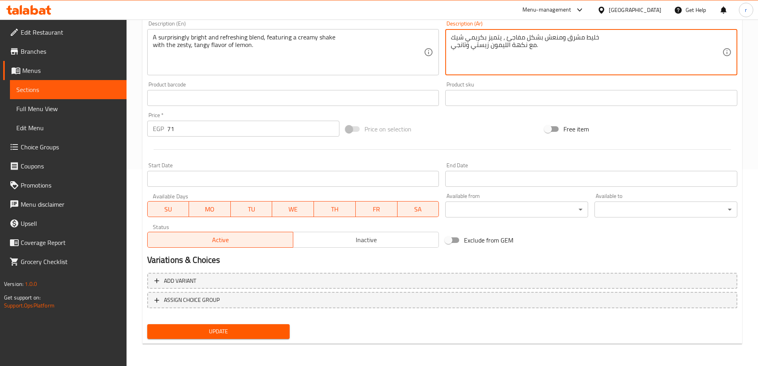
type textarea "خليط مشرق ومنعش بشكل مفاجئ ، يتميز بكريمي شيك مع نكهة الليمون زيستي وتانجي."
click at [228, 334] on span "Update" at bounding box center [219, 331] width 130 height 10
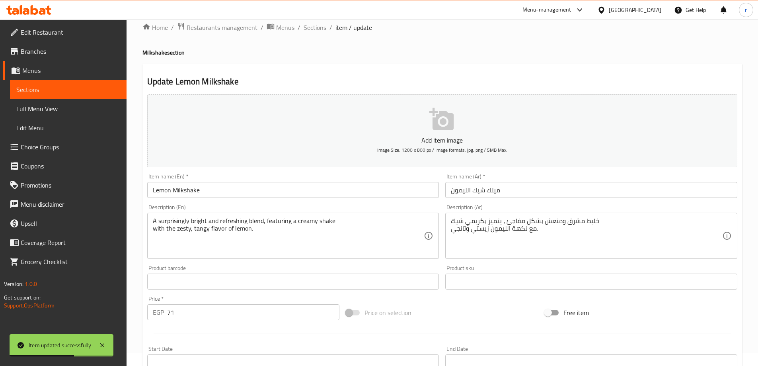
scroll to position [0, 0]
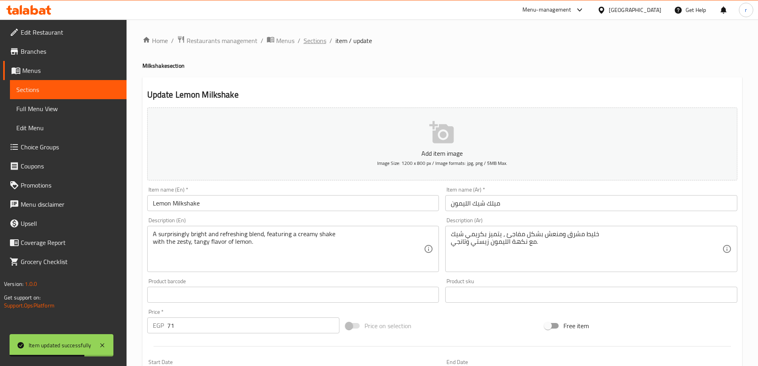
click at [316, 45] on span "Sections" at bounding box center [315, 41] width 23 height 10
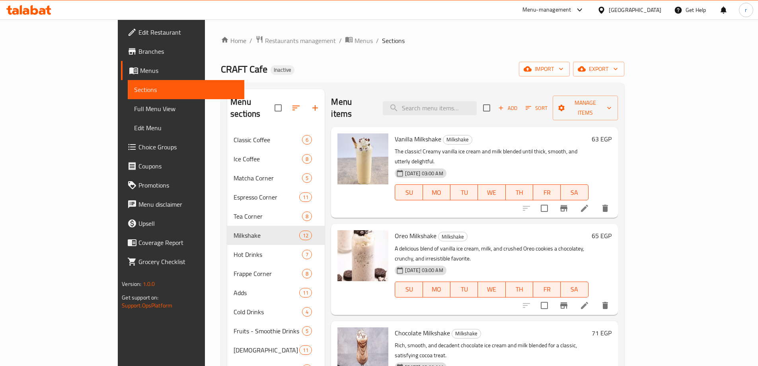
click at [480, 109] on div "Menu items Add Sort Manage items" at bounding box center [474, 108] width 287 height 38
click at [477, 104] on input "search" at bounding box center [430, 108] width 94 height 14
paste input "Mango Milkshake"
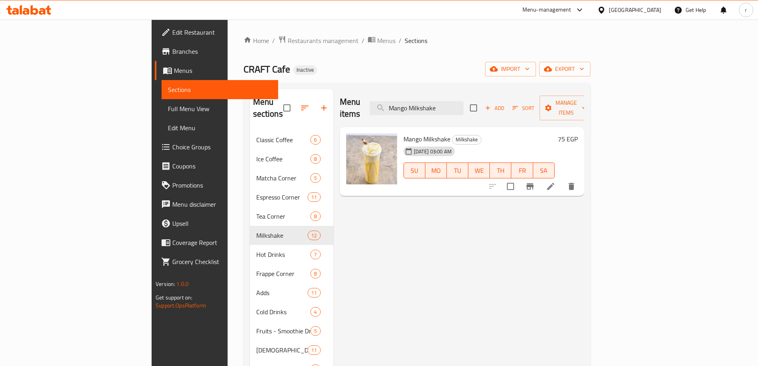
type input "Mango Milkshake"
click at [555, 183] on icon at bounding box center [550, 186] width 7 height 7
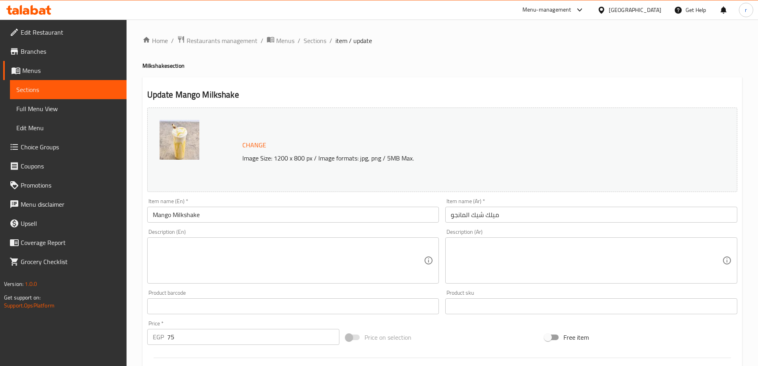
click at [364, 246] on textarea at bounding box center [289, 261] width 272 height 38
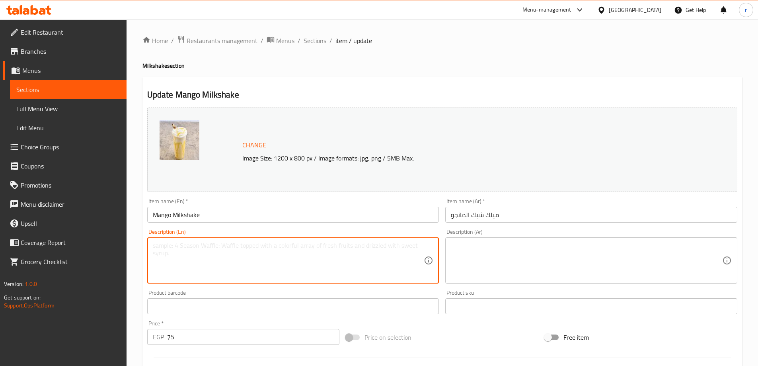
paste textarea "A taste of the tropics! Sweet, smooth, and creamy, blended with the lush, ripe …"
type textarea "A taste of the tropics! Sweet, smooth, and creamy, blended with the lush, ripe …"
click at [525, 250] on textarea at bounding box center [587, 261] width 272 height 38
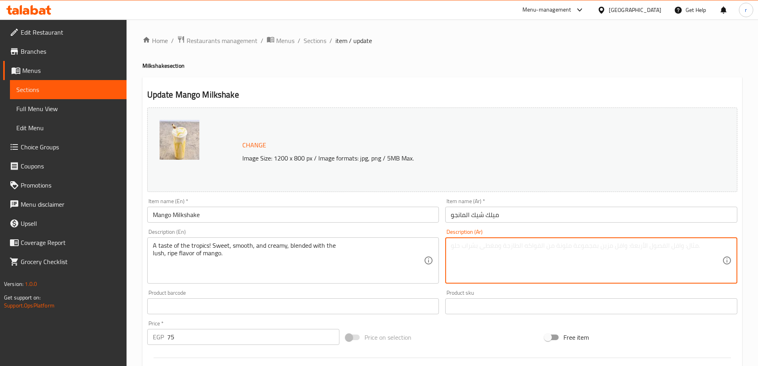
paste textarea "طعم المناطق الاستوائية! حلو وناعم وكريمي، ممزوج بـ نكهة المانجو الخصبة والناضجة."
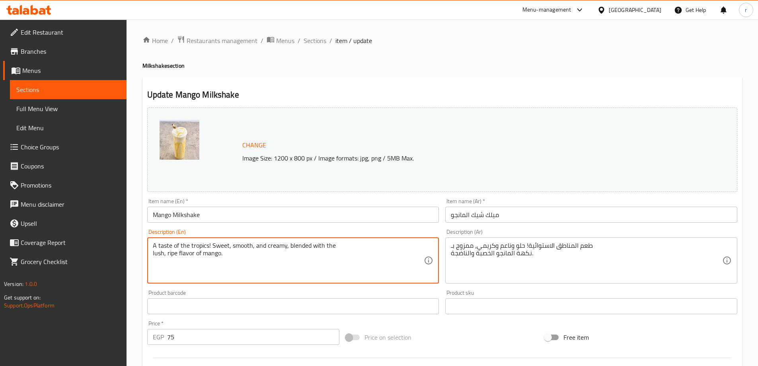
click at [163, 246] on textarea "A taste of the tropics! Sweet, smooth, and creamy, blended with the lush, ripe …" at bounding box center [289, 261] width 272 height 38
click at [195, 246] on textarea "A taste of the tropics! Sweet, smooth, and creamy, blended with the lush, ripe …" at bounding box center [289, 261] width 272 height 38
drag, startPoint x: 157, startPoint y: 244, endPoint x: 207, endPoint y: 240, distance: 50.3
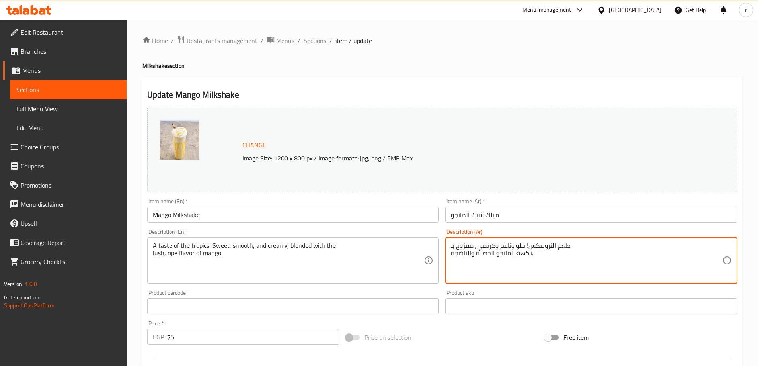
drag, startPoint x: 530, startPoint y: 243, endPoint x: 571, endPoint y: 245, distance: 41.0
click at [465, 243] on textarea "تيست اوف زا تروبيكس! حلو وناعم وكريمي، ممزوج بـ نكهة المانجو الخصبة والناضجة." at bounding box center [587, 261] width 272 height 38
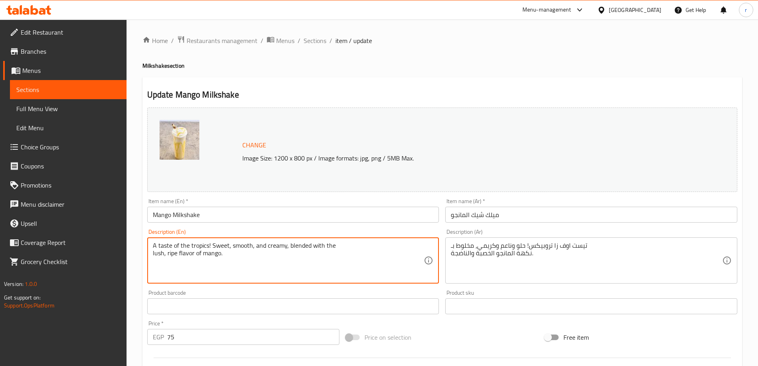
click at [158, 256] on textarea "A taste of the tropics! Sweet, smooth, and creamy, blended with the lush, ripe …" at bounding box center [289, 261] width 272 height 38
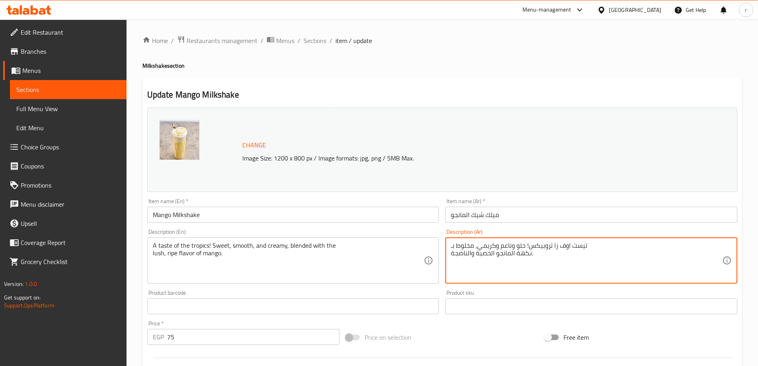
click at [489, 250] on textarea "تيست اوف زا تروبيكس! حلو وناعم وكريمي، مخلوط بـ نكهة المانجو الخصبة والناضجة." at bounding box center [587, 261] width 272 height 38
type textarea "تيست اوف زا تروبيكس! حلو وناعم وكريمي، مخلوط بـ نكهة المانجو اللاش والناضجة."
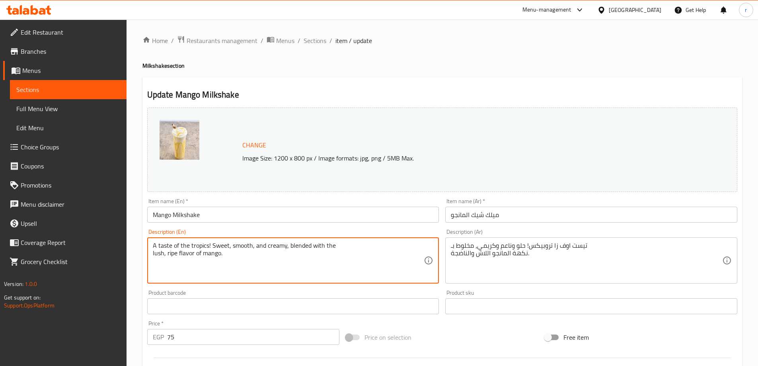
click at [168, 256] on textarea "A taste of the tropics! Sweet, smooth, and creamy, blended with the lush, ripe …" at bounding box center [289, 261] width 272 height 38
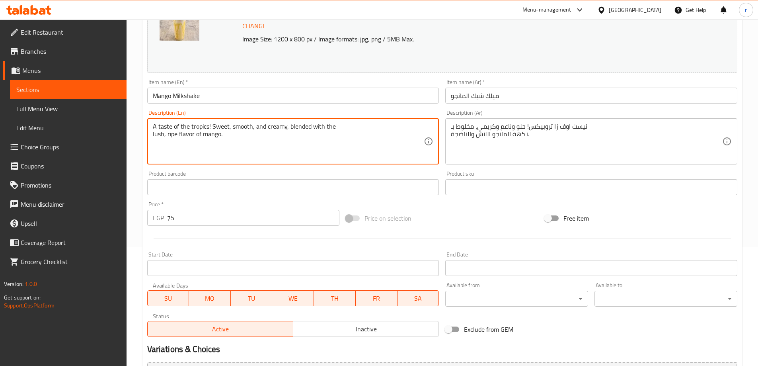
scroll to position [119, 0]
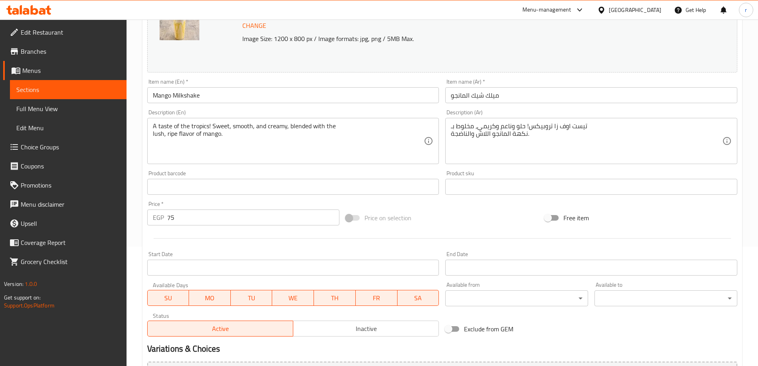
click at [344, 174] on div "Product barcode Product barcode" at bounding box center [293, 182] width 292 height 24
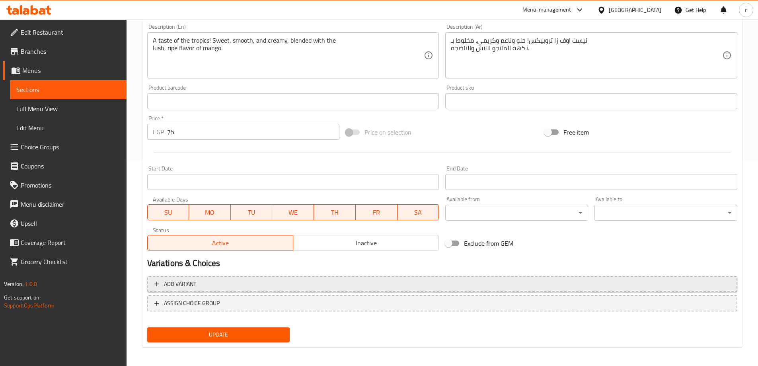
scroll to position [208, 0]
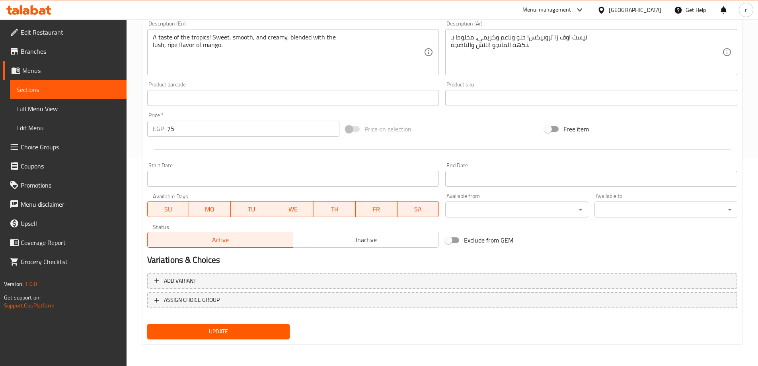
click at [283, 335] on span "Update" at bounding box center [219, 331] width 130 height 10
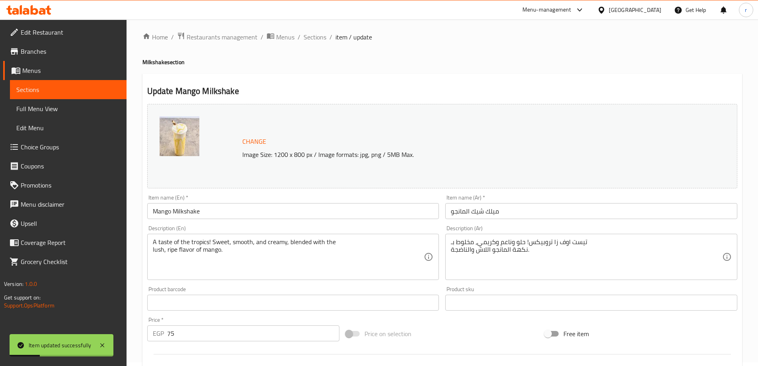
scroll to position [0, 0]
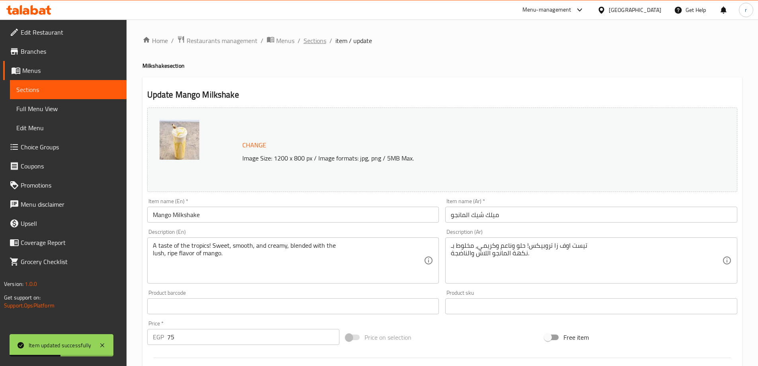
click at [313, 45] on span "Sections" at bounding box center [315, 41] width 23 height 10
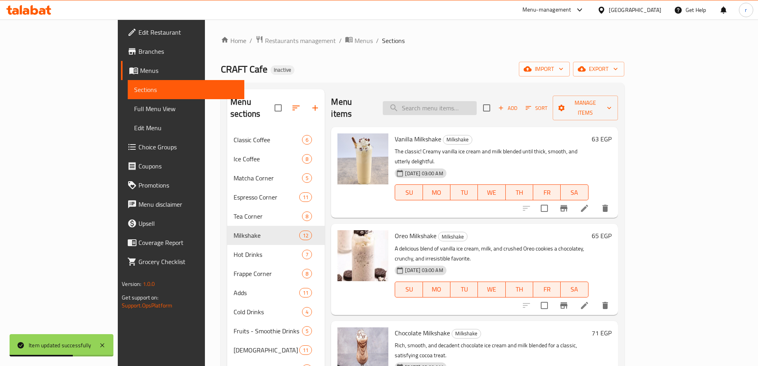
click at [447, 108] on input "search" at bounding box center [430, 108] width 94 height 14
paste input "Strawberry Milkshake"
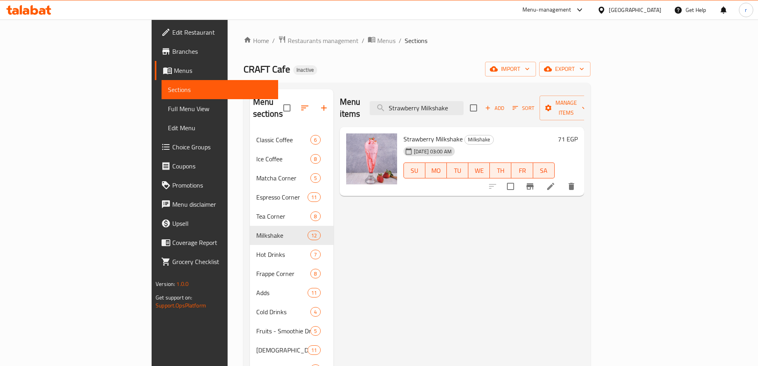
type input "Strawberry Milkshake"
click at [562, 179] on li at bounding box center [551, 186] width 22 height 14
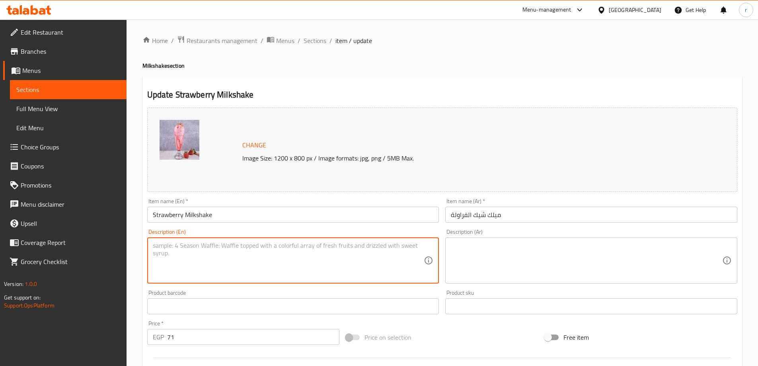
click at [420, 254] on textarea at bounding box center [289, 261] width 272 height 38
paste textarea "Sweet, ripe strawberries blended with vanilla ice cream and milk for a classic,…"
type textarea "Sweet, ripe strawberries blended with vanilla ice cream and milk for a classic,…"
click at [528, 257] on textarea at bounding box center [587, 261] width 272 height 38
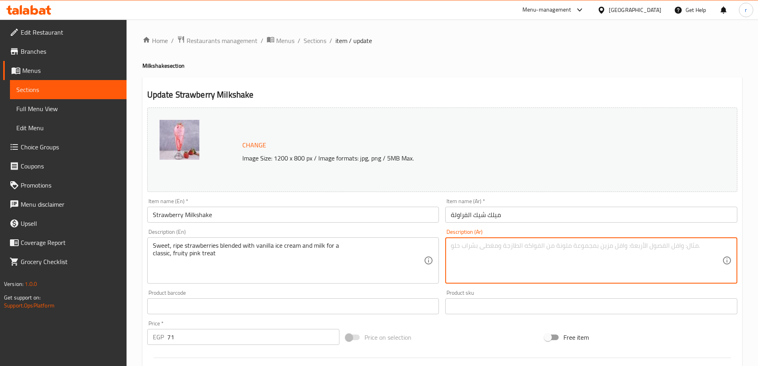
paste textarea "فراولة حلوة ناضجة ممزوجة بآيس كريم الفانيليا والحليب للحصول على حلوى وردية كلاس…"
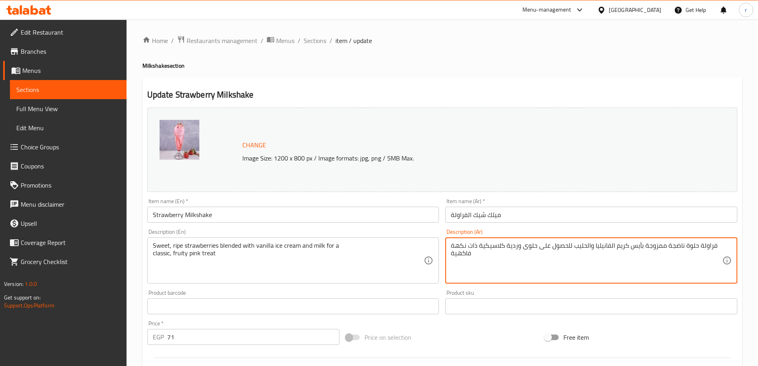
click at [659, 252] on textarea "فراولة حلوة ناضجة ممزوجة بآيس كريم الفانيليا والحليب للحصول على حلوى وردية كلاس…" at bounding box center [587, 261] width 272 height 38
click at [663, 242] on textarea "فراولة حلوة ناضجة ممزوجة بآيس كريم الفانيليا والحليب للحصول على حلوى وردية كلاس…" at bounding box center [587, 261] width 272 height 38
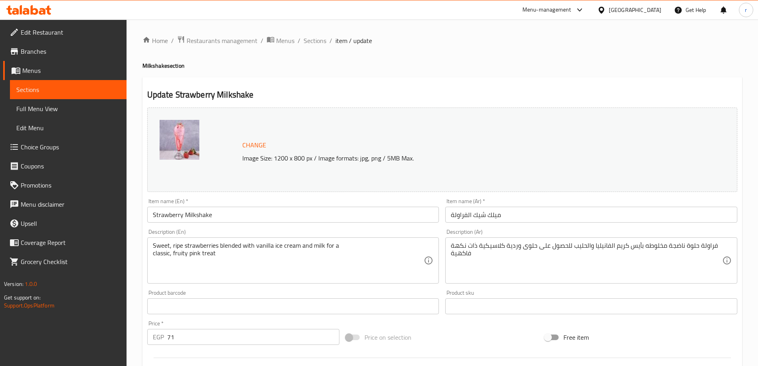
drag, startPoint x: 448, startPoint y: 250, endPoint x: 536, endPoint y: 252, distance: 87.6
click at [536, 252] on div "فراولة حلوة ناضجة مخلوطه بآيس كريم الفانيليا والحليب للحصول على حلوى وردية كلاس…" at bounding box center [592, 260] width 292 height 46
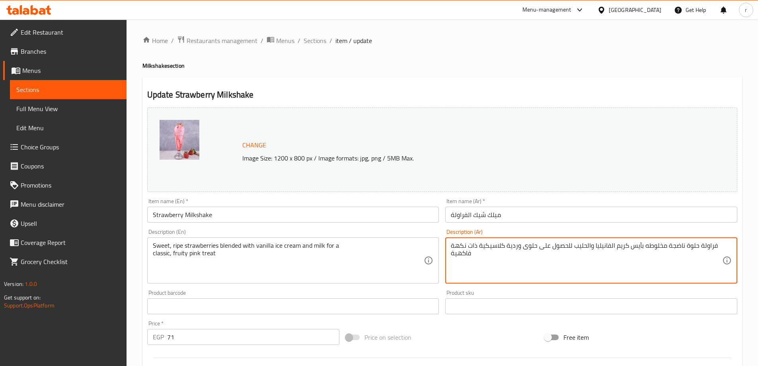
drag, startPoint x: 516, startPoint y: 261, endPoint x: 548, endPoint y: 235, distance: 41.7
click at [548, 235] on div "Description (Ar) فراولة حلوة ناضجة مخلوطه بآيس كريم الفانيليا والحليب للحصول عل…" at bounding box center [592, 256] width 292 height 55
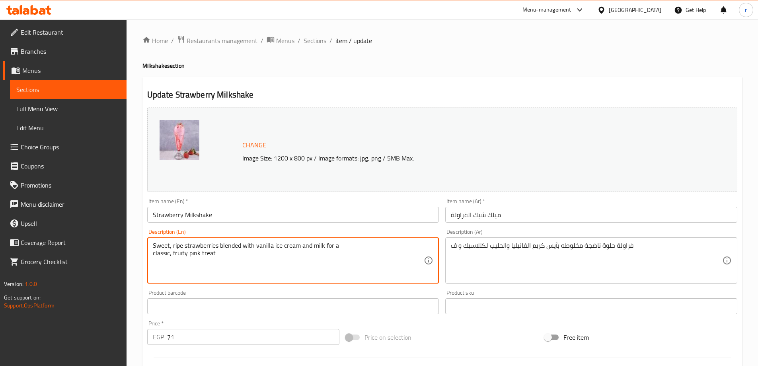
click at [196, 257] on textarea "Sweet, ripe strawberries blended with vanilla ice cream and milk for a classic,…" at bounding box center [289, 261] width 272 height 38
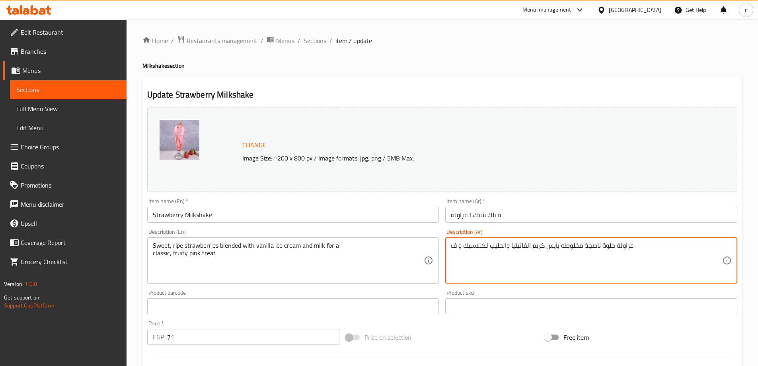
paste textarea "بينك"
click at [451, 247] on textarea "فراولة حلوة ناضجة مخلوطه بآيس كريم الفانيليا والحليب لكللاسيك و ف" at bounding box center [587, 261] width 272 height 38
click at [452, 247] on textarea "فراولة حلوة ناضجة مخلوطه بآيس كريم الفانيليا والحليب لكللاسيك و ف" at bounding box center [587, 261] width 272 height 38
click at [455, 247] on textarea "فراولة حلوة ناضجة مخلوطه بآيس كريم الفانيليا والحليب لكللاسيك و ف" at bounding box center [587, 261] width 272 height 38
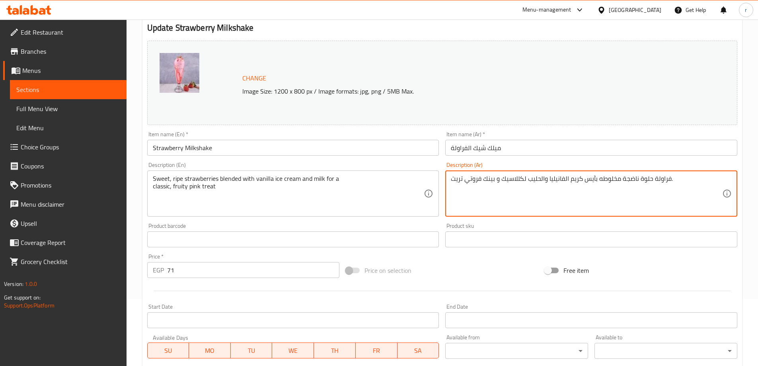
scroll to position [208, 0]
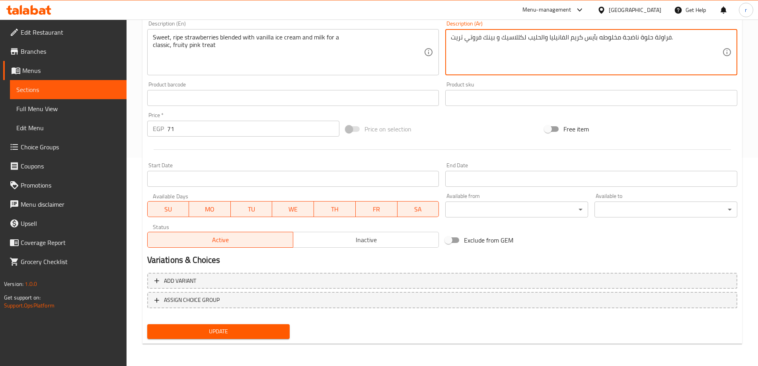
type textarea "فراولة حلوة ناضجة مخلوطه بآيس كريم الفانيليا والحليب لكللاسيك و بينك فروتي تريت."
click at [263, 332] on span "Update" at bounding box center [219, 331] width 130 height 10
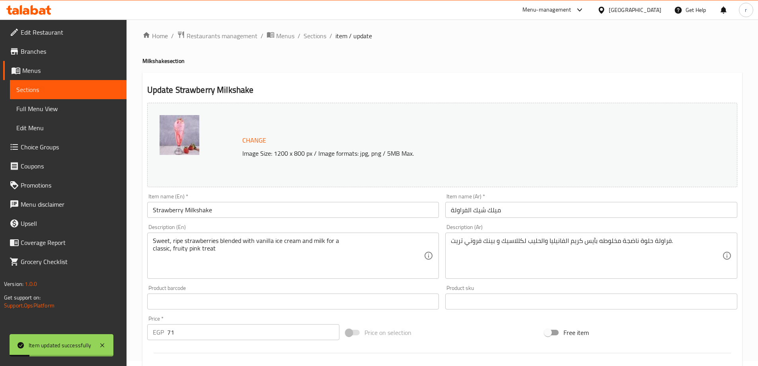
scroll to position [0, 0]
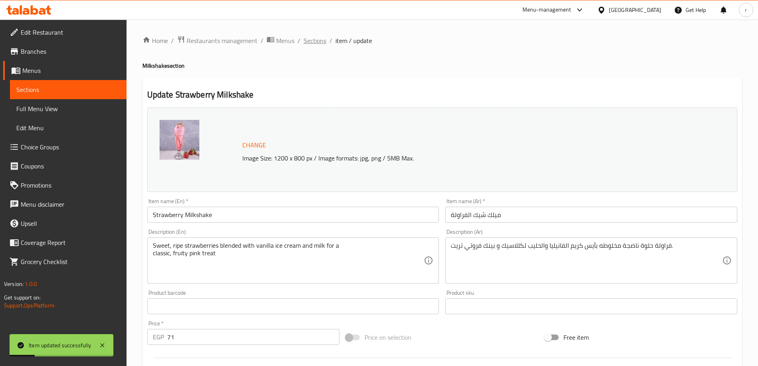
click at [315, 41] on span "Sections" at bounding box center [315, 41] width 23 height 10
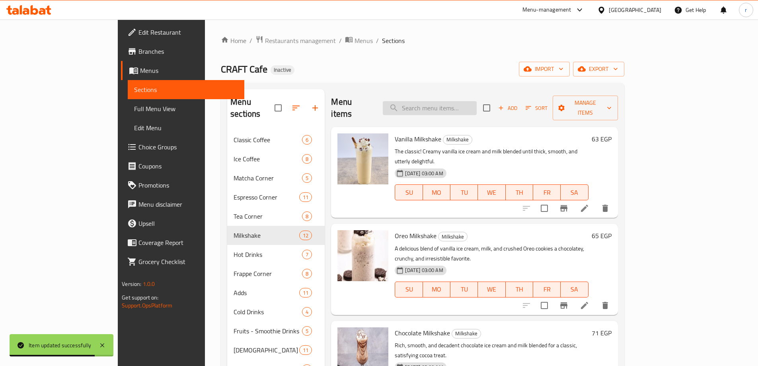
click at [477, 101] on input "search" at bounding box center [430, 108] width 94 height 14
paste input "Mixberry Milkshake"
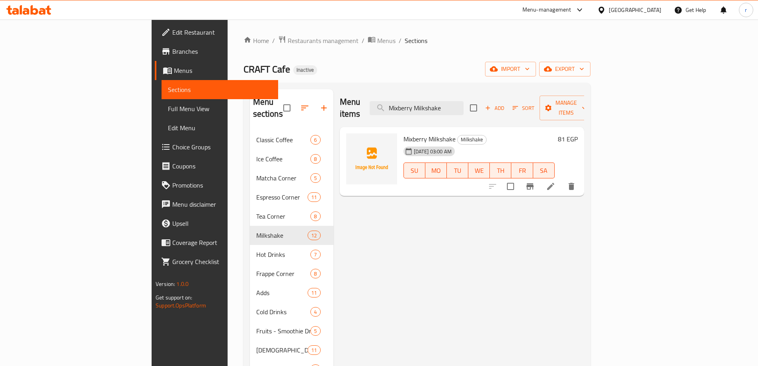
type input "Mixberry Milkshake"
click at [562, 179] on li at bounding box center [551, 186] width 22 height 14
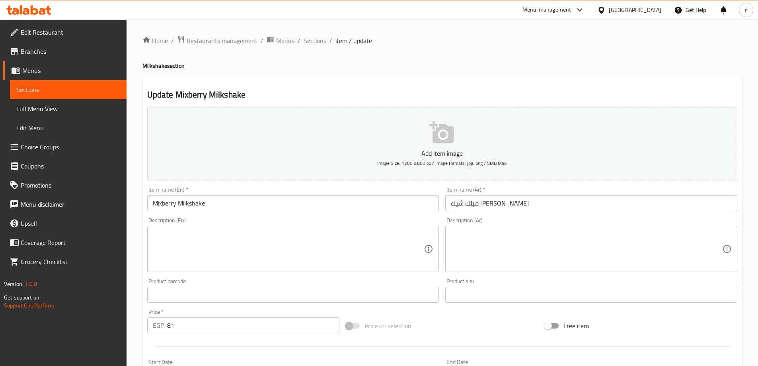
click at [414, 226] on div "Description (En)" at bounding box center [293, 249] width 292 height 46
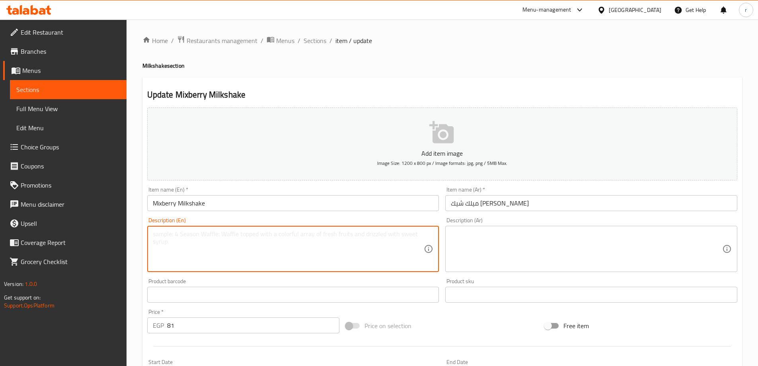
paste textarea "A delightful swirl of sweet and tart mixed berries (like raspberry, blueberry, …"
type textarea "A delightful swirl of sweet and tart mixed berries (like raspberry, blueberry, …"
drag, startPoint x: 389, startPoint y: 231, endPoint x: 261, endPoint y: 251, distance: 129.5
click at [170, 248] on textarea "A delightful swirl of sweet and tart mixed berries (like raspberry, blueberry, …" at bounding box center [289, 249] width 272 height 38
click at [280, 251] on textarea "A delightful swirl of sweet and tart mixed berries (like raspberry, blueberry, …" at bounding box center [289, 249] width 272 height 38
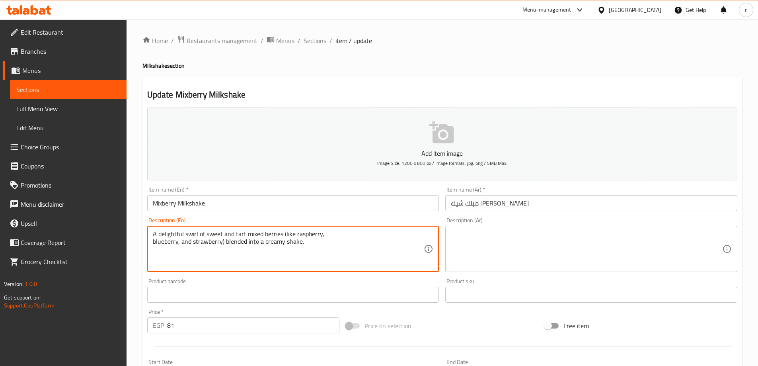
click at [280, 251] on textarea "A delightful swirl of sweet and tart mixed berries (like raspberry, blueberry, …" at bounding box center [289, 249] width 272 height 38
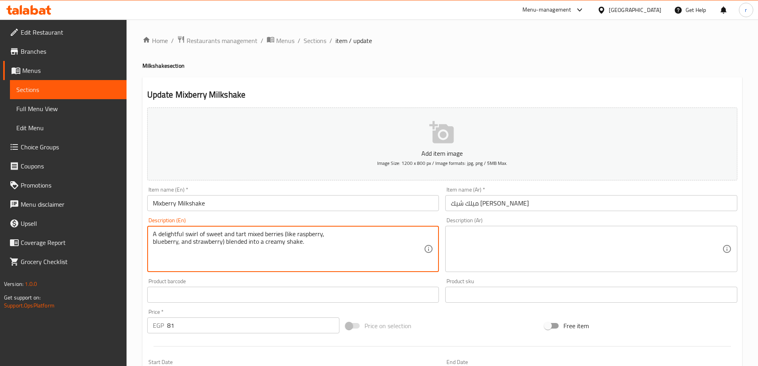
click at [305, 243] on textarea "A delightful swirl of sweet and tart mixed berries (like raspberry, blueberry, …" at bounding box center [289, 249] width 272 height 38
drag, startPoint x: 305, startPoint y: 243, endPoint x: 132, endPoint y: 192, distance: 181.0
click at [132, 192] on div "Home / Restaurants management / Menus / Sections / item / update Milkshake sect…" at bounding box center [443, 291] width 632 height 543
click at [321, 37] on span "Sections" at bounding box center [315, 41] width 23 height 10
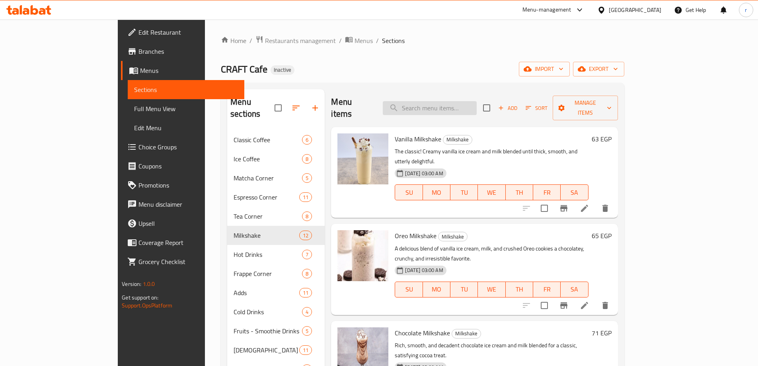
click at [444, 104] on input "search" at bounding box center [430, 108] width 94 height 14
paste input "Mixberry Milkshake"
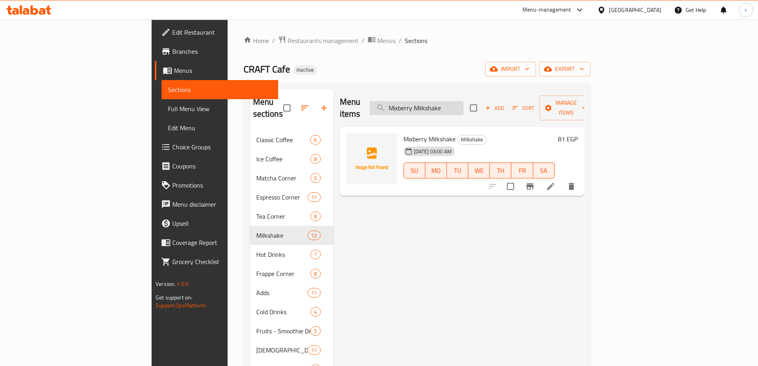
click at [464, 101] on input "Mixberry Milkshake" at bounding box center [417, 108] width 94 height 14
paste input "Pistachio"
type input "Pistachio Milkshake"
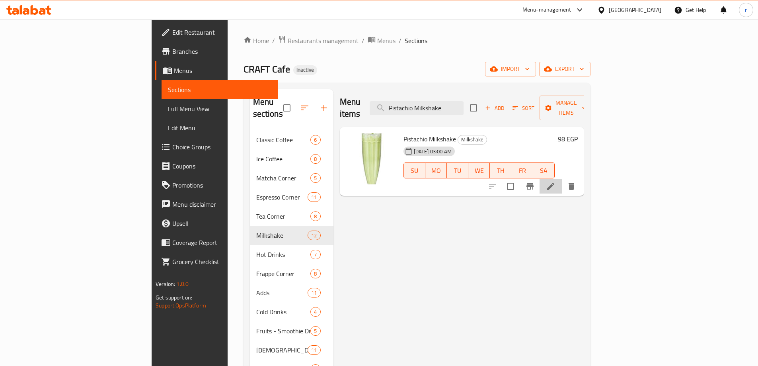
click at [562, 179] on li at bounding box center [551, 186] width 22 height 14
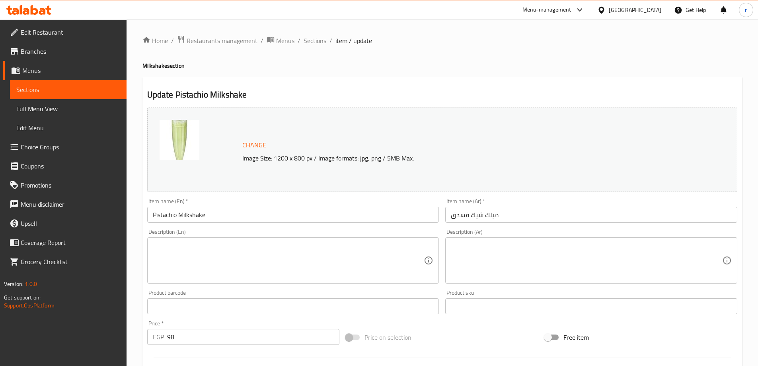
click at [591, 77] on div "Update Pistachio Milkshake Change Image Size: 1200 x 800 px / Image formats: jp…" at bounding box center [443, 314] width 600 height 475
click at [280, 258] on textarea at bounding box center [289, 261] width 272 height 38
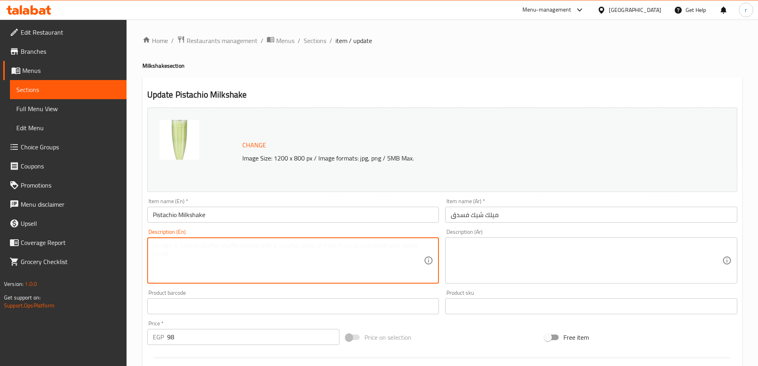
paste textarea "A rich, nutty shake with the distinct, slightly sweet and earthy flavor of fine…"
type textarea "A rich, nutty shake with the distinct, slightly sweet and earthy flavor of fine…"
click at [459, 264] on textarea at bounding box center [587, 261] width 272 height 38
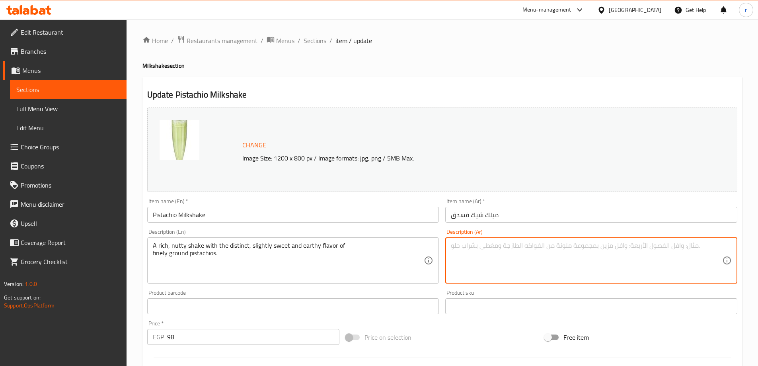
paste textarea "ميلك شيك غني بالجوز مع نكهة مميزة وحلوة قليلاً وترابية فستق مطحون ناعماً."
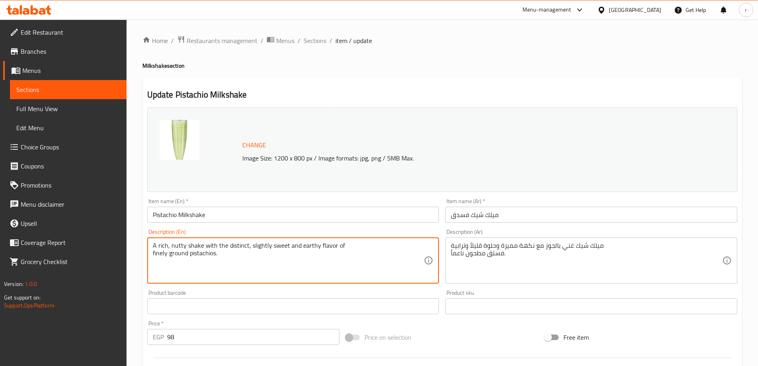
click at [231, 248] on textarea "A rich, nutty shake with the distinct, slightly sweet and earthy flavor of fine…" at bounding box center [289, 261] width 272 height 38
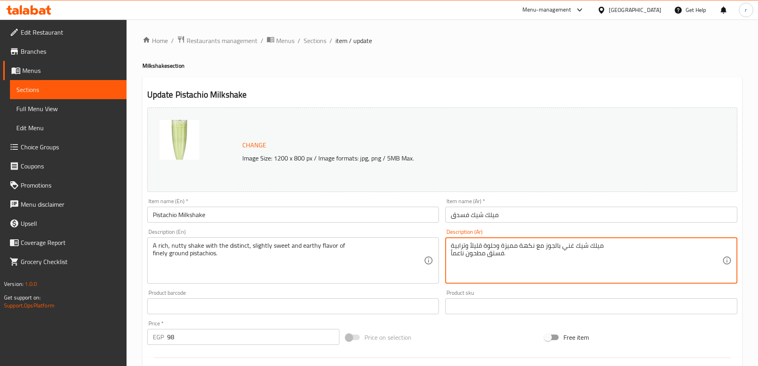
click at [513, 248] on textarea "ميلك شيك غني بالجوز مع نكهة مميزة وحلوة قليلاً وترابية فستق مطحون ناعماً." at bounding box center [587, 261] width 272 height 38
click at [474, 246] on textarea "ميلك شيك غني بالجوز مع نكهة ديستنكت وحلوة قليلاً وترابية فستق مطحون ناعماً." at bounding box center [587, 261] width 272 height 38
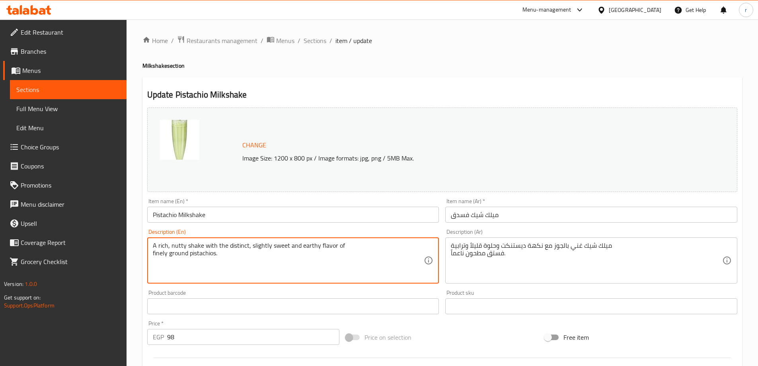
click at [312, 243] on textarea "A rich, nutty shake with the distinct, slightly sweet and earthy flavor of fine…" at bounding box center [289, 261] width 272 height 38
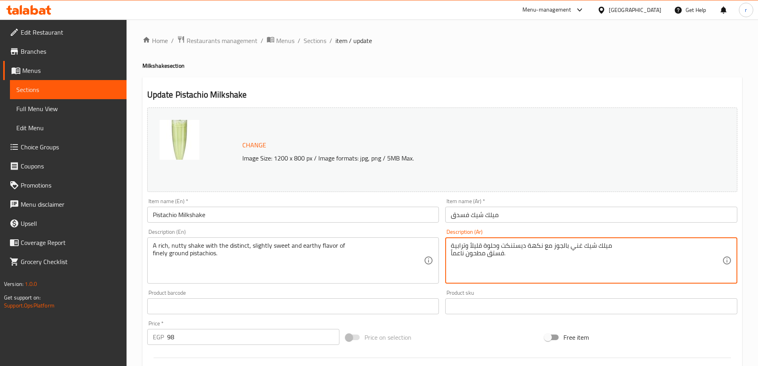
click at [459, 242] on textarea "ميلك شيك غني بالجوز مع نكهة ديستنكت وحلوة قليلاً وترابية فستق مطحون ناعماً." at bounding box center [587, 261] width 272 height 38
paste textarea "ارثي"
click at [502, 258] on textarea "ميلك شيك غني بالجوز مع نكهة ديستنكت وحلوة قليلاً وارثي فستق مطحون ناعماً." at bounding box center [587, 261] width 272 height 38
click at [504, 257] on textarea "ميلك شيك غني بالجوز مع نكهة ديستنكت وحلوة قليلاً وارثي فستق مطحون ناعماً." at bounding box center [587, 261] width 272 height 38
click at [452, 253] on textarea "ميلك شيك غني بالجوز مع نكهة ديستنكت وحلوة قليلاً وارثي فستق مطحون ناعماً." at bounding box center [587, 261] width 272 height 38
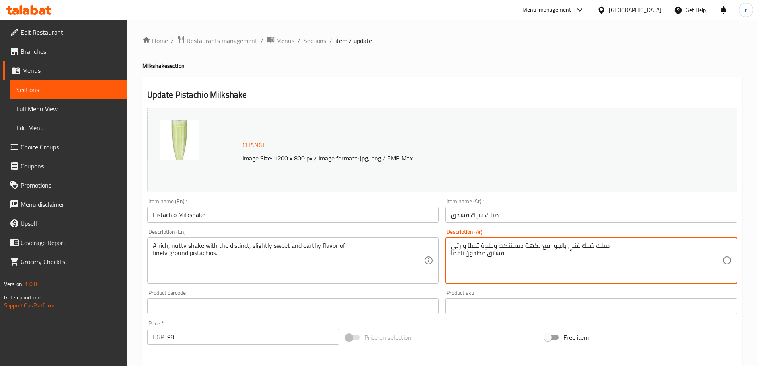
click at [446, 255] on div "ميلك شيك غني بالجوز مع نكهة ديستنكت وحلوة قليلاً وارثي فستق مطحون ناعماً. Descr…" at bounding box center [592, 260] width 292 height 46
click at [450, 258] on div "ميلك شيك غني بالجوز مع نكهة ديستنكت وحلوة قليلاً وارثي فستق مطحون ناعماً. Descr…" at bounding box center [592, 260] width 292 height 46
click at [451, 253] on div "ميلك شيك غني بالجوز مع نكهة ديستنكت وحلوة قليلاً وارثي فستق مطحون ناعماً. Descr…" at bounding box center [592, 260] width 292 height 46
click at [495, 260] on textarea "ميلك شيك غني بالجوز مع نكهة ديستنكت وحلوة قليلاً وارثي فستق مطحون ناعماً." at bounding box center [587, 261] width 272 height 38
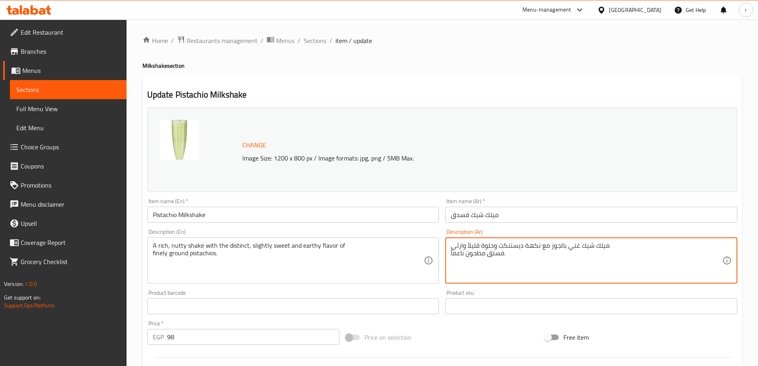
click at [504, 256] on textarea "ميلك شيك غني بالجوز مع نكهة ديستنكت وحلوة قليلاً وارثي فستق مطحون ناعماً." at bounding box center [587, 261] width 272 height 38
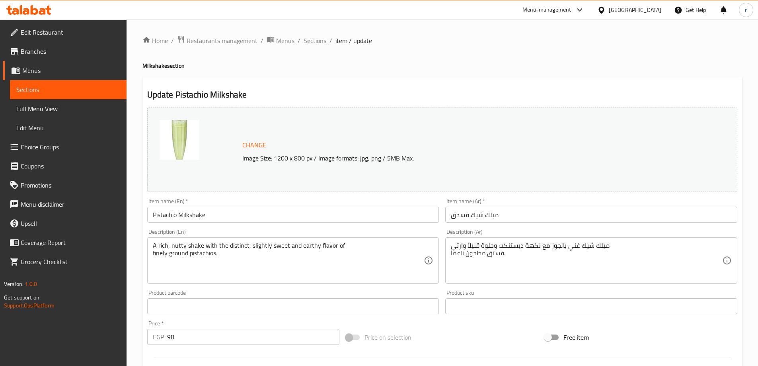
click at [450, 253] on div "ميلك شيك غني بالجوز مع نكهة ديستنكت وحلوة قليلاً وارثي فستق مطحون ناعماً. Descr…" at bounding box center [592, 260] width 292 height 46
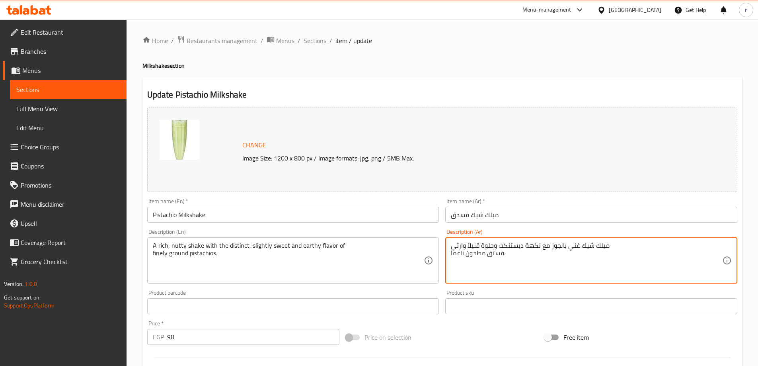
click at [450, 254] on div "ميلك شيك غني بالجوز مع نكهة ديستنكت وحلوة قليلاً وارثي فستق مطحون ناعماً. Descr…" at bounding box center [592, 260] width 292 height 46
click at [451, 256] on textarea "ميلك شيك غني بالجوز مع نكهة ديستنكت وحلوة قليلاً وارثي فستق مطحون ناعماً." at bounding box center [587, 261] width 272 height 38
type textarea "ميلك شيك غني بالجوز مع نكهة ديستنكت وحلوة قليلاً وارثي لفستق مطحون ناعماً."
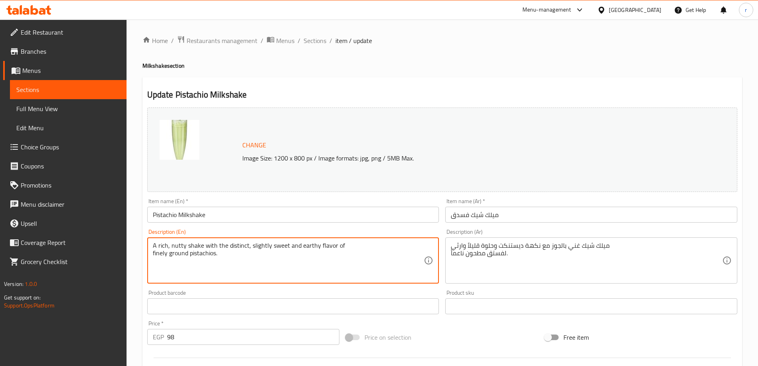
drag, startPoint x: 156, startPoint y: 254, endPoint x: 178, endPoint y: 254, distance: 21.5
drag, startPoint x: 187, startPoint y: 255, endPoint x: 147, endPoint y: 255, distance: 40.2
click at [147, 255] on div "A rich, nutty shake with the distinct, slightly sweet and earthy flavor of fine…" at bounding box center [293, 260] width 292 height 46
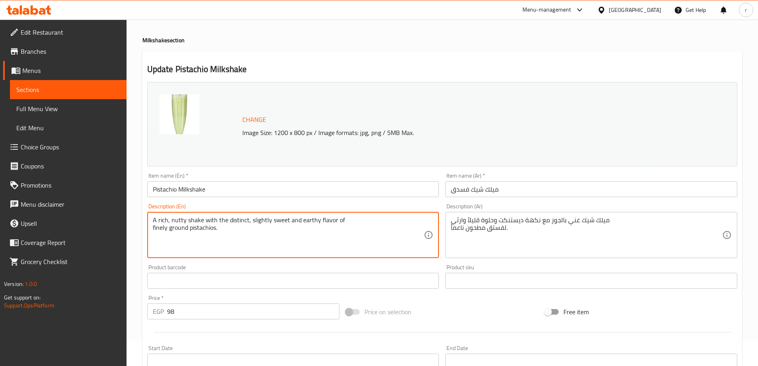
scroll to position [159, 0]
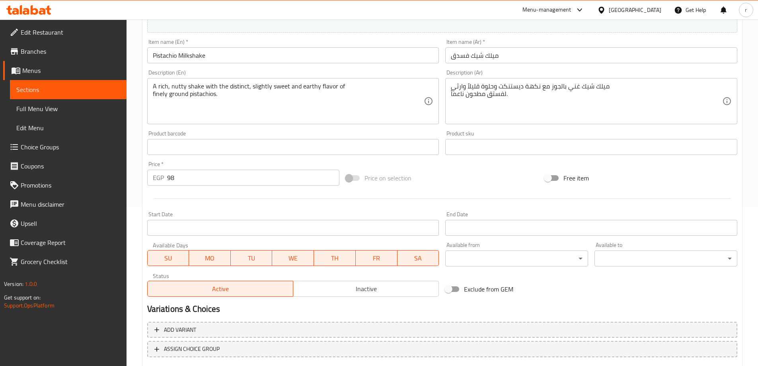
click at [483, 184] on div "Price on selection" at bounding box center [442, 178] width 199 height 22
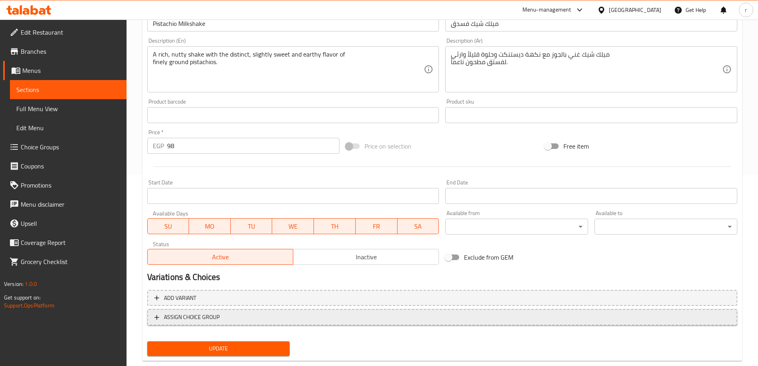
scroll to position [208, 0]
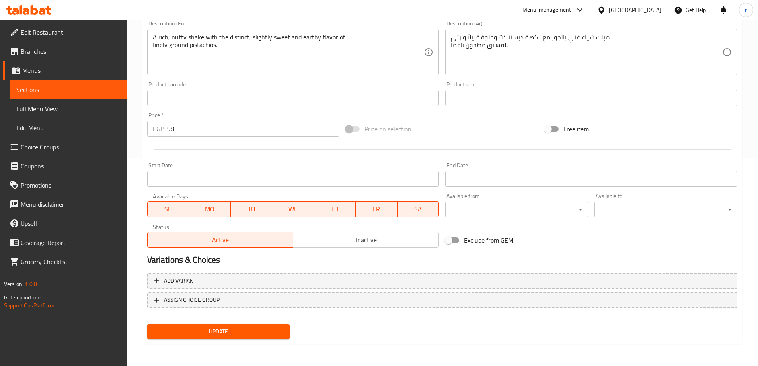
click at [269, 334] on span "Update" at bounding box center [219, 331] width 130 height 10
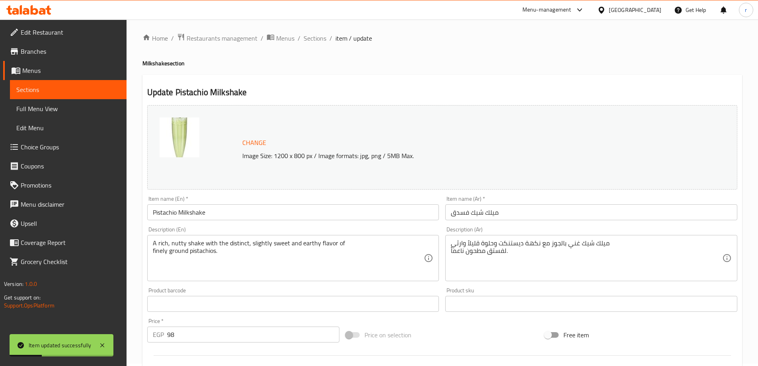
scroll to position [0, 0]
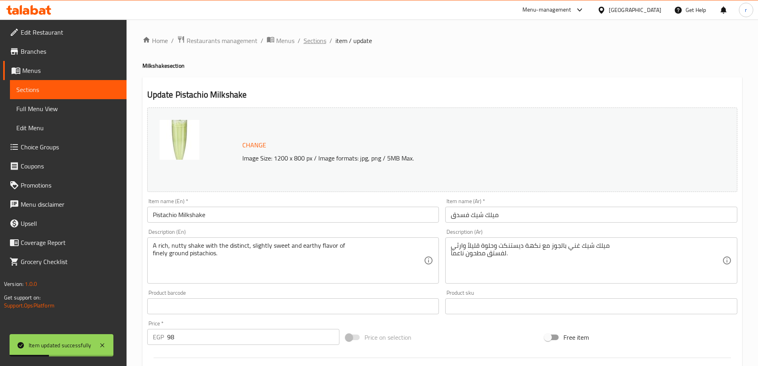
click at [321, 40] on span "Sections" at bounding box center [315, 41] width 23 height 10
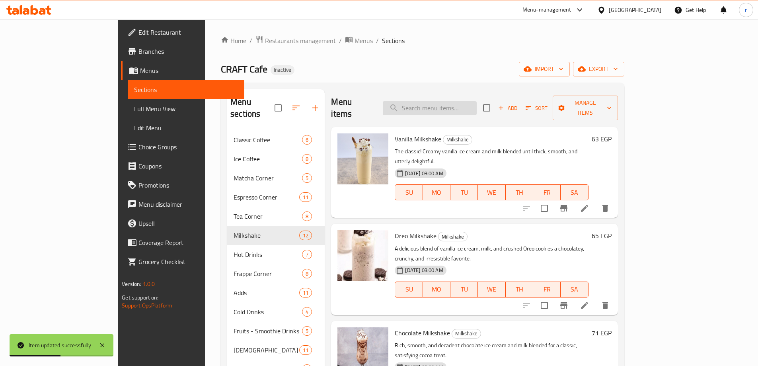
click at [465, 101] on input "search" at bounding box center [430, 108] width 94 height 14
paste input "Lotus Milkshake"
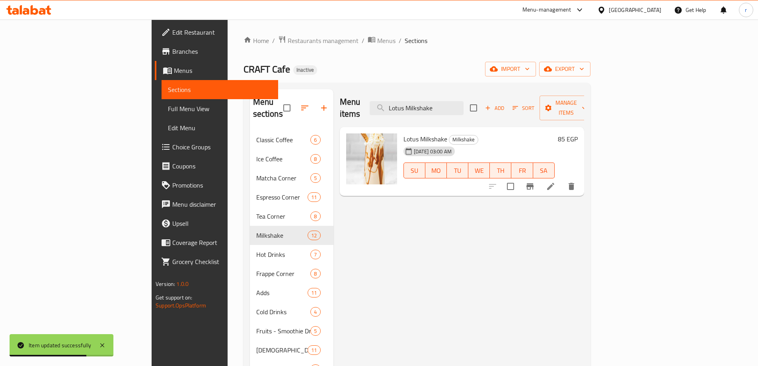
type input "Lotus Milkshake"
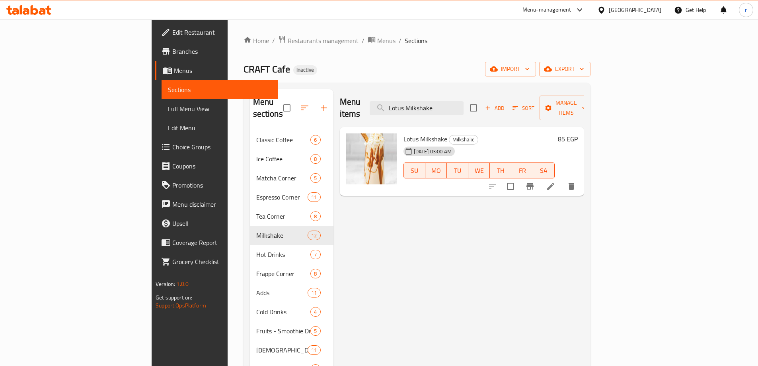
click at [562, 179] on li at bounding box center [551, 186] width 22 height 14
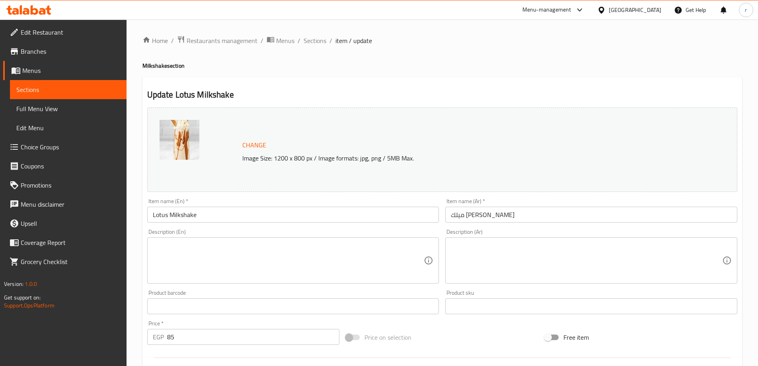
click at [389, 246] on textarea at bounding box center [289, 261] width 272 height 38
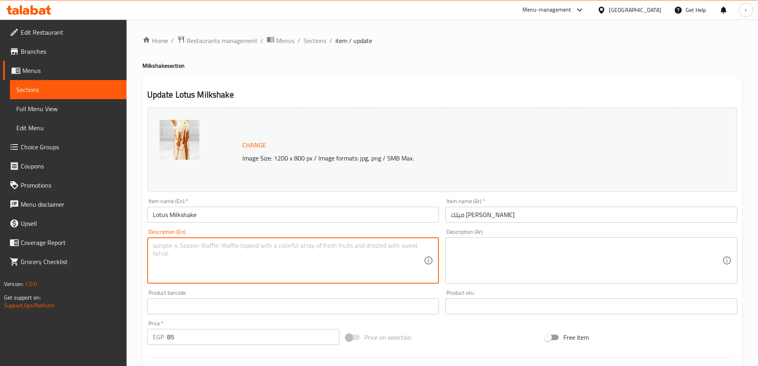
paste textarea "Creamy vanilla blended with crushed Lotus Biscoff cookies and their unique cara…"
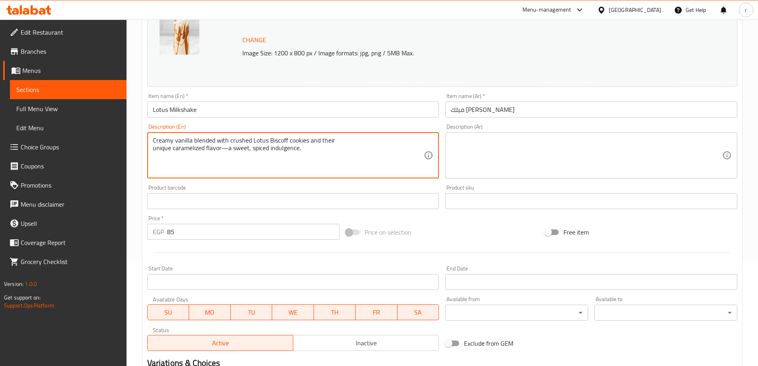
scroll to position [119, 0]
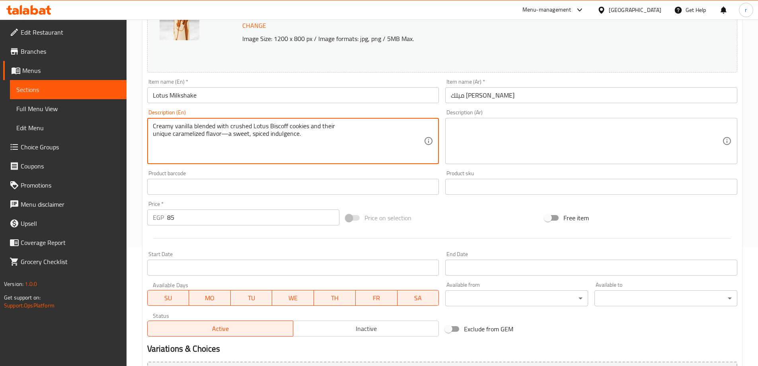
type textarea "Creamy vanilla blended with crushed Lotus Biscoff cookies and their unique cara…"
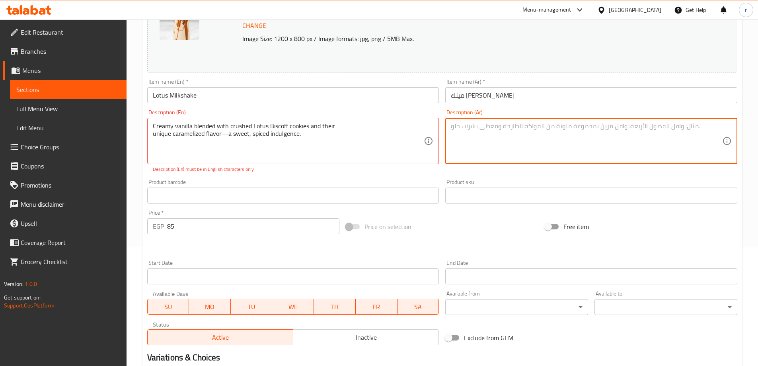
click at [488, 150] on textarea at bounding box center [587, 141] width 272 height 38
paste textarea "فانيليا كريمية ممزوجة ببسكويت لوتس بيسكوف المطحون و نكهة الكراميل الفريدة—متعة …"
click at [565, 128] on textarea "فانيليا كريمية ممزوجة ببسكويت لوتس بيسكوف المطحون و نكهة الكراميل الفريدة—متعة …" at bounding box center [587, 141] width 272 height 38
click at [563, 125] on textarea "فانيليا كريمية ممزوجة ببسكويت لوتس بيسكوف المطحون و نكهة الكراميل الفريدة—متعة …" at bounding box center [587, 141] width 272 height 38
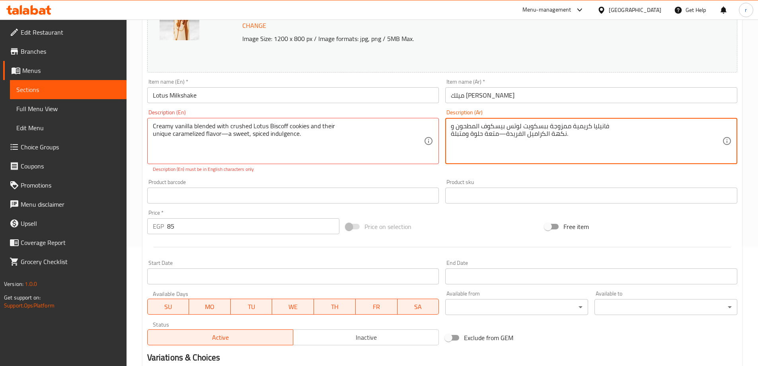
click at [563, 125] on textarea "فانيليا كريمية ممزوجة ببسكويت لوتس بيسكوف المطحون و نكهة الكراميل الفريدة—متعة …" at bounding box center [587, 141] width 272 height 38
click at [500, 135] on textarea "فانيليا كريمية مخلوطة ببسكويت لوتس بيسكوف المطحون و نكهة الكراميل الفريدة—متعة …" at bounding box center [587, 141] width 272 height 38
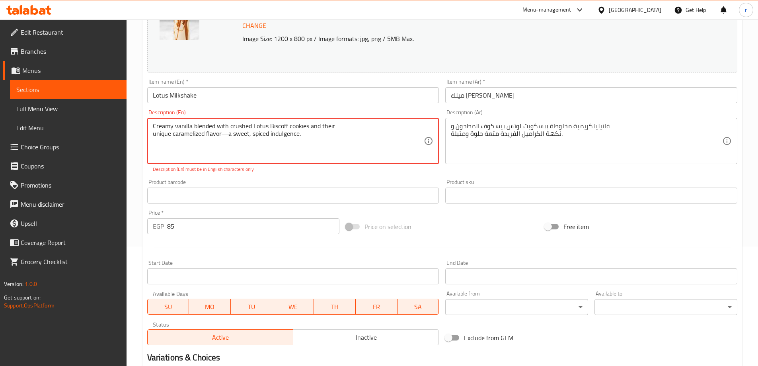
click at [282, 132] on textarea "Creamy vanilla blended with crushed Lotus Biscoff cookies and their unique cara…" at bounding box center [289, 141] width 272 height 38
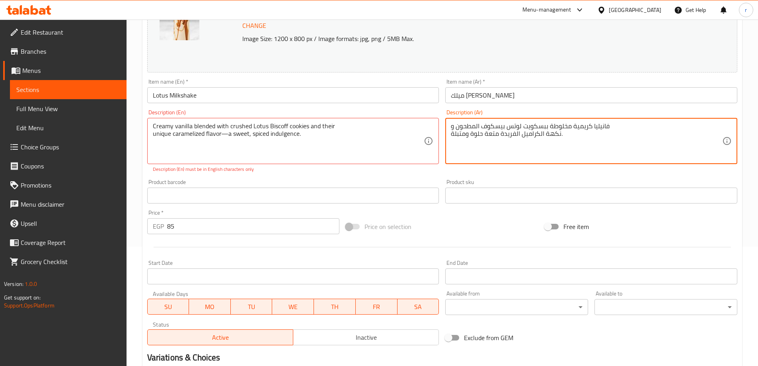
click at [491, 132] on textarea "فانيليا كريمية مخلوطة ببسكويت لوتس بيسكوف المطحون و نكهة الكراميل الفريدة متعة …" at bounding box center [587, 141] width 272 height 38
paste
click at [512, 133] on textarea "فانيليا كريمية مخلوطة ببسكويت لوتس بيسكوف المطحون و نكهة الكراميل الفريدة اندول…" at bounding box center [587, 141] width 272 height 38
type textarea "فانيليا كريمية مخلوطة ببسكويت لوتس بيسكوف المطحون و نكهة الكراميل الفريدة , اند…"
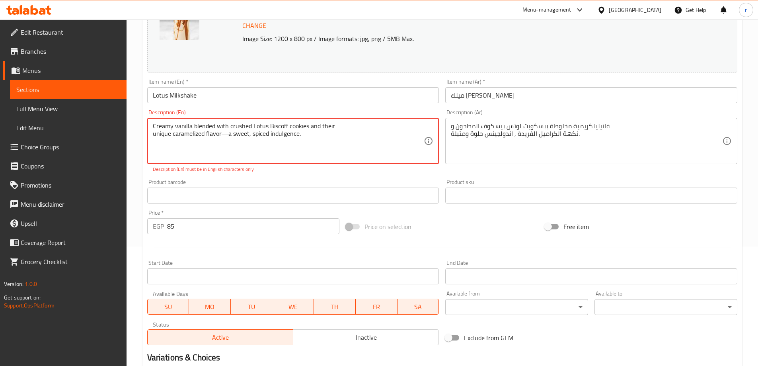
click at [223, 133] on textarea "Creamy vanilla blended with crushed Lotus Biscoff cookies and their unique cara…" at bounding box center [289, 141] width 272 height 38
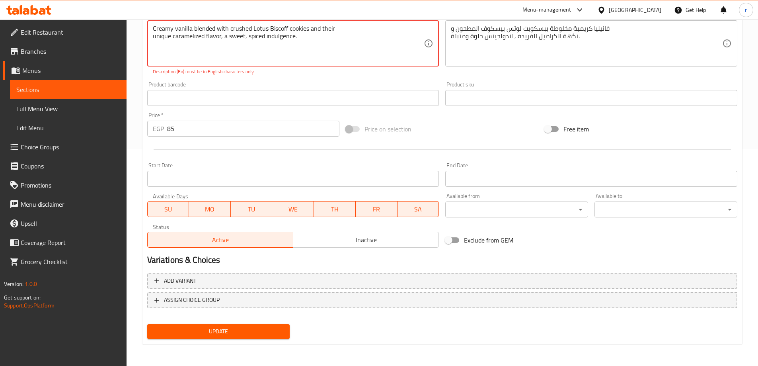
type textarea "Creamy vanilla blended with crushed Lotus Biscoff cookies and their unique cara…"
click at [248, 332] on span "Update" at bounding box center [219, 331] width 130 height 10
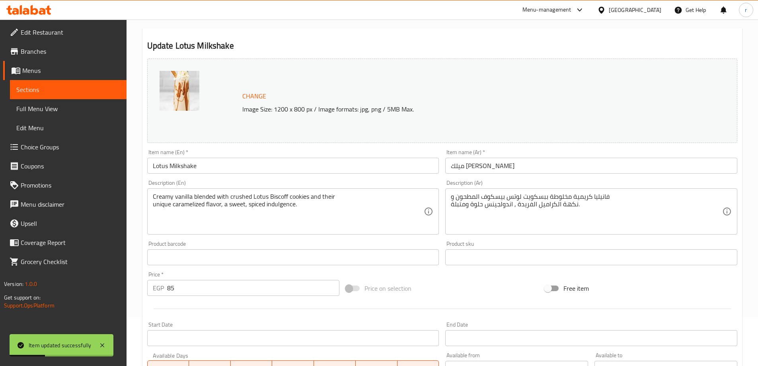
scroll to position [0, 0]
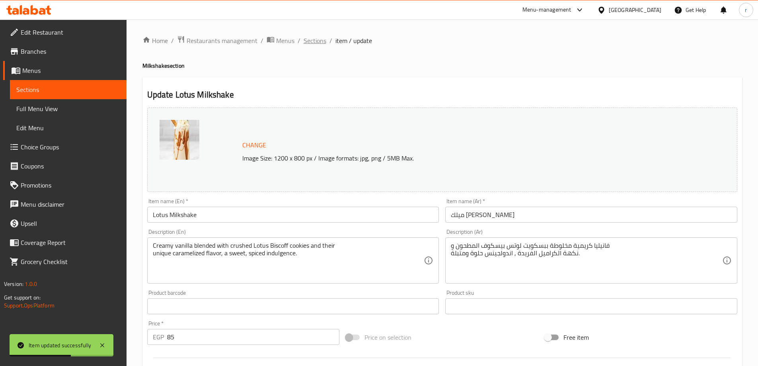
click at [313, 44] on span "Sections" at bounding box center [315, 41] width 23 height 10
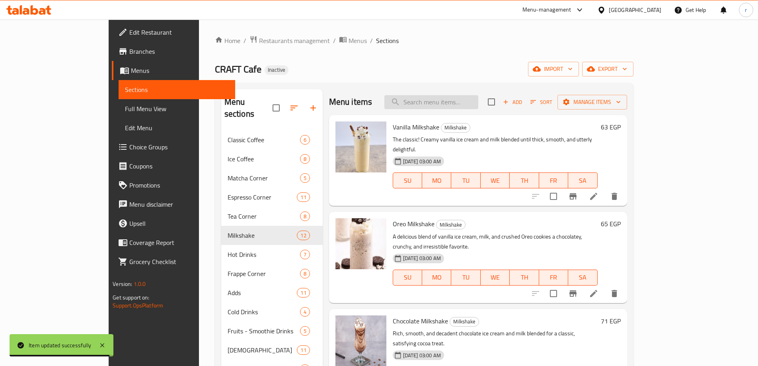
click at [479, 98] on input "search" at bounding box center [432, 102] width 94 height 14
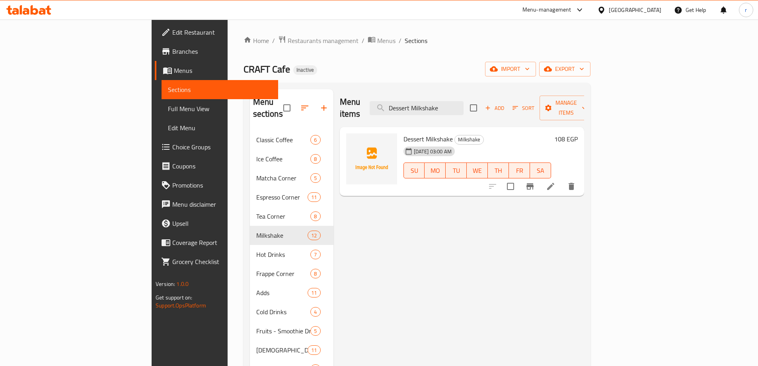
type input "Dessert Milkshake"
click at [556, 182] on icon at bounding box center [551, 187] width 10 height 10
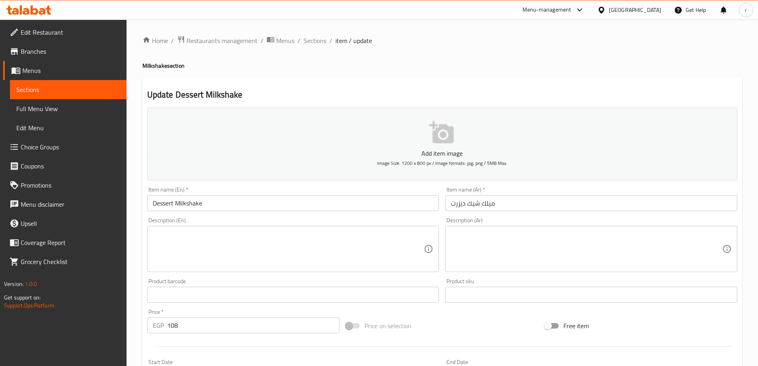
click at [623, 64] on h4 "Milkshake section" at bounding box center [443, 66] width 600 height 8
click at [315, 39] on span "Sections" at bounding box center [315, 41] width 23 height 10
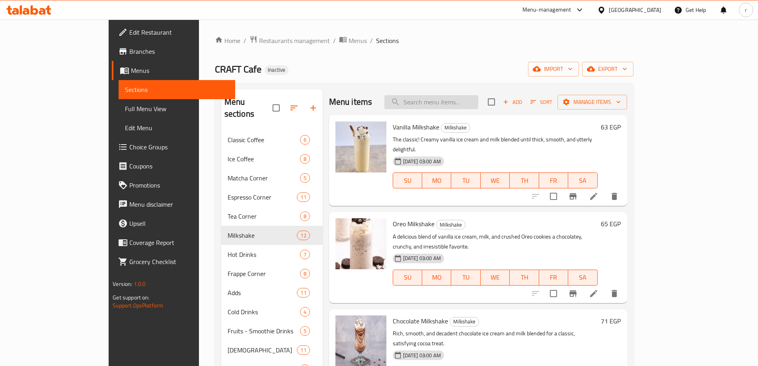
click at [465, 109] on input "search" at bounding box center [432, 102] width 94 height 14
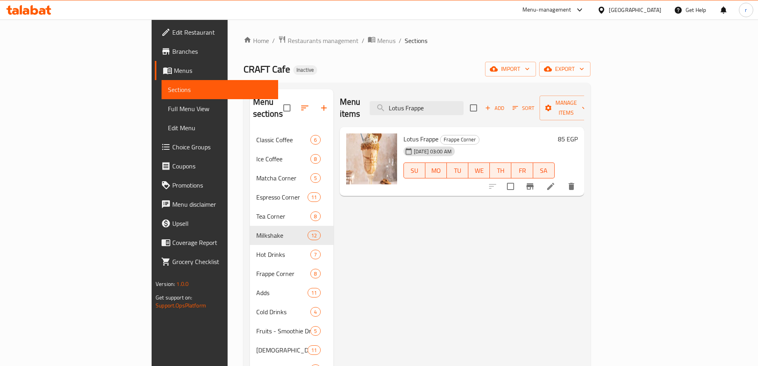
type input "Lotus Frappe"
click at [556, 182] on icon at bounding box center [551, 187] width 10 height 10
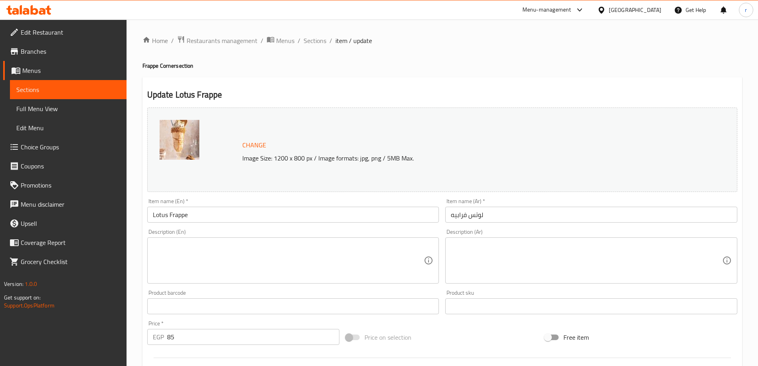
click at [370, 261] on textarea at bounding box center [289, 261] width 272 height 38
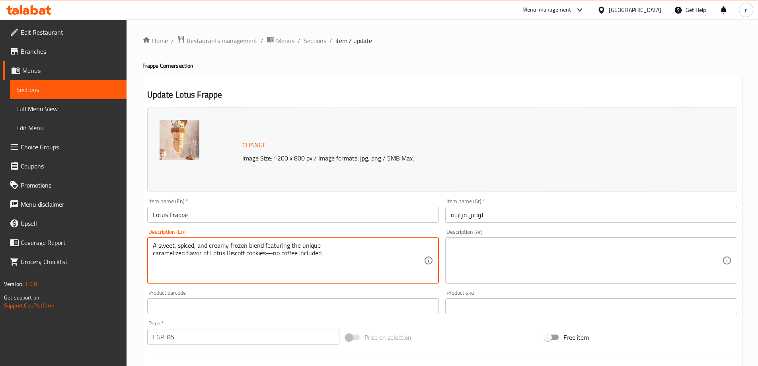
click at [272, 252] on textarea "A sweet, spiced, and creamy frozen blend featuring the unique caramelized flavo…" at bounding box center [289, 261] width 272 height 38
click at [269, 256] on textarea "A sweet, spiced, and creamy frozen blend featuring the unique caramelized flavo…" at bounding box center [289, 261] width 272 height 38
click at [255, 252] on textarea "A sweet, spiced, and creamy frozen blend featuring the unique caramelized flavo…" at bounding box center [289, 261] width 272 height 38
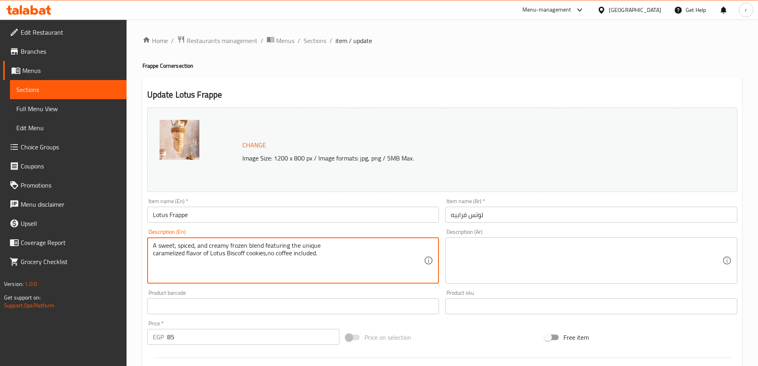
click at [255, 252] on textarea "A sweet, spiced, and creamy frozen blend featuring the unique caramelized flavo…" at bounding box center [289, 261] width 272 height 38
type textarea "A sweet, spiced, and creamy frozen blend featuring the unique caramelized flavo…"
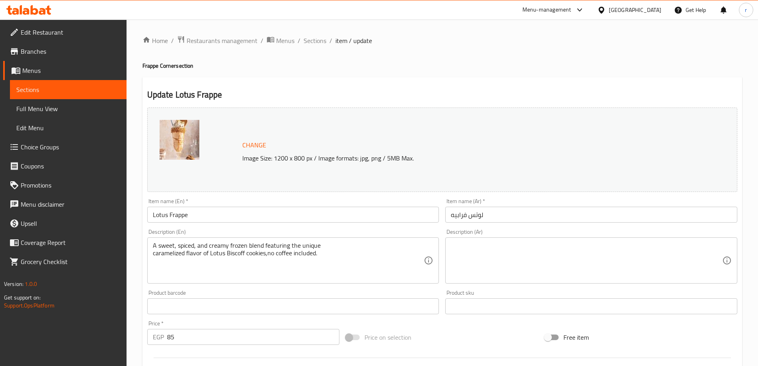
drag, startPoint x: 150, startPoint y: 240, endPoint x: 199, endPoint y: 253, distance: 51.1
click at [199, 253] on div "A sweet, spiced, and creamy frozen blend featuring the unique caramelized flavo…" at bounding box center [293, 260] width 292 height 46
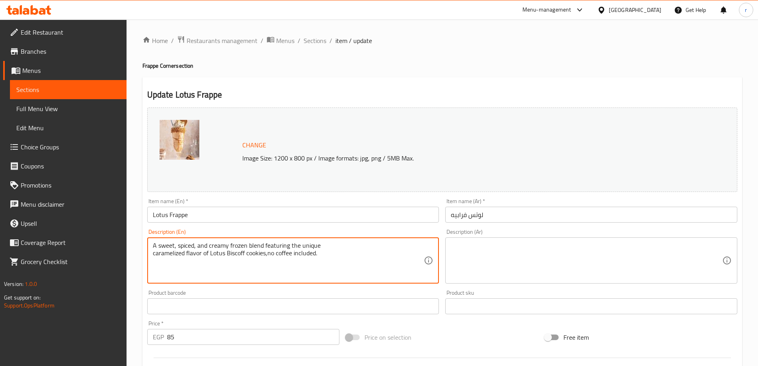
drag, startPoint x: 154, startPoint y: 246, endPoint x: 324, endPoint y: 252, distance: 170.9
click at [324, 252] on textarea "A sweet, spiced, and creamy frozen blend featuring the unique caramelized flavo…" at bounding box center [289, 261] width 272 height 38
click at [462, 259] on textarea at bounding box center [587, 261] width 272 height 38
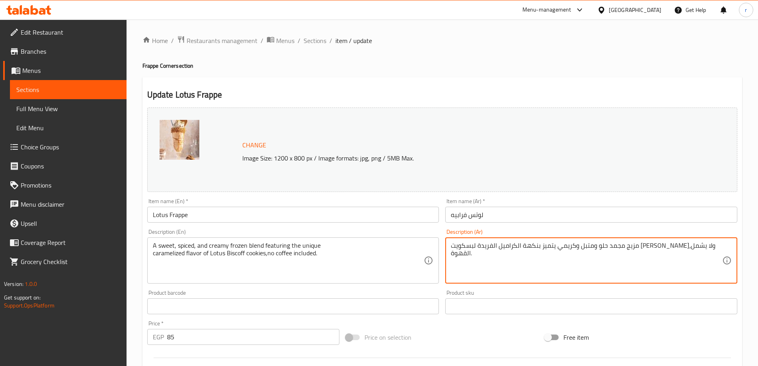
click at [694, 242] on textarea "مزيج مجمد حلو ومتبل وكريمي يتميز بنكهة الكراميل الفريدة لبسكويت [PERSON_NAME]،و…" at bounding box center [587, 261] width 272 height 38
click at [697, 244] on textarea "مزيج مجمد حلو ومتبل وكريمي يتميز بنكهة الكراميل الفريدة لبسكويت [PERSON_NAME]،و…" at bounding box center [587, 261] width 272 height 38
click at [683, 246] on textarea "خليط مجمد حلو ومتبل وكريمي يتميز بنكهة الكراميل الفريدة لبسكويت [PERSON_NAME]،و…" at bounding box center [587, 261] width 272 height 38
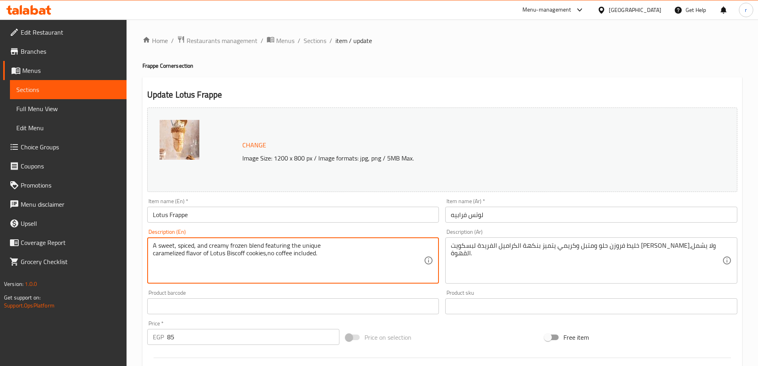
click at [276, 245] on textarea "A sweet, spiced, and creamy frozen blend featuring the unique caramelized flavo…" at bounding box center [289, 261] width 272 height 38
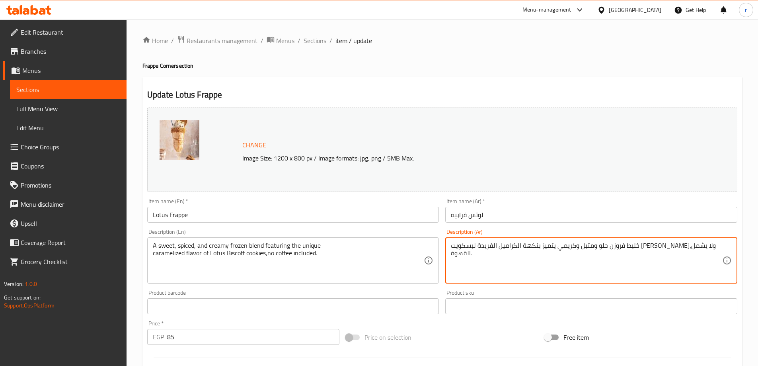
click at [611, 247] on textarea "خليط فروزن حلو ومتبل وكريمي يتميز بنكهة الكراميل الفريدة لبسكويت [PERSON_NAME]،…" at bounding box center [587, 261] width 272 height 38
click at [605, 248] on textarea "خليط [PERSON_NAME] ومتبل وكريمي يضم بنكهة الكراميل الفريدة لبسكويت [PERSON_NAME…" at bounding box center [587, 261] width 272 height 38
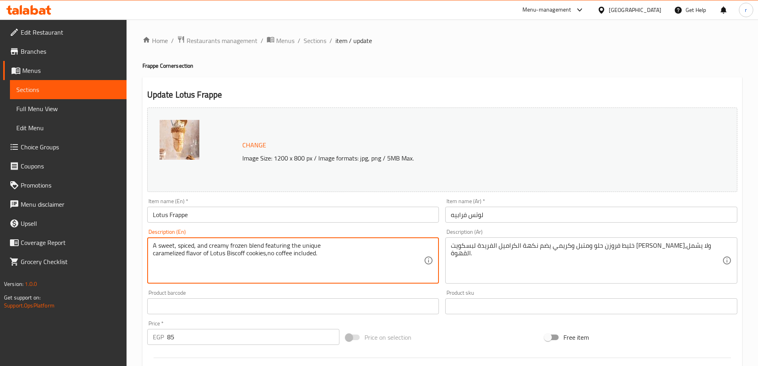
click at [248, 256] on textarea "A sweet, spiced, and creamy frozen blend featuring the unique caramelized flavo…" at bounding box center [289, 261] width 272 height 38
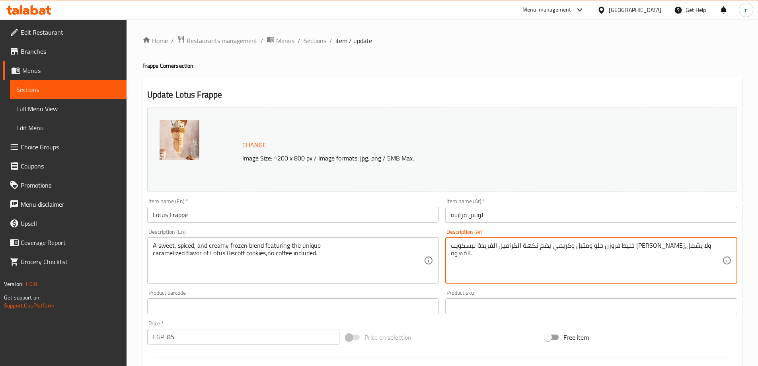
click at [545, 244] on textarea "خليط فروزن حلو ومتبل وكريمي يضم نكهة الكراميل الفريدة لبسكويت [PERSON_NAME]،ولا…" at bounding box center [587, 261] width 272 height 38
click at [560, 247] on textarea "خليط فروزن حلو ومتبل وكريمي يضم نكهة الكراميل الفريدة لبسكويت [PERSON_NAME]،ولا…" at bounding box center [587, 261] width 272 height 38
drag, startPoint x: 562, startPoint y: 249, endPoint x: 541, endPoint y: 253, distance: 21.2
click at [496, 247] on textarea "خليط فروزن حلو ومتبل وكريمي يضم نكهة الكراميل الفريدة لكوكيز [PERSON_NAME]،ولا …" at bounding box center [587, 261] width 272 height 38
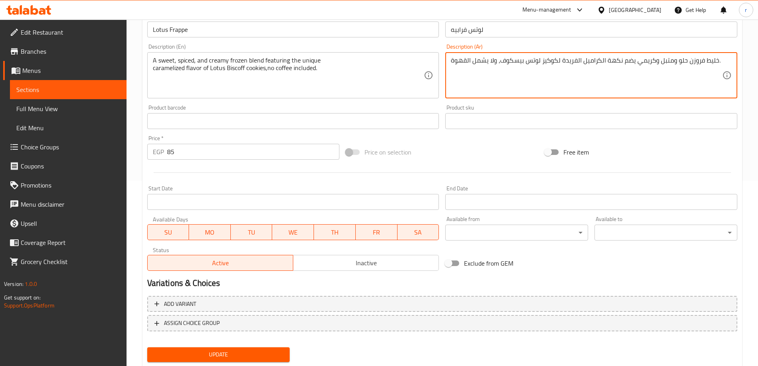
scroll to position [208, 0]
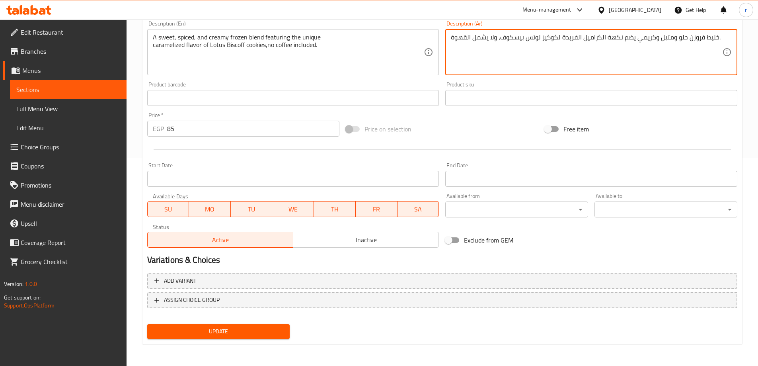
type textarea "خليط فروزن حلو ومتبل وكريمي يضم نكهة الكراميل الفريدة لكوكيز لوتس بيسكوف، ولا ي…"
click at [253, 333] on span "Update" at bounding box center [219, 331] width 130 height 10
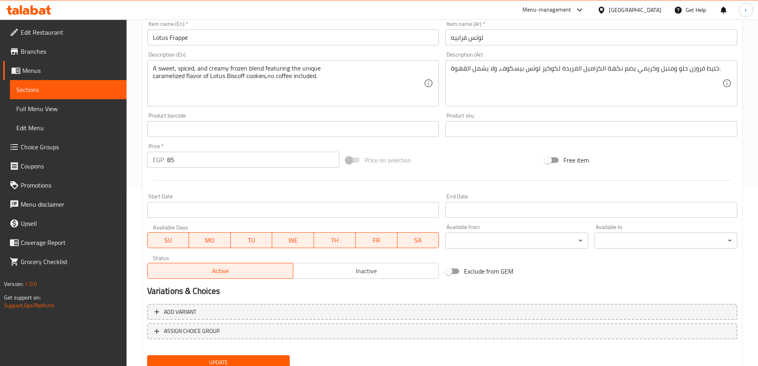
scroll to position [129, 0]
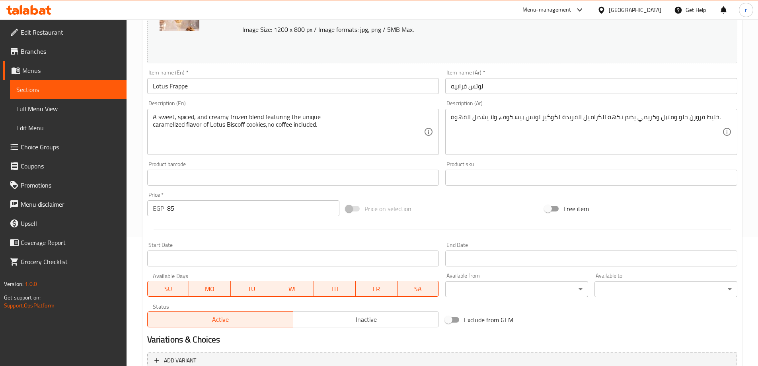
click at [614, 95] on div "Item name (Ar)   * [PERSON_NAME] Item name (Ar) *" at bounding box center [591, 81] width 299 height 31
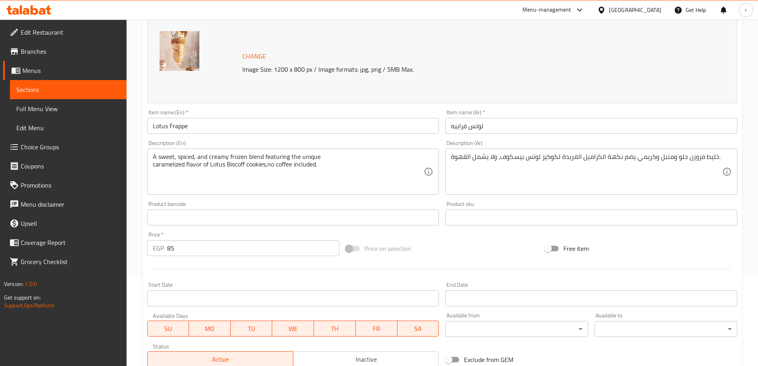
click at [67, 111] on span "Full Menu View" at bounding box center [68, 109] width 104 height 10
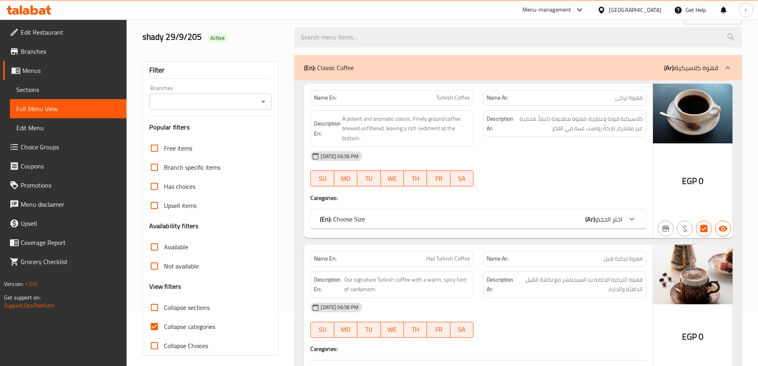
scroll to position [132, 0]
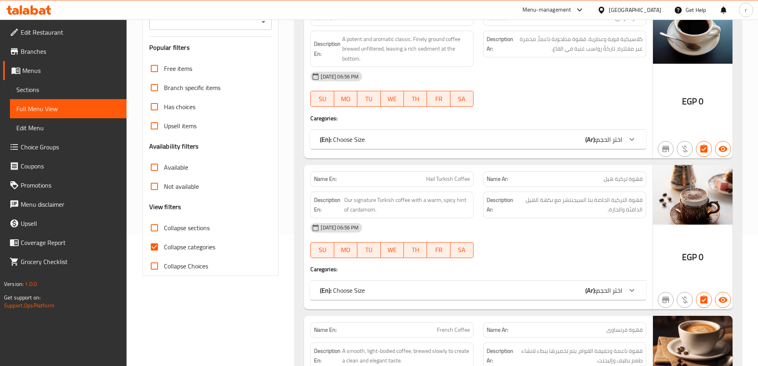
click at [172, 244] on span "Collapse categories" at bounding box center [189, 247] width 51 height 10
click at [164, 244] on input "Collapse categories" at bounding box center [154, 246] width 19 height 19
checkbox input "false"
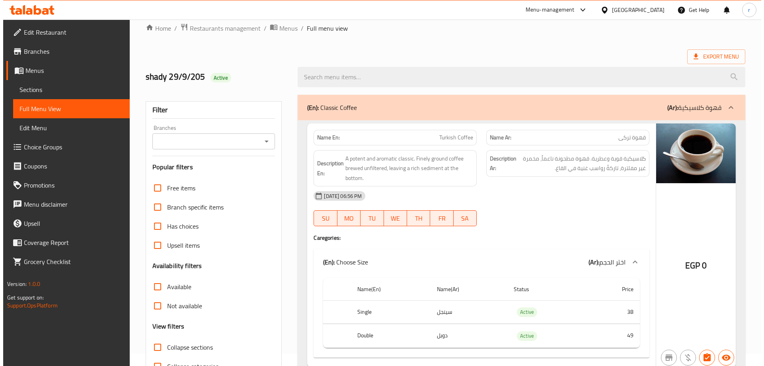
scroll to position [0, 0]
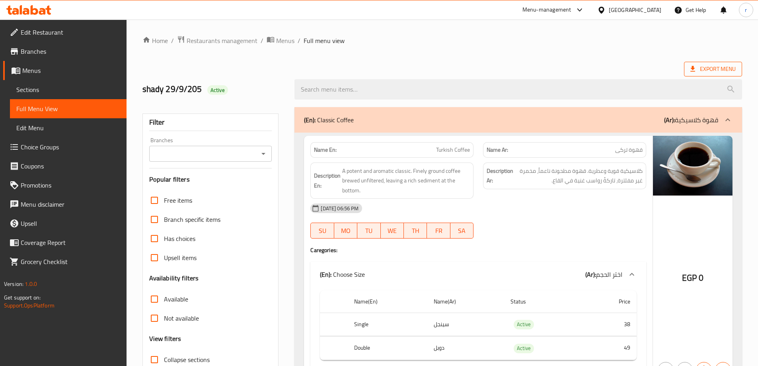
click at [718, 67] on span "Export Menu" at bounding box center [713, 69] width 45 height 10
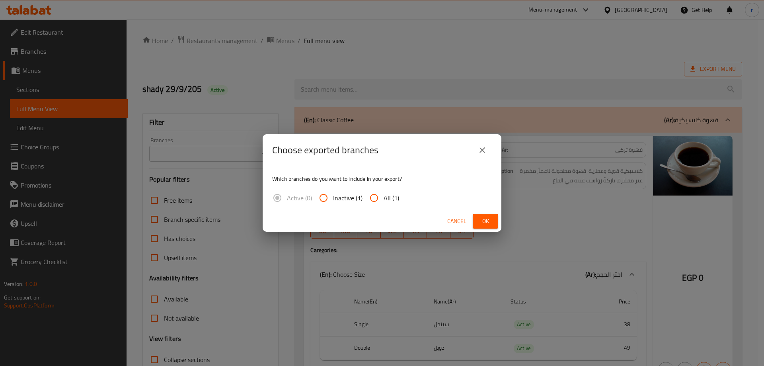
click at [393, 195] on span "All (1)" at bounding box center [392, 198] width 16 height 10
click at [384, 195] on input "All (1)" at bounding box center [374, 197] width 19 height 19
radio input "true"
click at [483, 217] on span "Ok" at bounding box center [485, 221] width 13 height 10
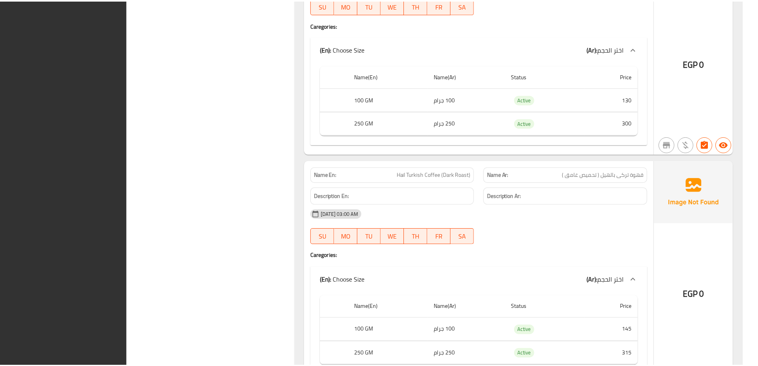
scroll to position [15955, 0]
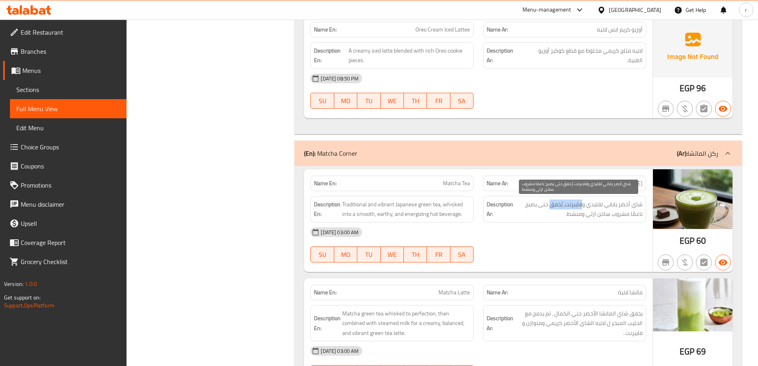
drag, startPoint x: 584, startPoint y: 205, endPoint x: 552, endPoint y: 203, distance: 31.6
click at [552, 203] on span "شاي أخضر ياباني تقليدي وفايبرنت، يُخفق حتى يصبح ناعمًا مشروب ساخن ارثي ومنشط." at bounding box center [579, 209] width 128 height 20
click at [564, 203] on span "شاي أخضر ياباني تقليدي وفايبرنت، يُخفق حتى يصبح ناعمًا مشروب ساخن ارثي ومنشط." at bounding box center [579, 209] width 128 height 20
drag, startPoint x: 563, startPoint y: 204, endPoint x: 532, endPoint y: 203, distance: 31.1
click at [532, 203] on span "شاي أخضر ياباني تقليدي وفايبرنت، يُخفق حتى يصبح ناعمًا مشروب ساخن ارثي ومنشط." at bounding box center [579, 209] width 128 height 20
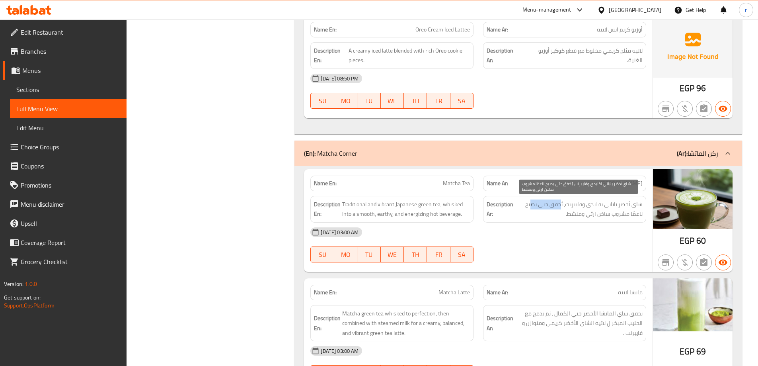
click at [543, 202] on span "شاي أخضر ياباني تقليدي وفايبرنت، يُخفق حتى يصبح ناعمًا مشروب ساخن ارثي ومنشط." at bounding box center [579, 209] width 128 height 20
drag, startPoint x: 632, startPoint y: 215, endPoint x: 619, endPoint y: 218, distance: 13.7
click at [619, 218] on span "شاي أخضر ياباني تقليدي وفايبرنت، يُخفق حتى يصبح ناعمًا مشروب ساخن ارثي ومنشط." at bounding box center [579, 209] width 128 height 20
click at [624, 215] on span "شاي أخضر ياباني تقليدي وفايبرنت، يُخفق حتى يصبح ناعمًا مشروب ساخن ارثي ومنشط." at bounding box center [579, 209] width 128 height 20
click at [581, 214] on span "شاي أخضر ياباني تقليدي وفايبرنت، يُخفق حتى يصبح ناعمًا مشروب ساخن ارثي ومنشط." at bounding box center [579, 209] width 128 height 20
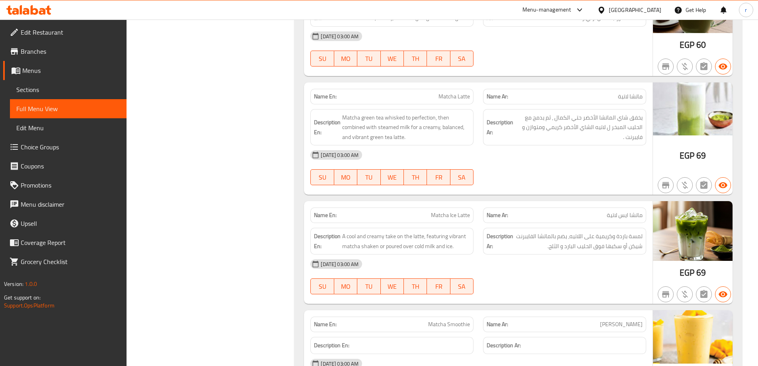
scroll to position [2166, 0]
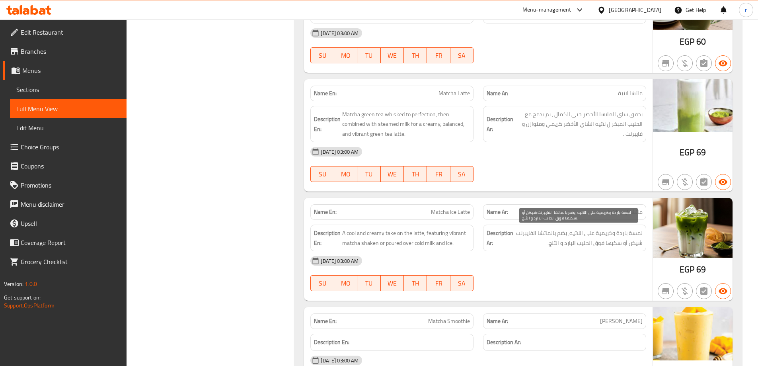
click at [636, 234] on span "لمسة باردة وكريمية على اللاتيه، يضم بالماتشا الفايبرنت شيكن أو سكبها فوق الحليب…" at bounding box center [579, 238] width 128 height 20
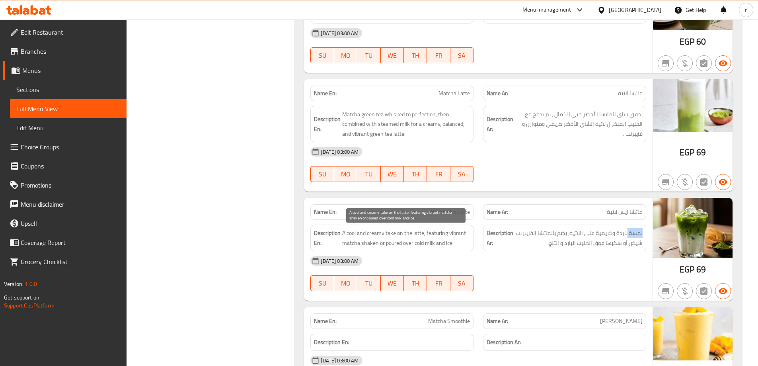
click at [392, 235] on span "A cool and creamy take on the latte, featuring vibrant matcha shaken or poured …" at bounding box center [406, 238] width 128 height 20
click at [391, 235] on span "A cool and creamy take on the latte, featuring vibrant matcha shaken or poured …" at bounding box center [406, 238] width 128 height 20
click at [401, 237] on span "A cool and creamy take on the latte, featuring vibrant matcha shaken or poured …" at bounding box center [406, 238] width 128 height 20
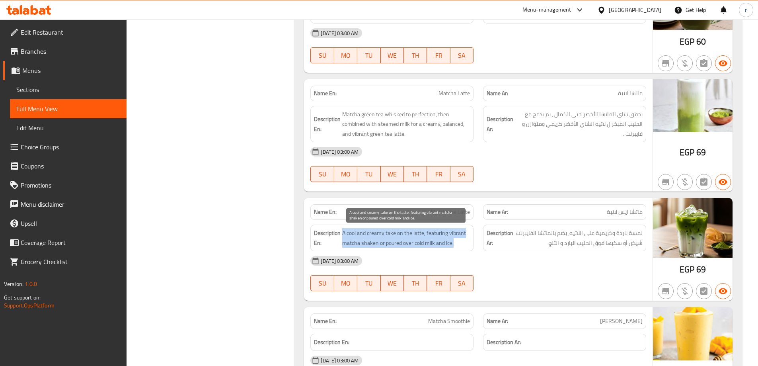
click at [401, 237] on span "A cool and creamy take on the latte, featuring vibrant matcha shaken or poured …" at bounding box center [406, 238] width 128 height 20
copy span "A cool and creamy take on the latte, featuring vibrant matcha shaken or poured …"
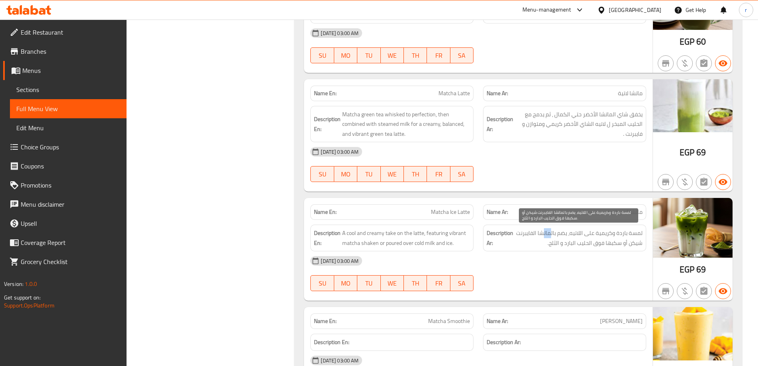
drag, startPoint x: 551, startPoint y: 231, endPoint x: 545, endPoint y: 232, distance: 6.0
click at [545, 232] on span "لمسة باردة وكريمية على اللاتيه، يضم بالماتشا الفايبرنت شيكن أو سكبها فوق الحليب…" at bounding box center [579, 238] width 128 height 20
drag, startPoint x: 561, startPoint y: 235, endPoint x: 522, endPoint y: 237, distance: 38.2
click at [522, 237] on span "لمسة باردة وكريمية على اللاتيه، يضم بالماتشا الفايبرنت شيكن أو سكبها فوق الحليب…" at bounding box center [579, 238] width 128 height 20
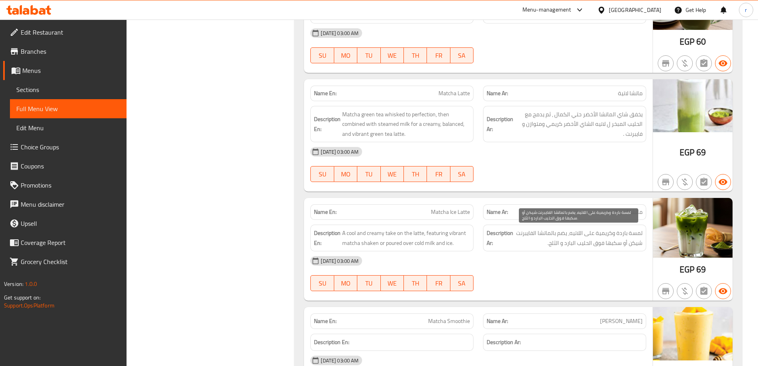
click at [616, 242] on span "لمسة باردة وكريمية على اللاتيه، يضم بالماتشا الفايبرنت شيكن أو سكبها فوق الحليب…" at bounding box center [579, 238] width 128 height 20
click at [635, 242] on span "لمسة باردة وكريمية على اللاتيه، يضم بالماتشا الفايبرنت شيكن أو سكبها فوق الحليب…" at bounding box center [579, 238] width 128 height 20
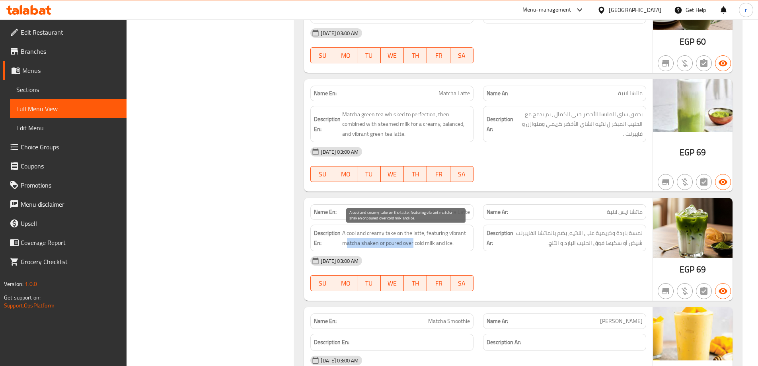
drag, startPoint x: 346, startPoint y: 246, endPoint x: 412, endPoint y: 243, distance: 66.5
click at [412, 243] on span "A cool and creamy take on the latte, featuring vibrant matcha shaken or poured …" at bounding box center [406, 238] width 128 height 20
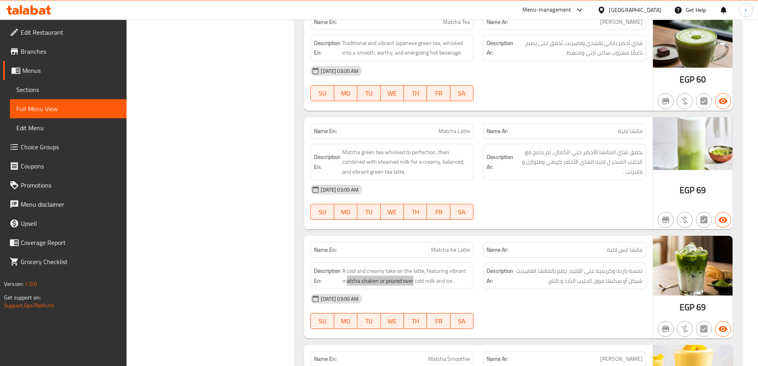
scroll to position [2086, 0]
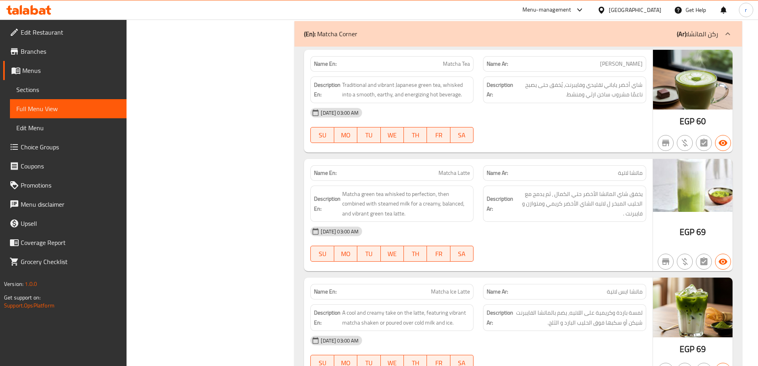
click at [432, 290] on span "Matcha Ice Latte" at bounding box center [450, 291] width 39 height 8
copy span "Matcha Ice Latte"
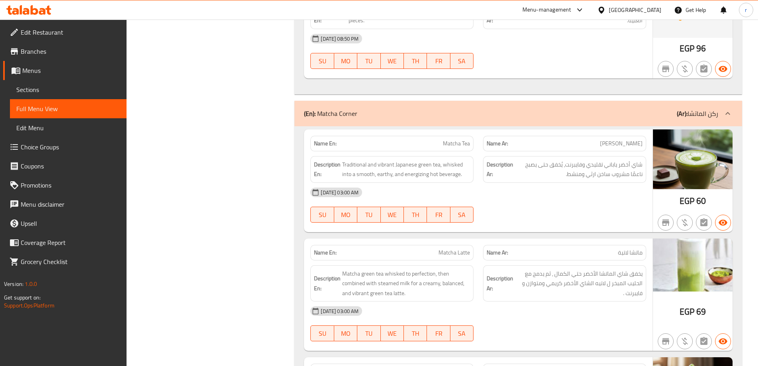
click at [25, 96] on link "Sections" at bounding box center [68, 89] width 117 height 19
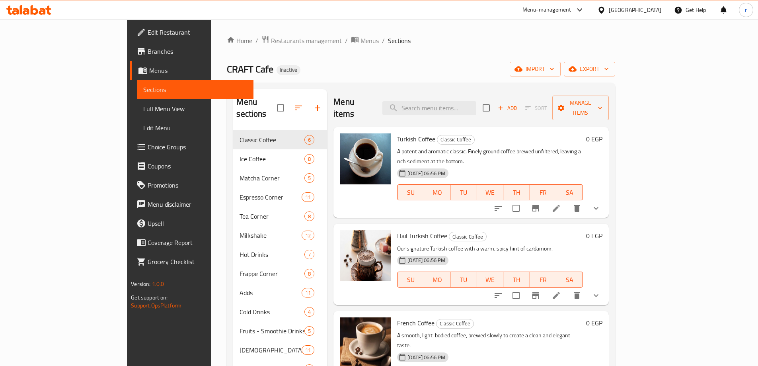
click at [483, 110] on div "Menu items Add Sort Manage items" at bounding box center [471, 108] width 275 height 38
click at [477, 104] on input "search" at bounding box center [430, 108] width 94 height 14
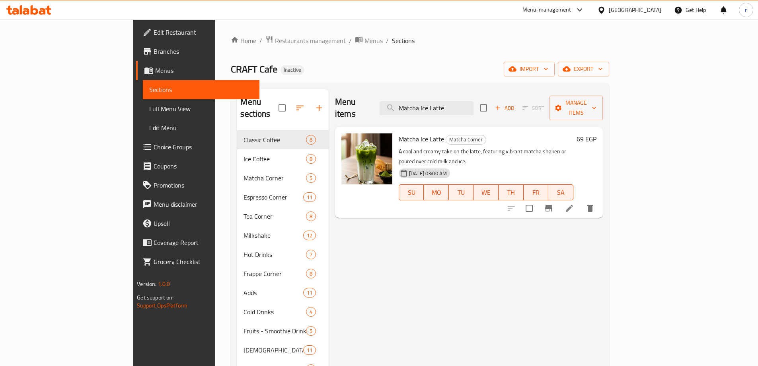
type input "Matcha Ice Latte"
click at [581, 201] on li at bounding box center [570, 208] width 22 height 14
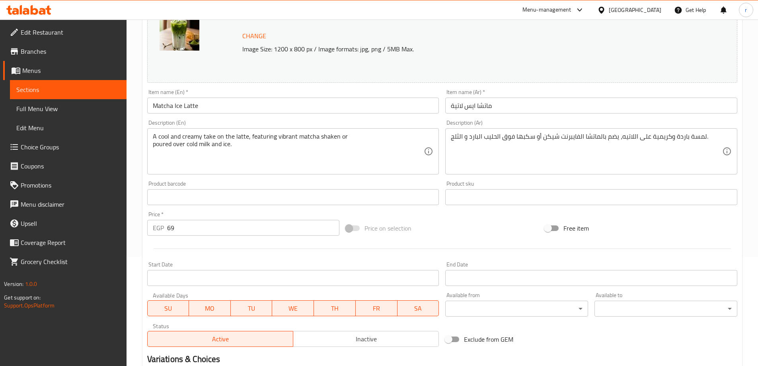
scroll to position [119, 0]
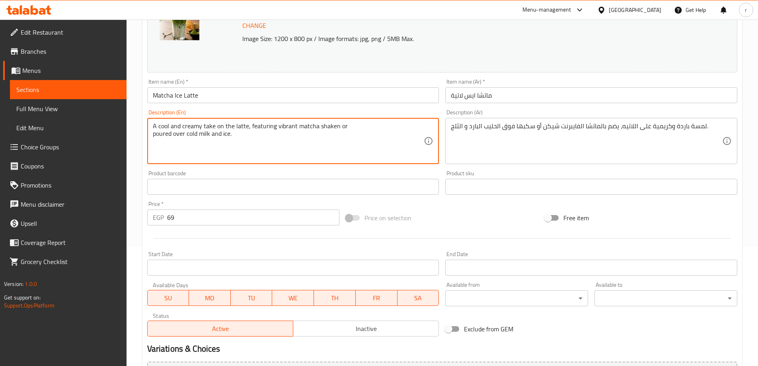
drag, startPoint x: 327, startPoint y: 145, endPoint x: 140, endPoint y: 117, distance: 189.2
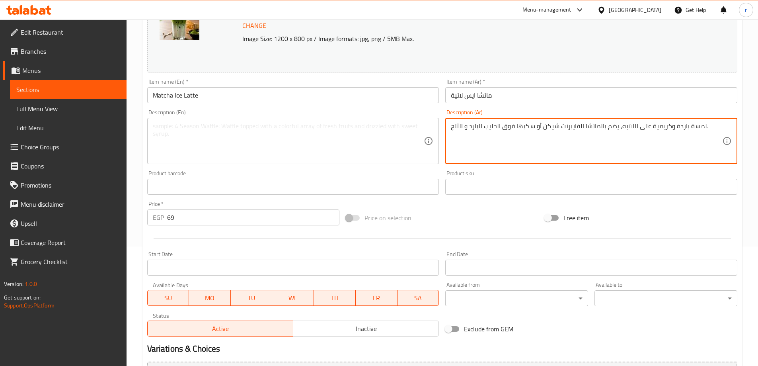
type textarea "ل"
drag, startPoint x: 707, startPoint y: 124, endPoint x: 700, endPoint y: 123, distance: 6.9
drag, startPoint x: 703, startPoint y: 127, endPoint x: 498, endPoint y: 149, distance: 205.4
click at [197, 93] on input "Matcha Ice Latte" at bounding box center [293, 95] width 292 height 16
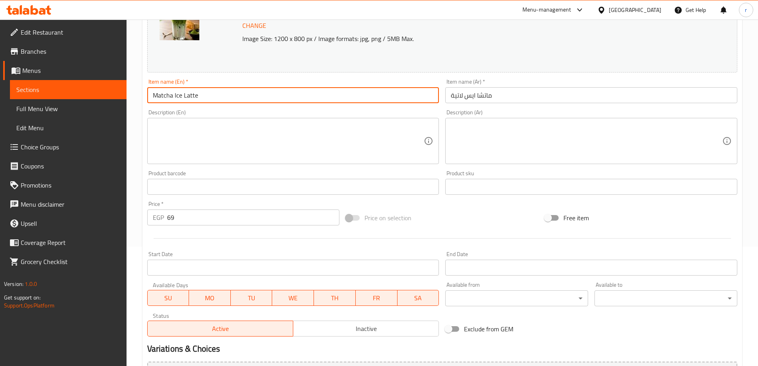
click at [197, 93] on input "Matcha Ice Latte" at bounding box center [293, 95] width 292 height 16
click at [213, 118] on div "Description (En)" at bounding box center [293, 141] width 292 height 46
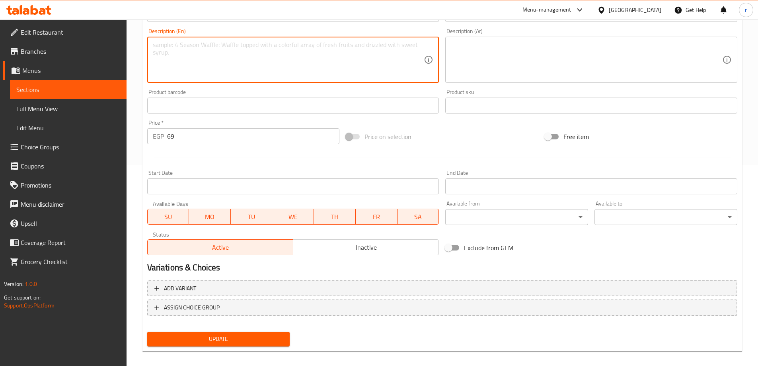
scroll to position [208, 0]
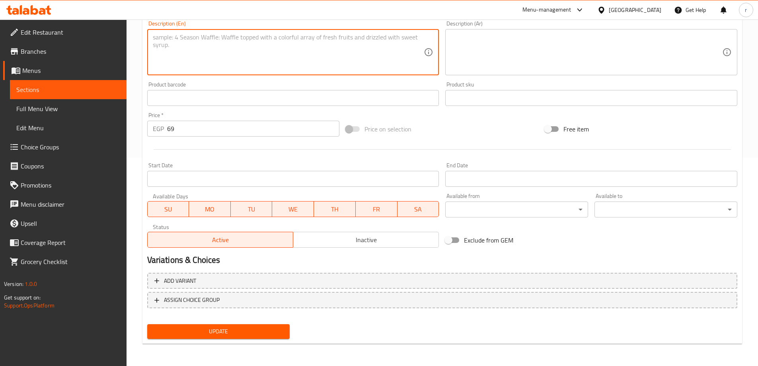
click at [230, 321] on div "Add variant ASSIGN CHOICE GROUP" at bounding box center [442, 296] width 597 height 52
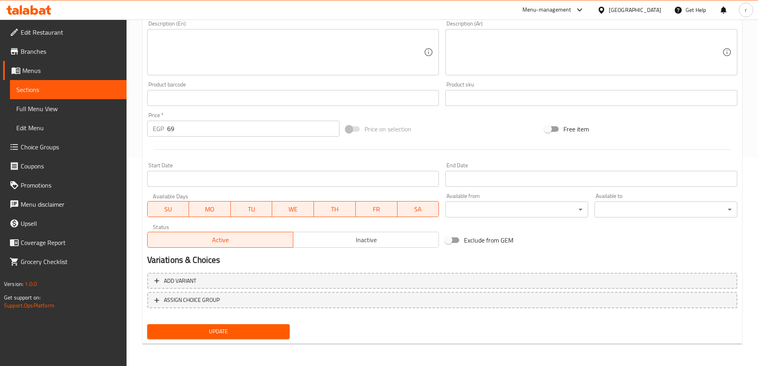
click at [239, 332] on span "Update" at bounding box center [219, 331] width 130 height 10
click at [41, 109] on span "Full Menu View" at bounding box center [68, 109] width 104 height 10
